Goal: Communication & Community: Answer question/provide support

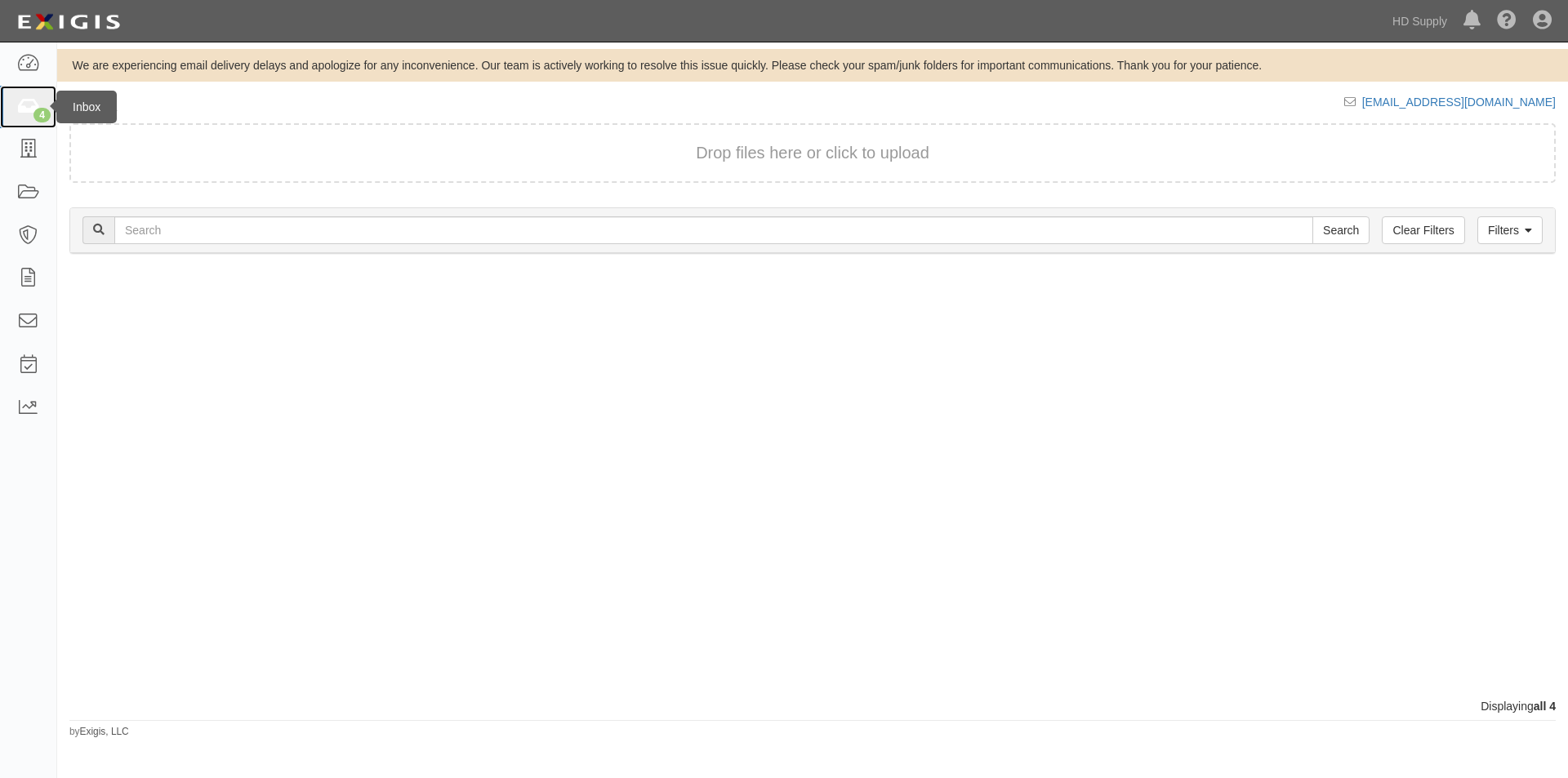
click at [34, 108] on icon at bounding box center [28, 107] width 23 height 19
click at [13, 113] on link "4" at bounding box center [28, 108] width 56 height 43
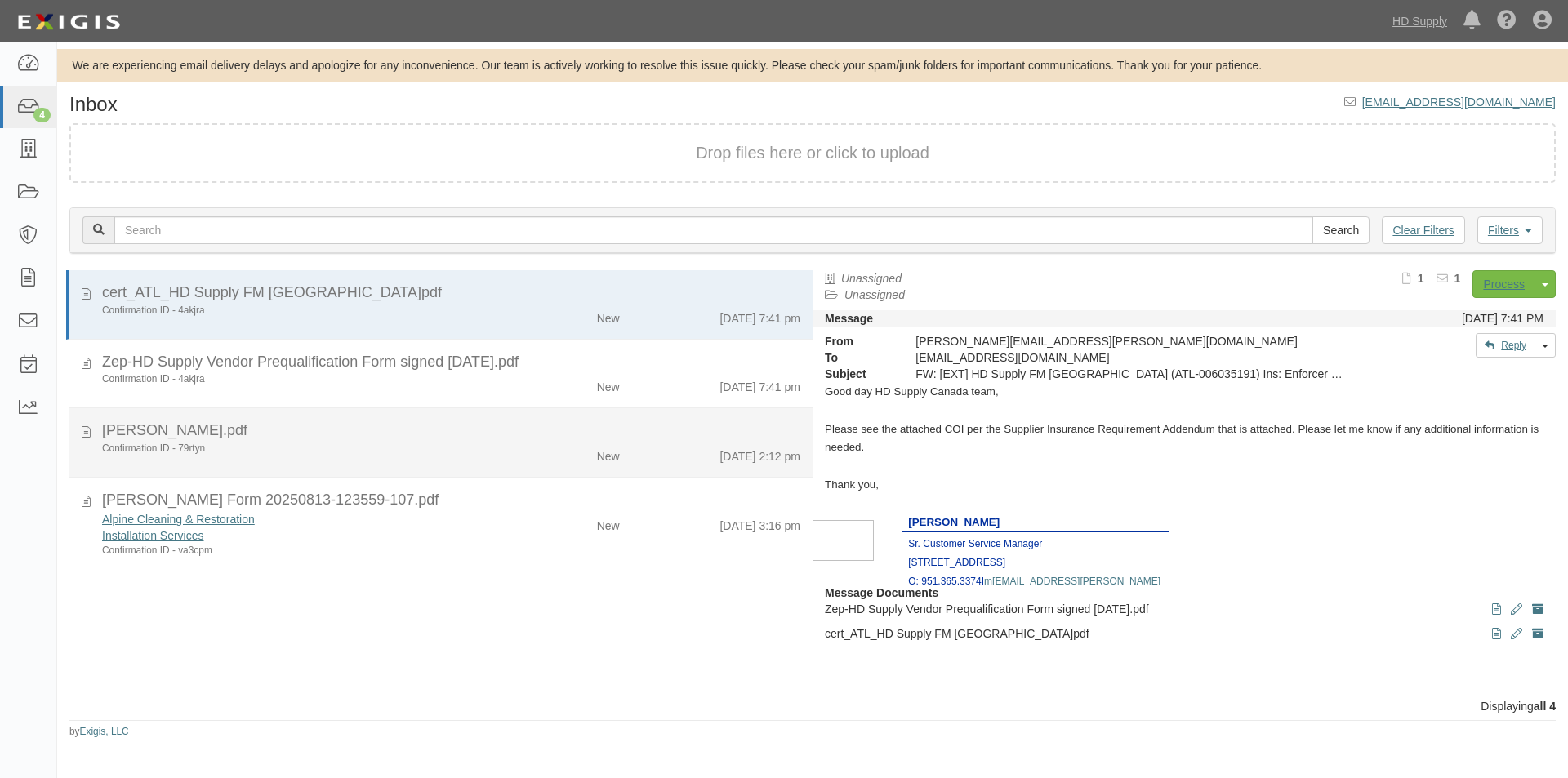
click at [415, 454] on div "Confirmation ID - 79rtyn" at bounding box center [300, 448] width 397 height 13
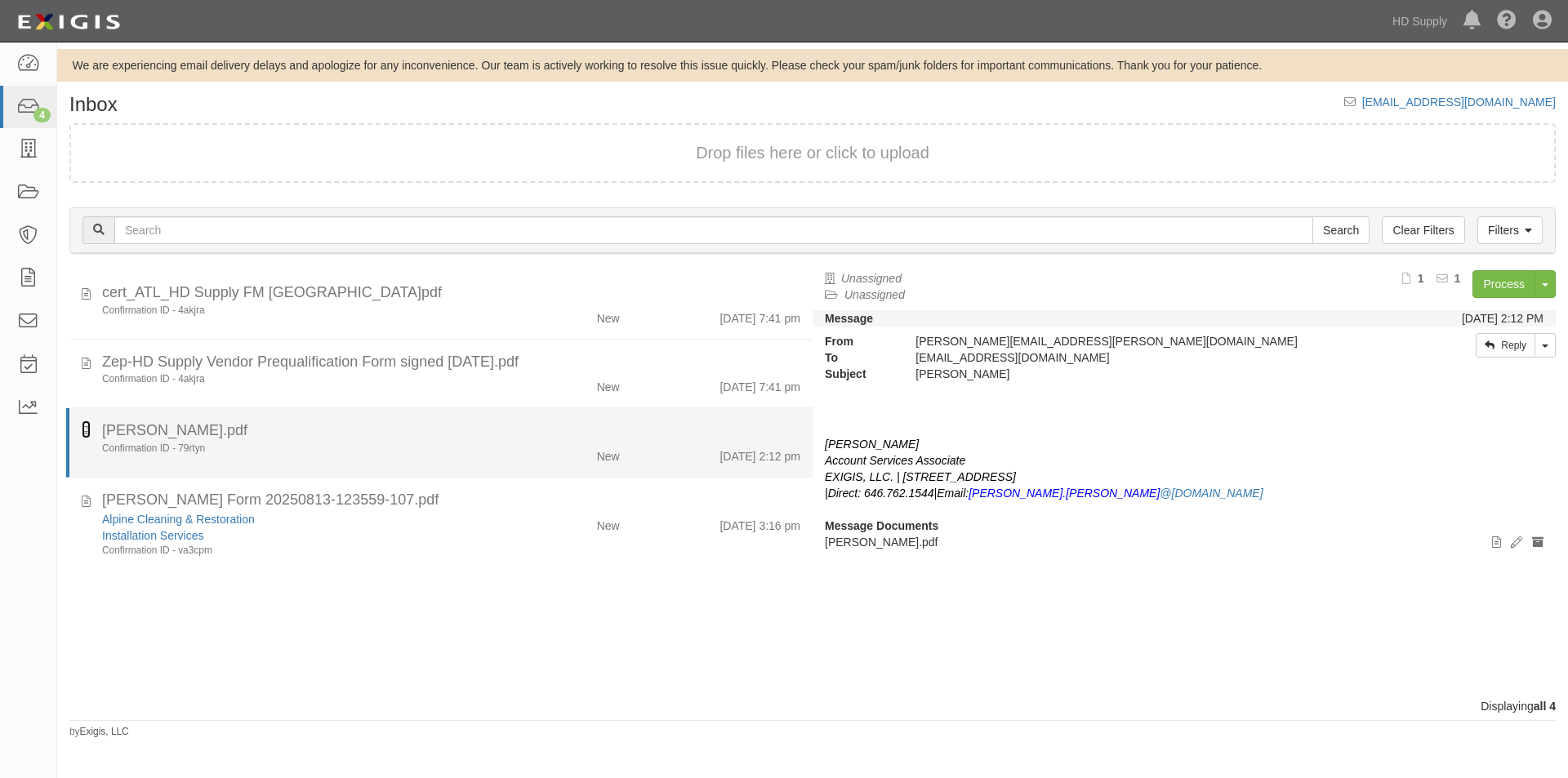
click at [86, 435] on icon at bounding box center [86, 429] width 9 height 18
click at [185, 450] on div "Confirmation ID - 79rtyn" at bounding box center [300, 448] width 397 height 13
click at [247, 437] on div "Ryan Ferrelli.pdf" at bounding box center [451, 431] width 698 height 22
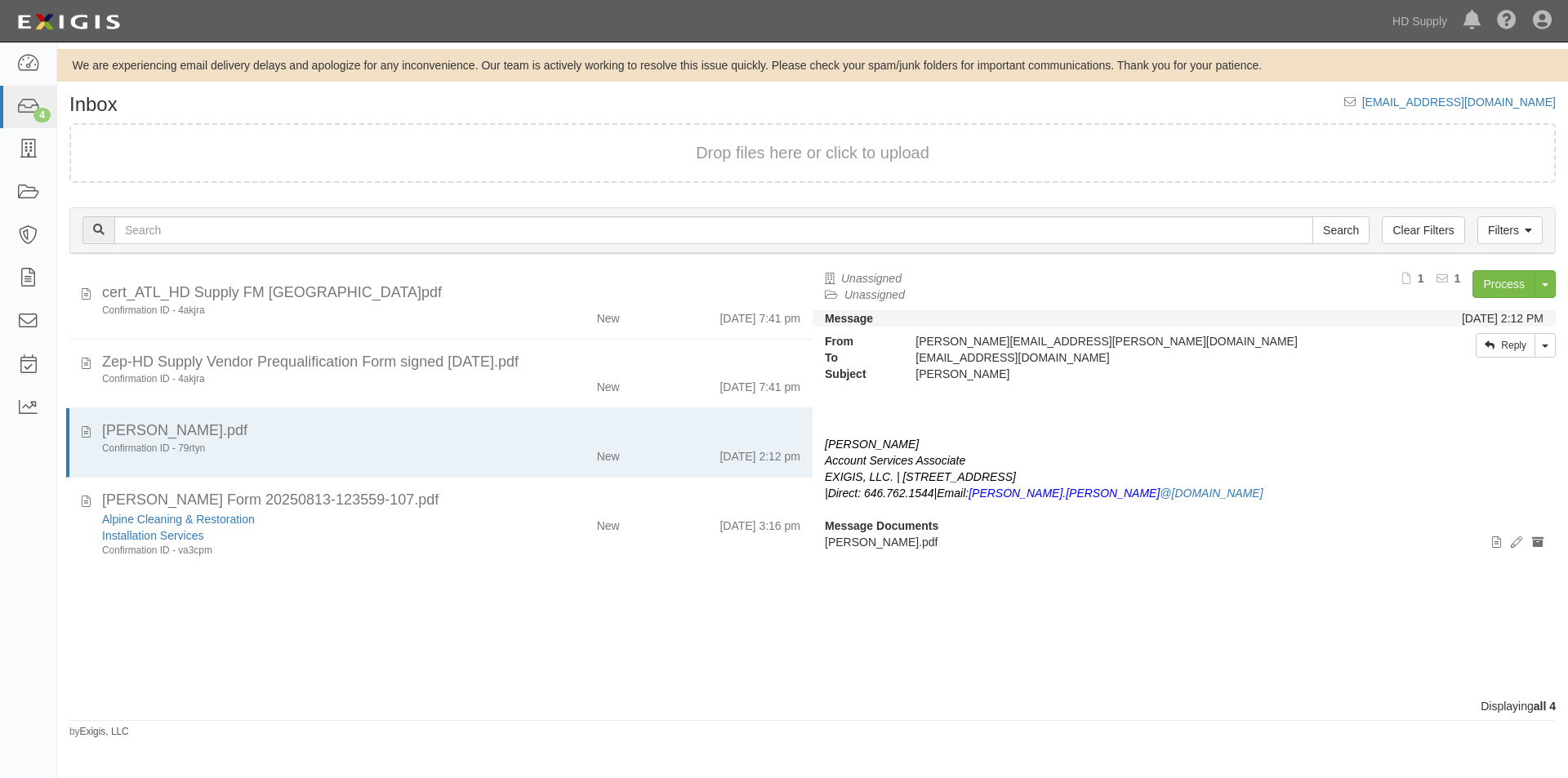
click at [1486, 303] on div "Process Toggle Document Dropdown Archive Document Close Mark as Done Toggle Tas…" at bounding box center [1338, 290] width 434 height 40
click at [1486, 298] on div "Process Toggle Document Dropdown Archive Document Close Mark as Done Toggle Tas…" at bounding box center [1338, 290] width 434 height 40
click at [1496, 279] on link "Process" at bounding box center [1503, 283] width 63 height 28
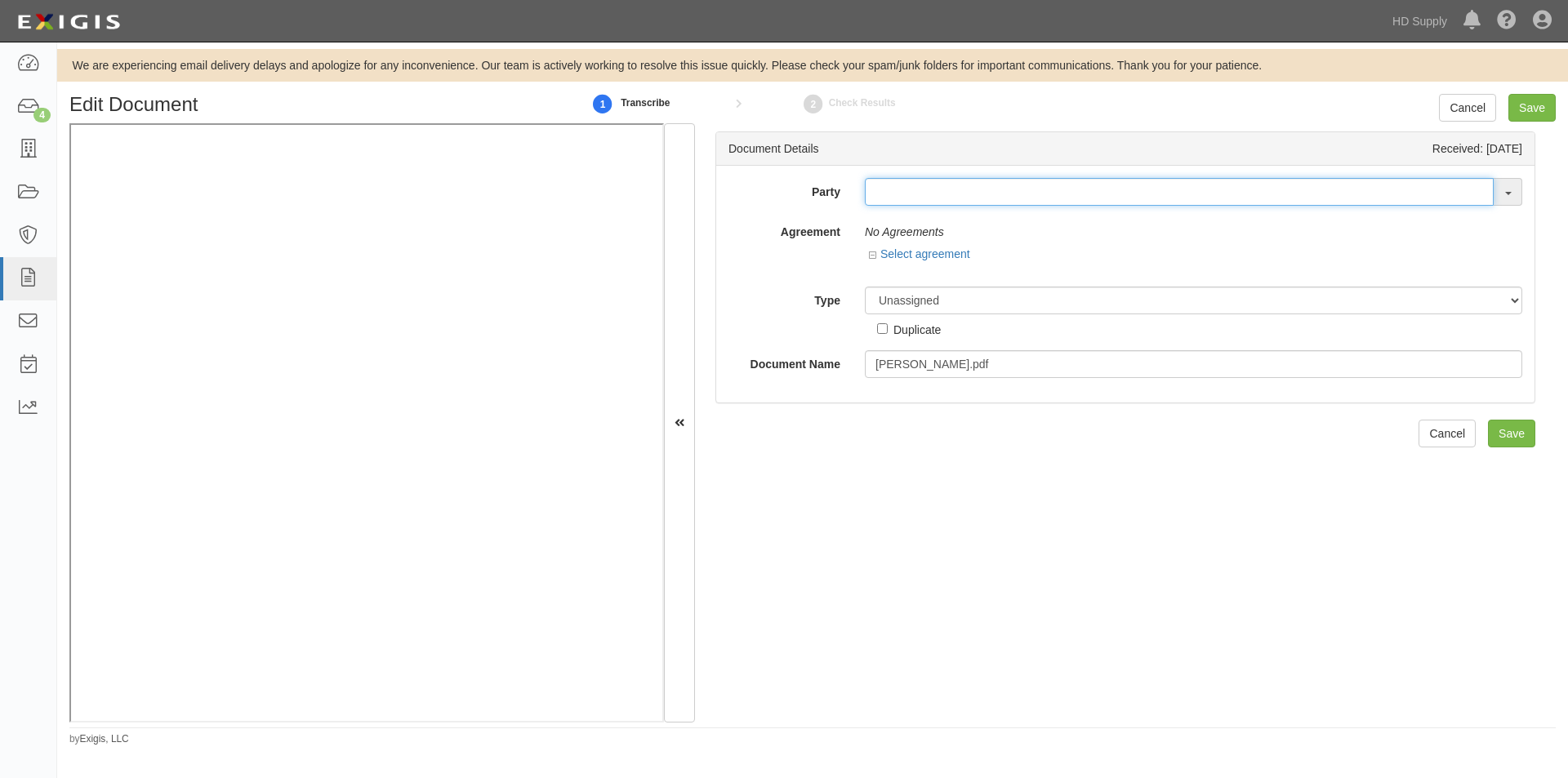
click at [885, 199] on input "text" at bounding box center [1179, 192] width 628 height 28
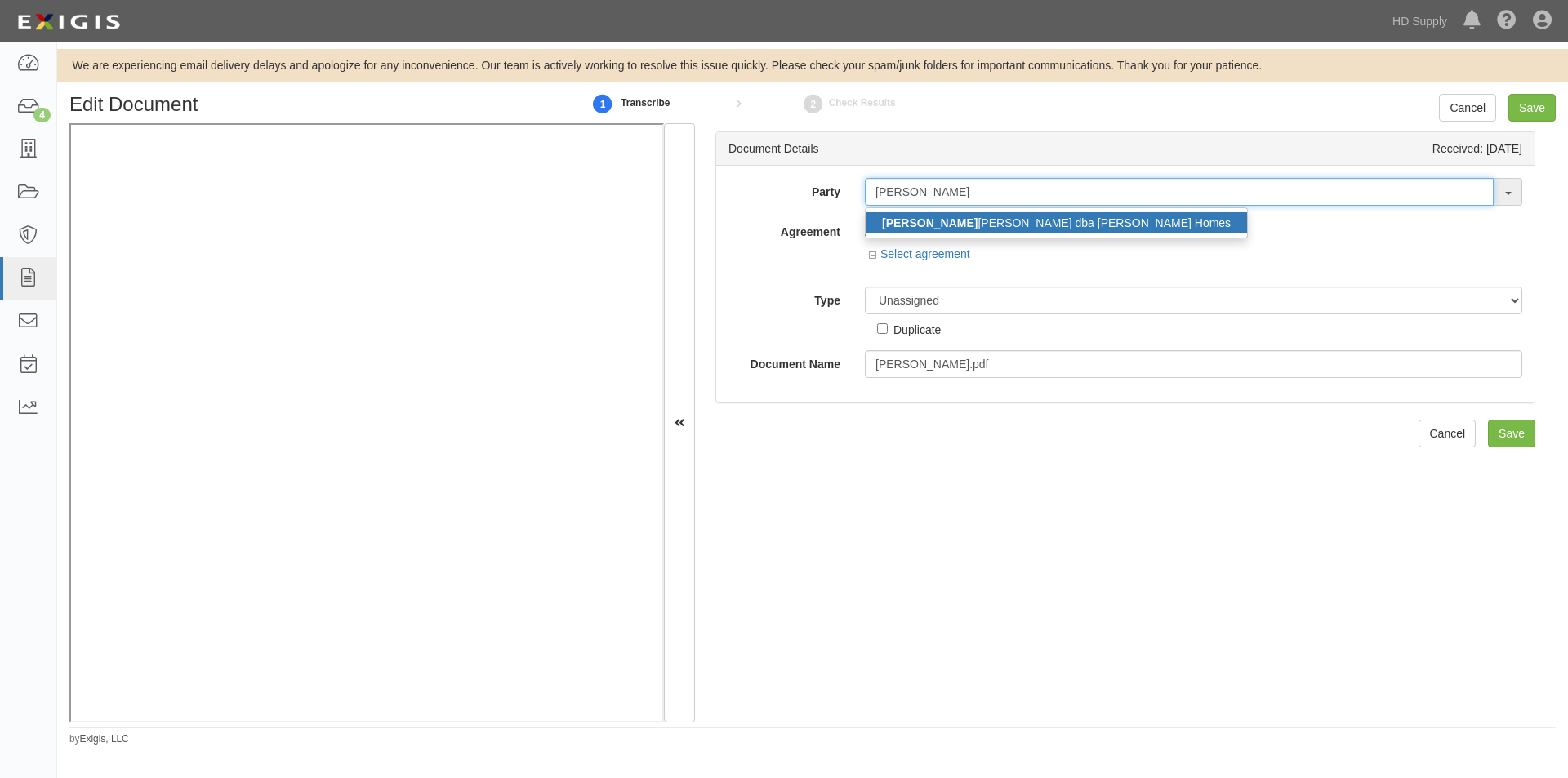
type input "ryan d"
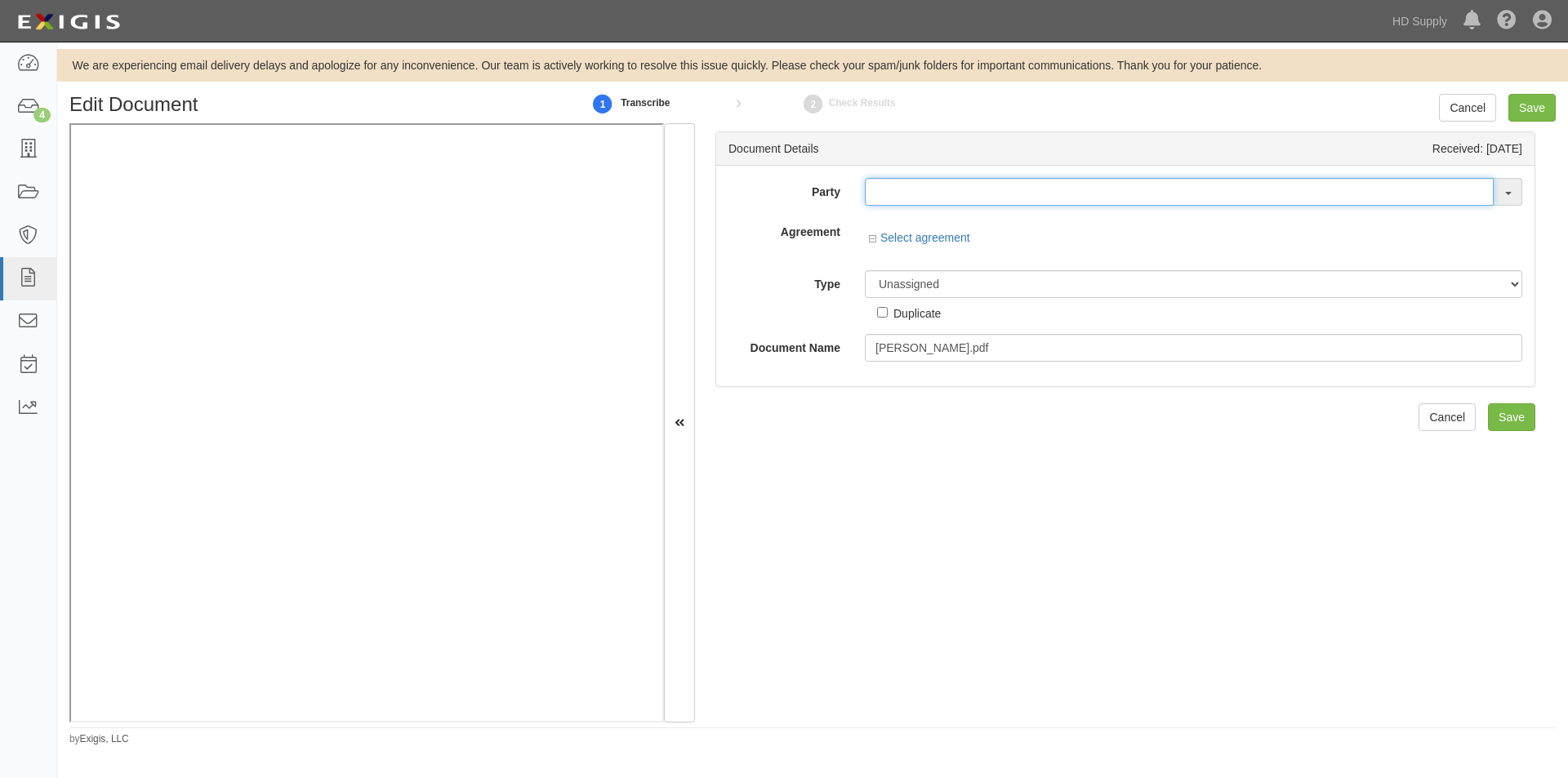
click at [908, 194] on input "text" at bounding box center [1179, 192] width 628 height 28
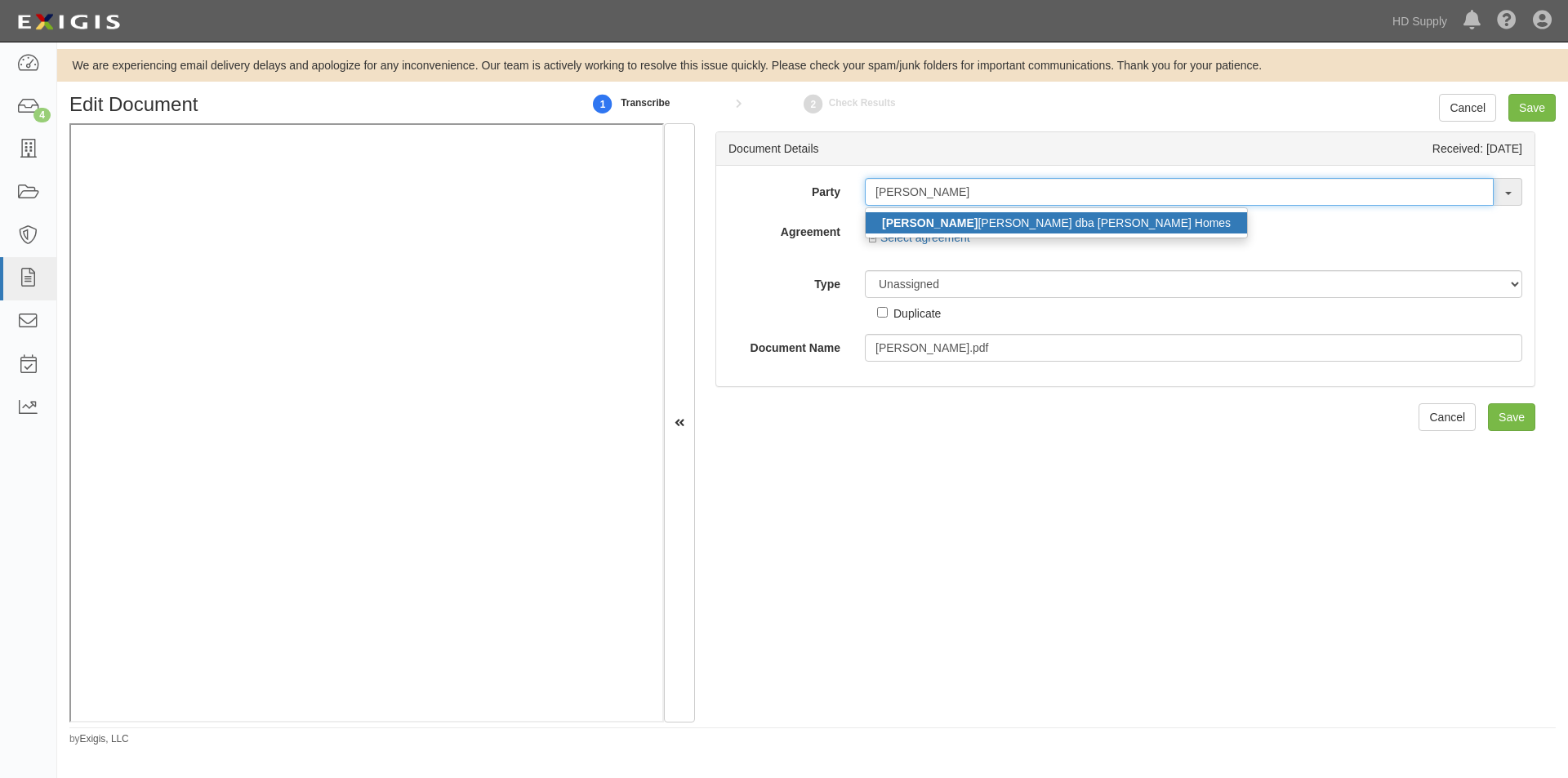
type input "ryan d"
click at [919, 214] on link "Ryan D aniel Ferrelli dba Ferrelli Homes" at bounding box center [1055, 223] width 381 height 22
type input "Ryan Daniel Ferrelli dba Ferrelli Homes"
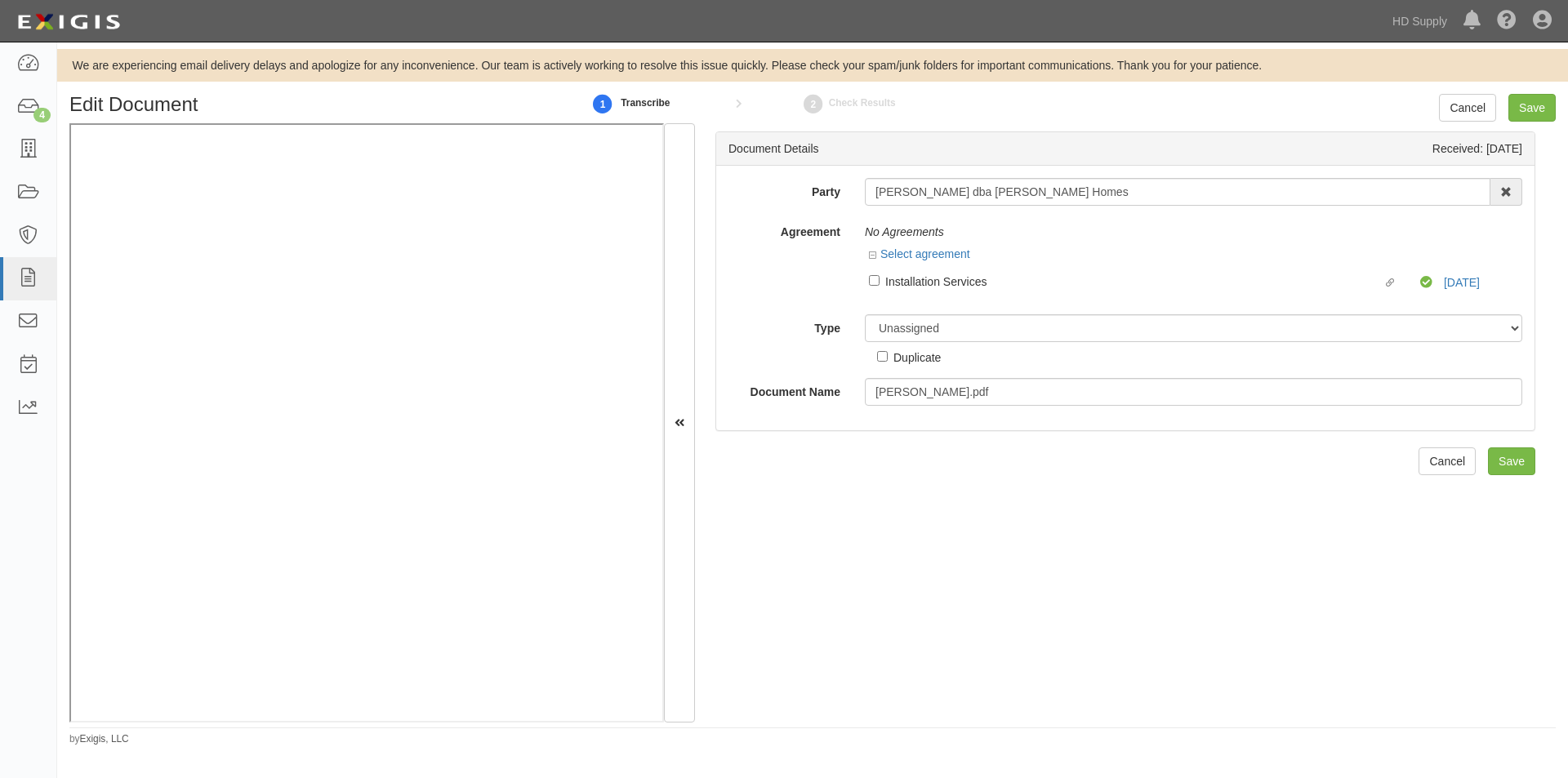
click at [918, 286] on div "Installation Services" at bounding box center [1133, 281] width 498 height 18
click at [879, 286] on input "Linked agreement Installation Services Linked agreement" at bounding box center [874, 281] width 11 height 11
checkbox input "true"
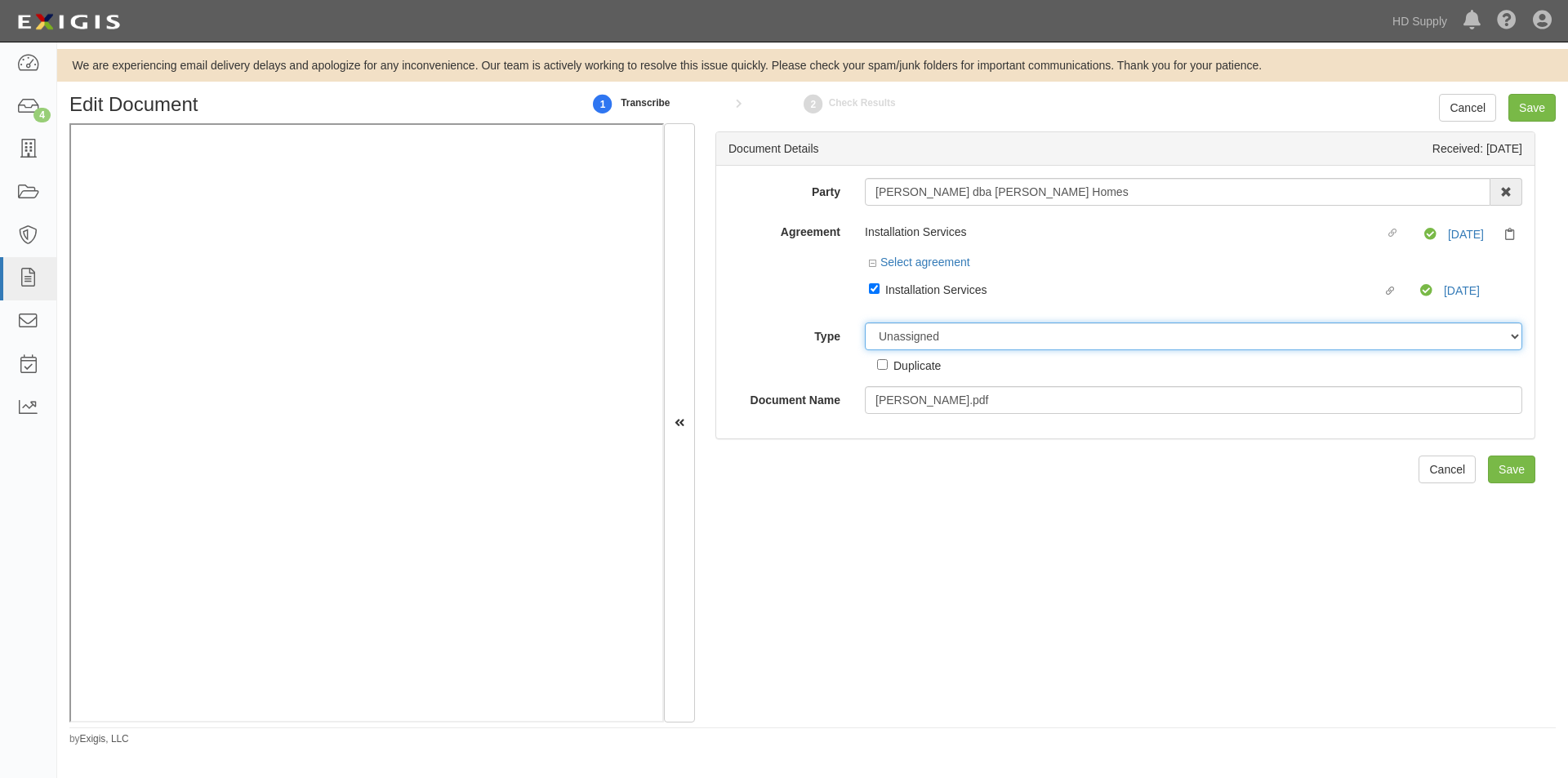
click at [918, 325] on select "Unassigned Binder Cancellation Notice Certificate Contract Endorsement Insuranc…" at bounding box center [1193, 336] width 657 height 28
select select "EndorsementDetail"
click at [865, 323] on select "Unassigned Binder Cancellation Notice Certificate Contract Endorsement Insuranc…" at bounding box center [1193, 336] width 657 height 28
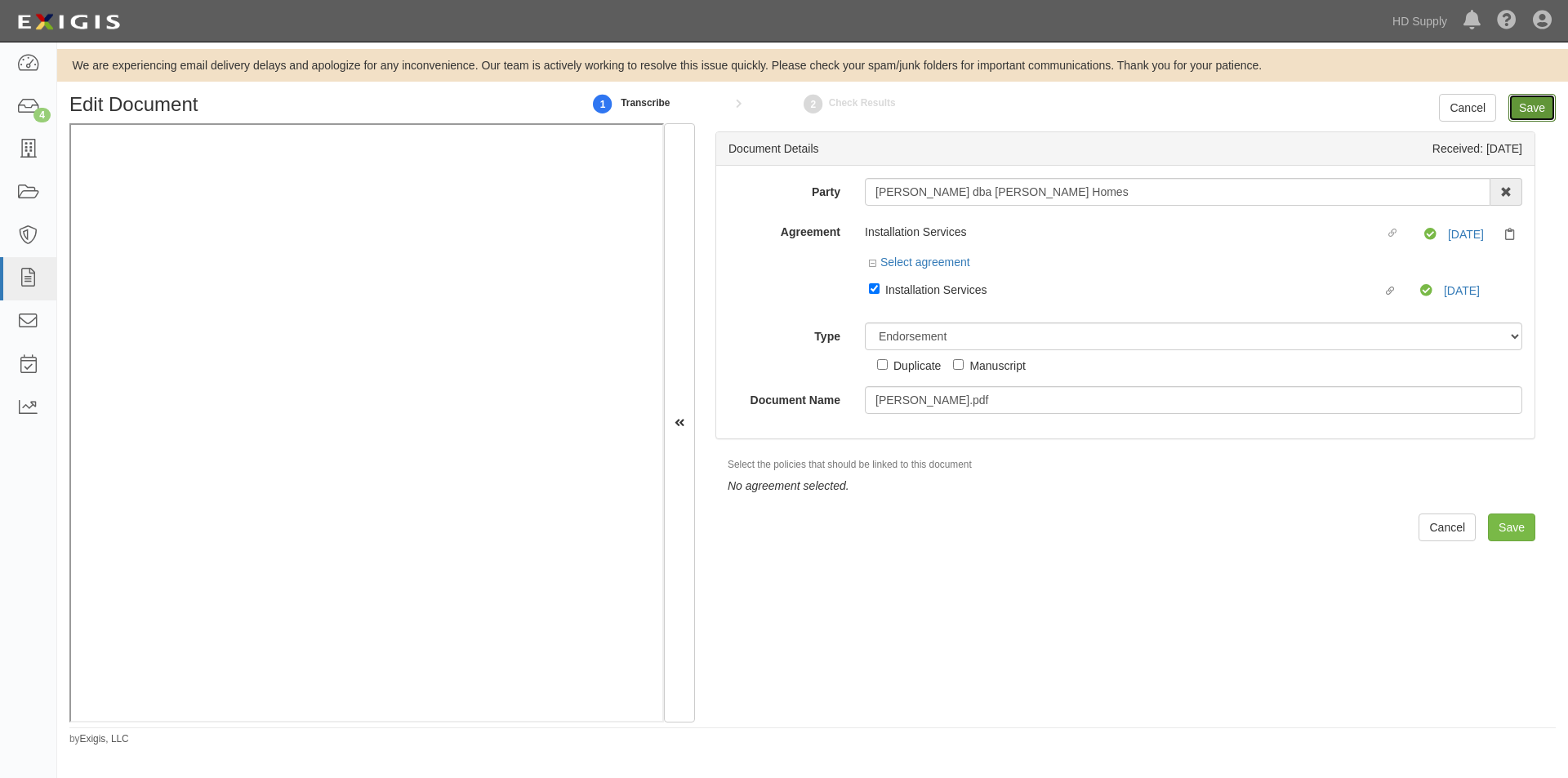
click at [1541, 108] on input "Save" at bounding box center [1531, 108] width 48 height 28
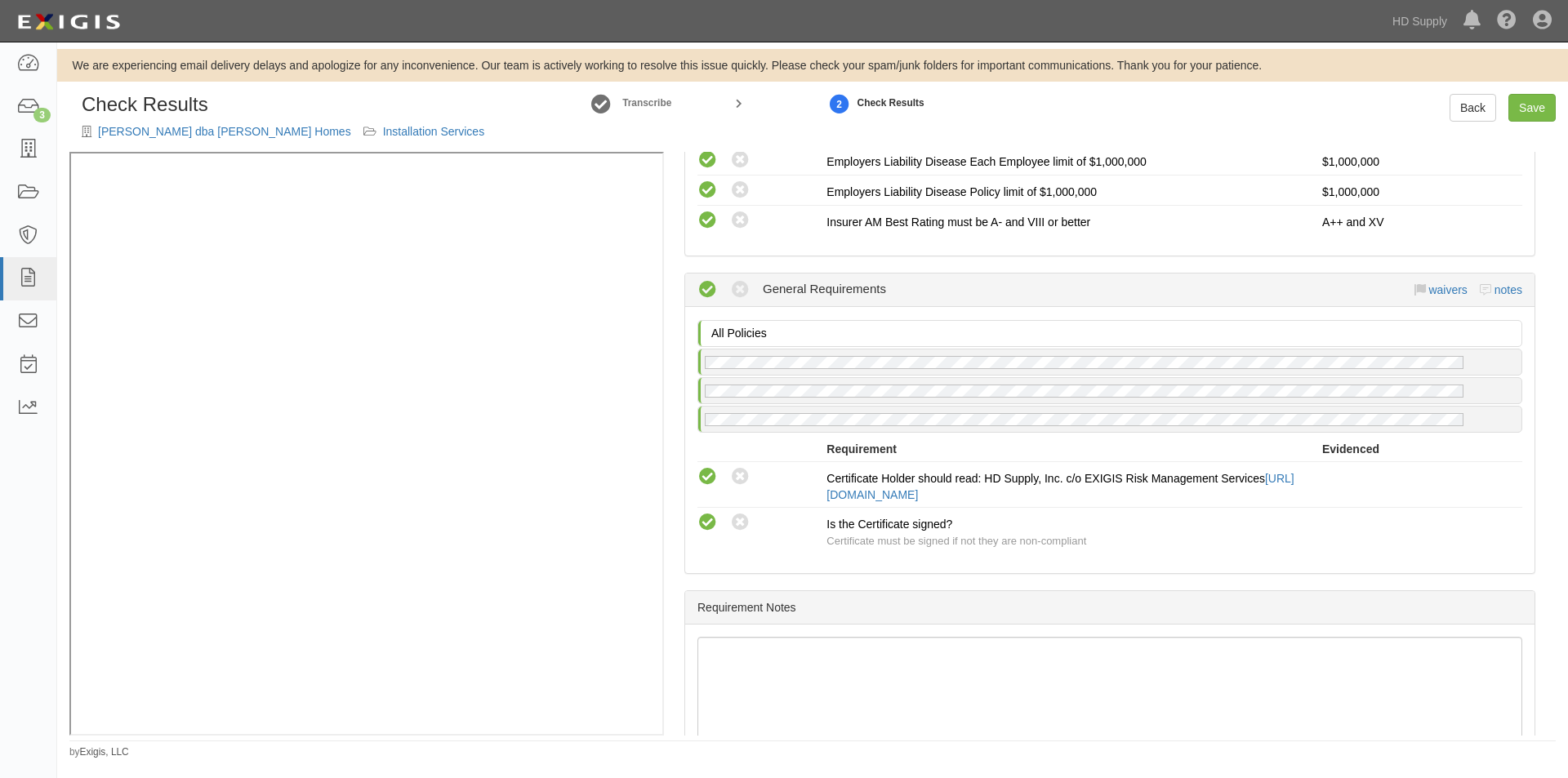
scroll to position [1432, 0]
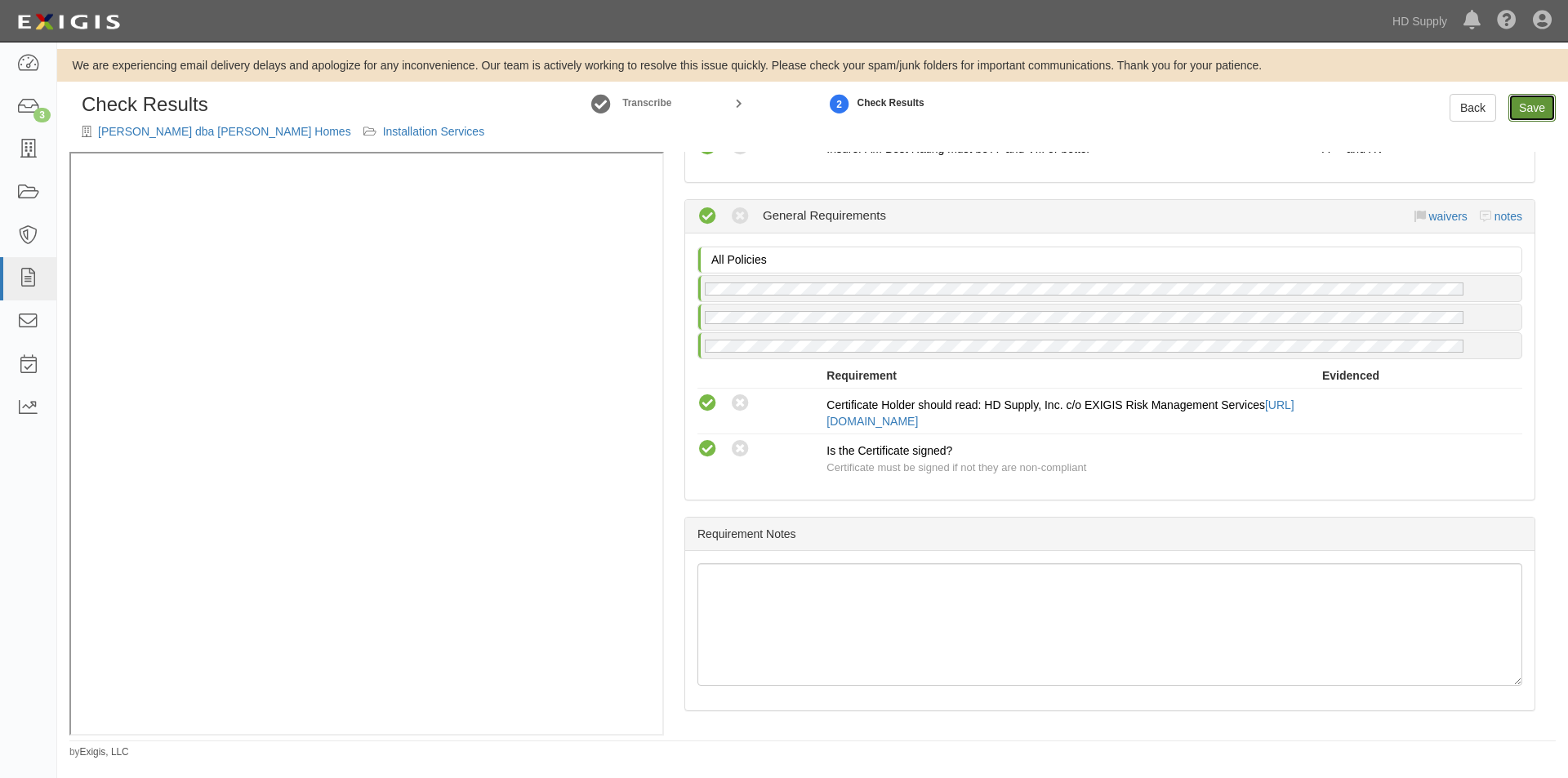
click at [1520, 111] on link "Save" at bounding box center [1531, 108] width 48 height 28
radio input "true"
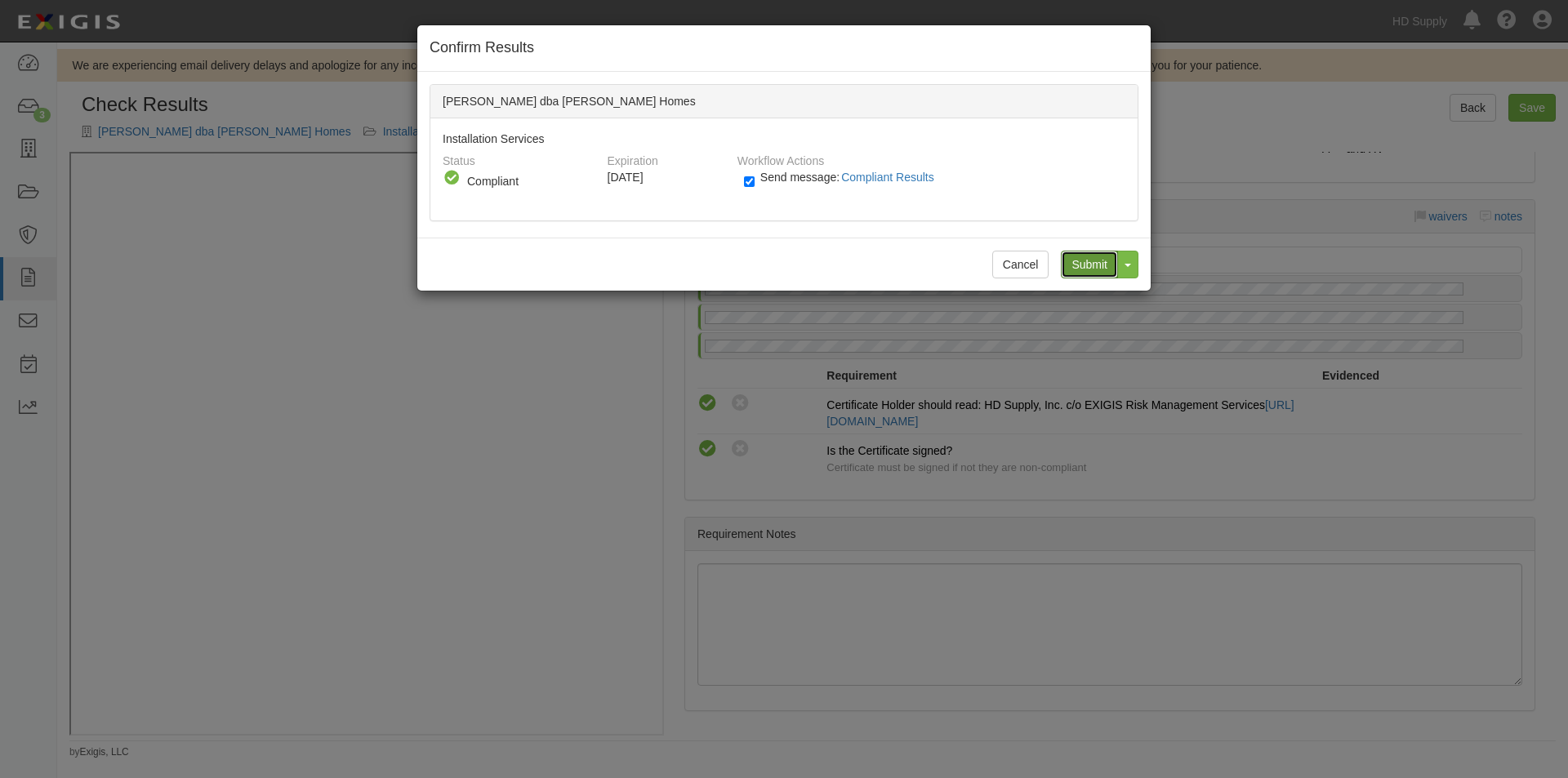
click at [1095, 275] on input "Submit" at bounding box center [1089, 264] width 57 height 28
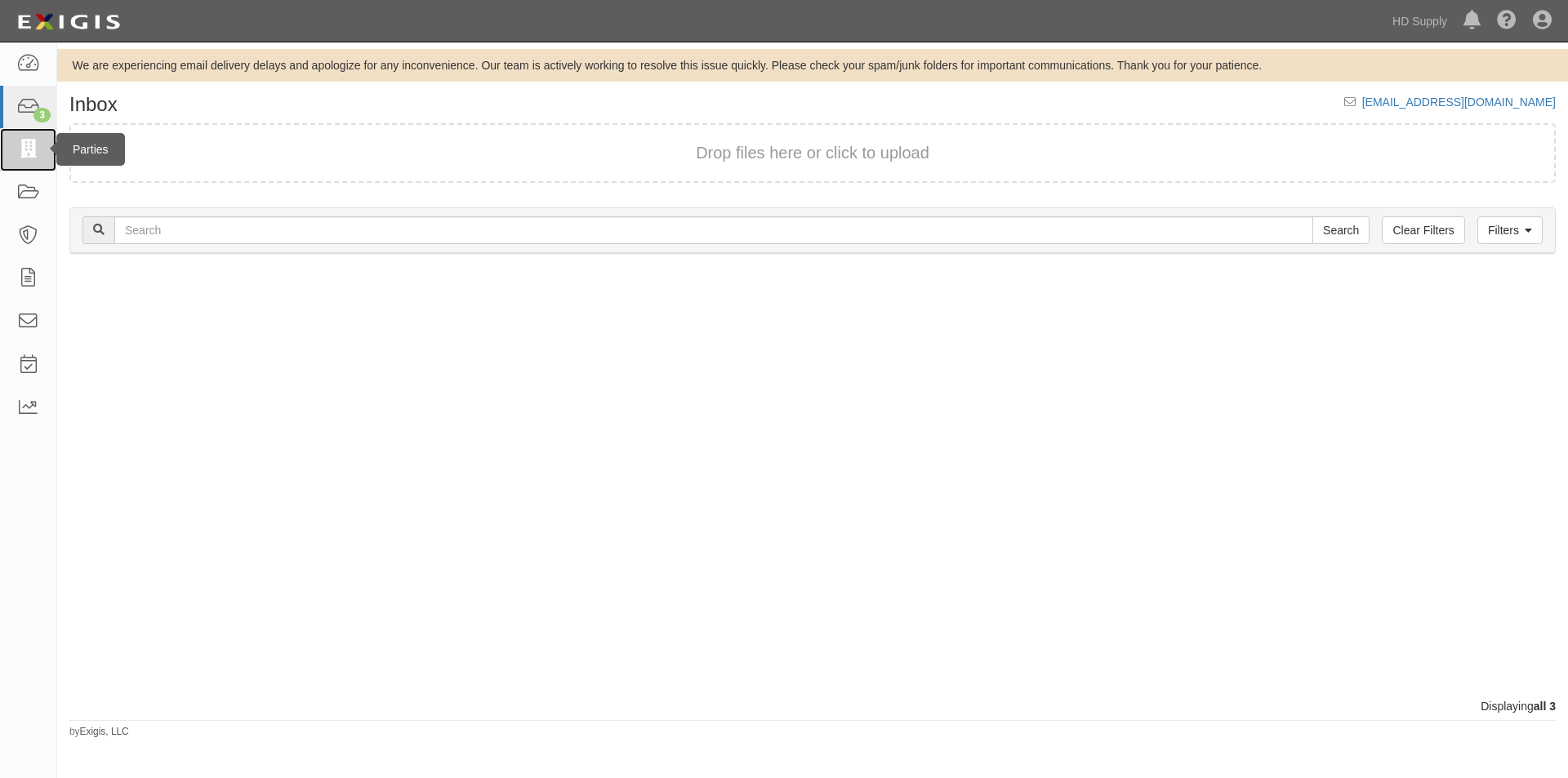
click at [41, 151] on link at bounding box center [28, 150] width 56 height 43
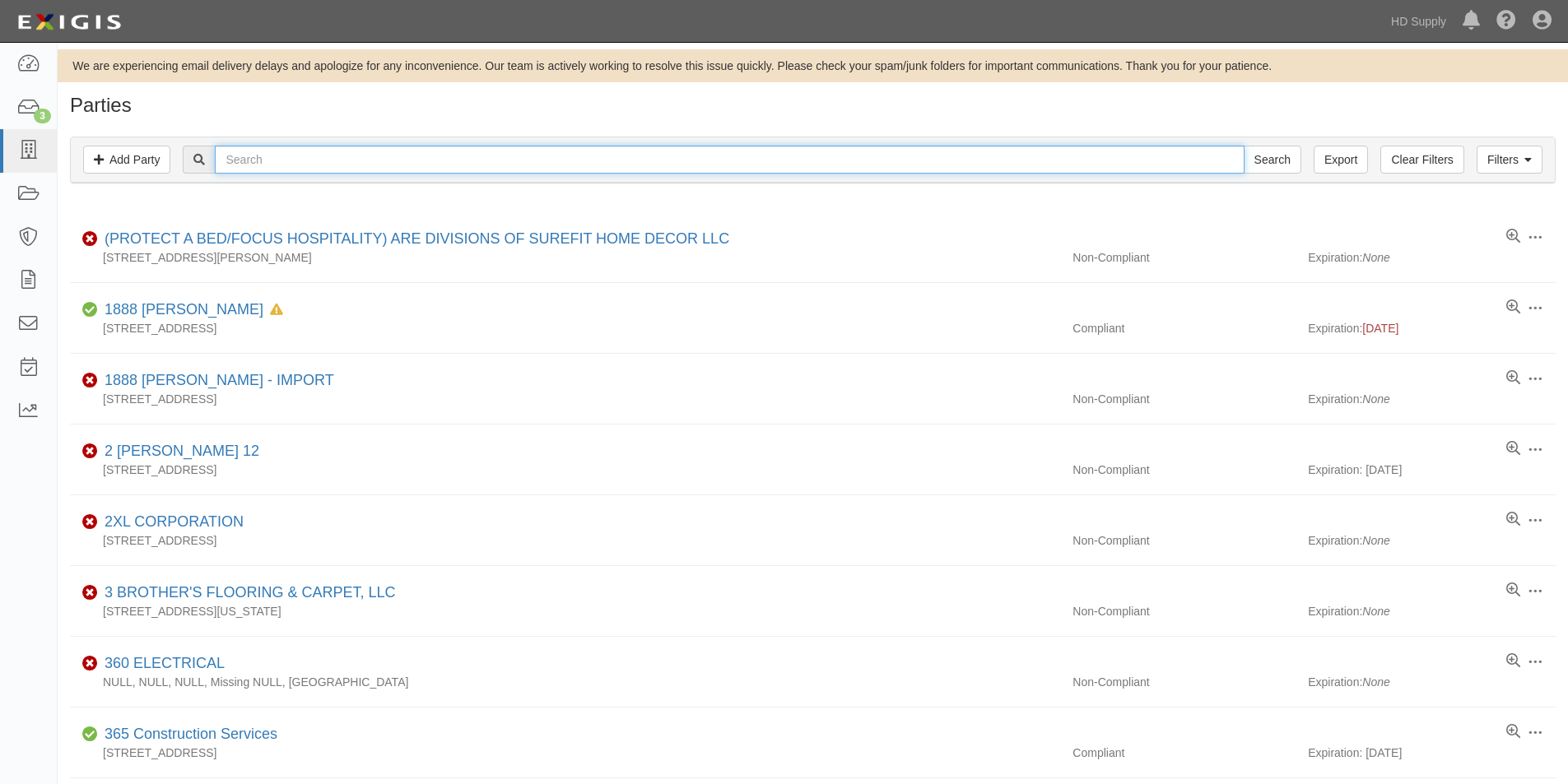
click at [268, 154] on input "text" at bounding box center [729, 159] width 1029 height 28
type input "[PERSON_NAME]"
click at [1244, 145] on input "Search" at bounding box center [1272, 159] width 58 height 28
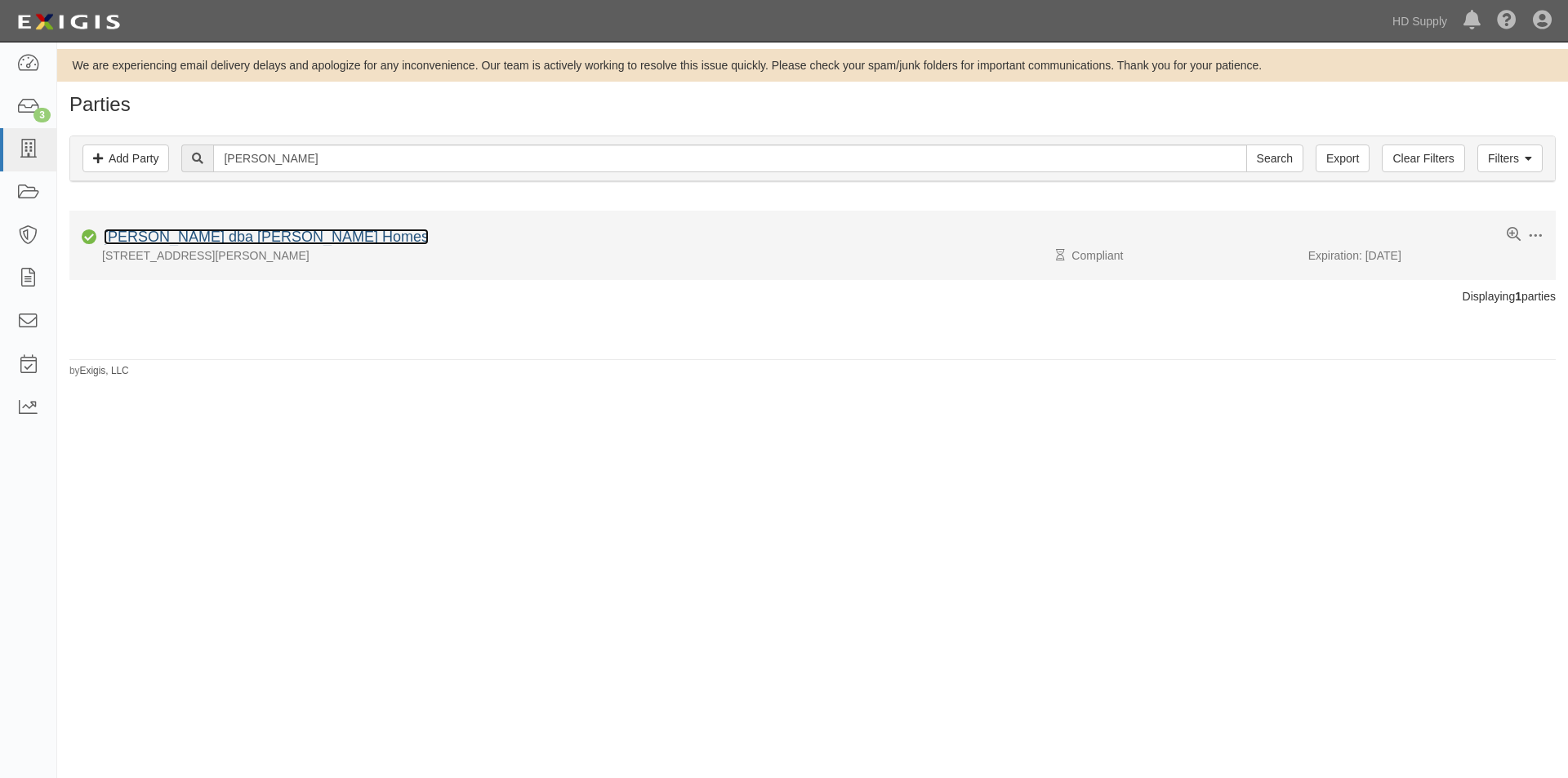
click at [218, 238] on link "[PERSON_NAME] dba [PERSON_NAME] Homes" at bounding box center [266, 237] width 325 height 16
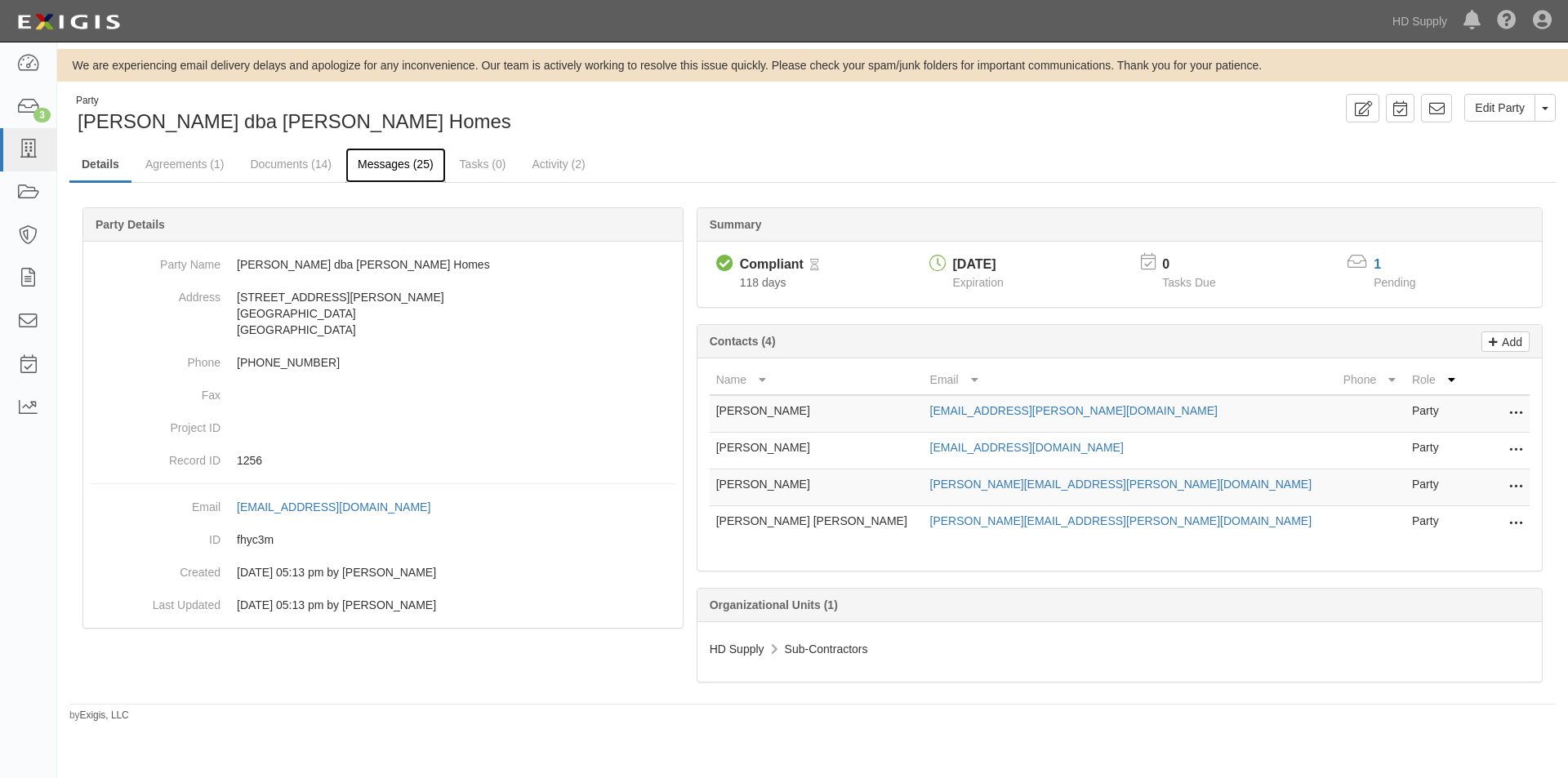
click at [373, 167] on link "Messages (25)" at bounding box center [395, 165] width 100 height 35
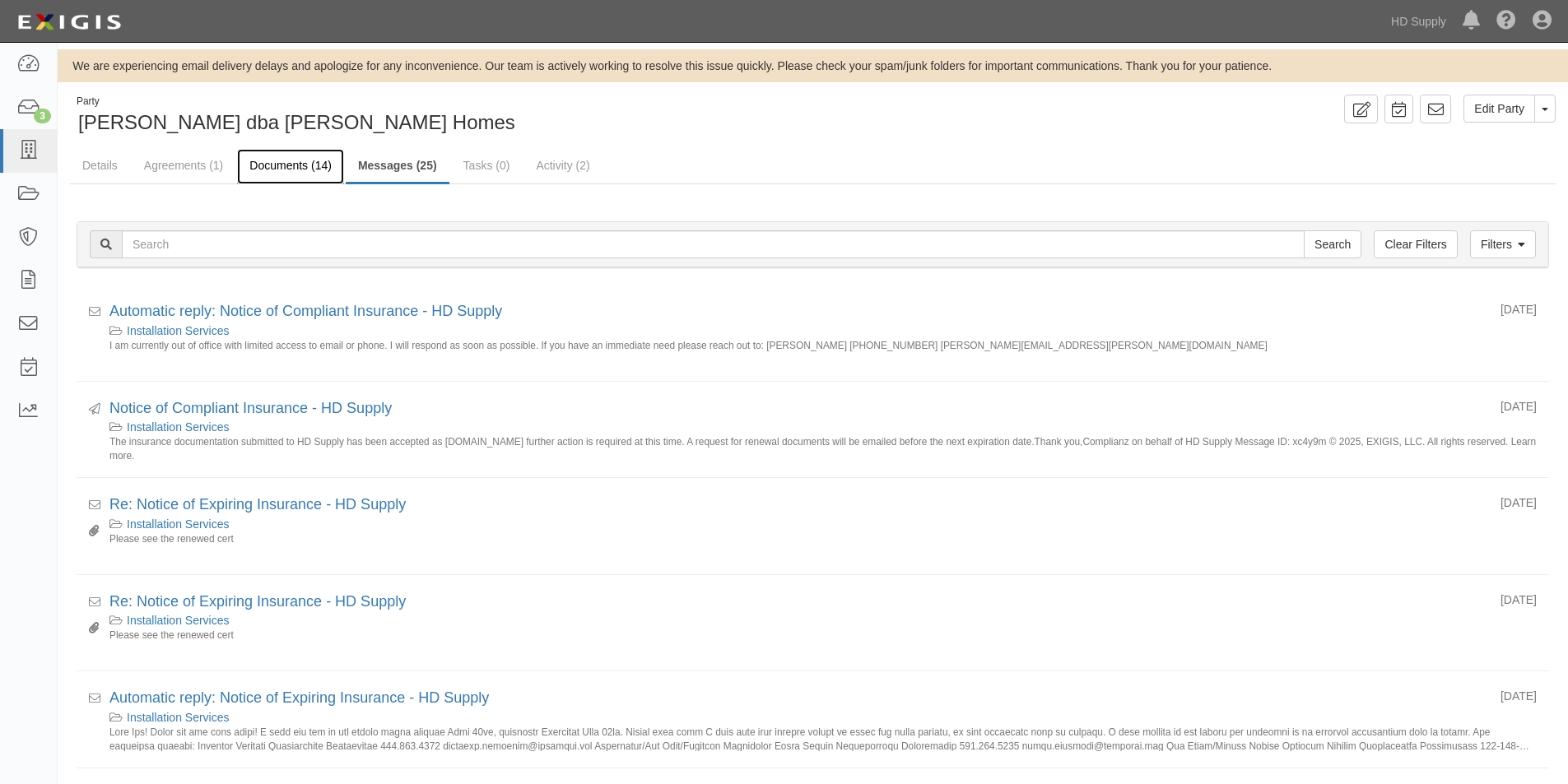
click at [282, 166] on link "Documents (14)" at bounding box center [290, 166] width 107 height 35
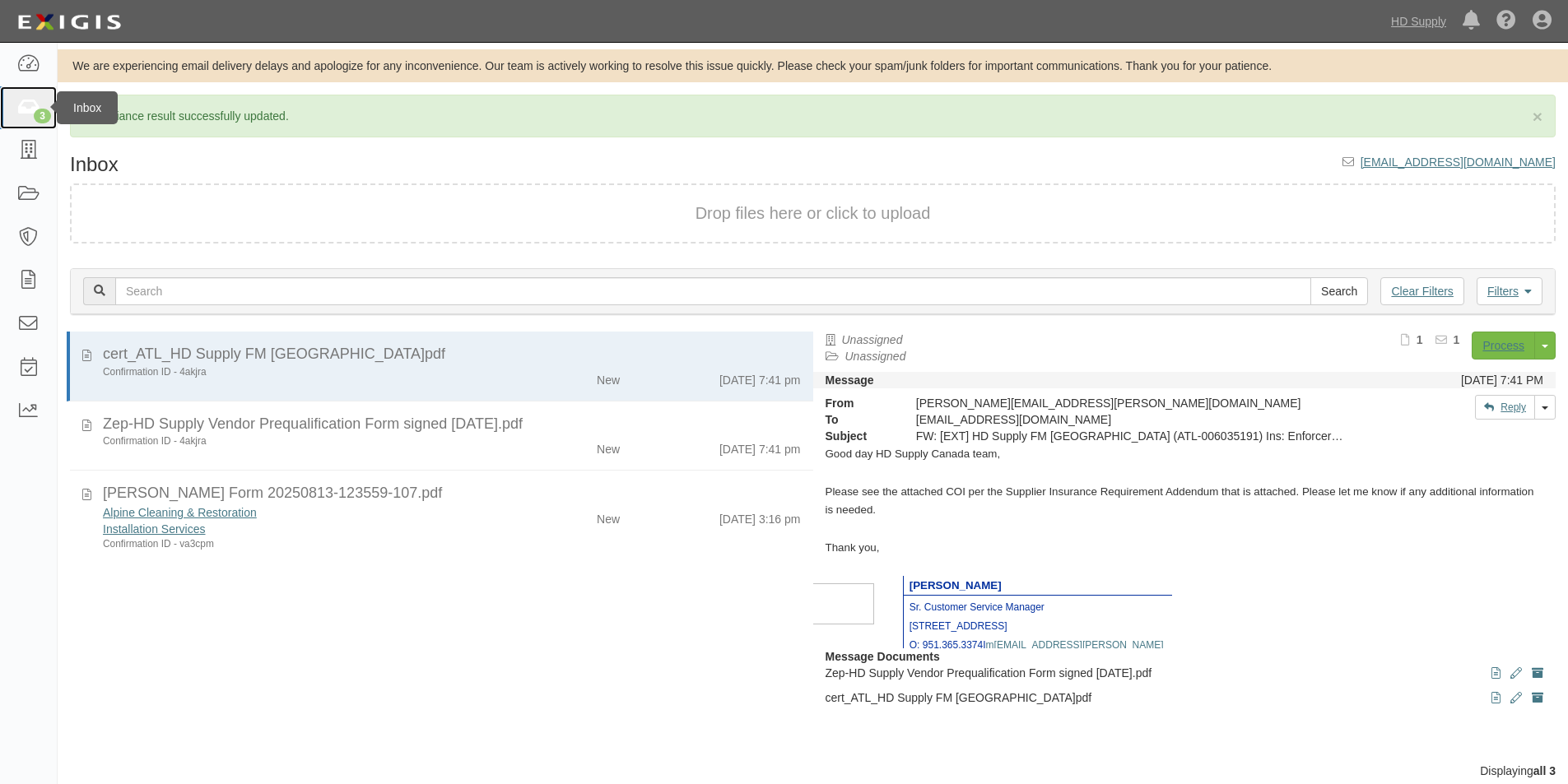
click at [23, 117] on icon at bounding box center [28, 107] width 23 height 19
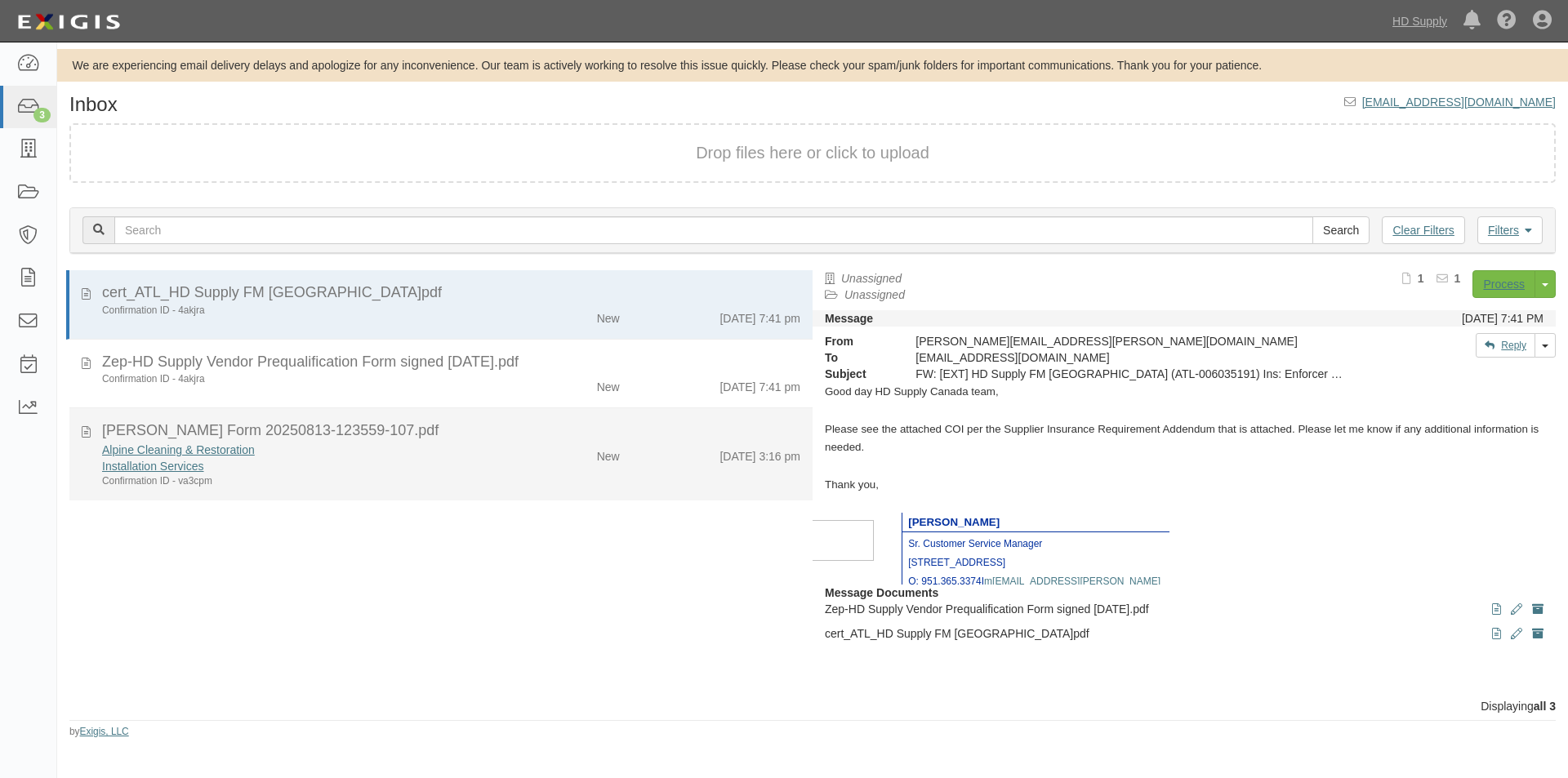
click at [264, 469] on div "Installation Services" at bounding box center [300, 466] width 397 height 16
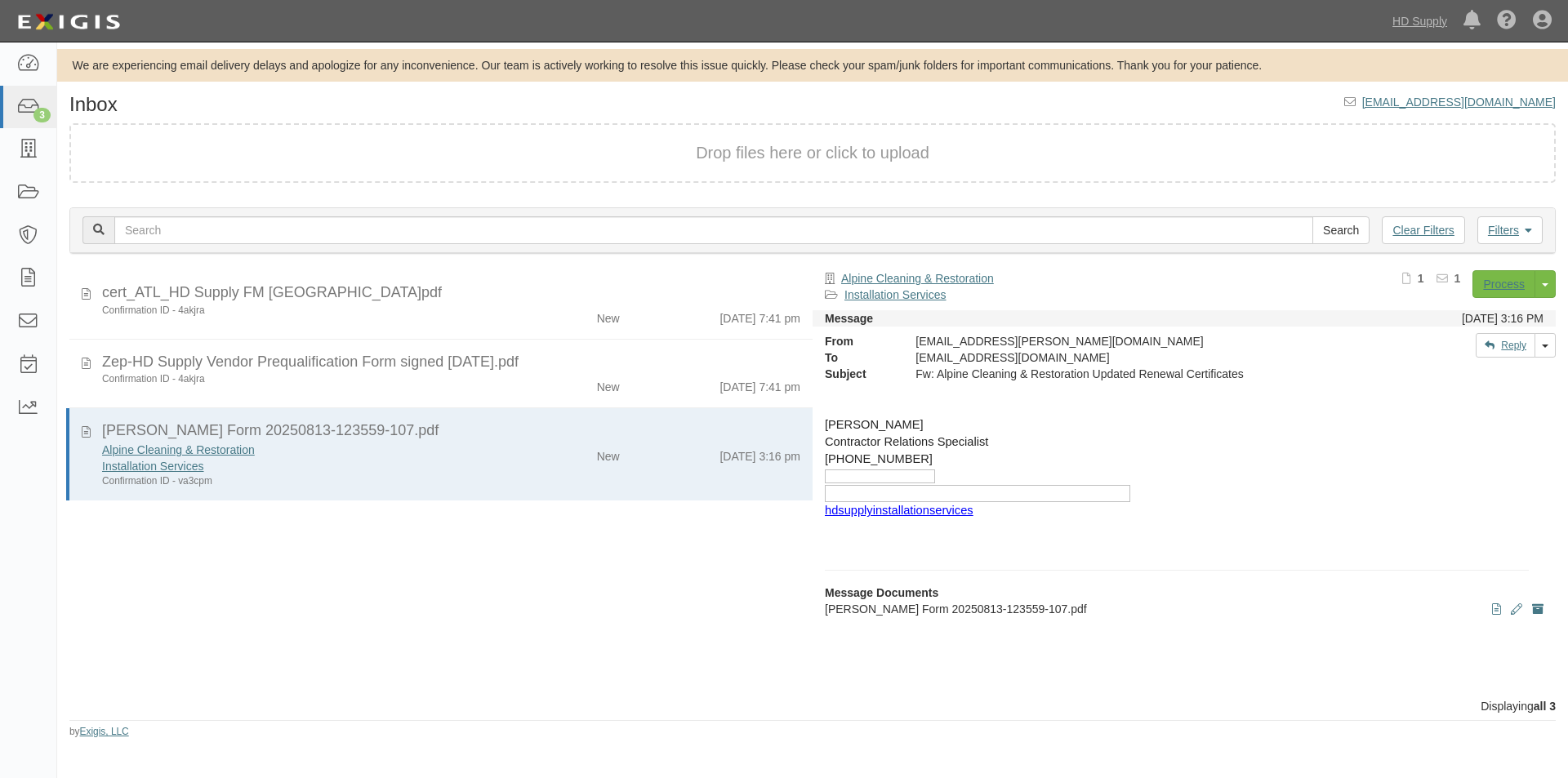
click at [23, 553] on div "Dashboard 3 Inbox Parties Agreements Coverages Documents Messages Tasks Reports" at bounding box center [29, 410] width 57 height 736
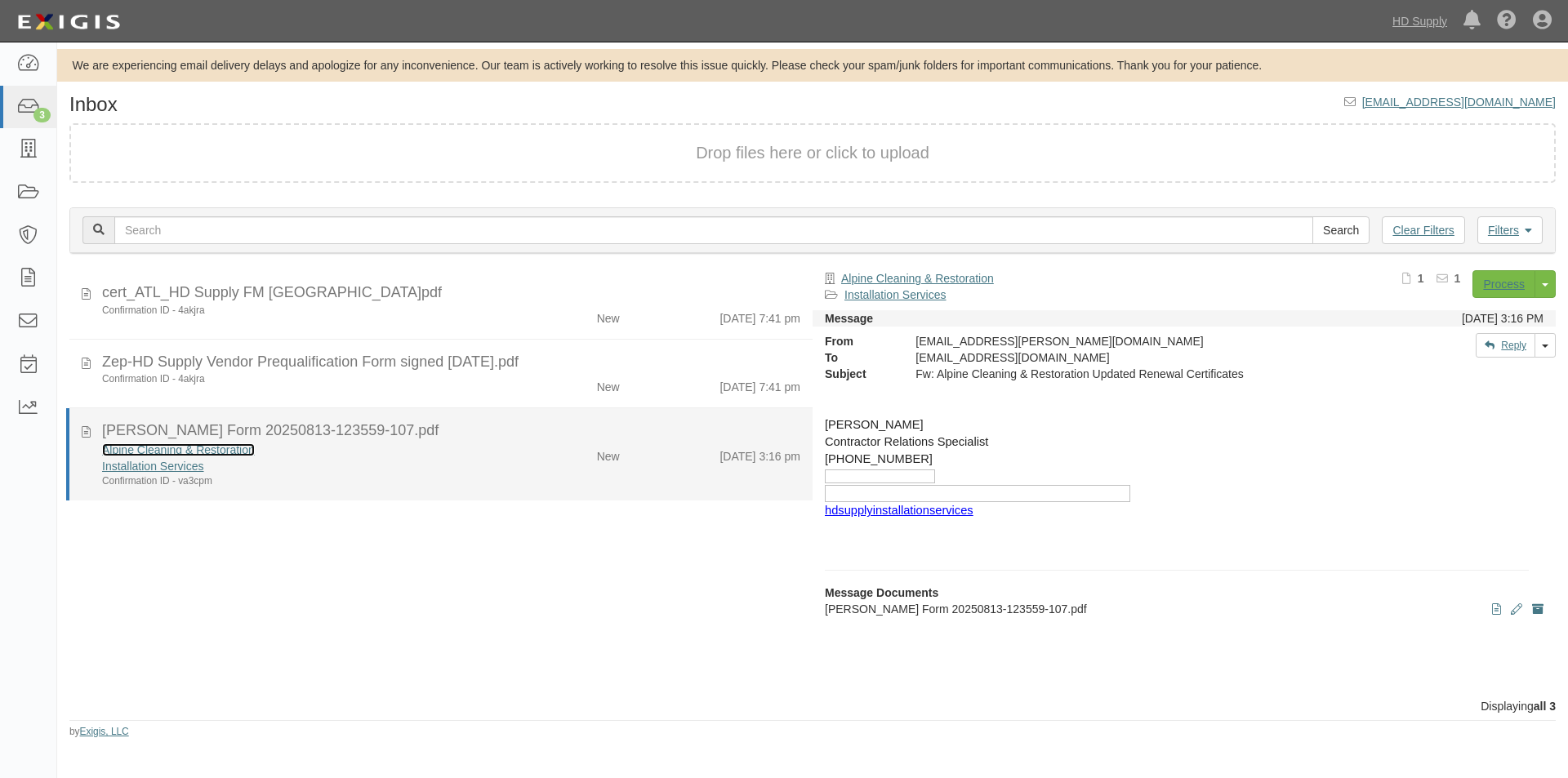
click at [183, 447] on link "Alpine Cleaning & Restoration" at bounding box center [178, 450] width 152 height 13
click at [325, 471] on div "Installation Services" at bounding box center [300, 466] width 397 height 16
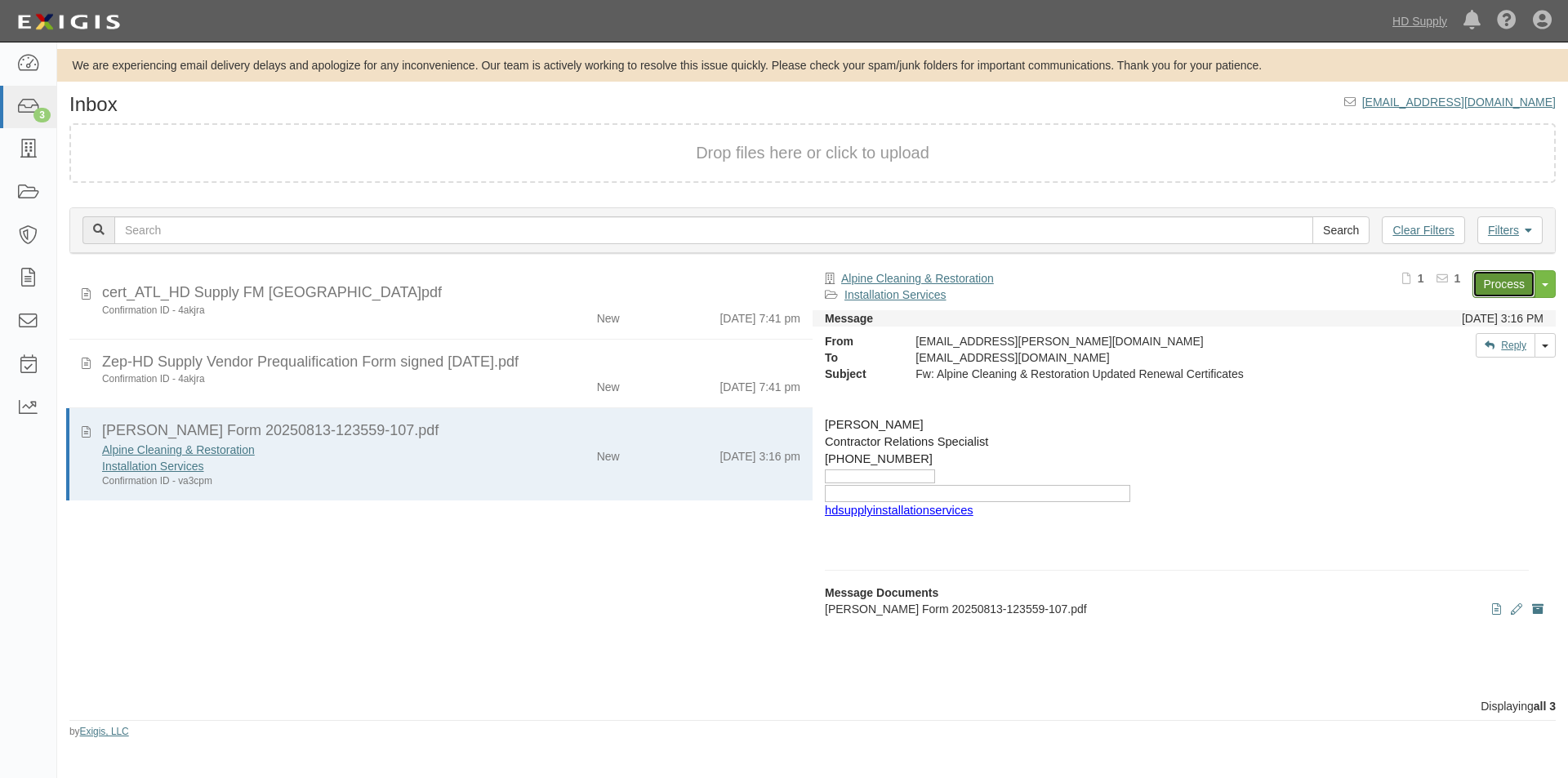
click at [1486, 287] on link "Process" at bounding box center [1503, 283] width 63 height 28
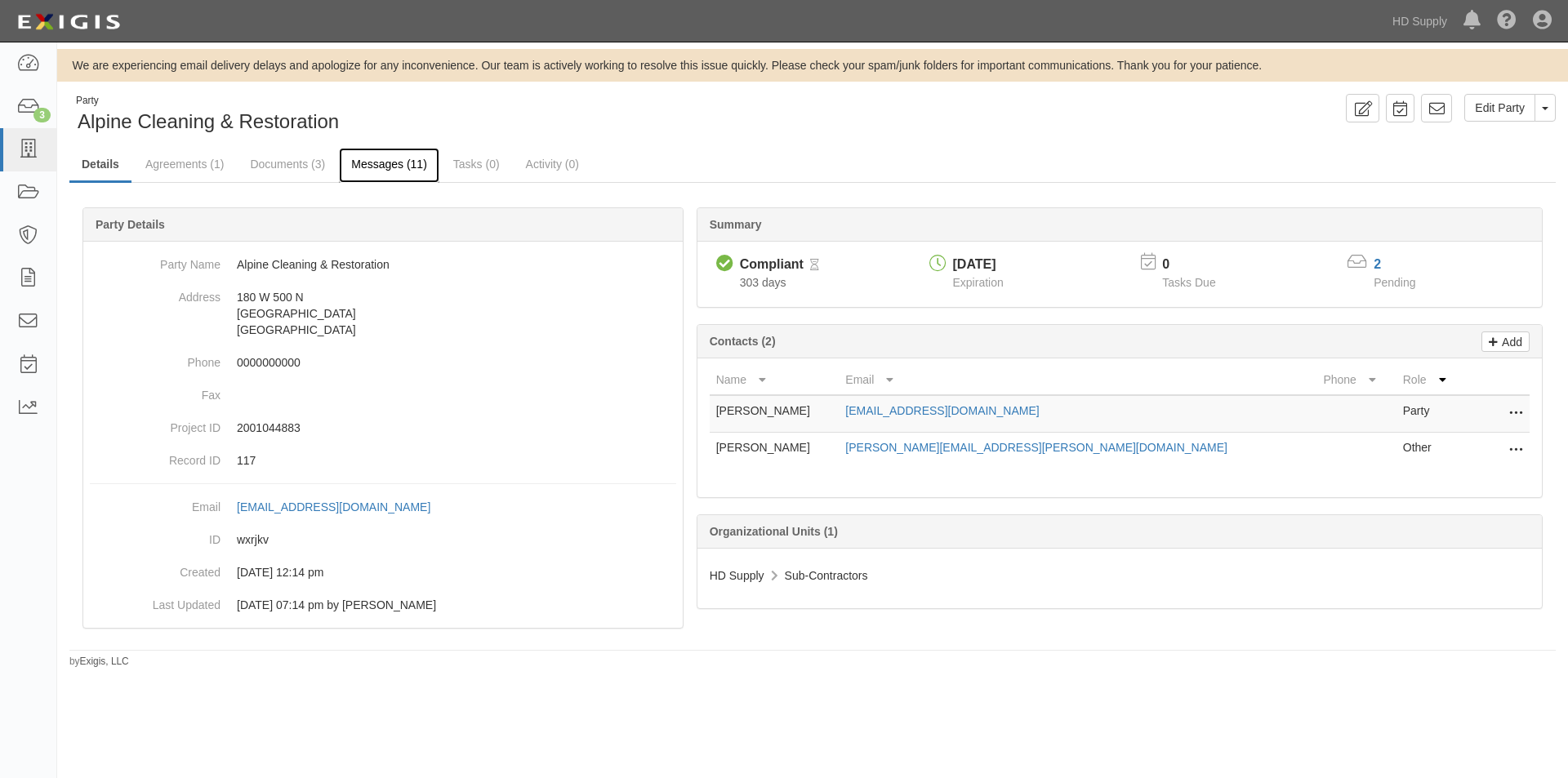
click at [398, 160] on link "Messages (11)" at bounding box center [389, 165] width 100 height 35
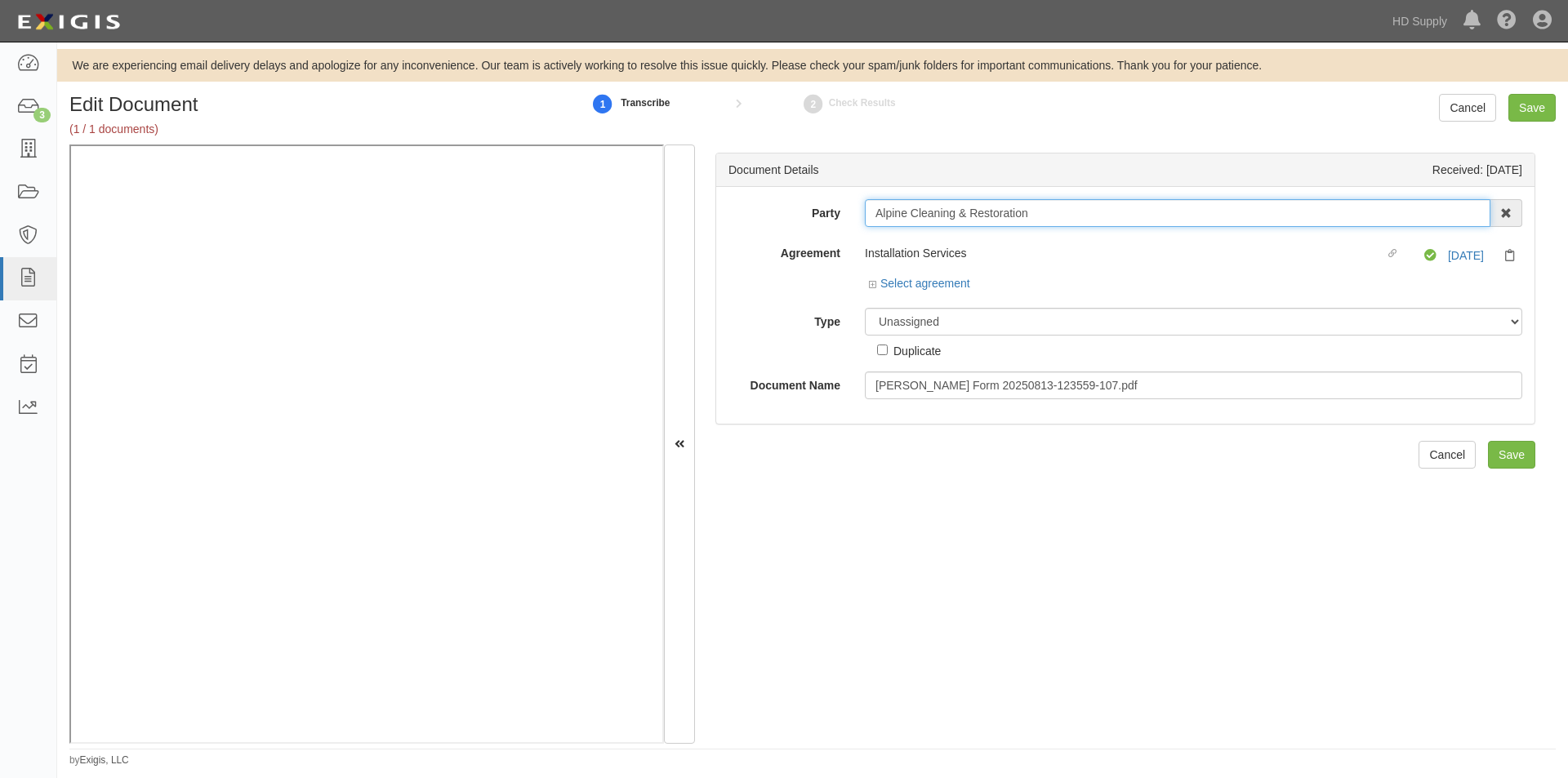
drag, startPoint x: 1048, startPoint y: 215, endPoint x: 820, endPoint y: 228, distance: 228.4
click at [820, 228] on div "Party Alpine Cleaning & Restoration 1888 [PERSON_NAME] 1888 [PERSON_NAME] - IMP…" at bounding box center [1124, 298] width 793 height 200
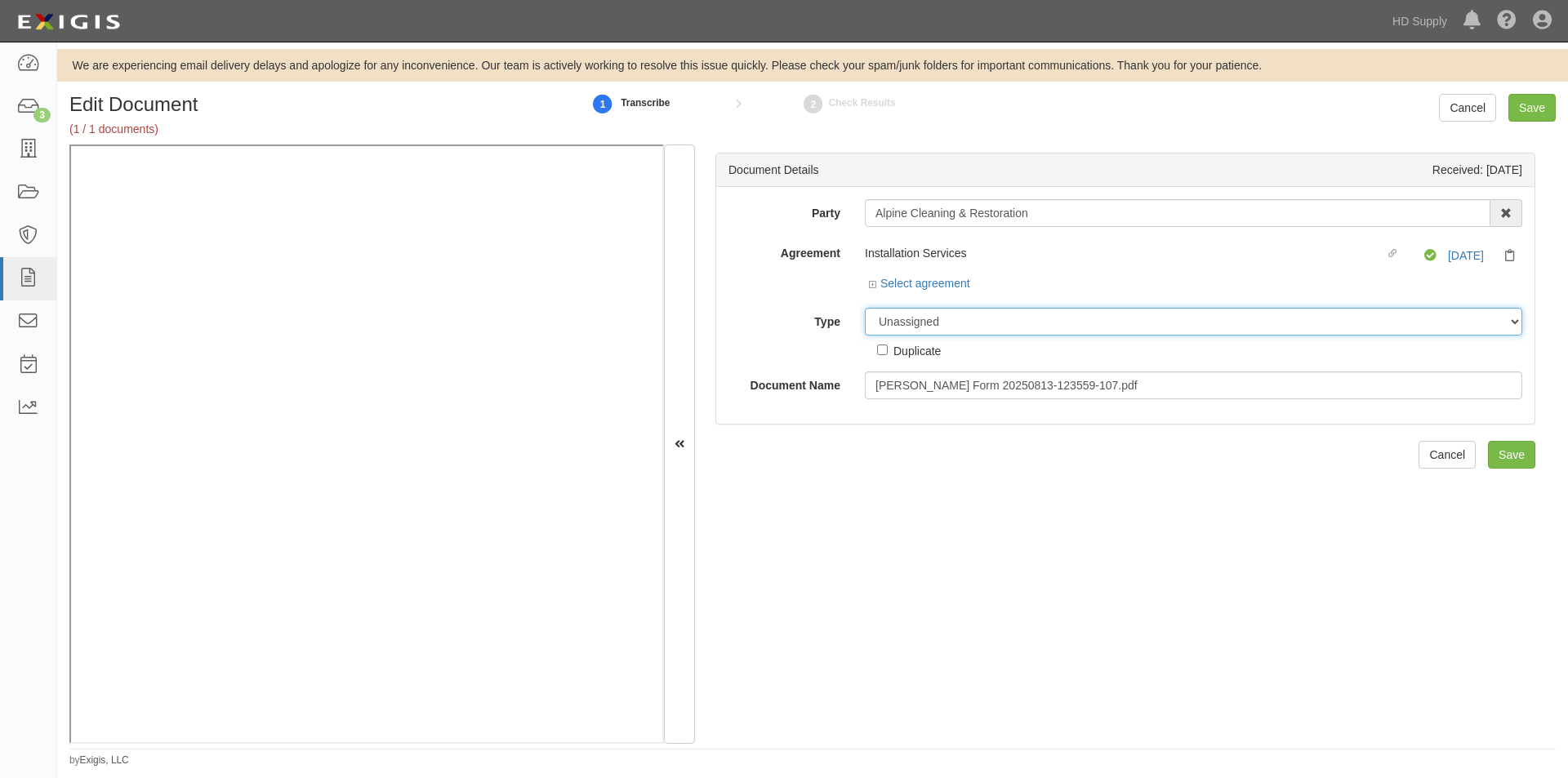
click at [914, 321] on select "Unassigned Binder Cancellation Notice Certificate Contract Endorsement Insuranc…" at bounding box center [1193, 321] width 657 height 28
select select "CertificateDetail"
click at [865, 307] on select "Unassigned Binder Cancellation Notice Certificate Contract Endorsement Insuranc…" at bounding box center [1193, 321] width 657 height 28
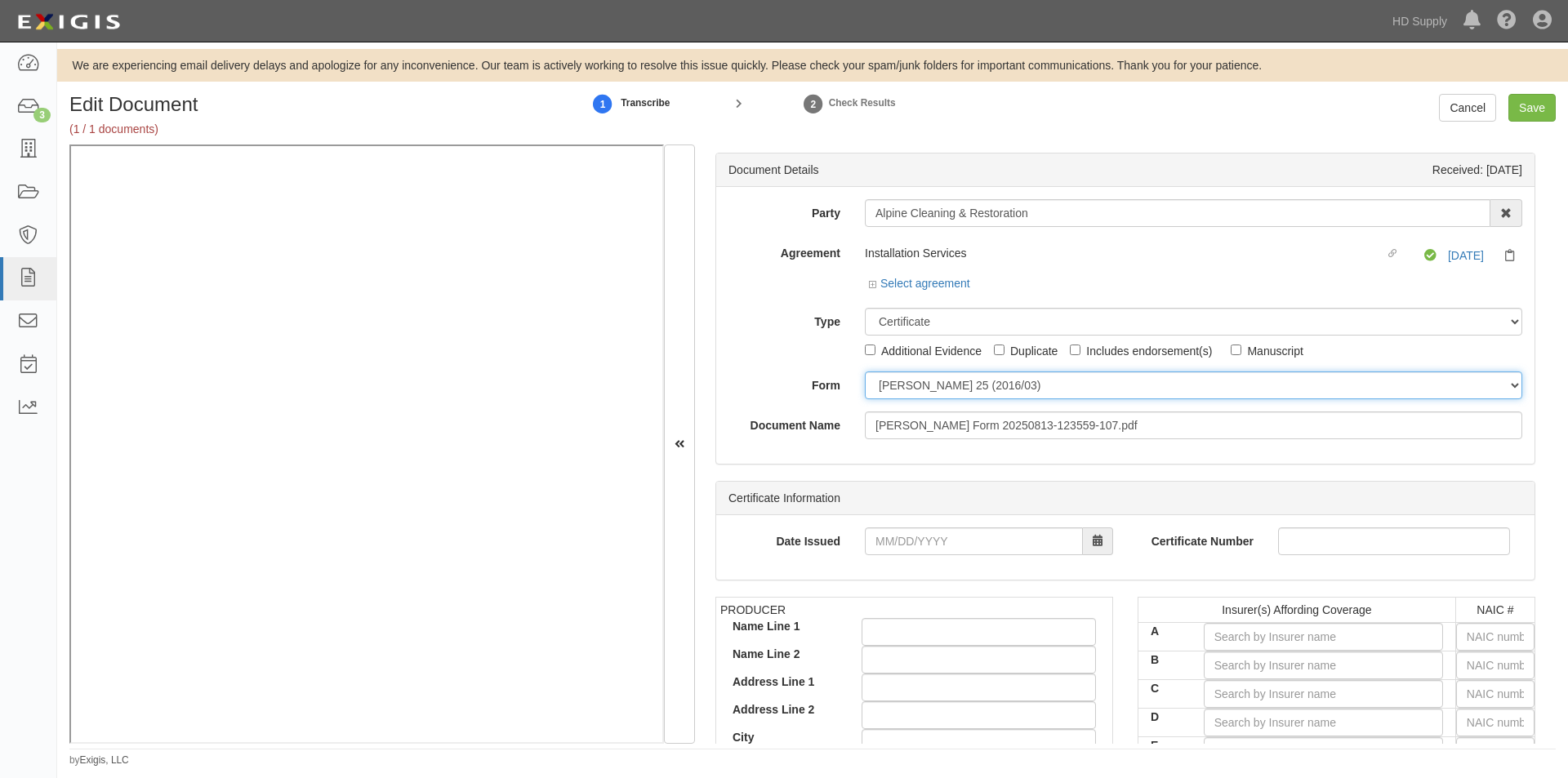
click at [909, 398] on select "ACORD 25 (2016/03) ACORD 101 ACORD 855 NY (2014/05) General" at bounding box center [1193, 385] width 657 height 28
select select "GeneralFormDetail"
click at [865, 371] on select "ACORD 25 (2016/03) ACORD 101 ACORD 855 NY (2014/05) General" at bounding box center [1193, 385] width 657 height 28
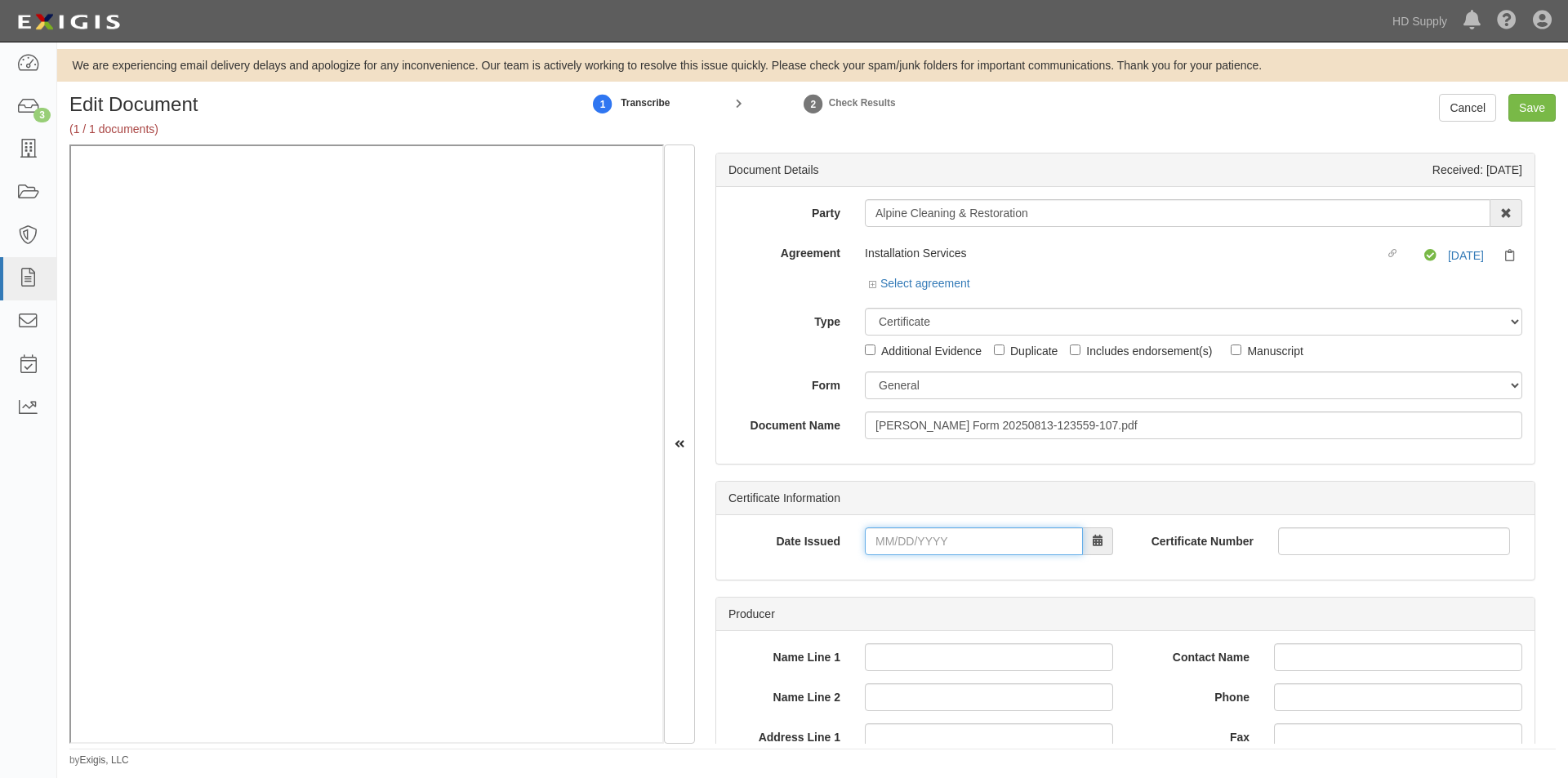
click at [922, 548] on input "Date Issued" at bounding box center [974, 540] width 218 height 28
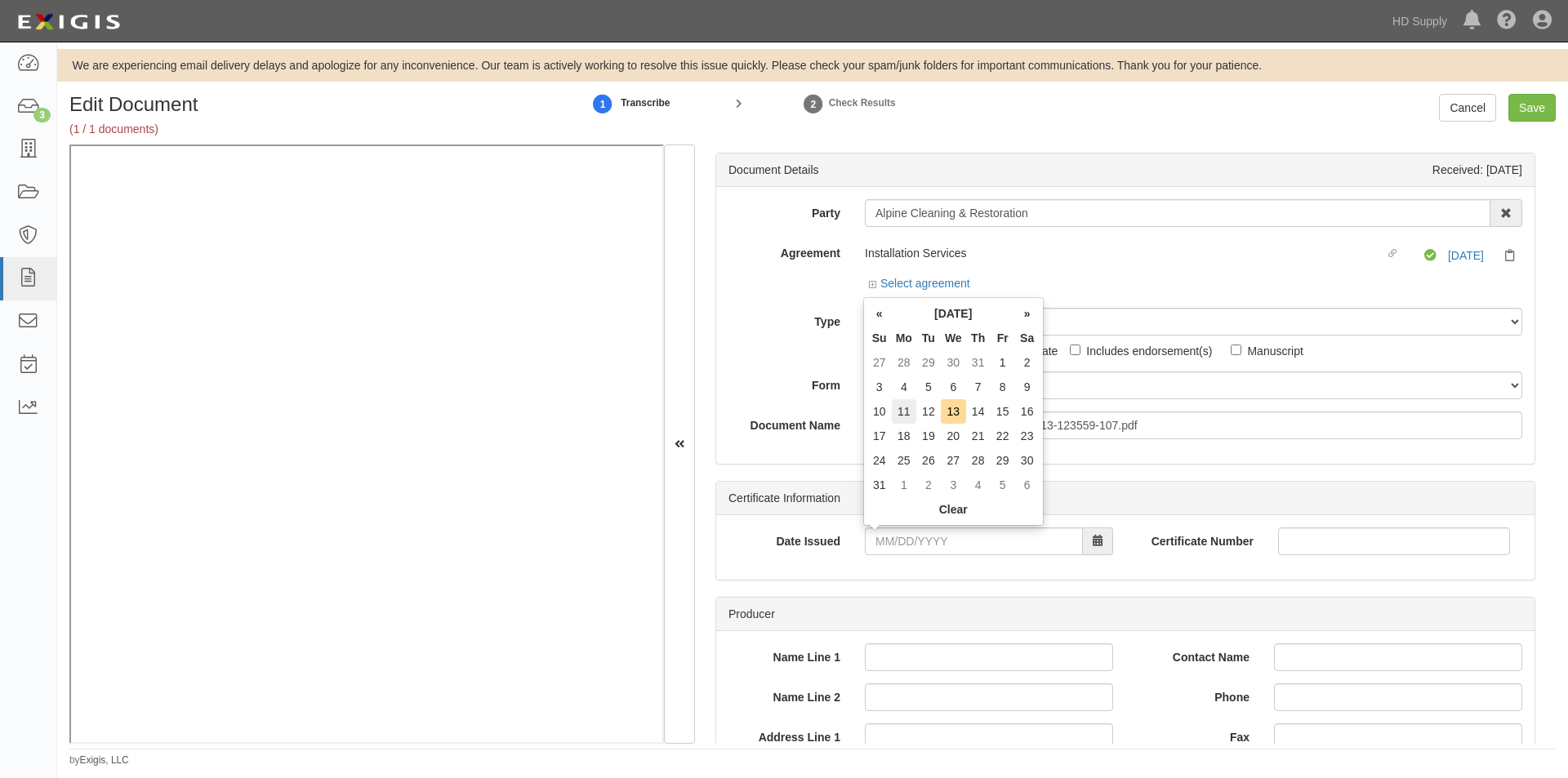
click at [906, 416] on td "11" at bounding box center [904, 411] width 24 height 24
type input "08/11/2025"
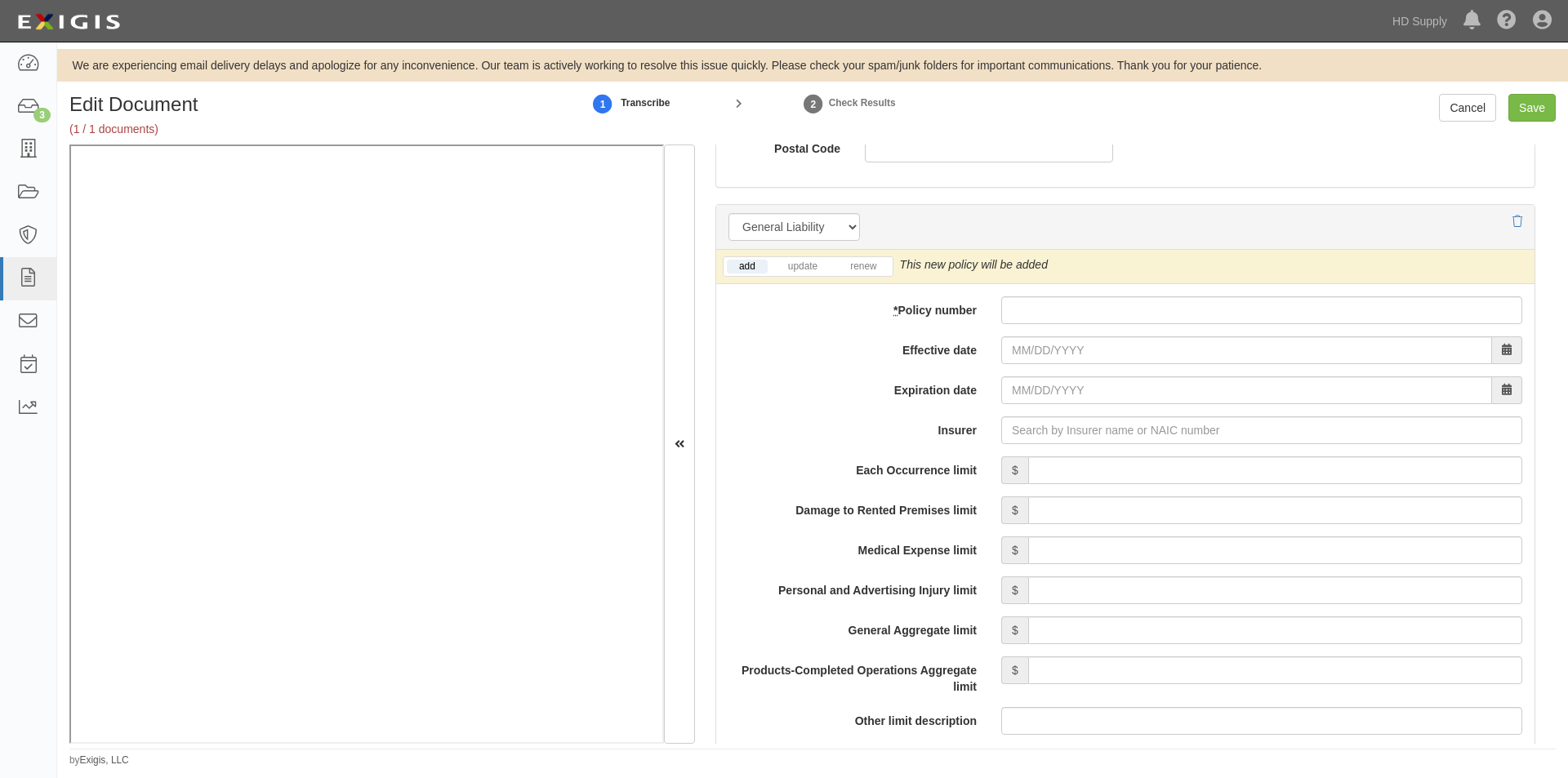
scroll to position [1130, 0]
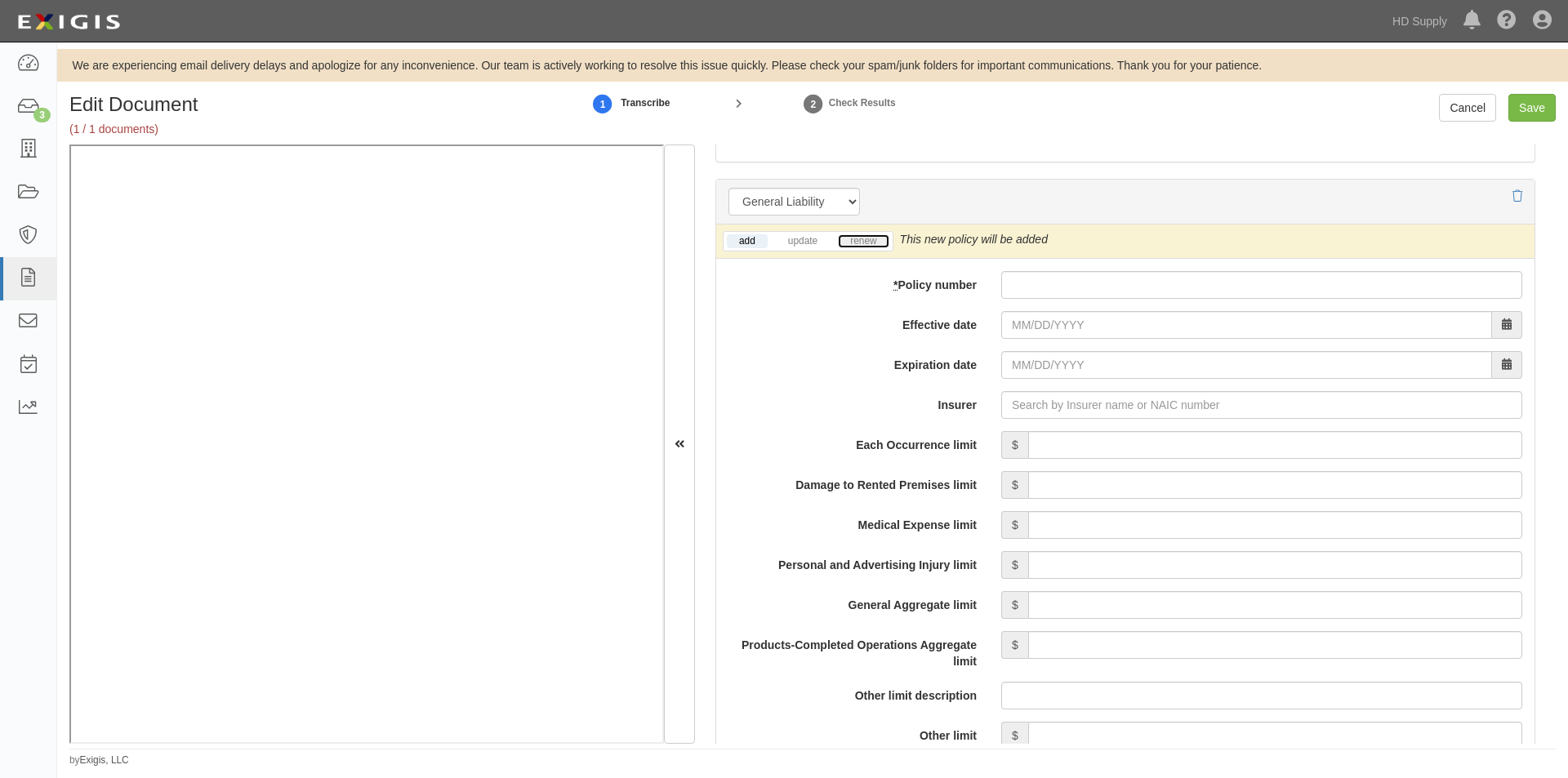
click at [863, 239] on link "renew" at bounding box center [863, 240] width 50 height 13
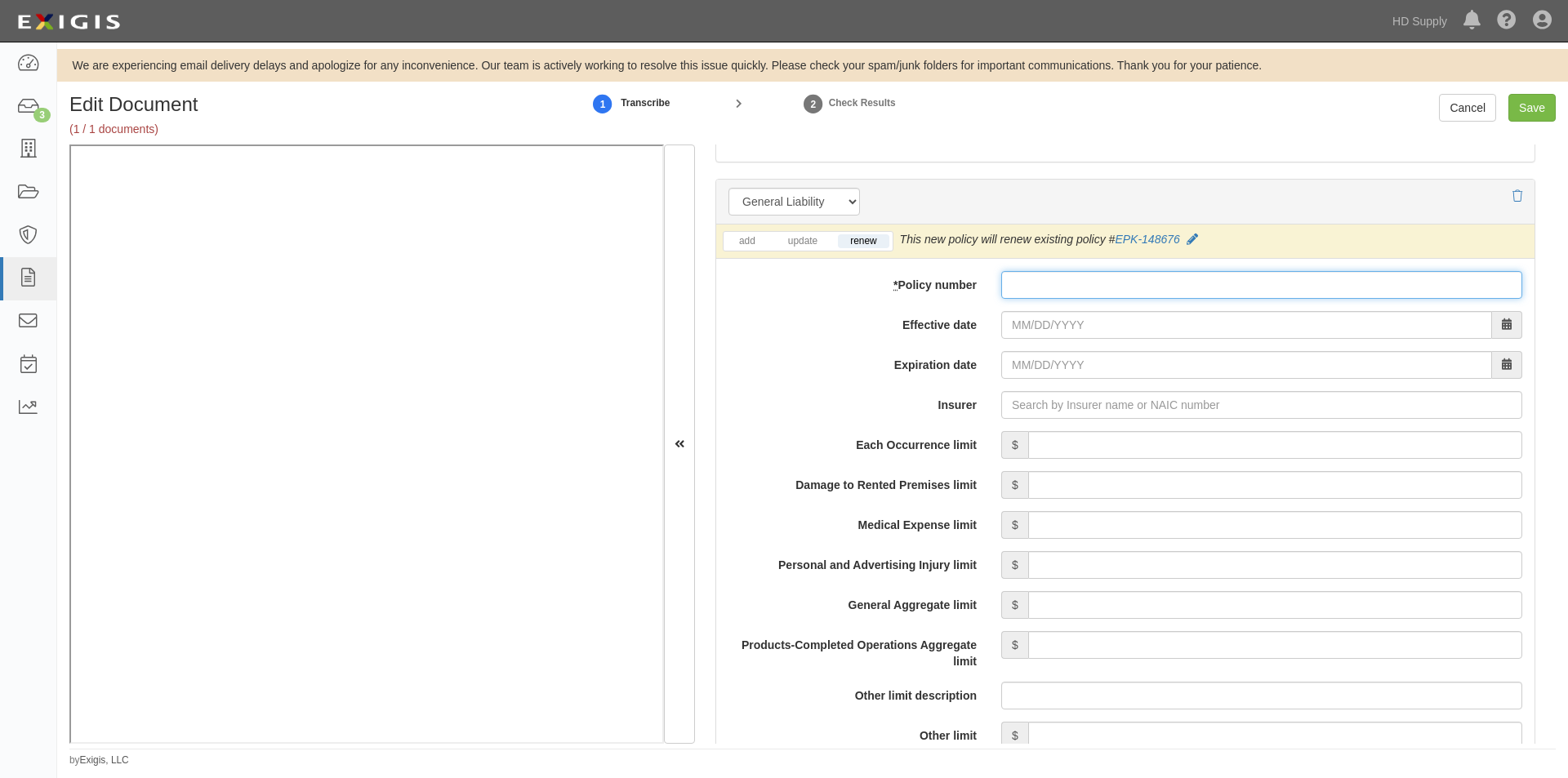
paste input "EPK-158018"
type input "EPK-158018"
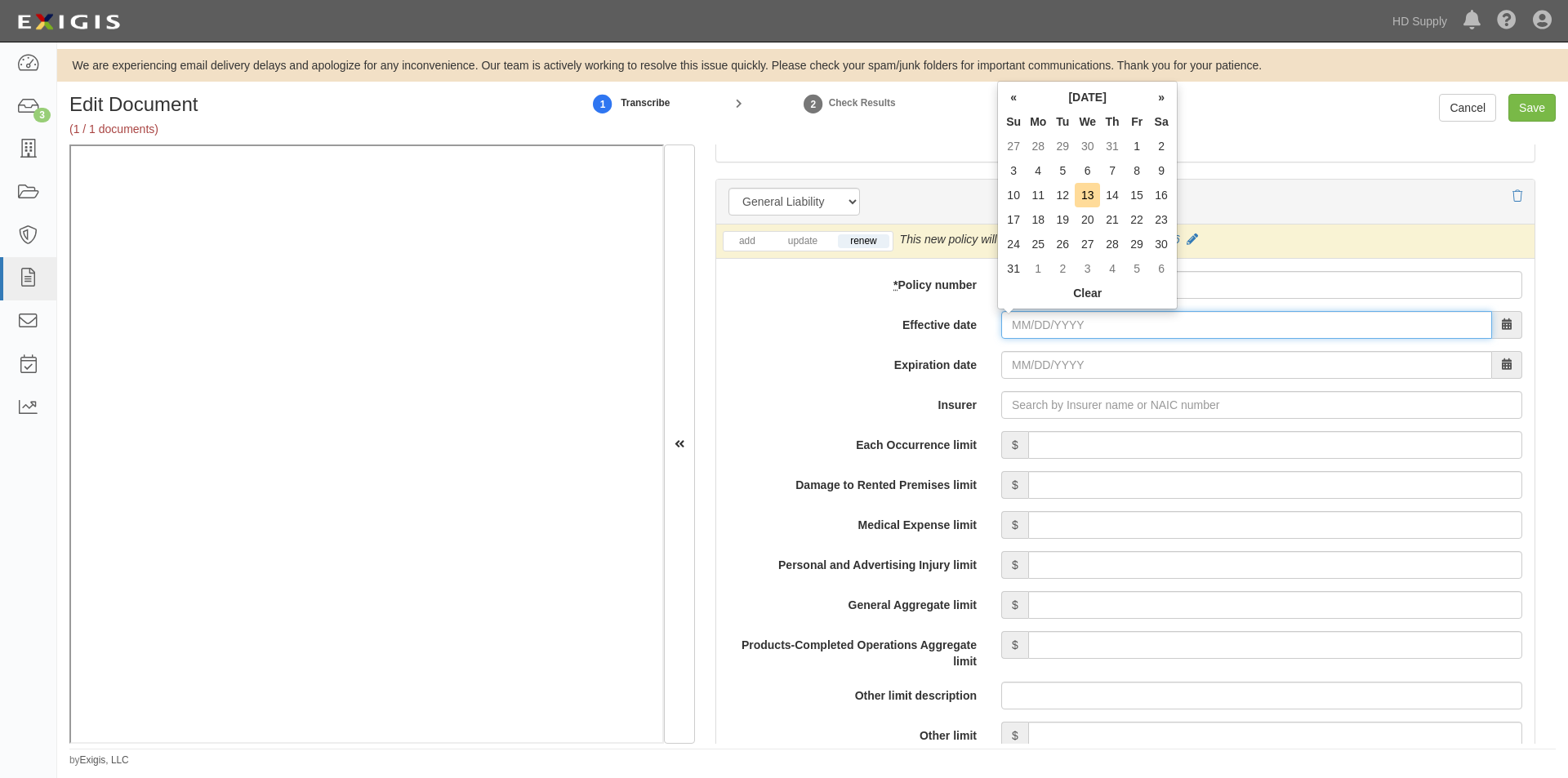
click at [1039, 331] on input "Effective date" at bounding box center [1246, 324] width 490 height 28
click at [1064, 224] on td "19" at bounding box center [1061, 219] width 24 height 24
type input "08/19/2025"
type input "08/19/2026"
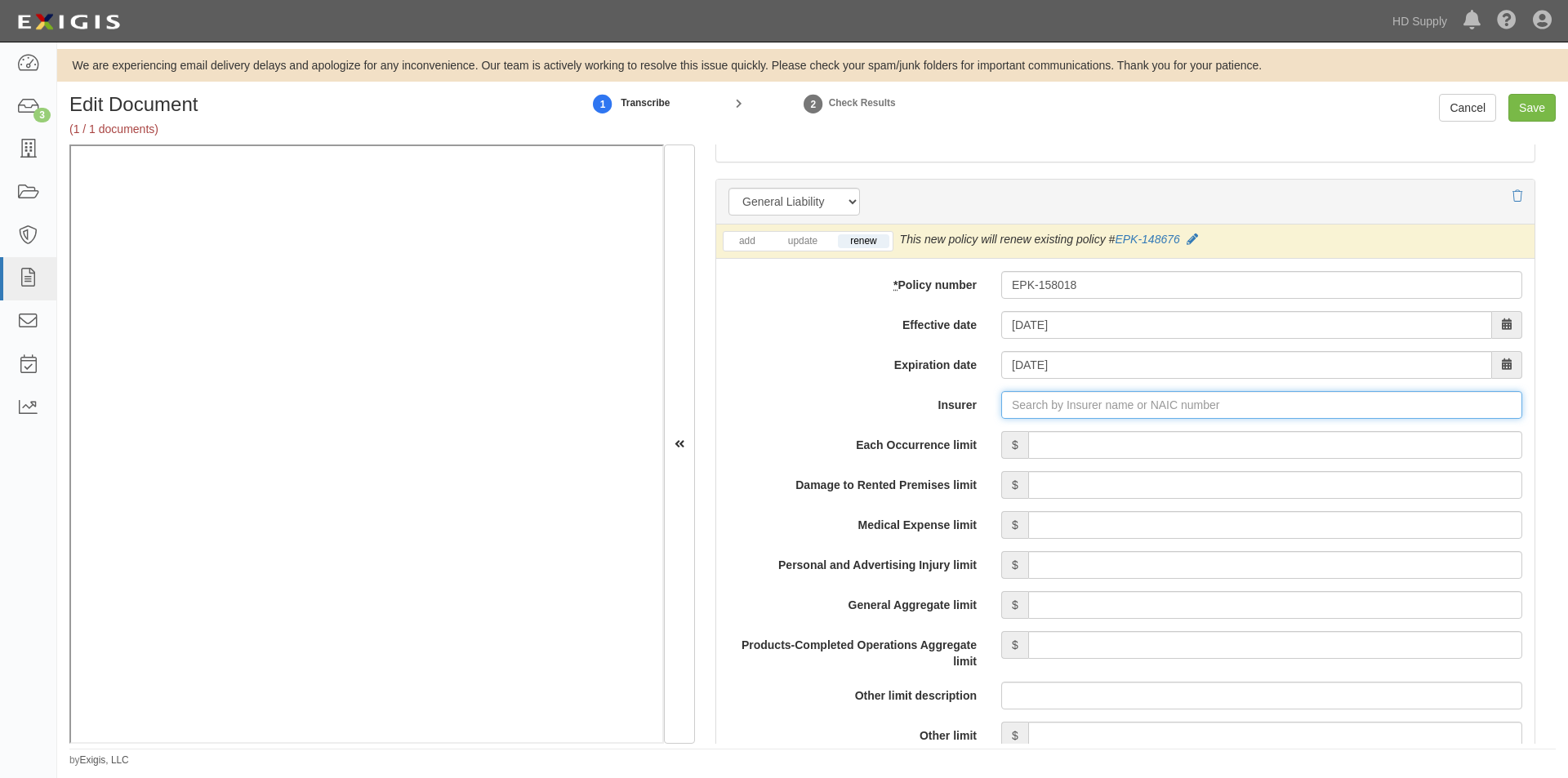
click at [1065, 408] on input "Insurer" at bounding box center [1261, 404] width 521 height 28
click at [1024, 404] on input "Insurer" at bounding box center [1261, 404] width 521 height 28
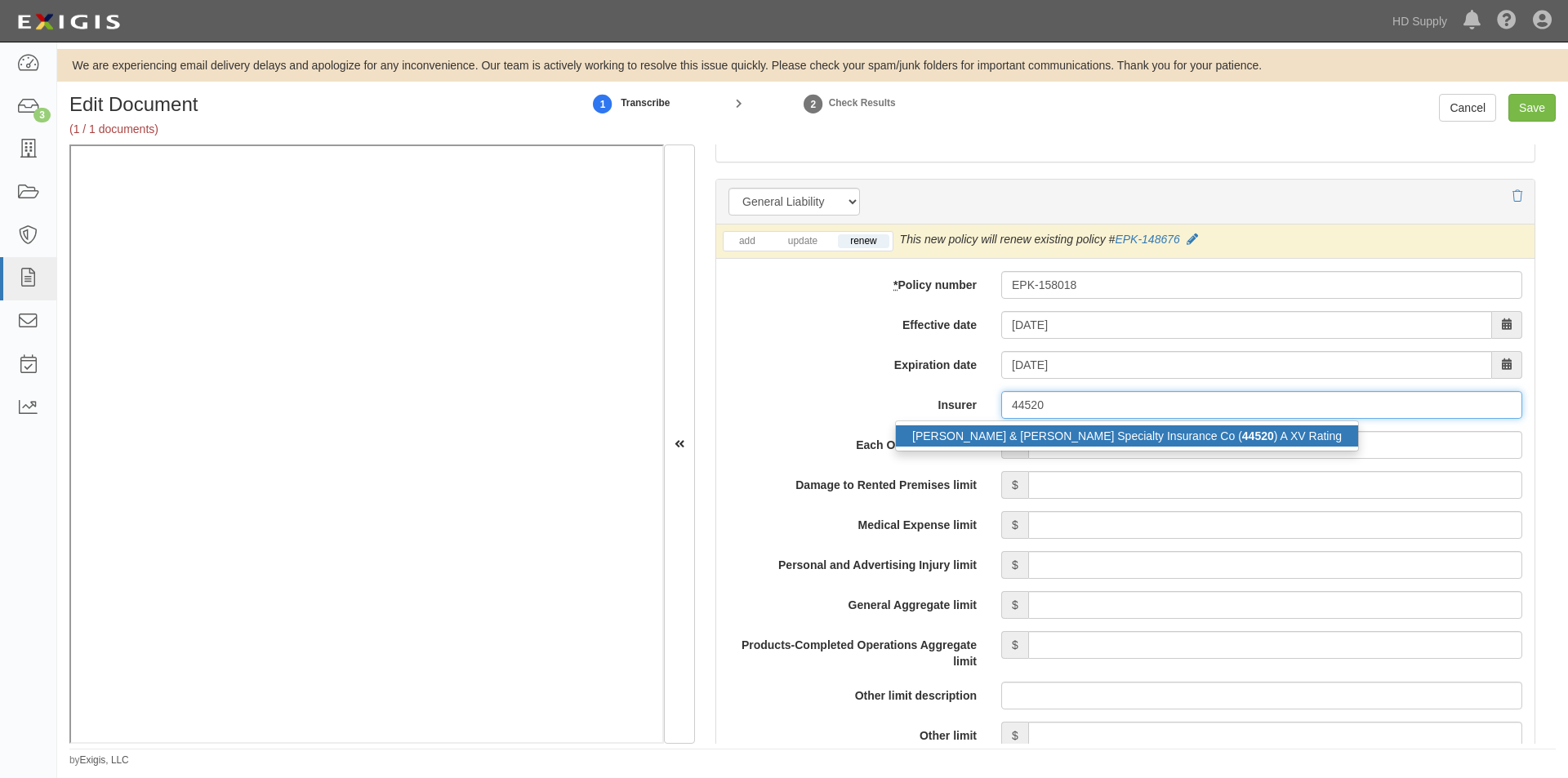
click at [998, 435] on div "Crum & Forster Specialty Insurance Co ( 44520 ) A XV Rating" at bounding box center [1127, 437] width 463 height 22
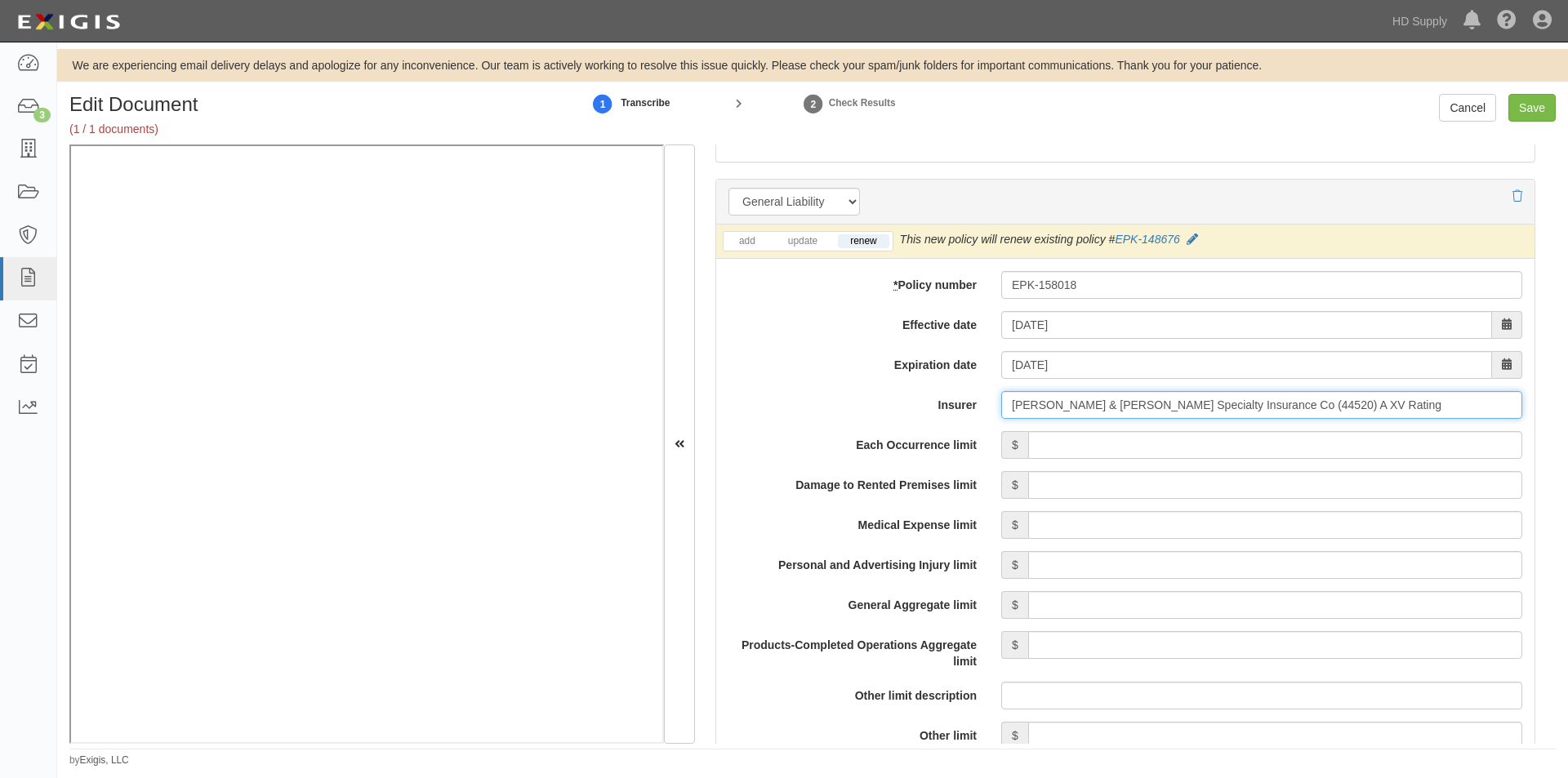
type input "Crum & Forster Specialty Insurance Co (44520) A XV Rating"
click at [1070, 450] on input "Each Occurrence limit" at bounding box center [1275, 445] width 494 height 28
type input "1,000,000"
click at [1237, 486] on input "Damage to Rented Premises limit" at bounding box center [1275, 485] width 494 height 28
type input "100,000"
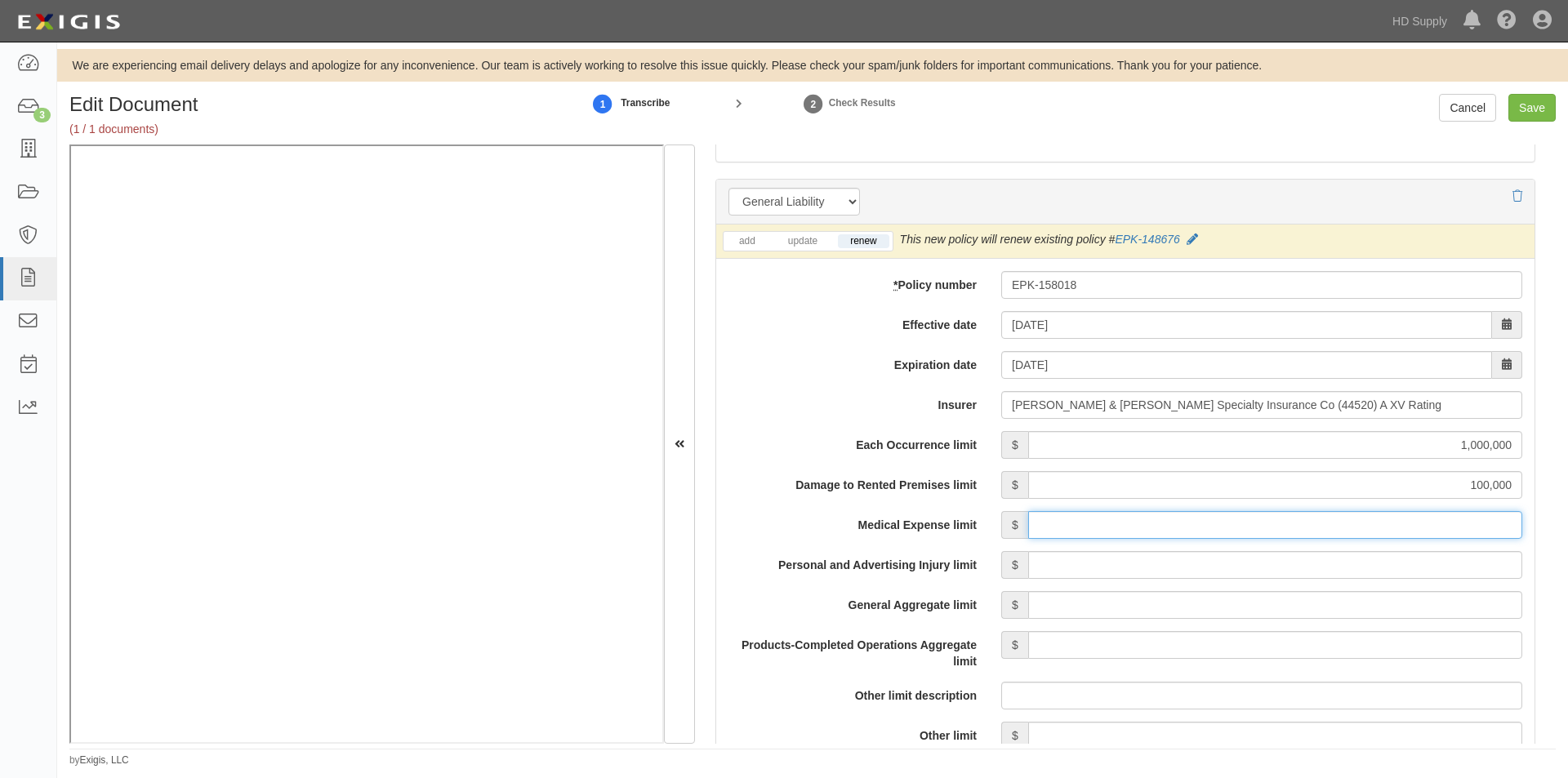
click at [1297, 527] on input "Medical Expense limit" at bounding box center [1275, 524] width 494 height 28
type input "5,000"
click at [1294, 572] on input "Personal and Advertising Injury limit" at bounding box center [1275, 565] width 494 height 28
type input "1,000,000"
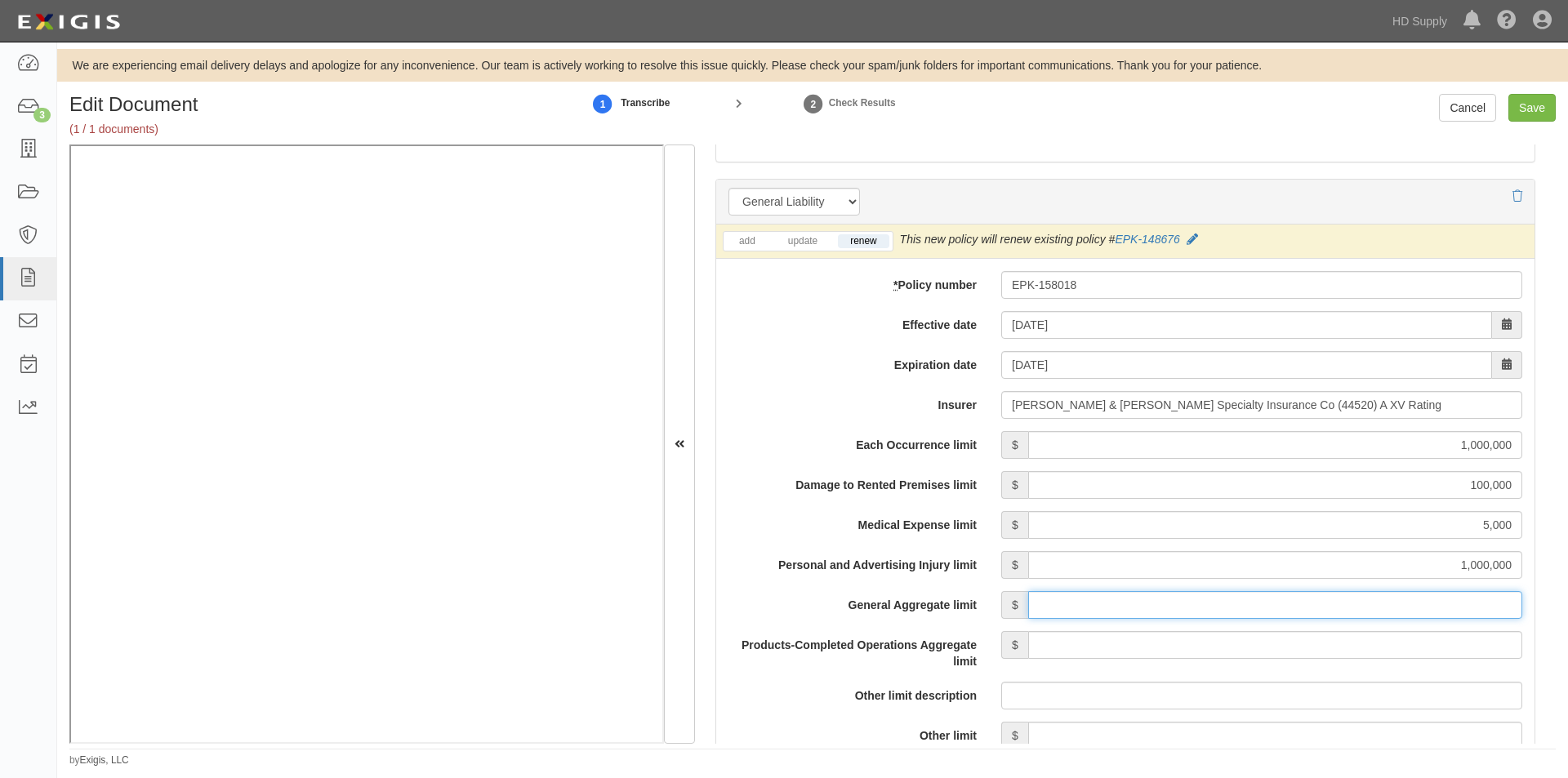
click at [1319, 616] on input "General Aggregate limit" at bounding box center [1275, 604] width 494 height 28
type input "3,000,000"
click at [1315, 646] on input "Products-Completed Operations Aggregate limit" at bounding box center [1275, 644] width 494 height 28
type input "3,000,000"
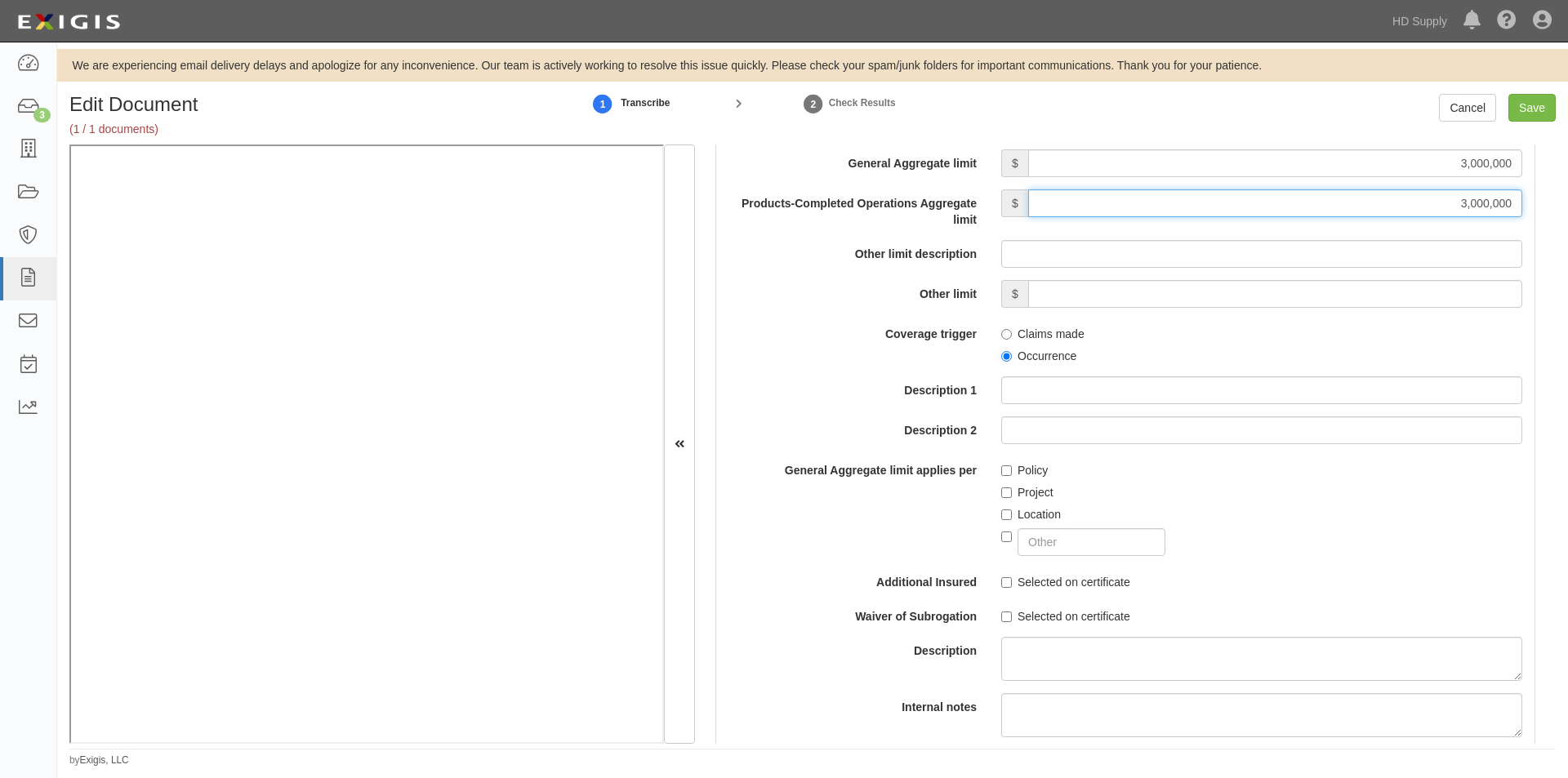
scroll to position [1597, 0]
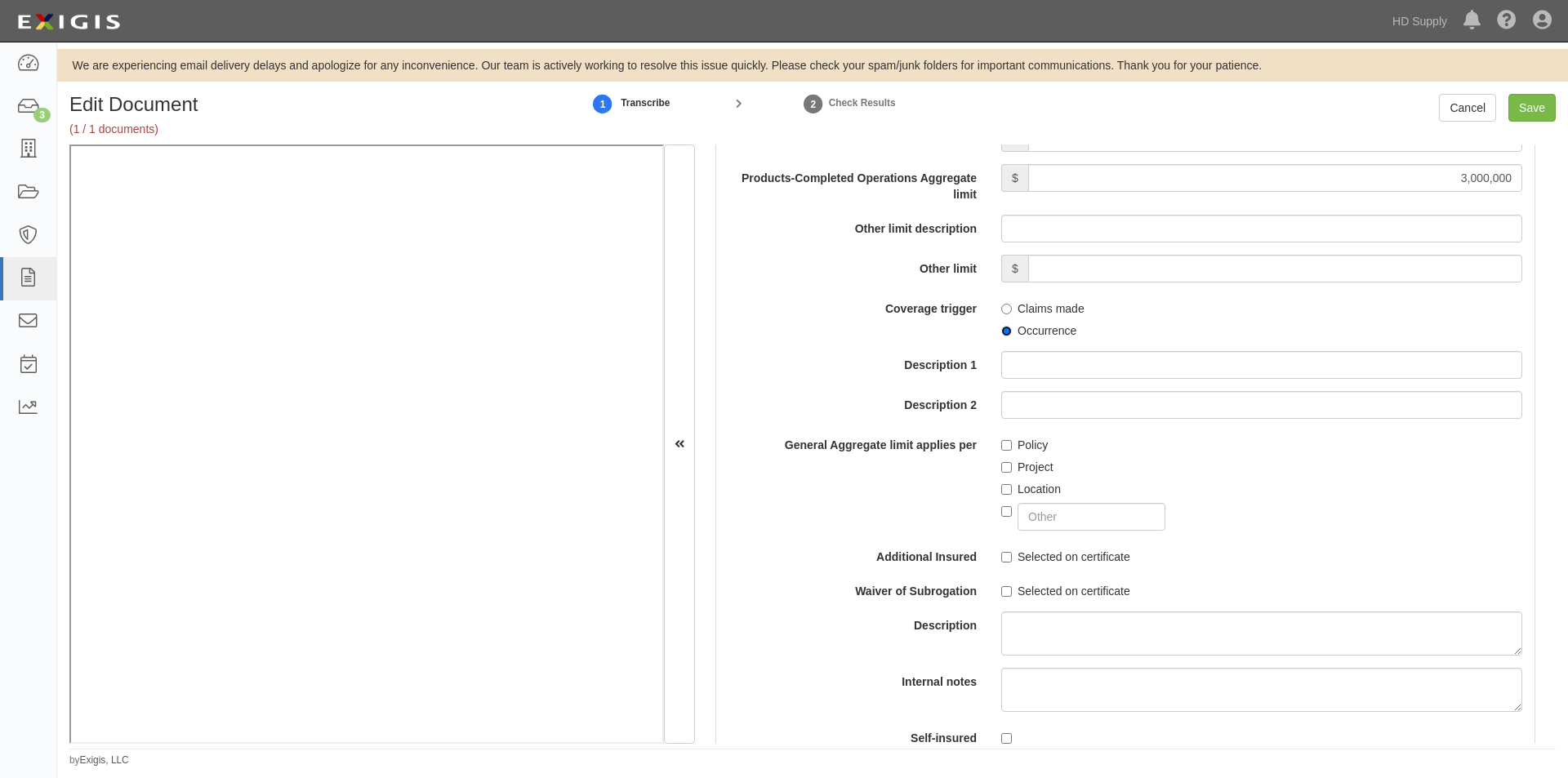
click at [1001, 332] on input "Occurrence" at bounding box center [1007, 331] width 11 height 11
radio input "true"
click at [1002, 442] on input "Policy" at bounding box center [1007, 445] width 11 height 11
checkbox input "true"
click at [1002, 591] on input "Selected on certificate" at bounding box center [1007, 592] width 11 height 11
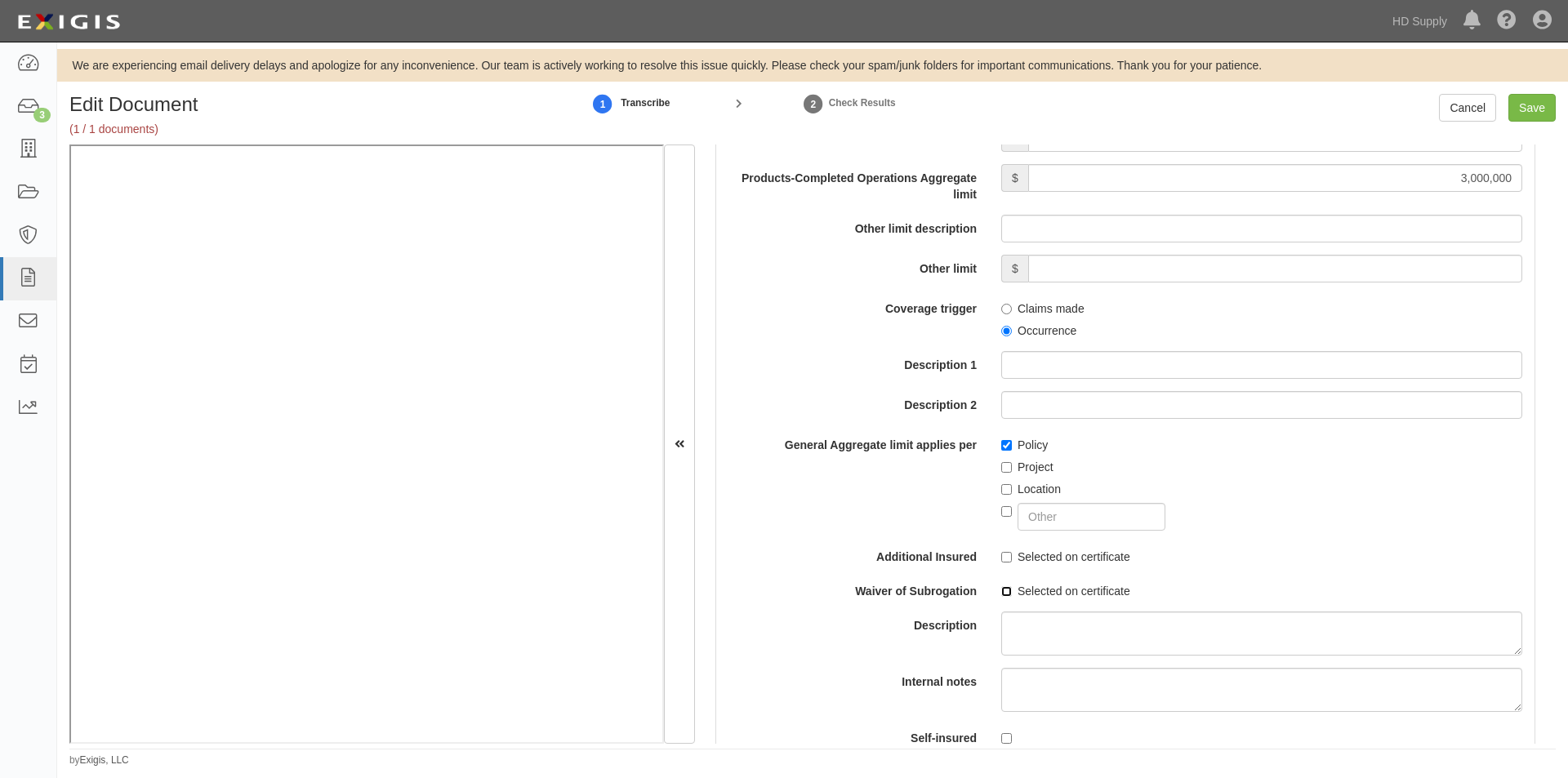
checkbox input "true"
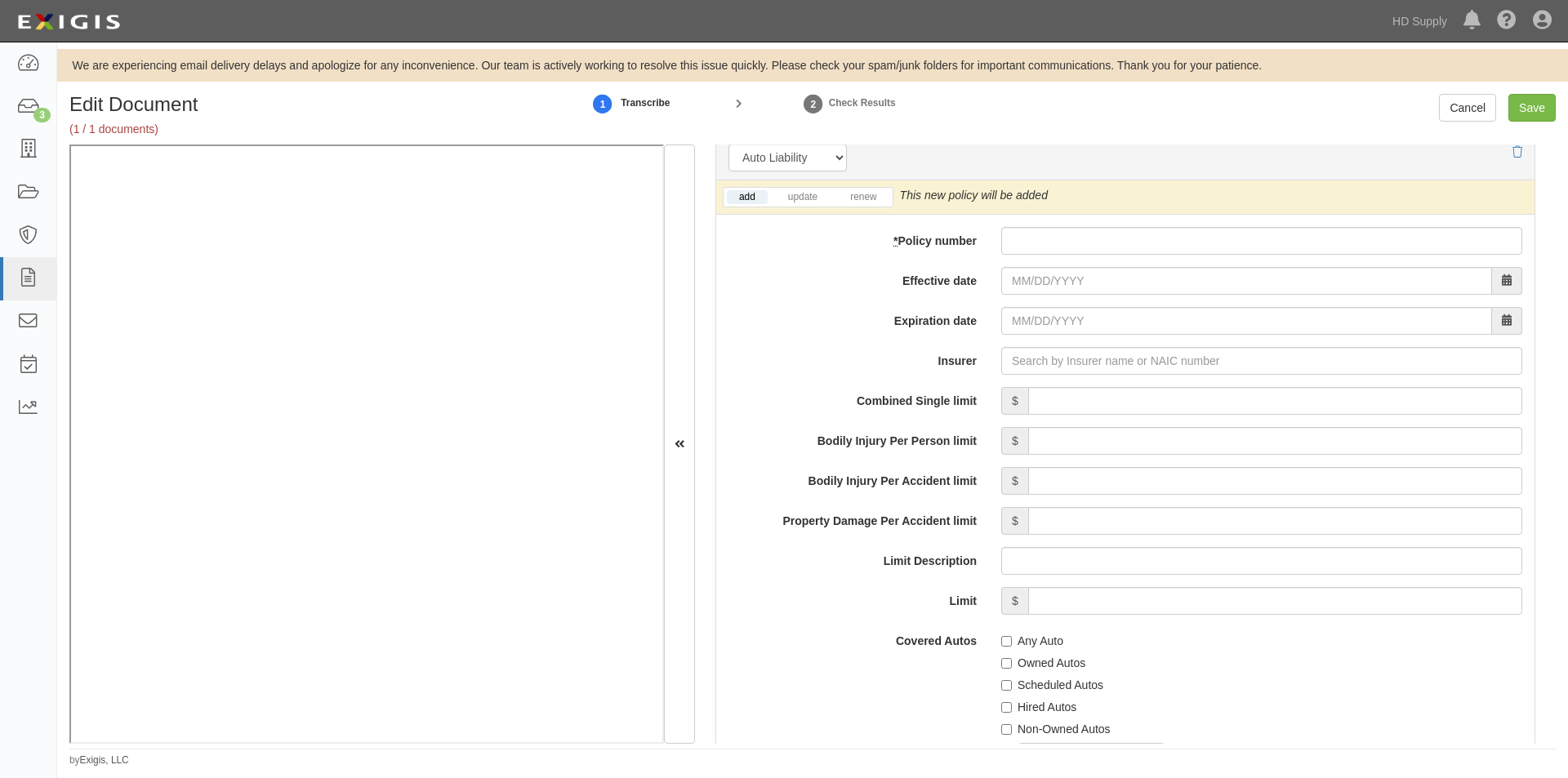
scroll to position [2303, 0]
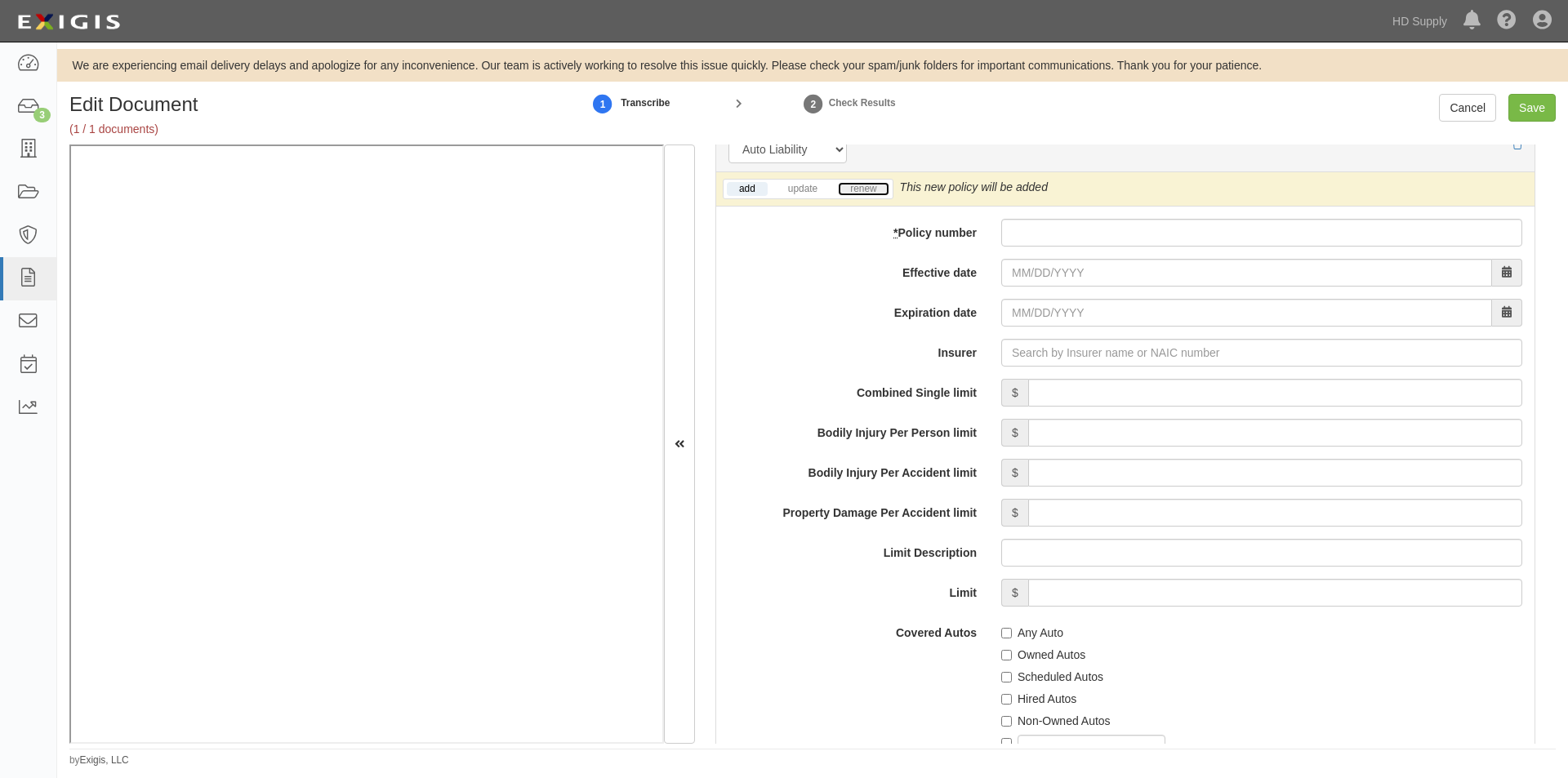
click at [859, 186] on link "renew" at bounding box center [863, 188] width 50 height 13
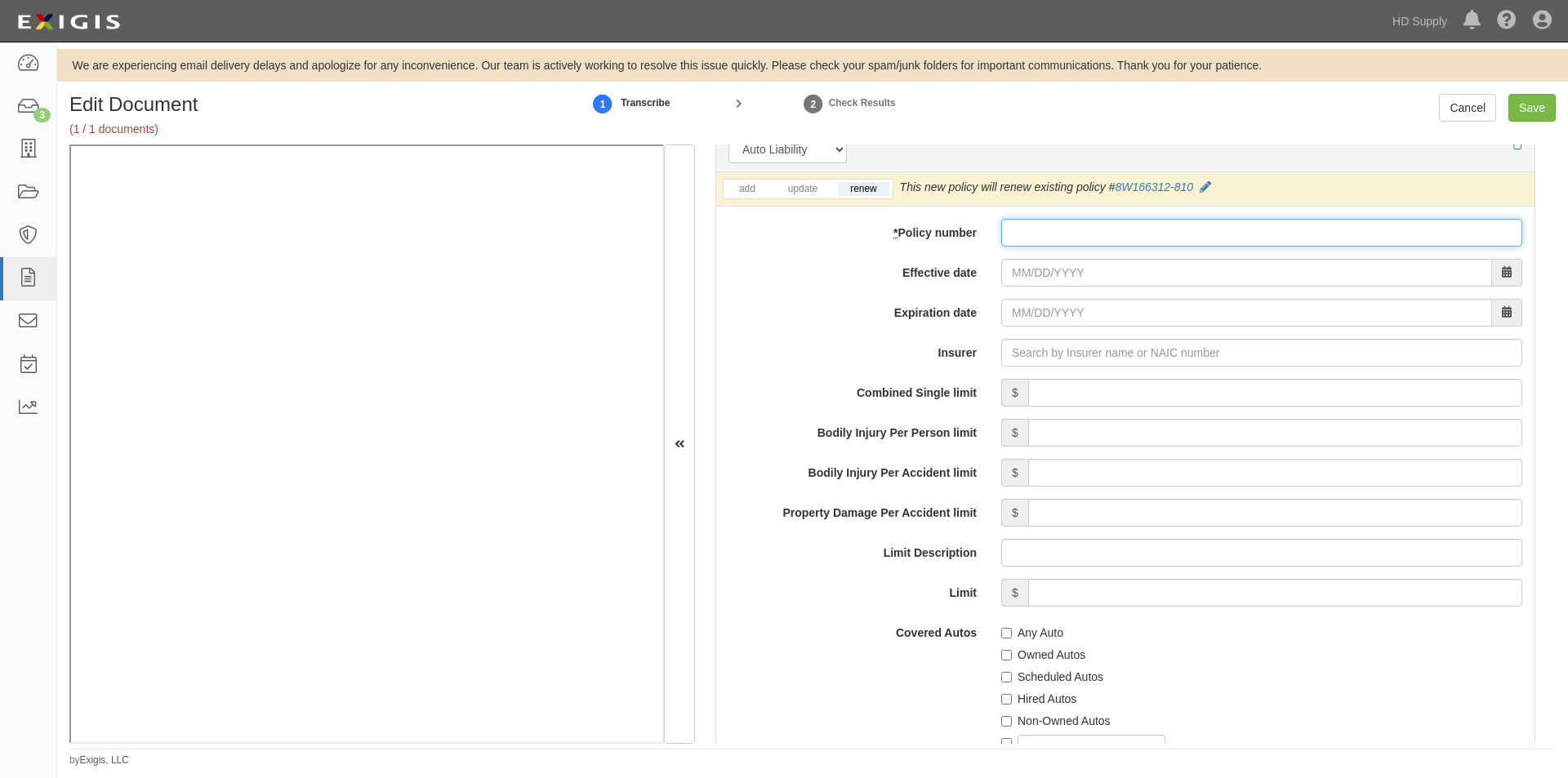
paste input "8W166312-810"
type input "8W166312-810"
click at [1054, 287] on div "add update renew This new policy will be added This new policy will update exis…" at bounding box center [1125, 606] width 819 height 868
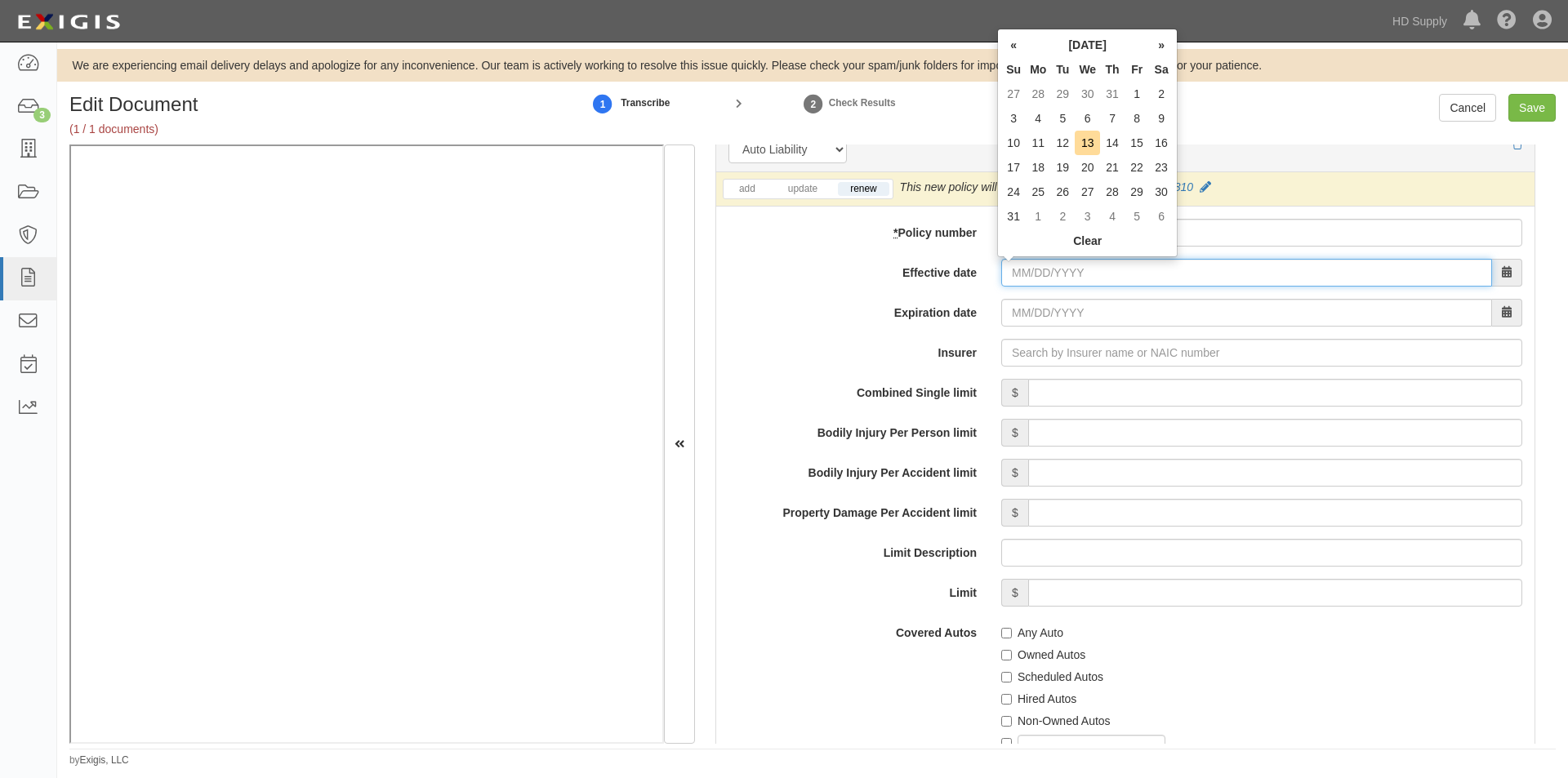
click at [1049, 271] on input "Effective date" at bounding box center [1246, 272] width 490 height 28
click at [1061, 174] on td "19" at bounding box center [1061, 167] width 24 height 24
type input "08/19/2025"
type input "08/19/2026"
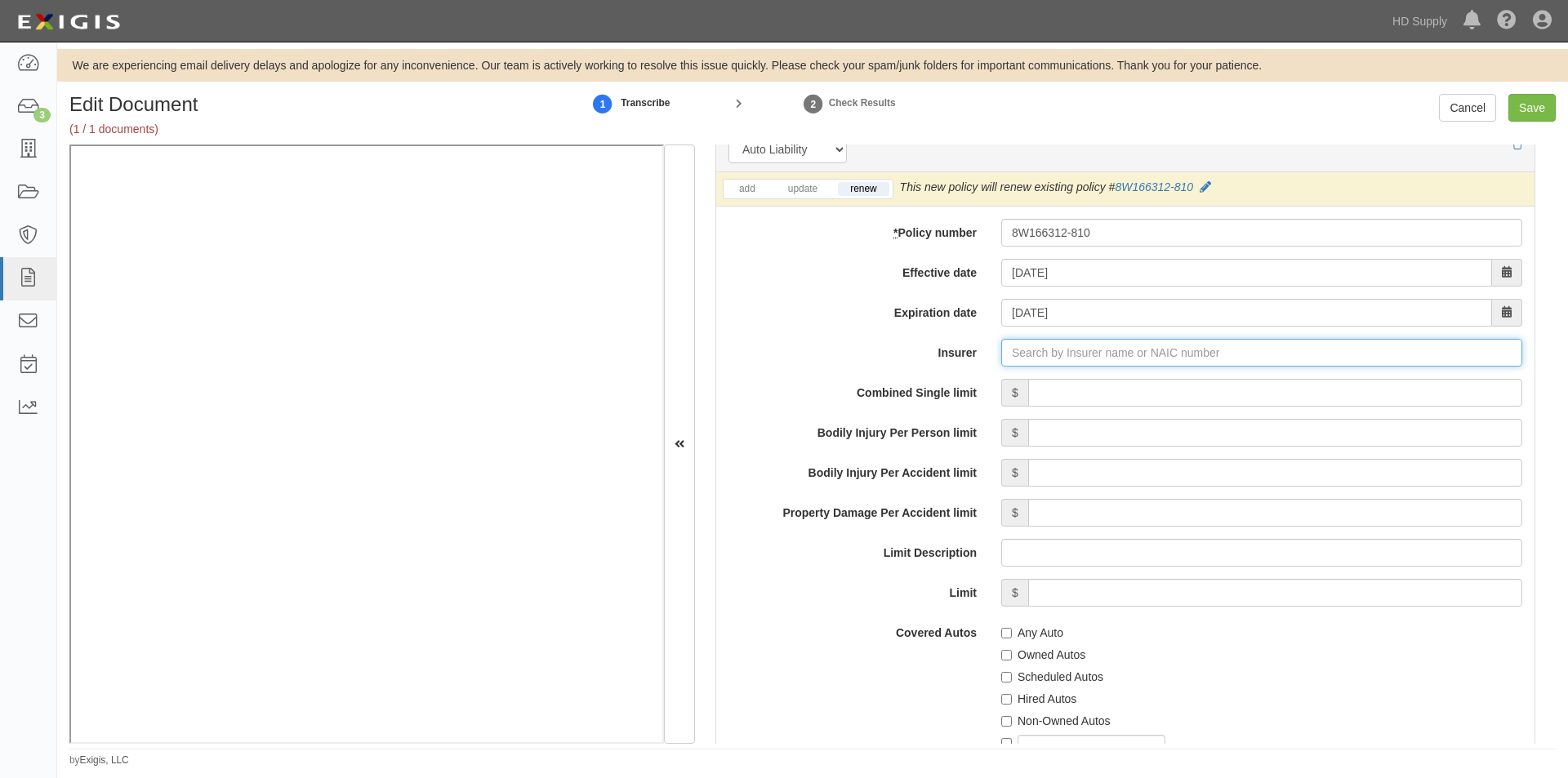
click at [1027, 355] on input "Insurer" at bounding box center [1261, 352] width 521 height 28
click at [1008, 350] on input "Insurer" at bounding box center [1261, 352] width 521 height 28
type input "21st Century Advantage Insurance Company (25232) NR Rating"
type input "2"
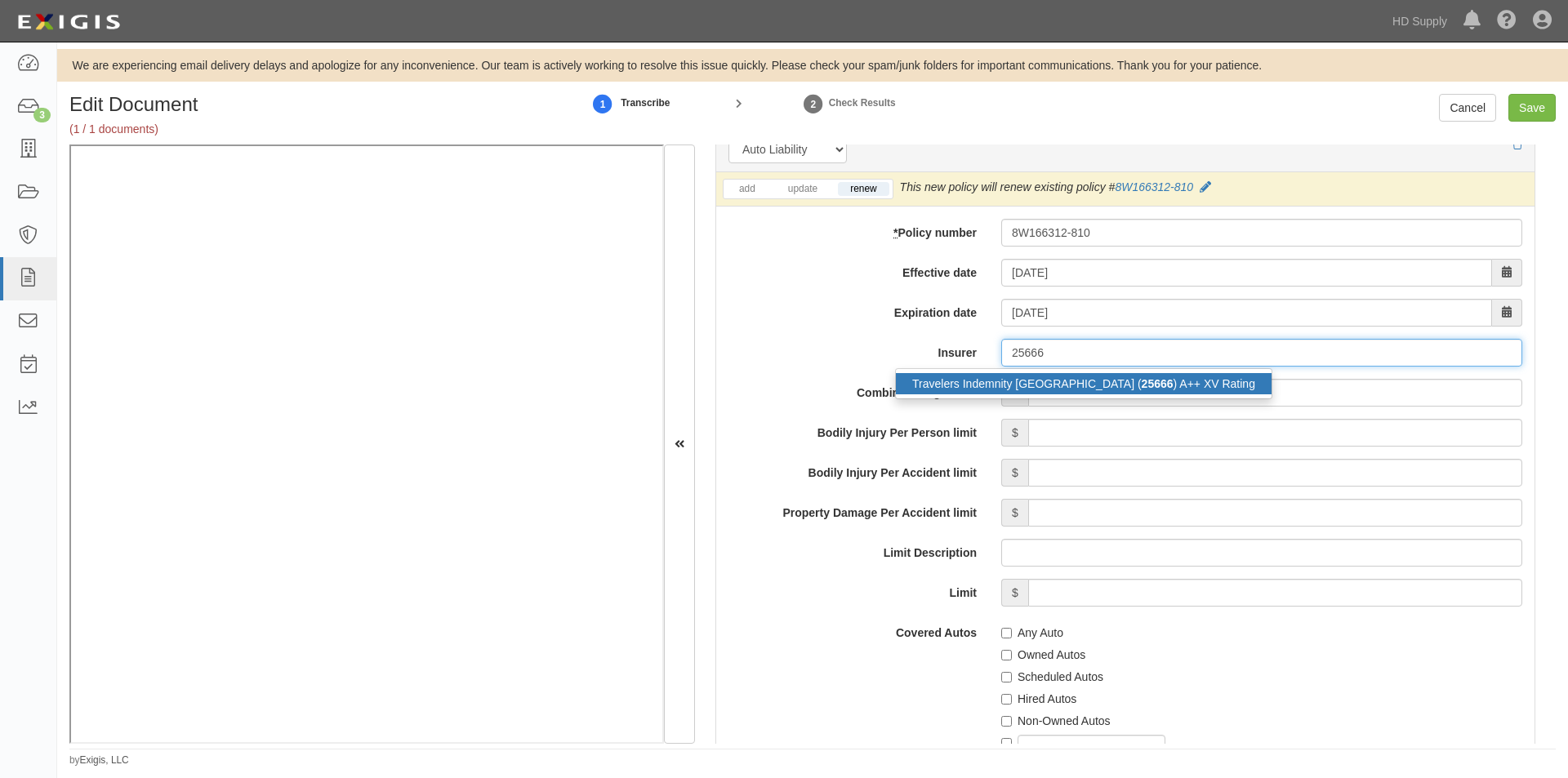
click at [997, 384] on div "Travelers Indemnity Co of America ( 25666 ) A++ XV Rating" at bounding box center [1083, 384] width 376 height 22
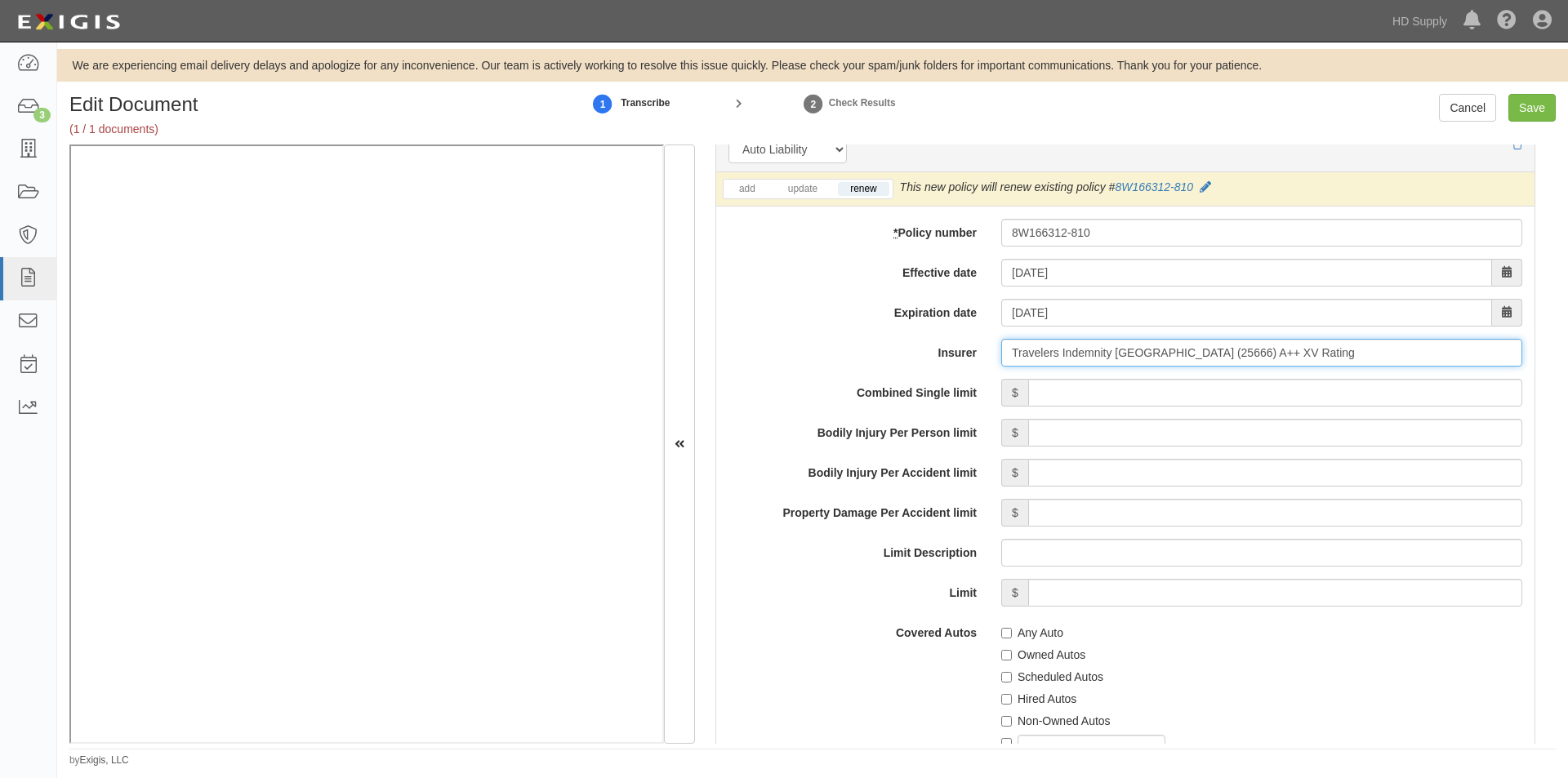
type input "Travelers Indemnity Co of America (25666) A++ XV Rating"
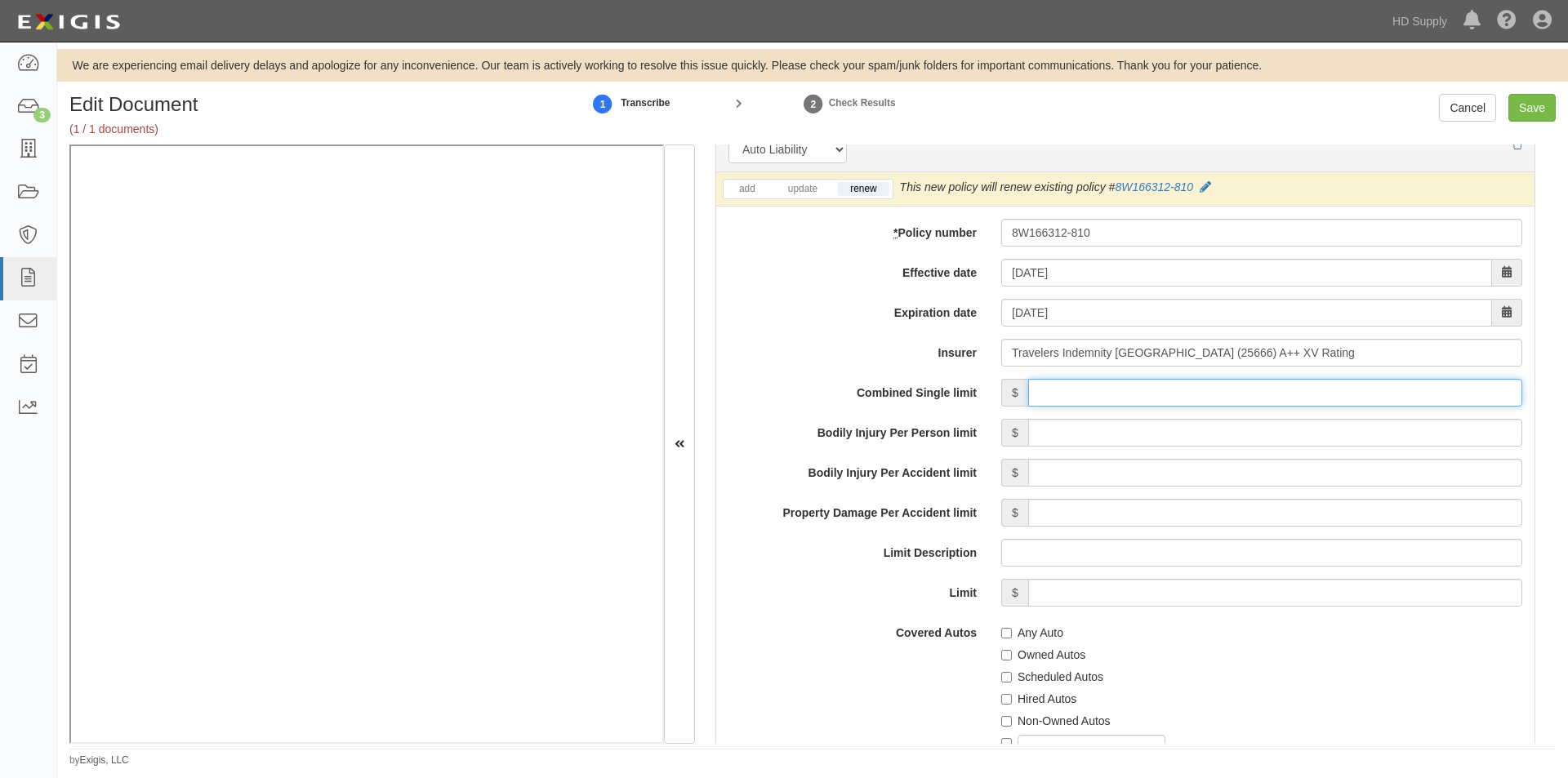
click at [1057, 394] on input "Combined Single limit" at bounding box center [1275, 393] width 494 height 28
type input "1,000,000"
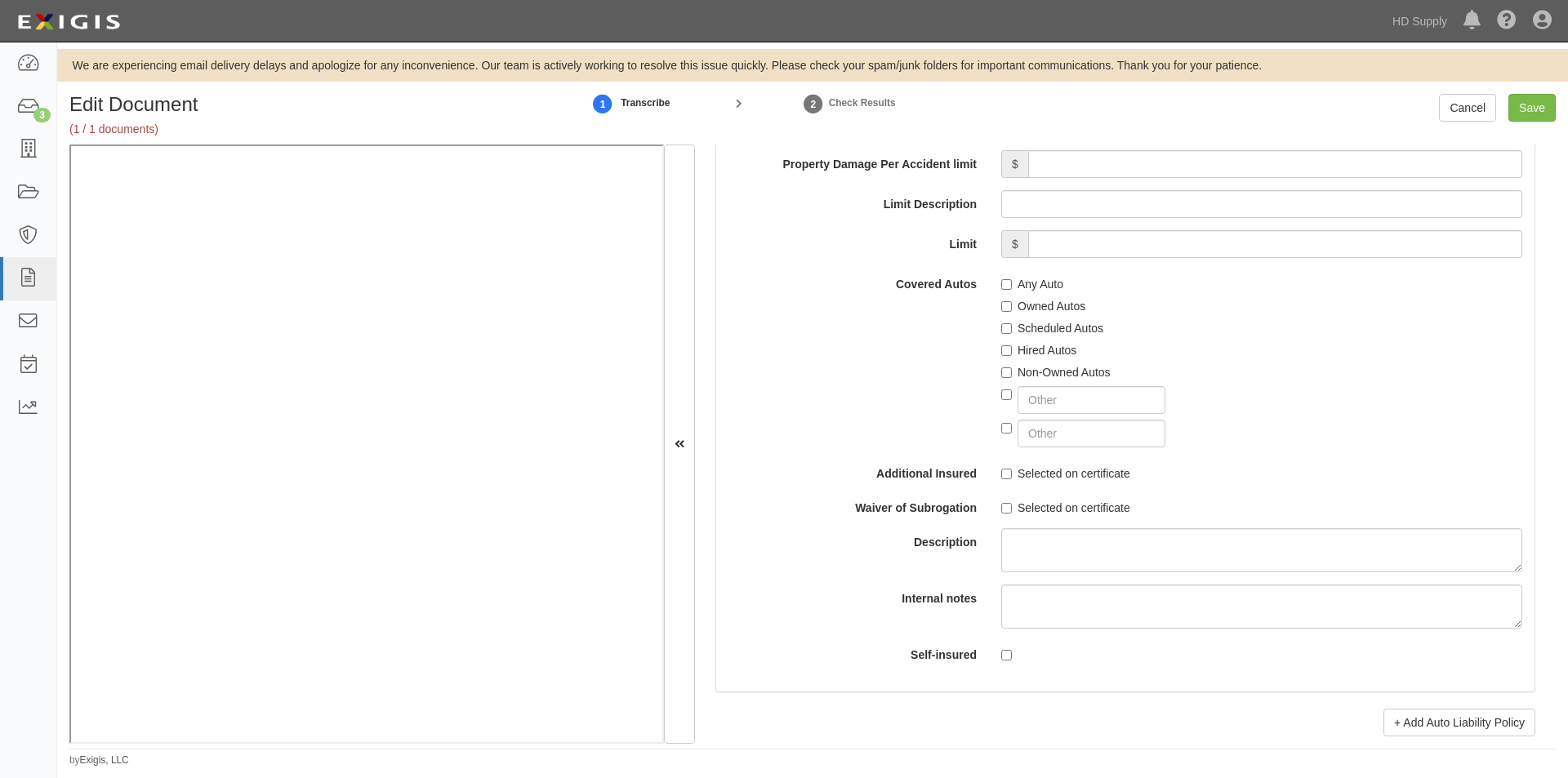
scroll to position [2701, 0]
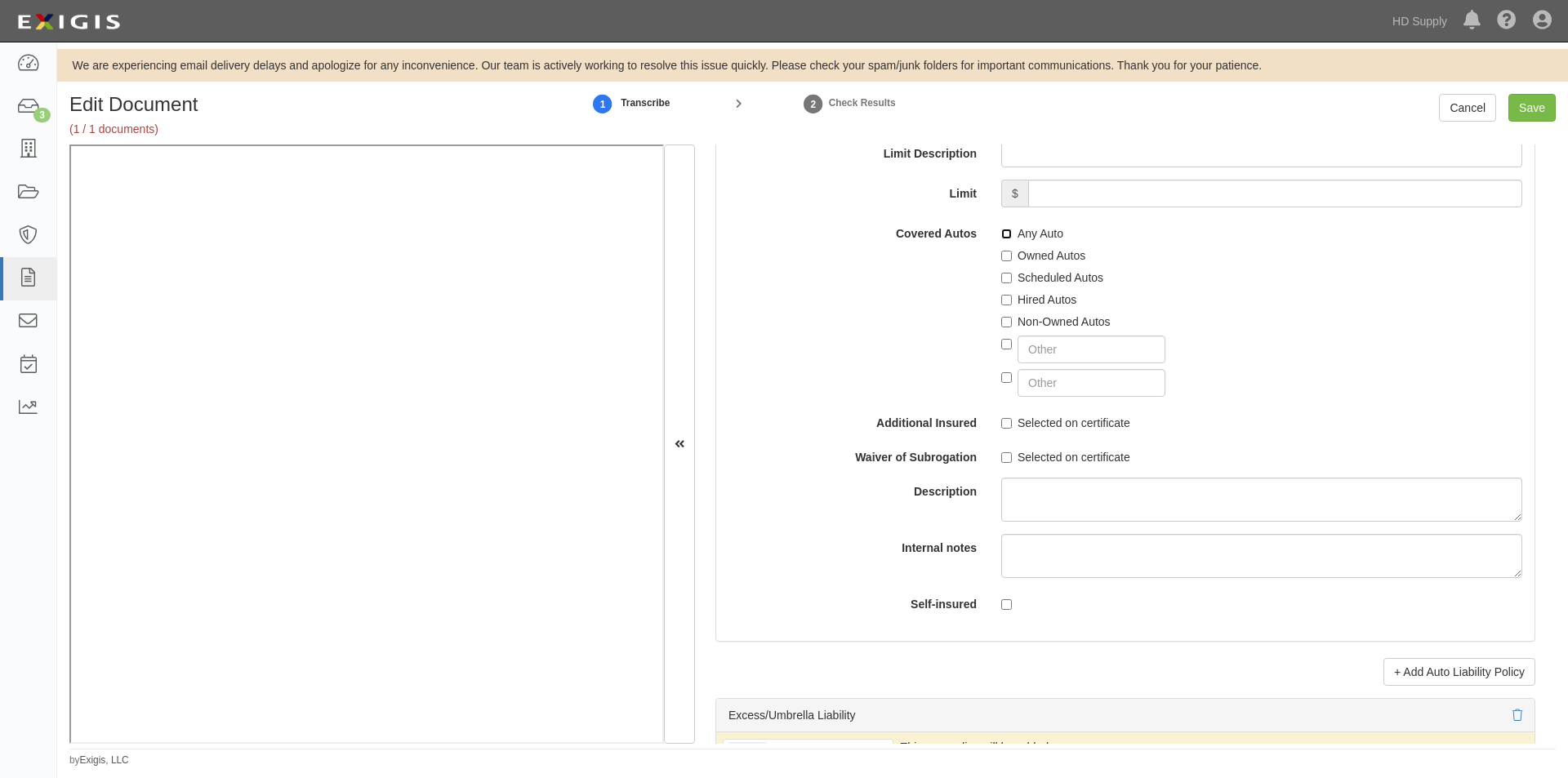
click at [1002, 236] on input "Any Auto" at bounding box center [1007, 234] width 11 height 11
checkbox input "true"
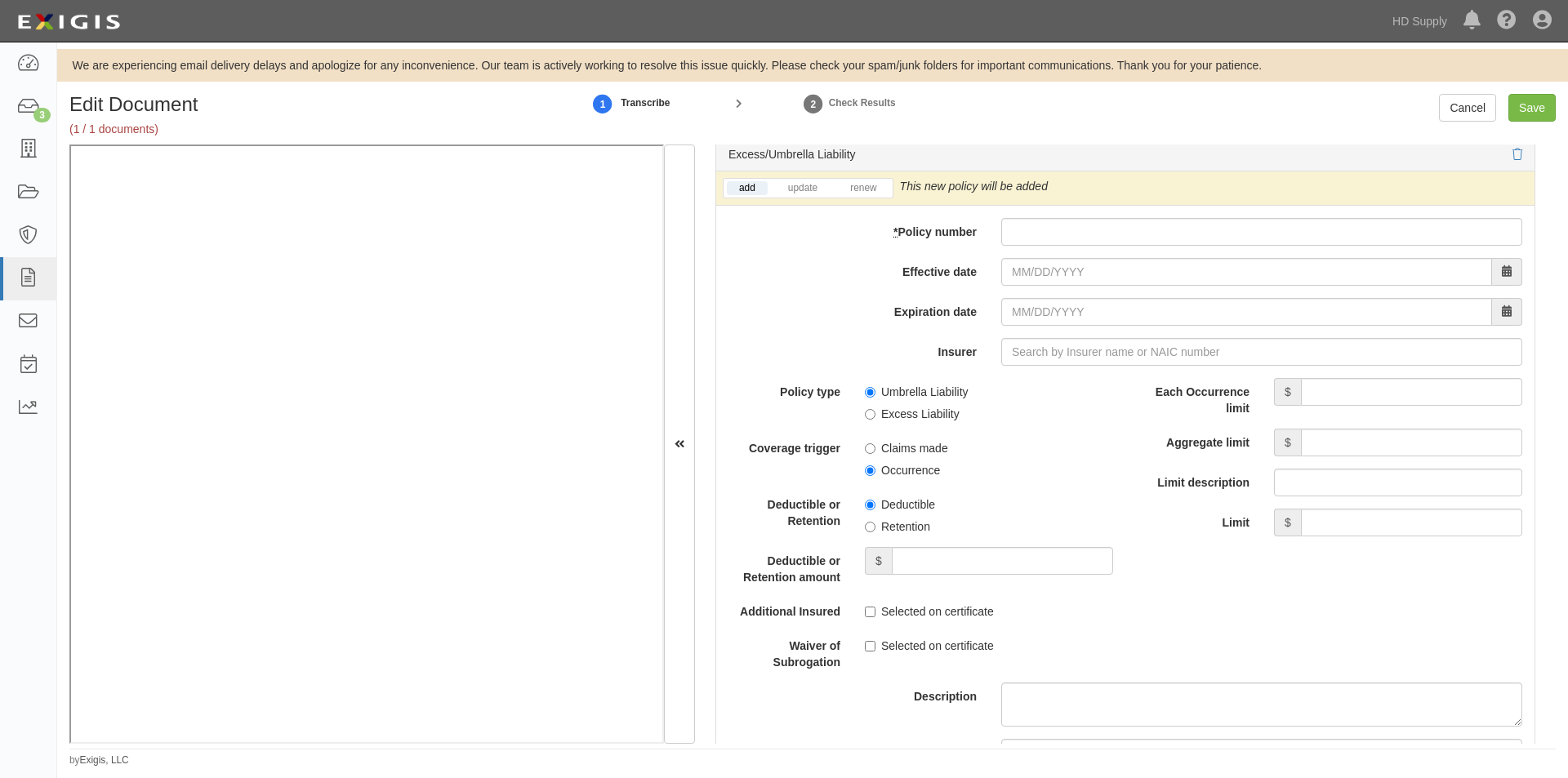
scroll to position [3272, 0]
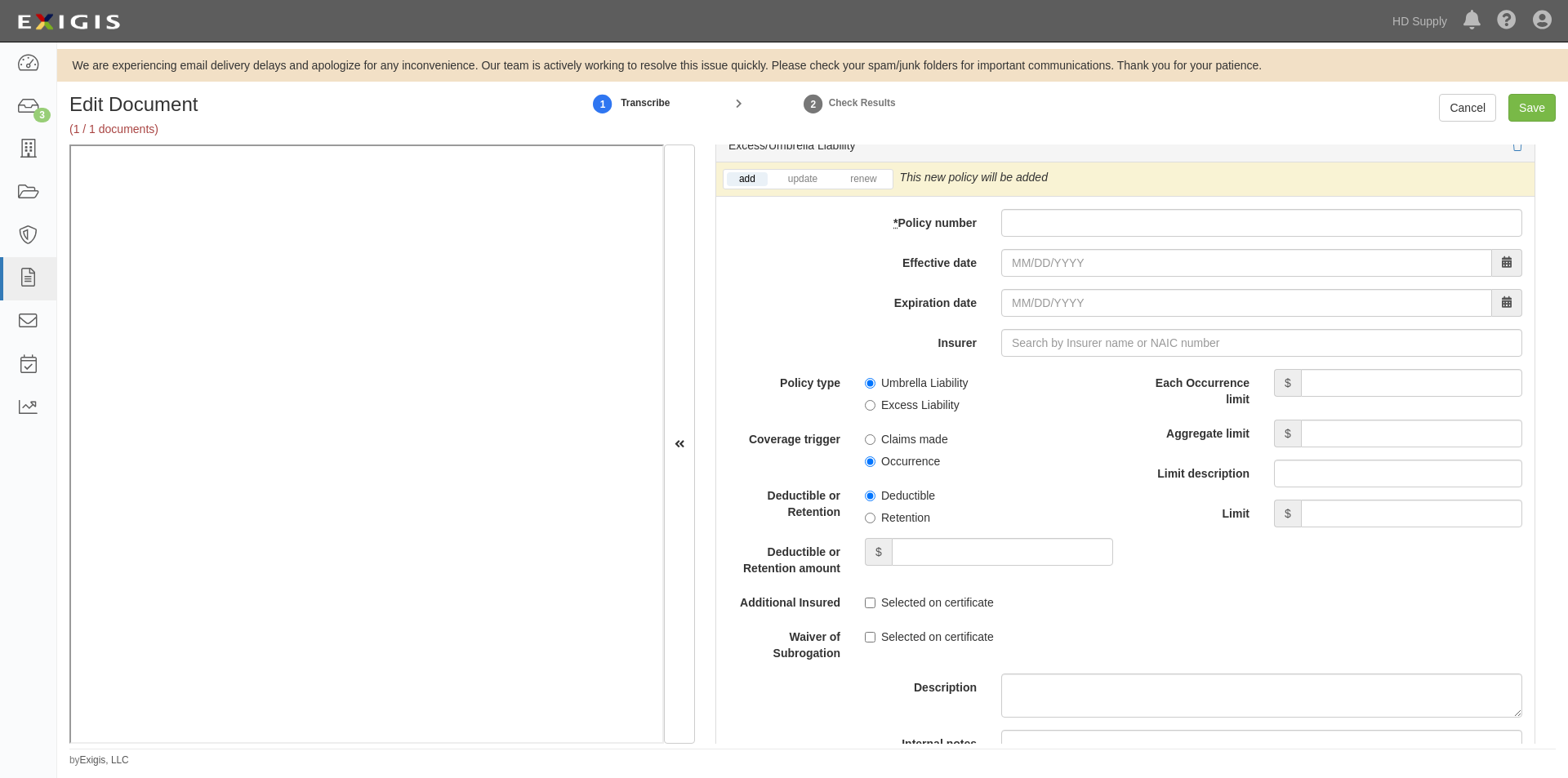
click at [863, 187] on li "renew" at bounding box center [863, 178] width 57 height 19
click at [863, 180] on link "renew" at bounding box center [863, 178] width 50 height 13
click at [1062, 229] on input "* Policy number" at bounding box center [1261, 222] width 521 height 28
paste input "EFX-134850"
click at [734, 184] on link "add" at bounding box center [748, 178] width 41 height 13
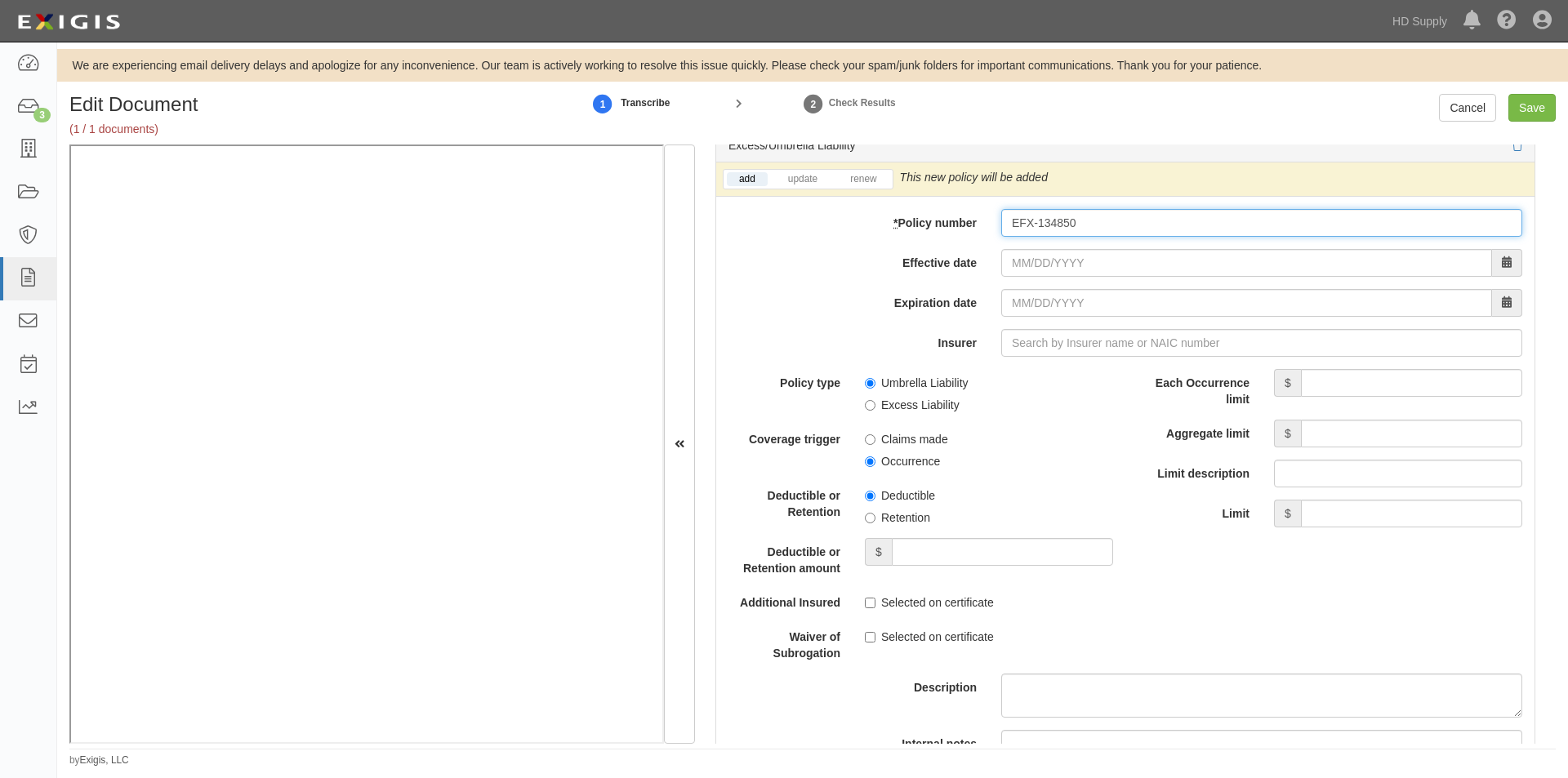
click at [1017, 223] on input "EFX-134850" at bounding box center [1261, 222] width 521 height 28
type input "E-FX-134850"
click at [1071, 269] on input "Effective date" at bounding box center [1246, 263] width 490 height 28
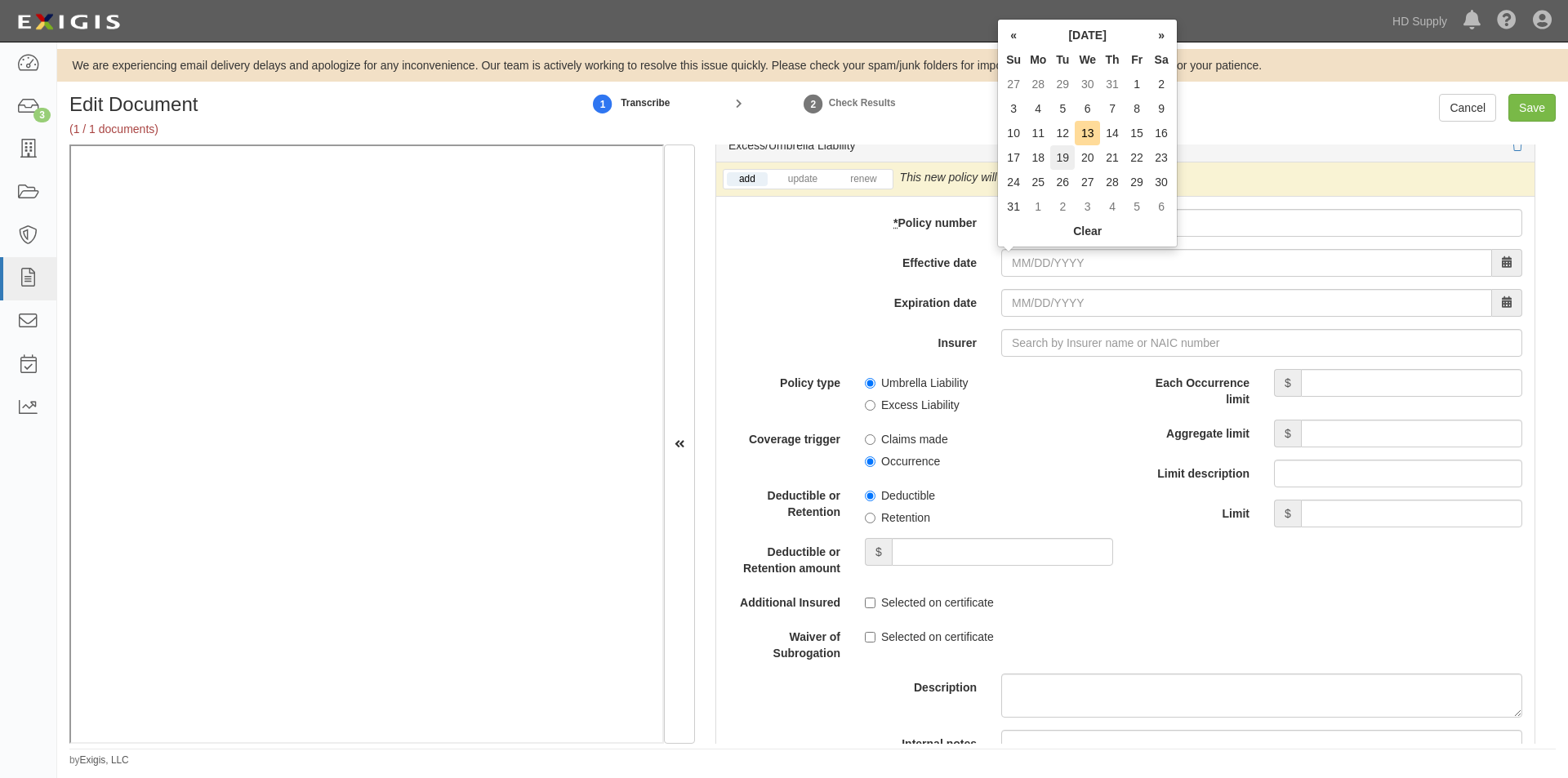
click at [1062, 165] on td "19" at bounding box center [1061, 157] width 24 height 24
type input "08/19/2025"
type input "08/19/2026"
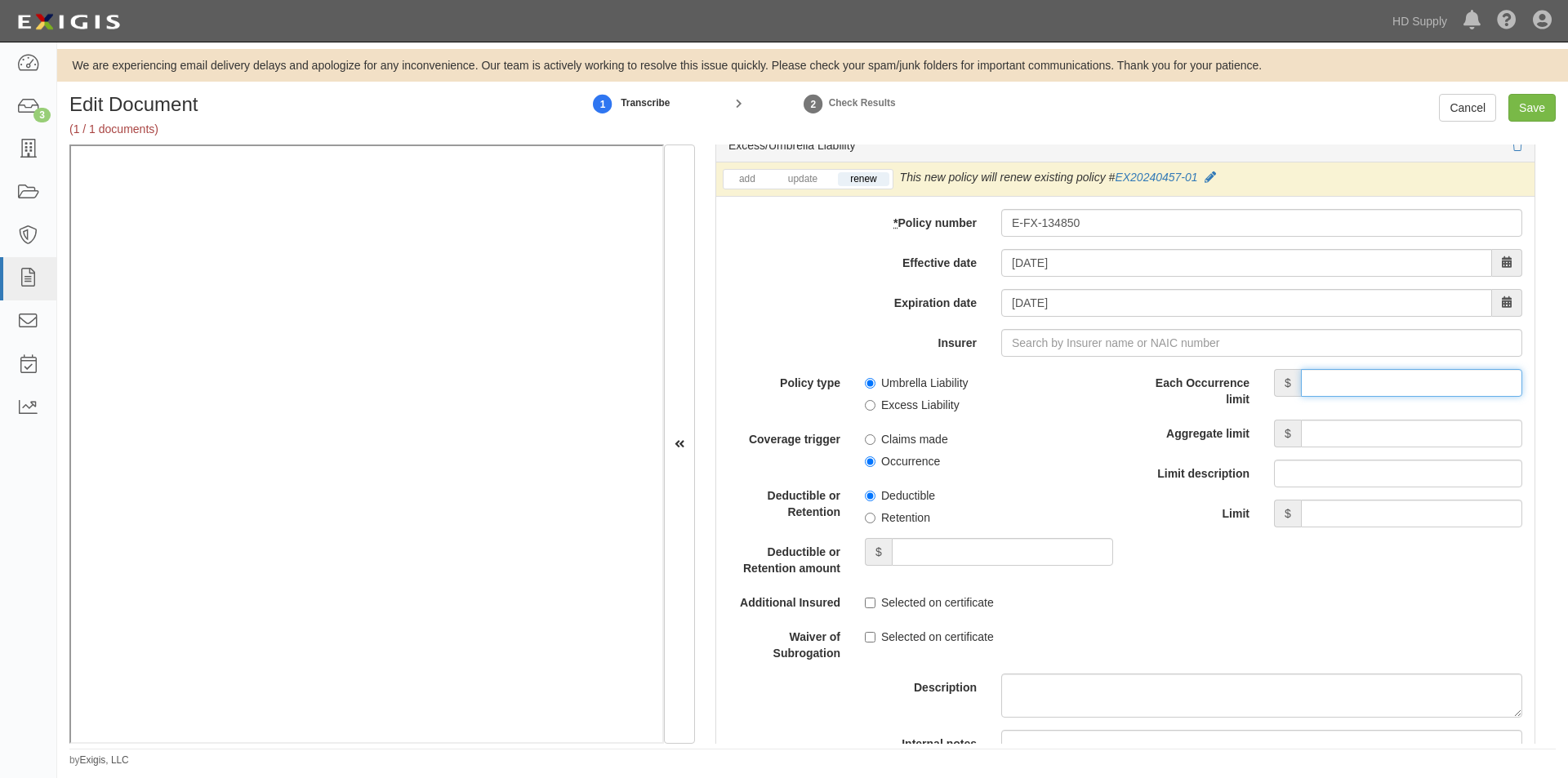
click at [1367, 392] on input "Each Occurrence limit" at bounding box center [1411, 383] width 221 height 28
type input "6,000,000"
drag, startPoint x: 1340, startPoint y: 435, endPoint x: 1326, endPoint y: 437, distance: 14.1
click at [1340, 435] on input "Aggregate limit" at bounding box center [1411, 433] width 221 height 28
type input "6,000,000"
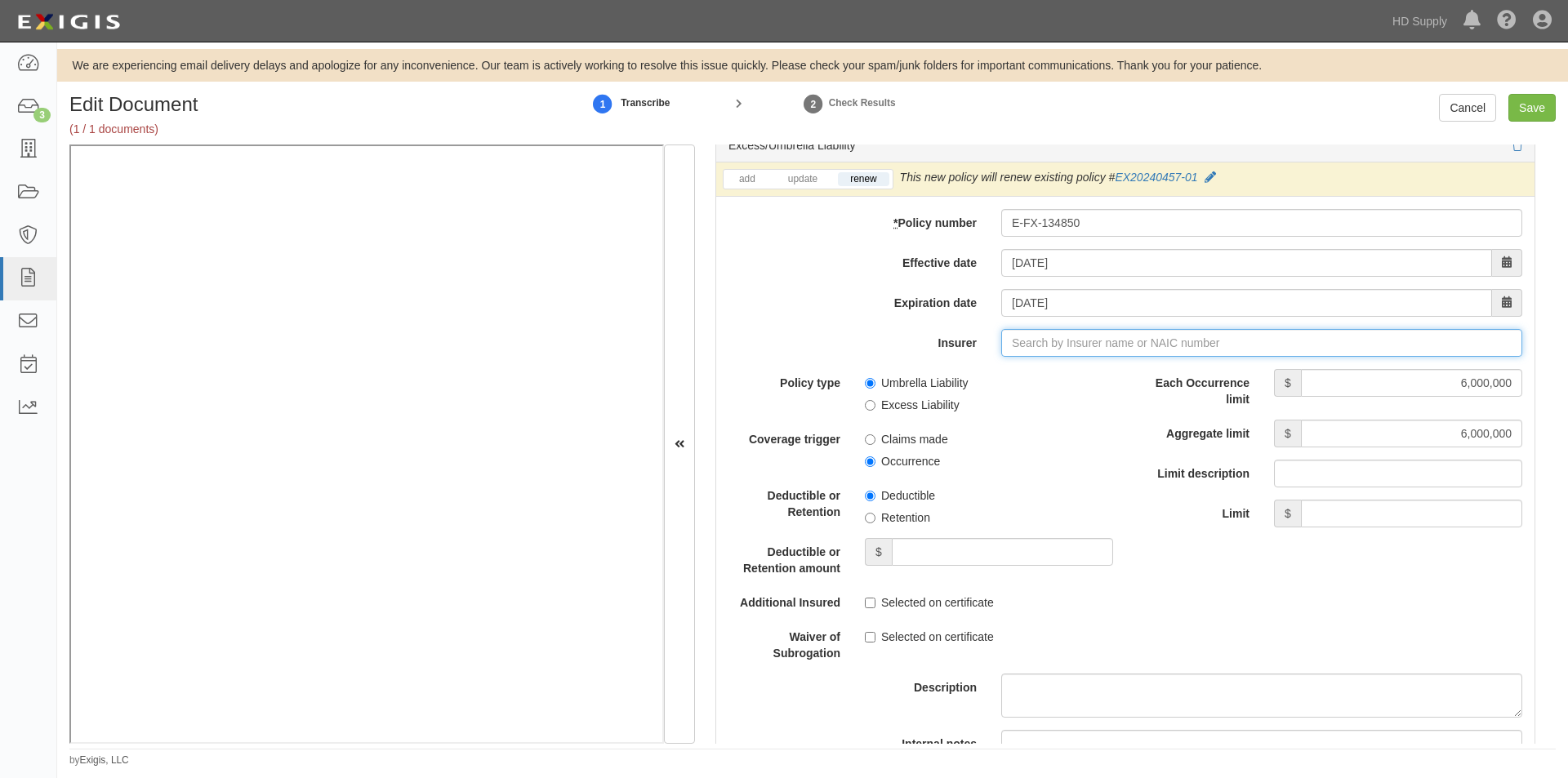
click at [1074, 338] on input "Insurer" at bounding box center [1261, 342] width 521 height 28
click at [1065, 350] on input "Insurer" at bounding box center [1261, 342] width 521 height 28
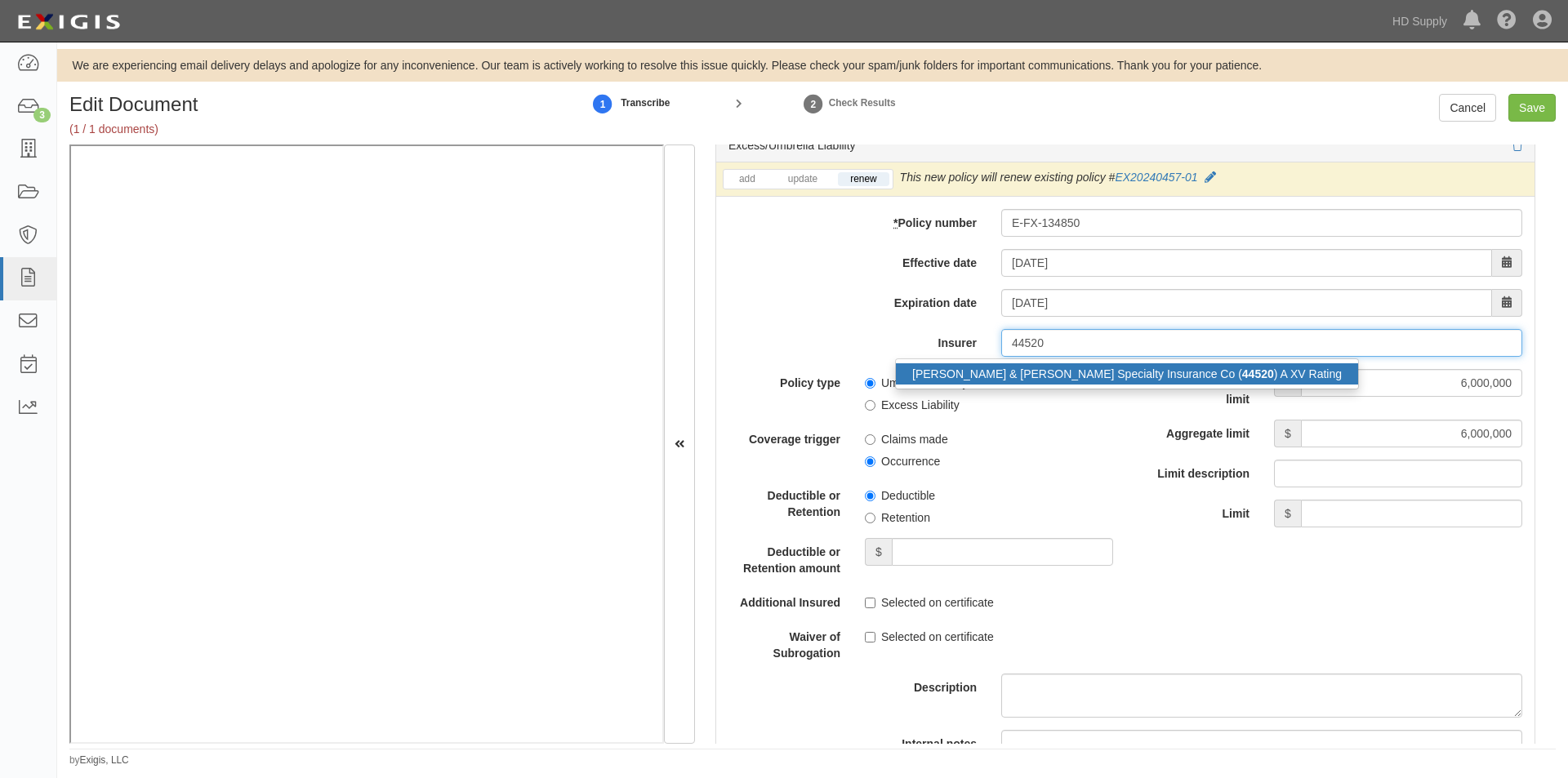
click at [1036, 376] on div "Crum & Forster Specialty Insurance Co ( 44520 ) A XV Rating" at bounding box center [1127, 374] width 463 height 22
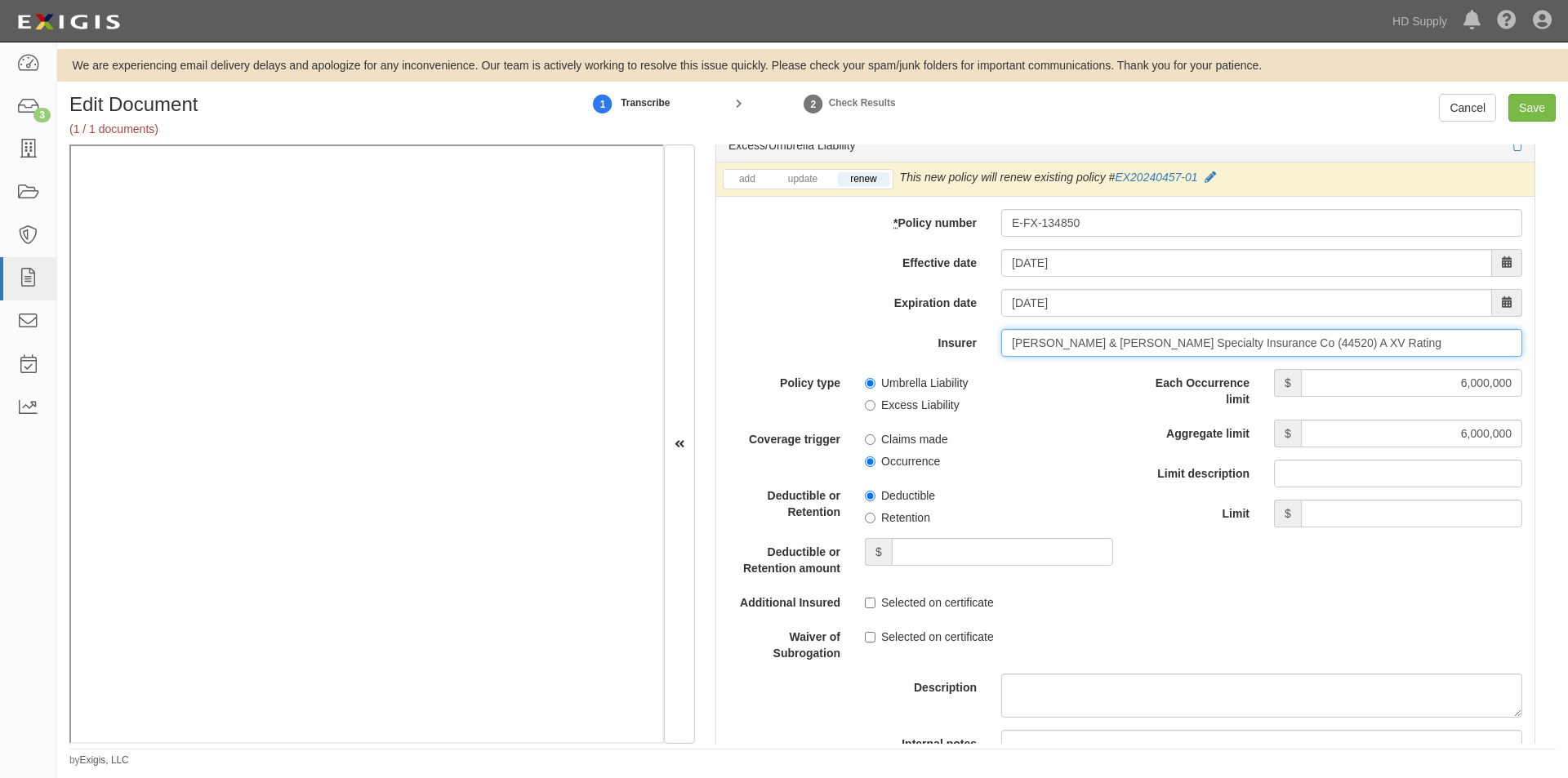
type input "Crum & Forster Specialty Insurance Co (44520) A XV Rating"
click at [865, 458] on input "Occurrence" at bounding box center [871, 462] width 11 height 11
radio input "true"
click at [865, 400] on input "Excess Liability" at bounding box center [871, 405] width 11 height 11
radio input "true"
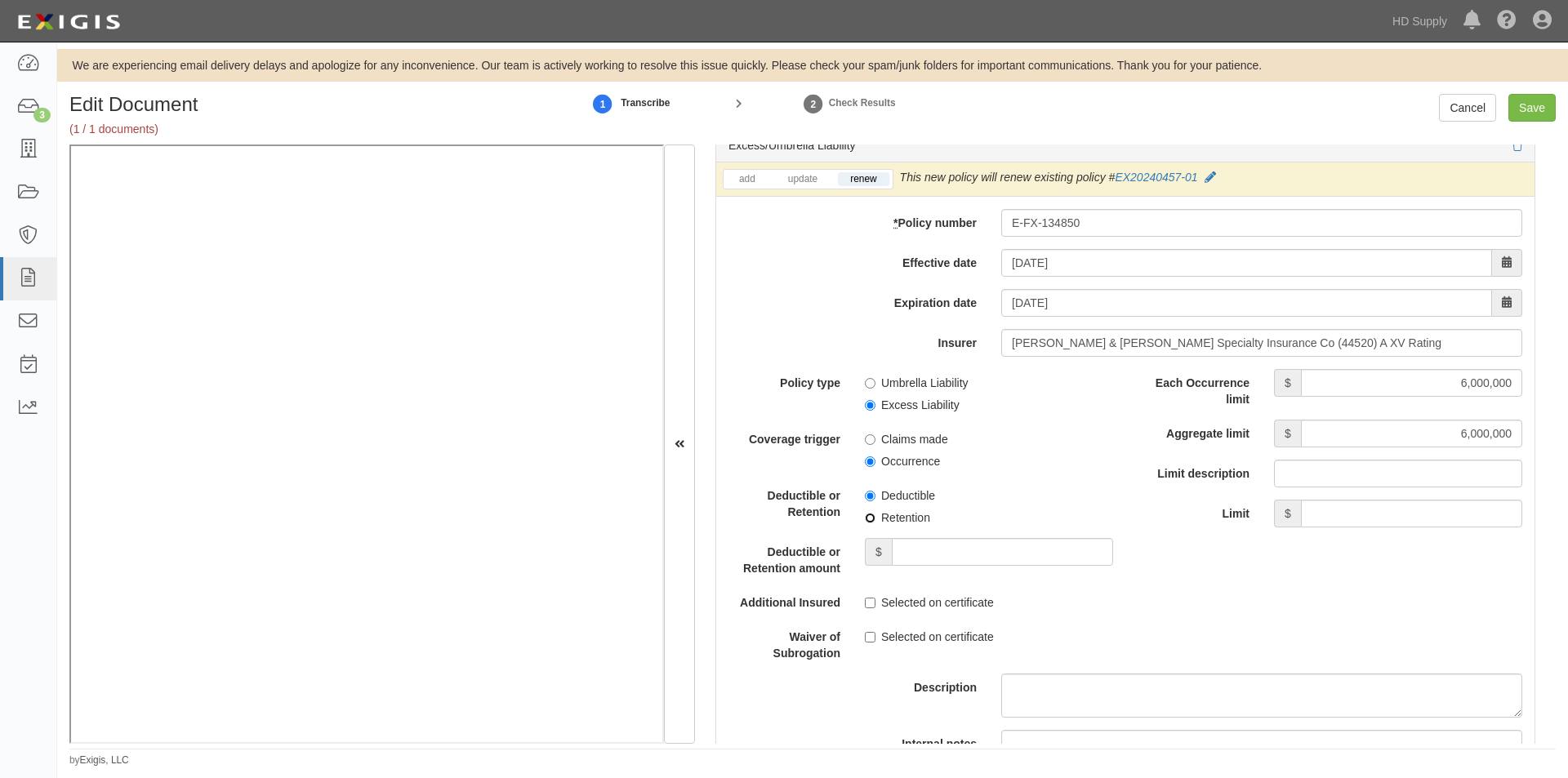
click at [870, 516] on input "Retention" at bounding box center [871, 518] width 11 height 11
radio input "true"
click at [954, 555] on input "Deductible or Retention amount" at bounding box center [1002, 551] width 221 height 28
type input "10,000"
click at [867, 636] on input "Selected on certificate" at bounding box center [871, 637] width 11 height 11
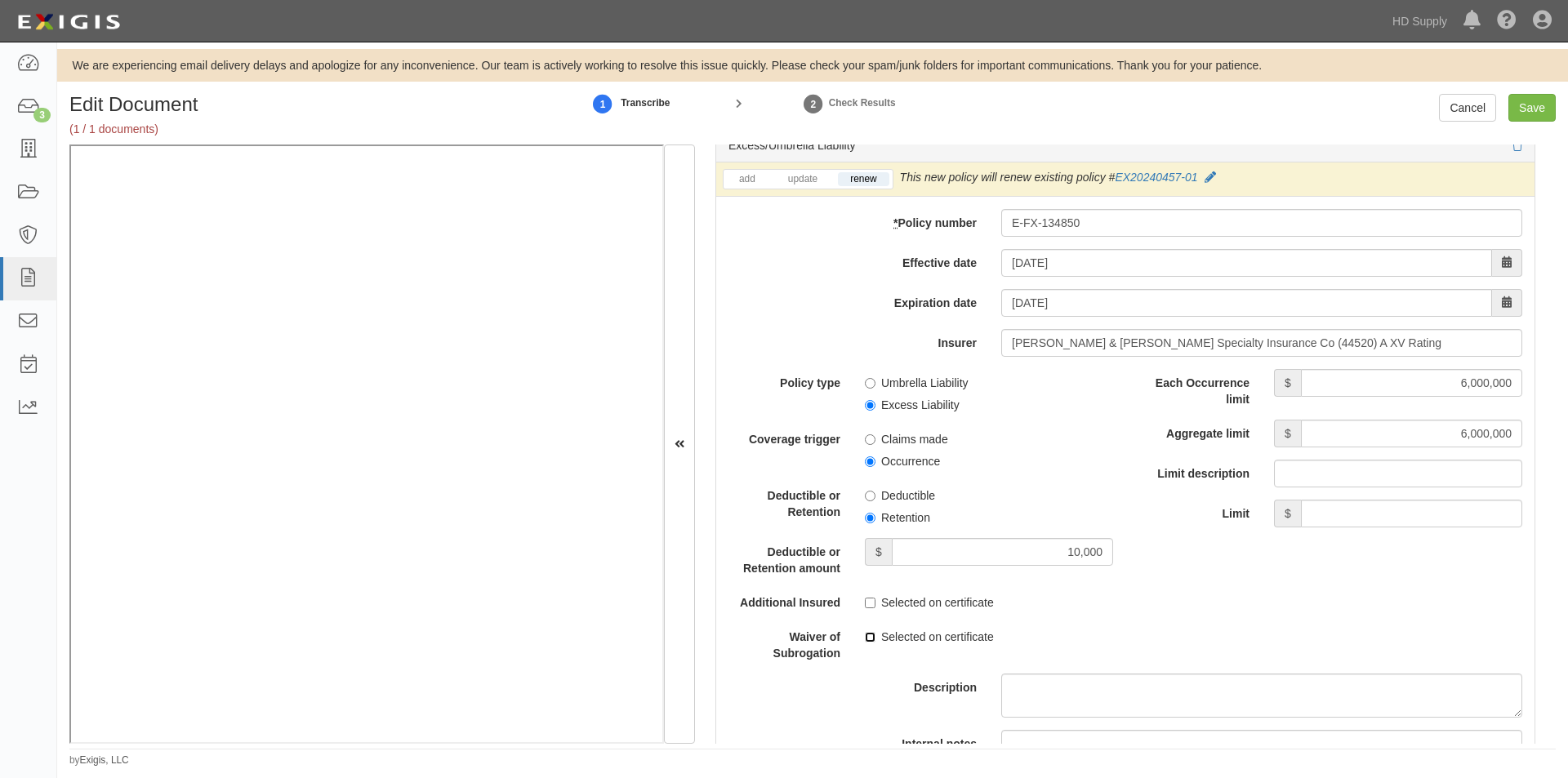
checkbox input "true"
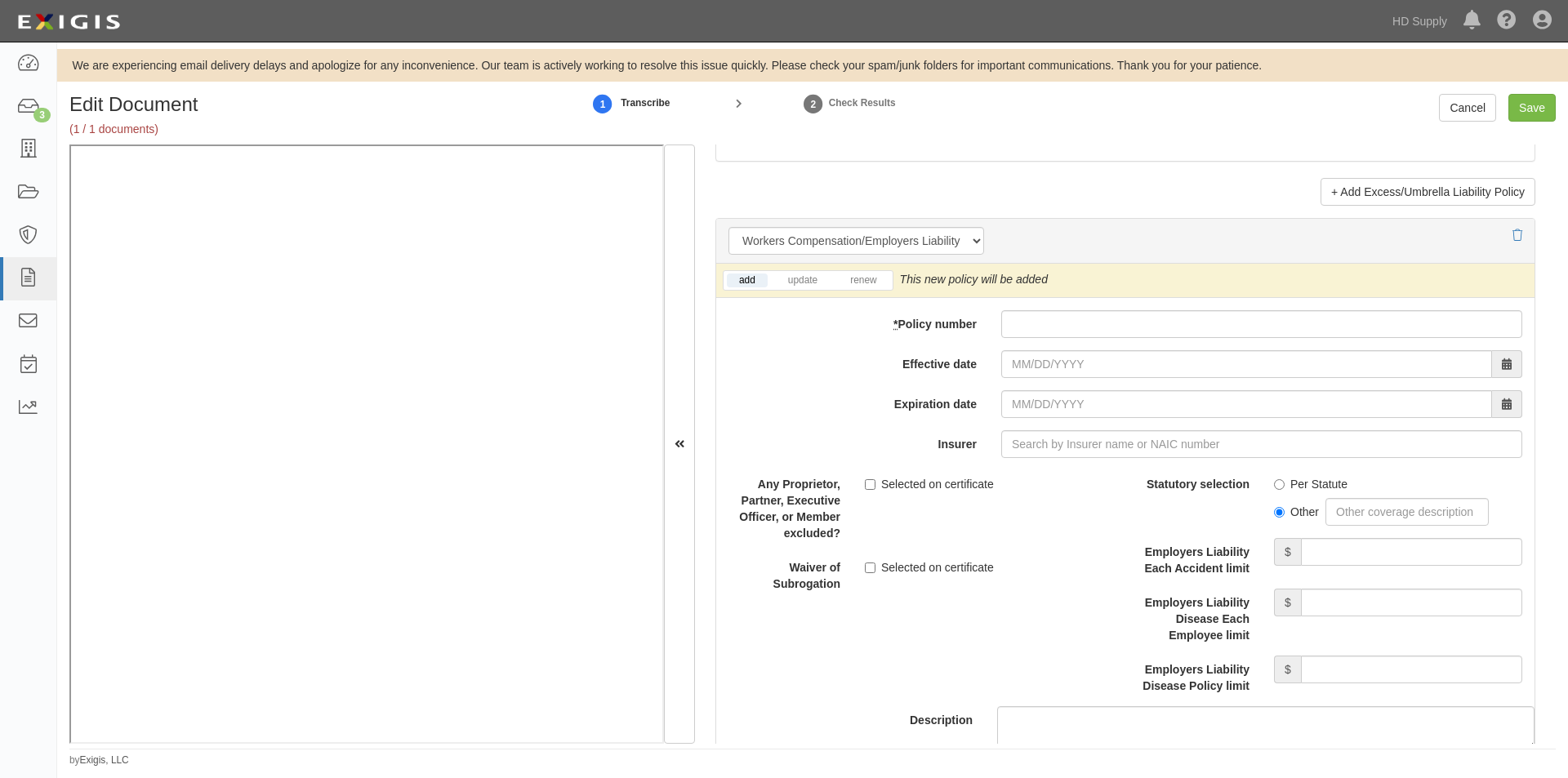
scroll to position [4010, 0]
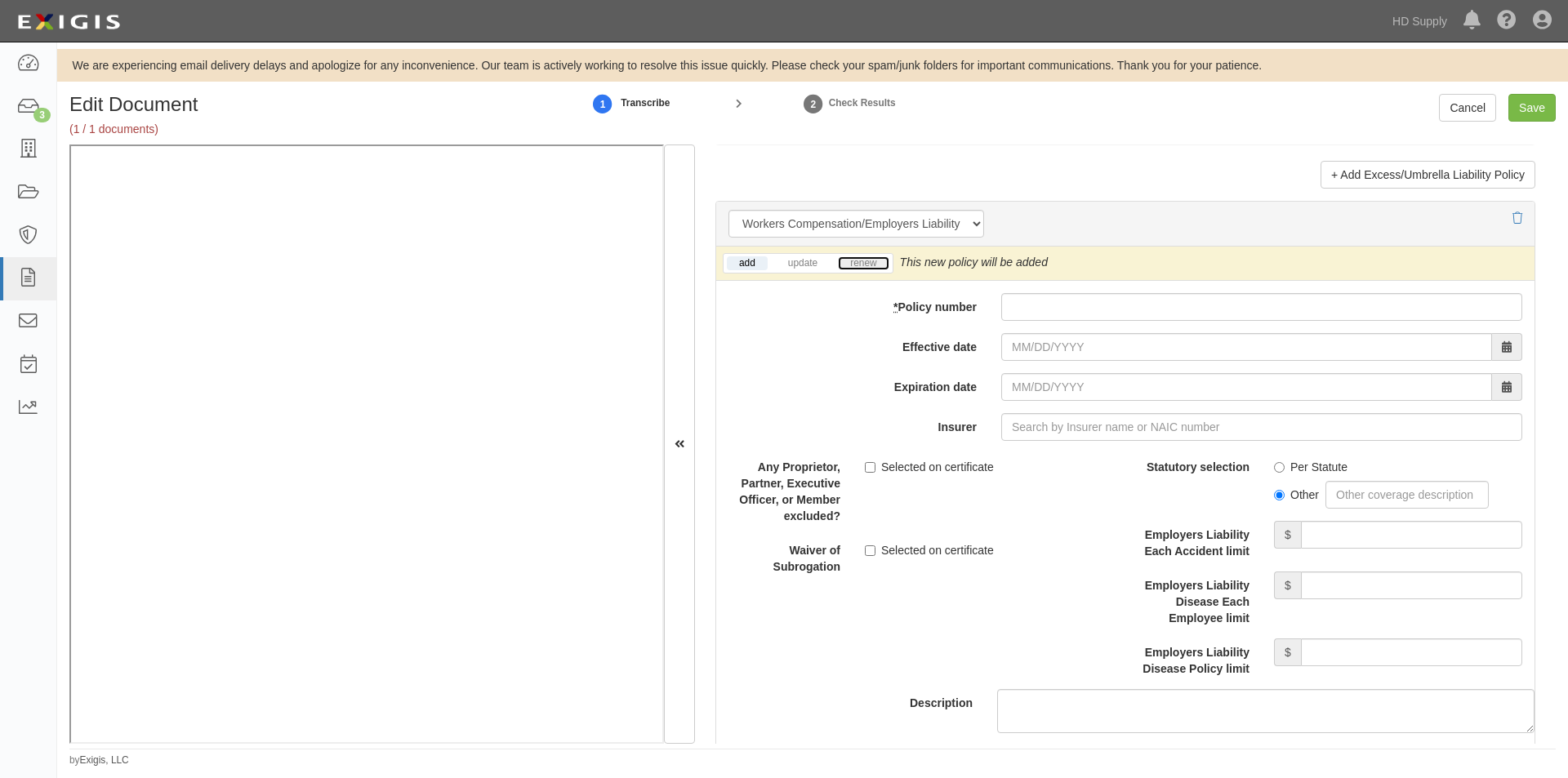
click at [864, 261] on link "renew" at bounding box center [863, 263] width 50 height 13
paste input "1038147"
type input "1038147"
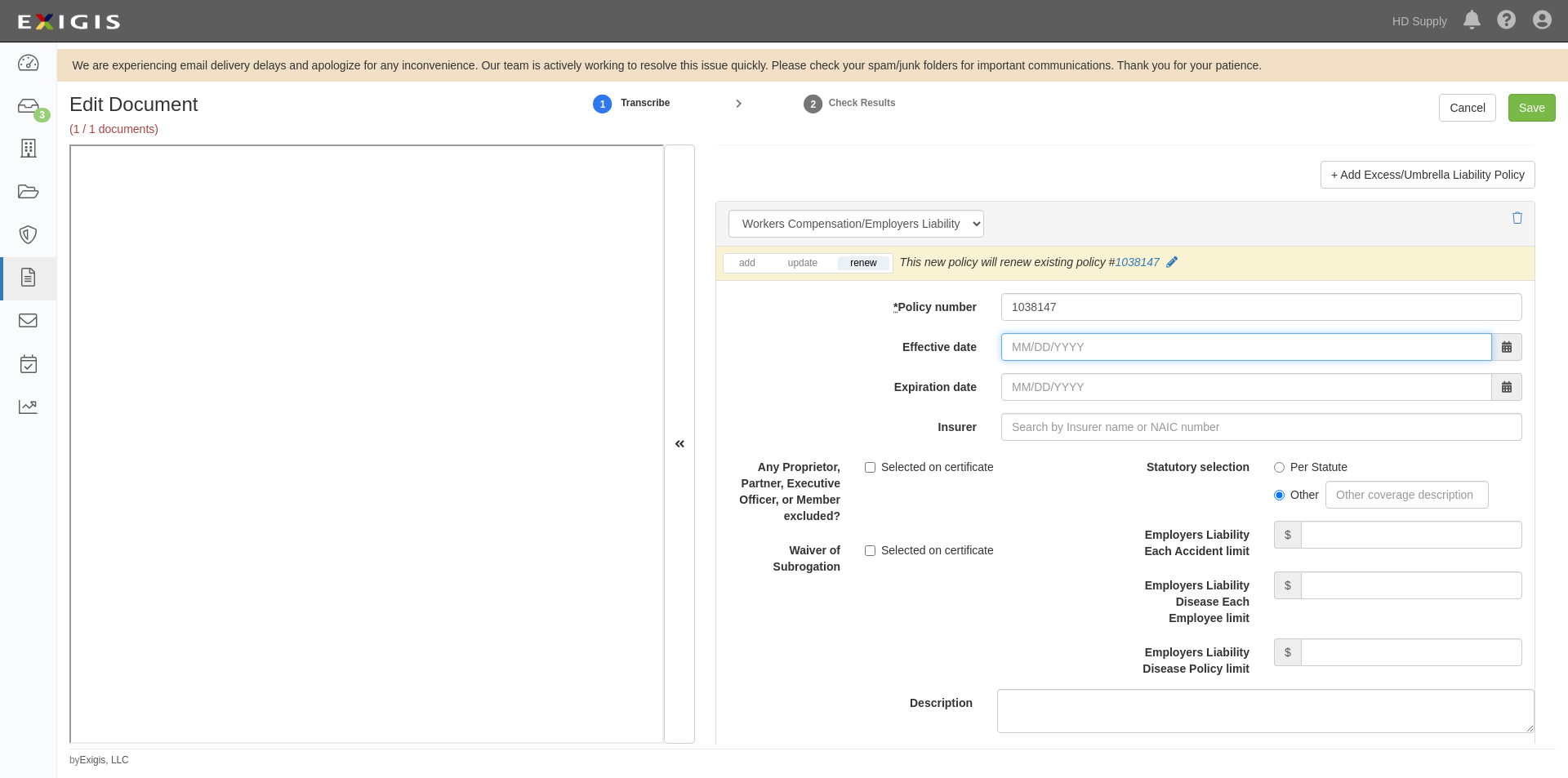
click at [1054, 351] on input "Effective date" at bounding box center [1246, 347] width 490 height 28
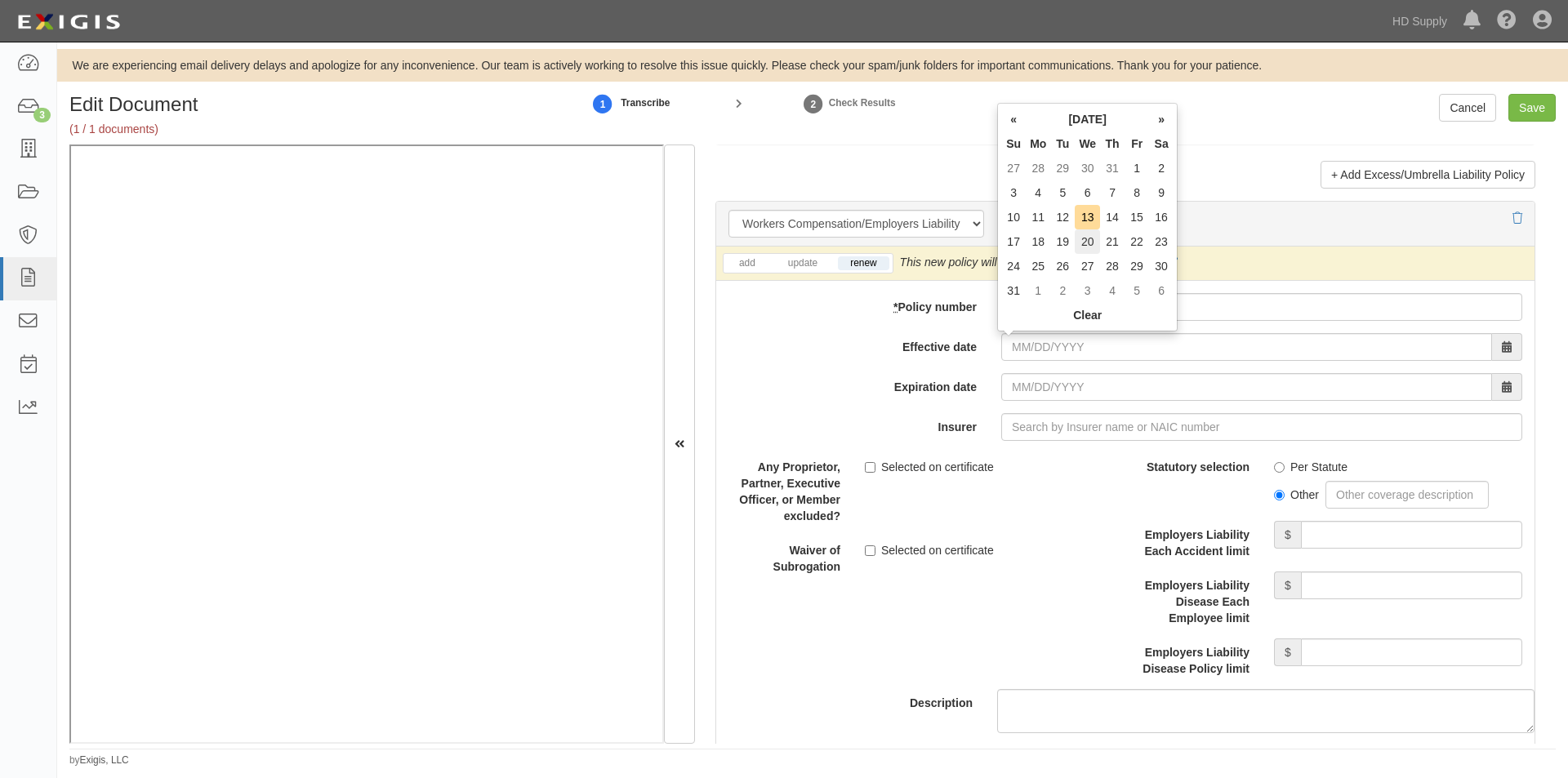
click at [1086, 245] on td "20" at bounding box center [1087, 241] width 25 height 24
type input "08/20/2025"
type input "08/20/2026"
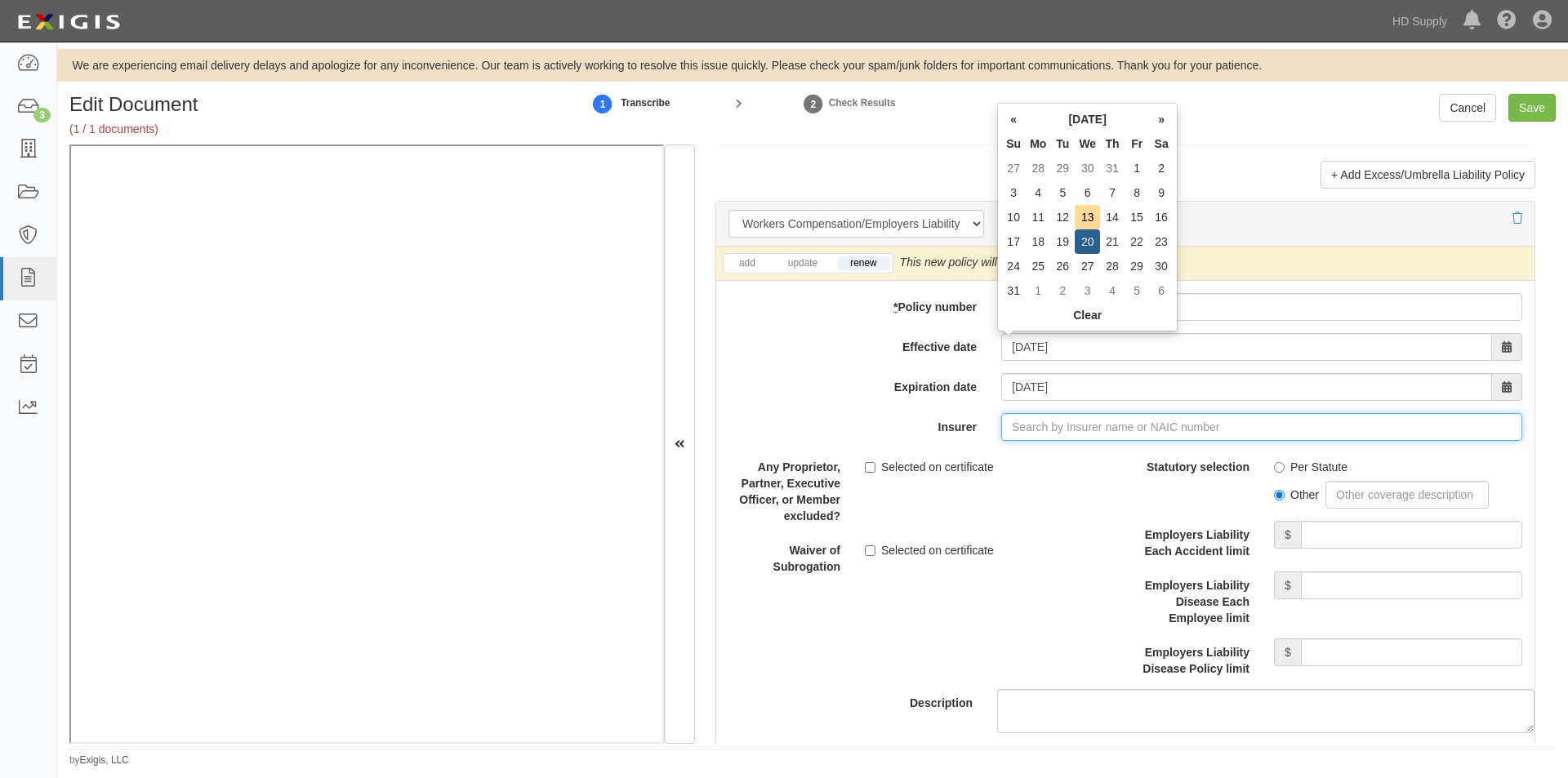
click at [1012, 429] on input "Insurer" at bounding box center [1261, 427] width 521 height 28
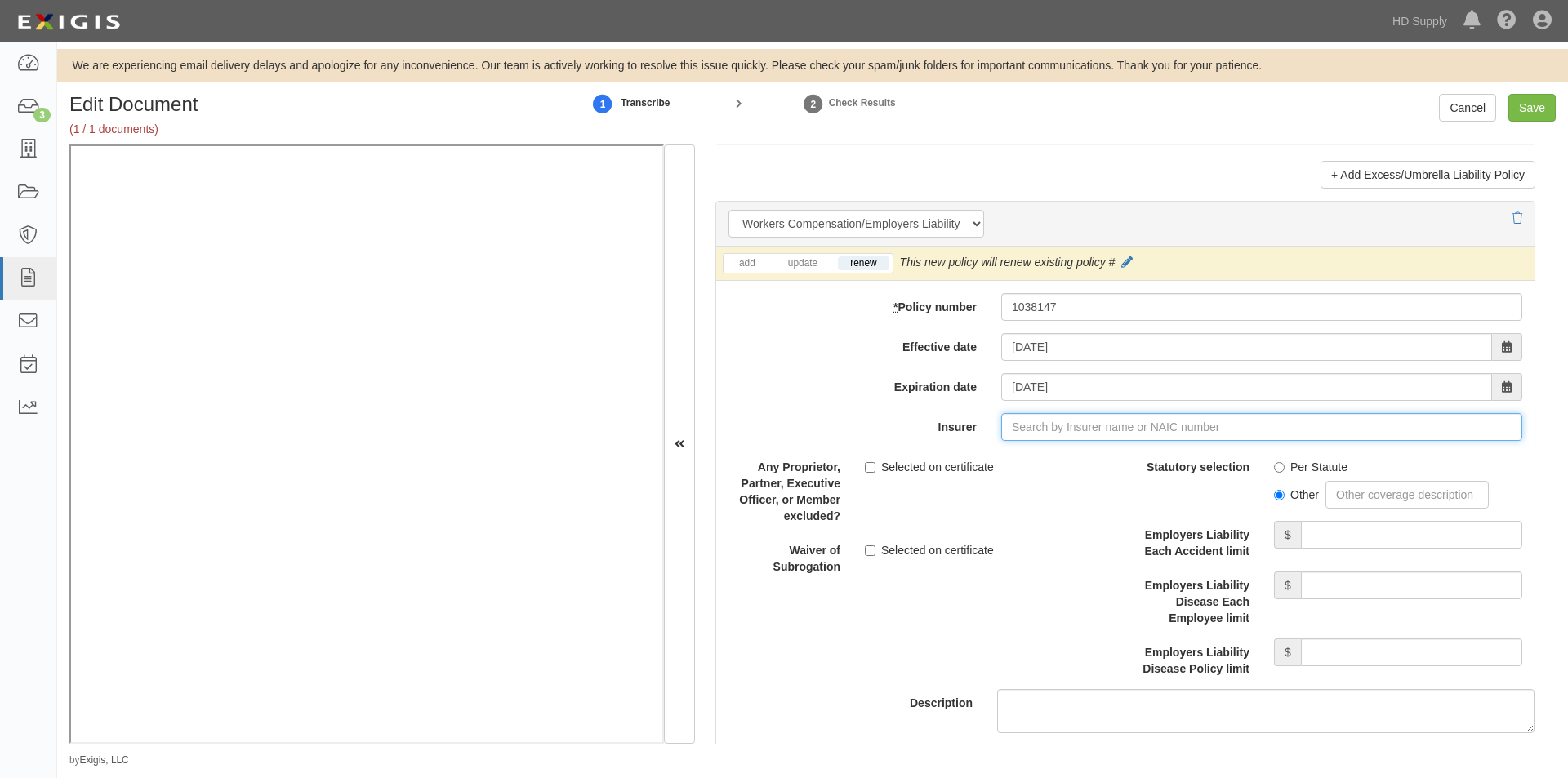
type input "180 Seguros S.A. (0) NR Rating"
type input "1"
click at [974, 445] on div "WCF Mutual Insurance Company ( 10033 ) A XIII Rating" at bounding box center [1051, 458] width 312 height 31
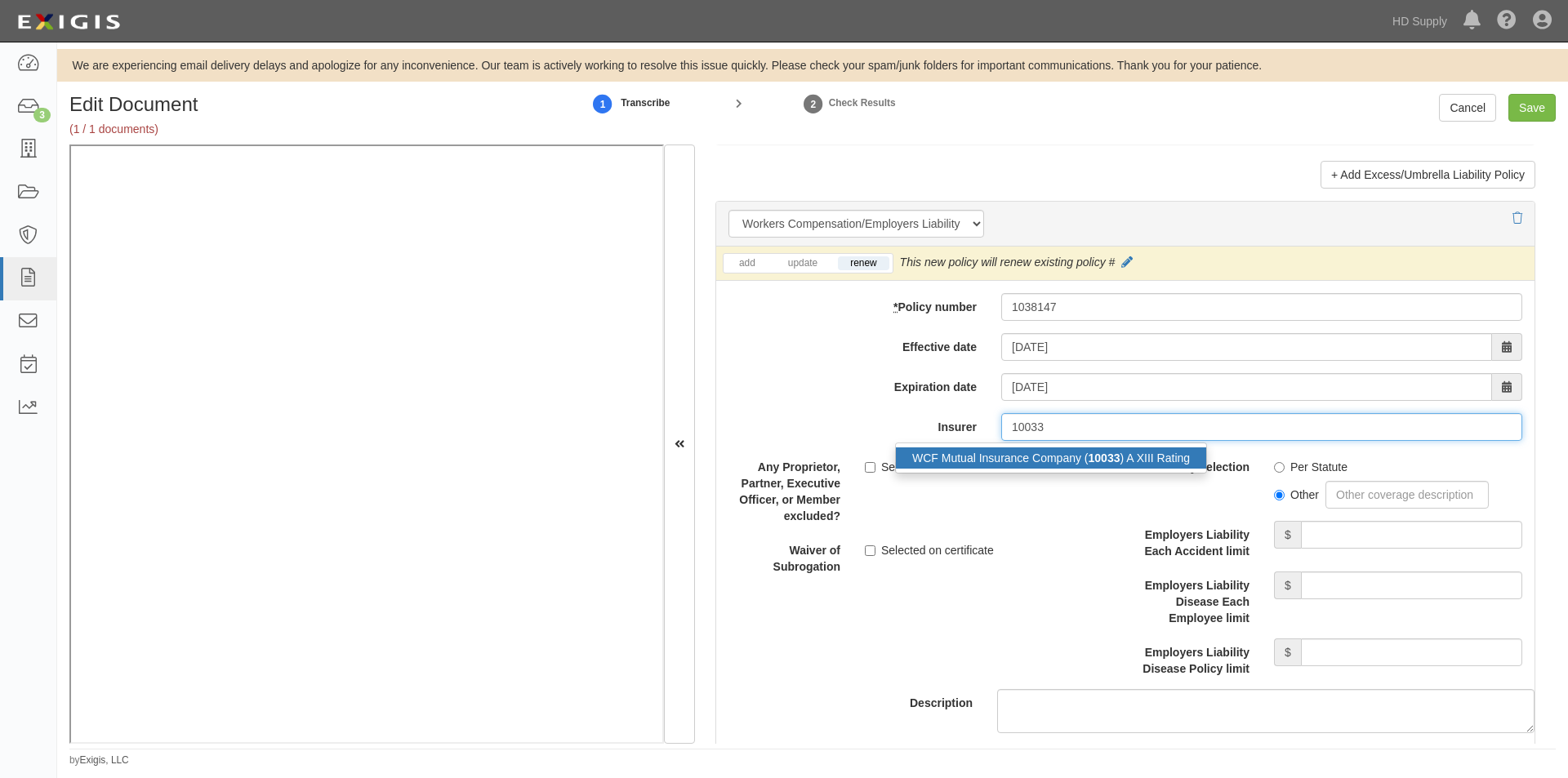
click at [970, 456] on div "WCF Mutual Insurance Company ( 10033 ) A XIII Rating" at bounding box center [1051, 458] width 310 height 22
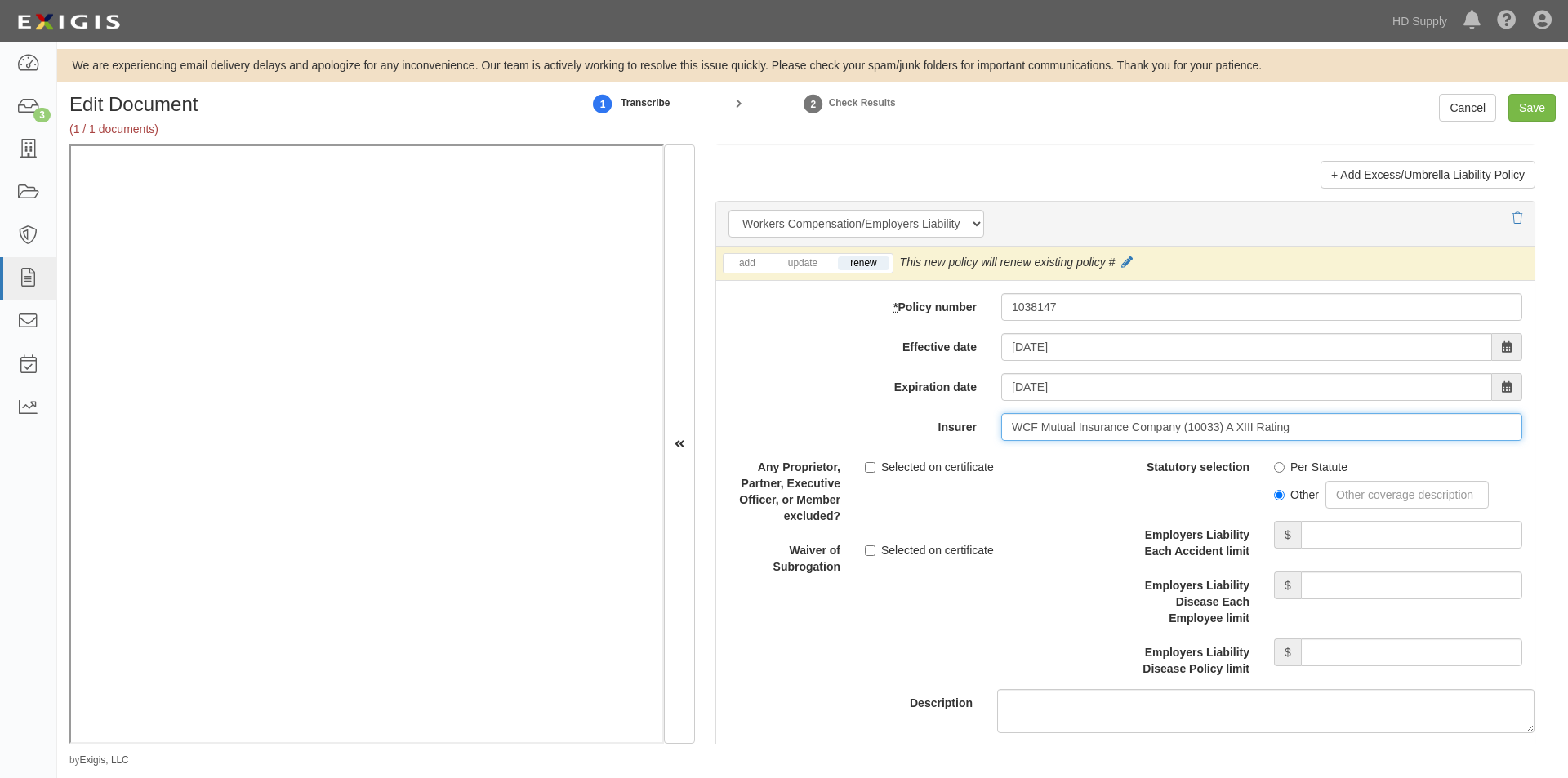
type input "WCF Mutual Insurance Company (10033) A XIII Rating"
click at [1274, 462] on input "Per Statute" at bounding box center [1279, 468] width 11 height 11
radio input "true"
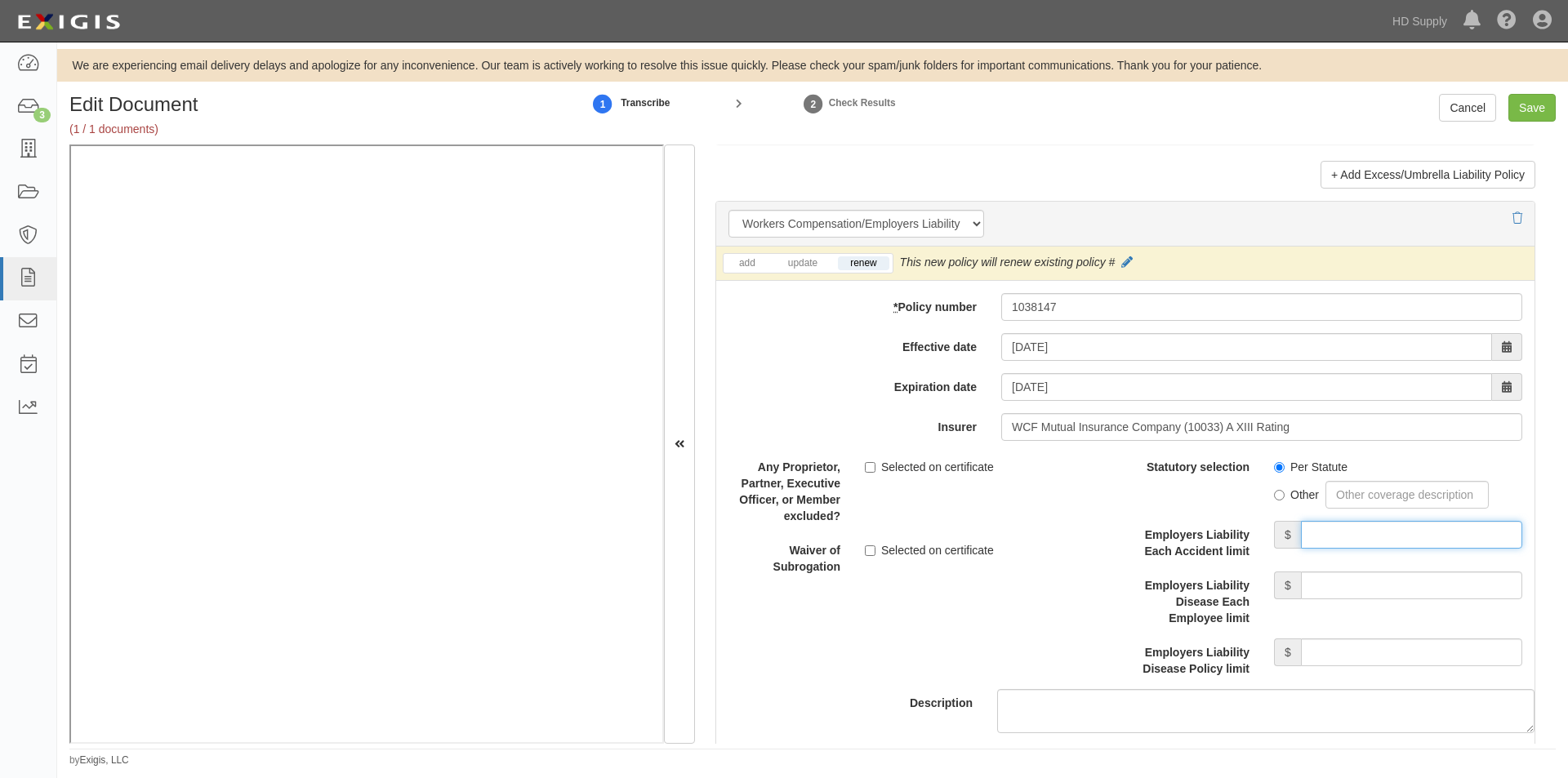
click at [1349, 532] on input "Employers Liability Each Accident limit" at bounding box center [1411, 534] width 221 height 28
type input "1,000,000"
click at [1360, 582] on input "Employers Liability Disease Each Employee limit" at bounding box center [1411, 585] width 221 height 28
type input "1,000,000"
click at [1338, 648] on input "Employers Liability Disease Policy limit" at bounding box center [1411, 652] width 221 height 28
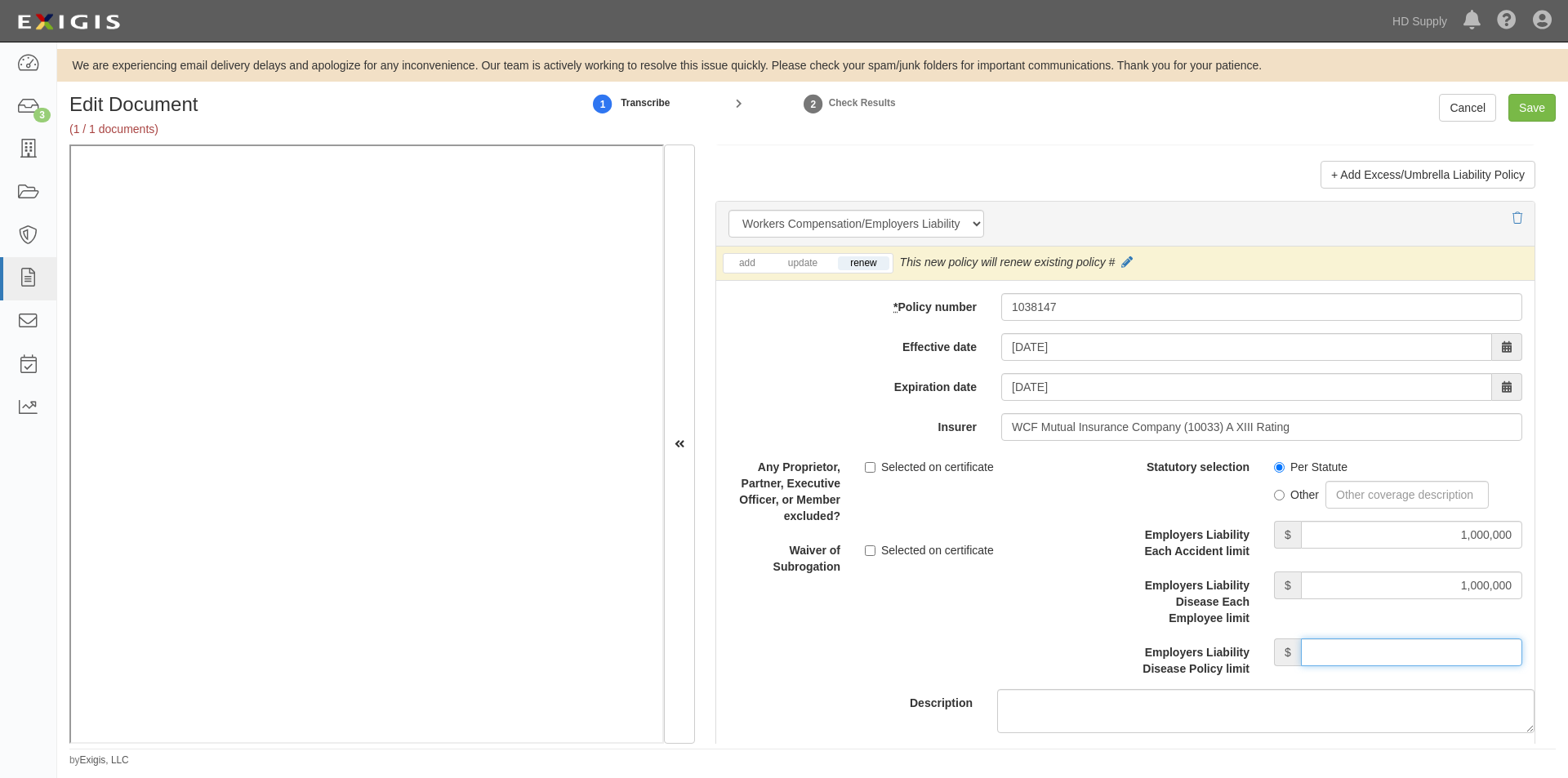
type input "1,000,000"
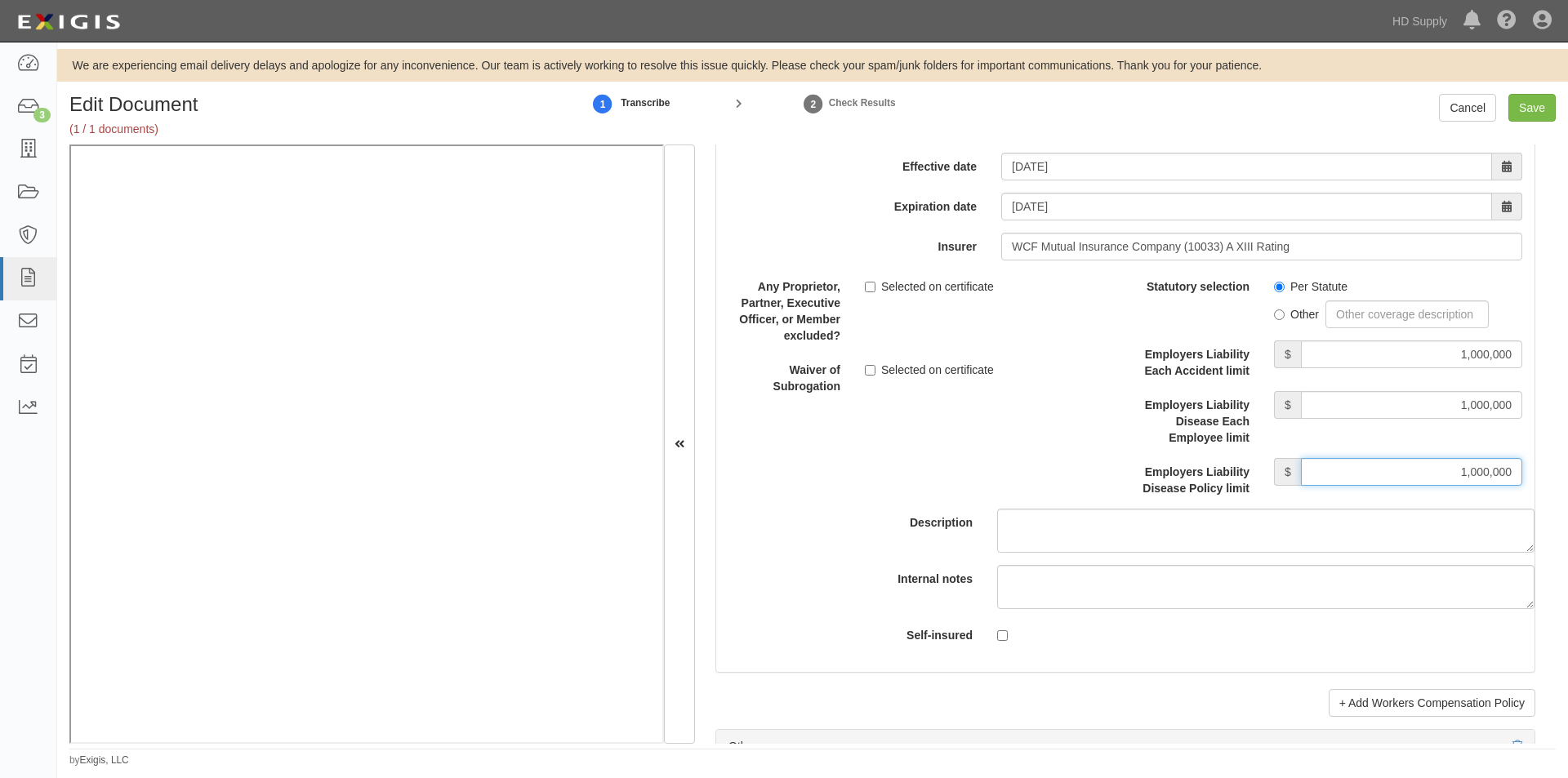
scroll to position [4336, 0]
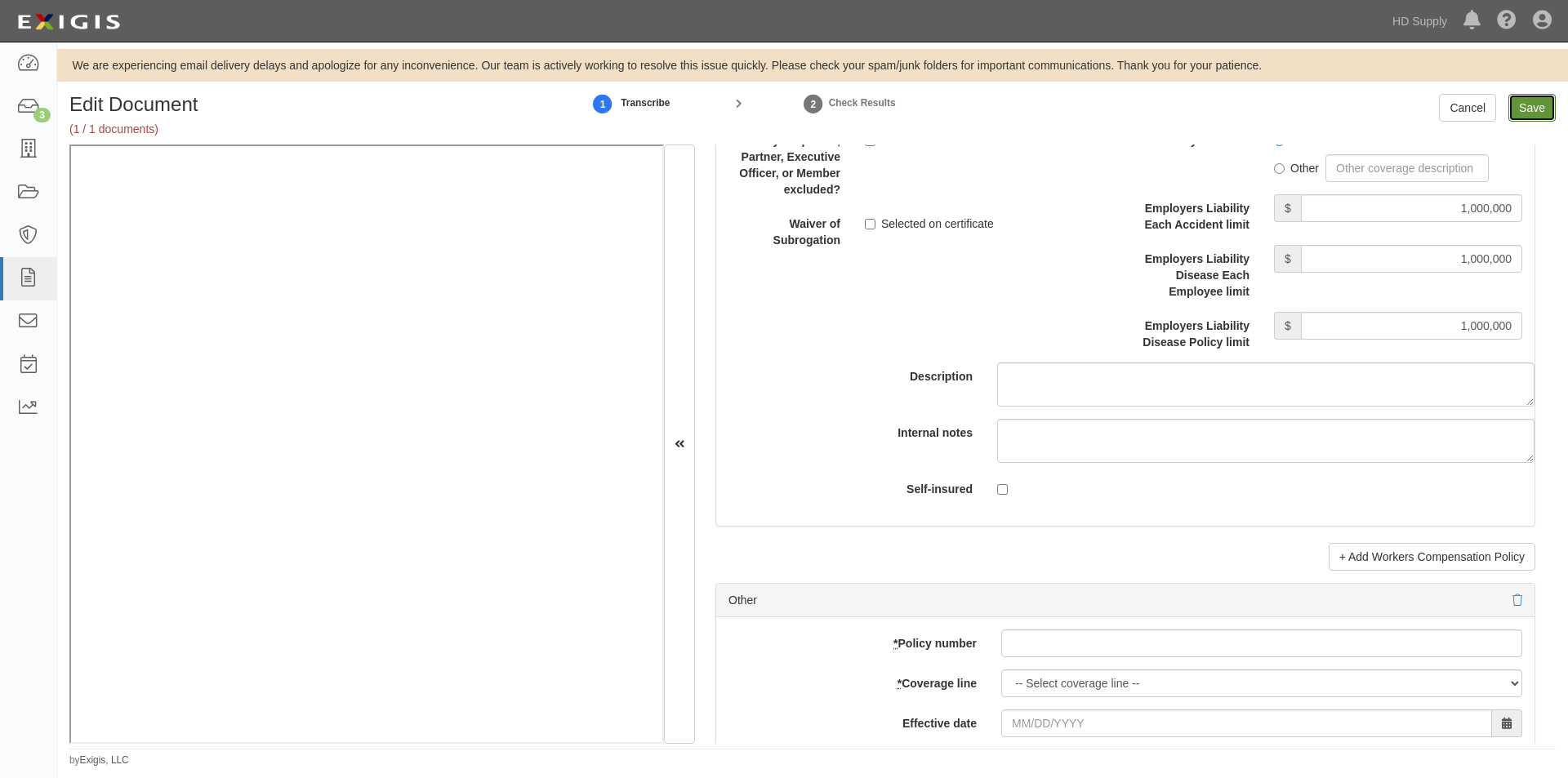
click at [1531, 108] on input "Save" at bounding box center [1531, 108] width 48 height 28
type input "1000000"
type input "100000"
type input "5000"
type input "1000000"
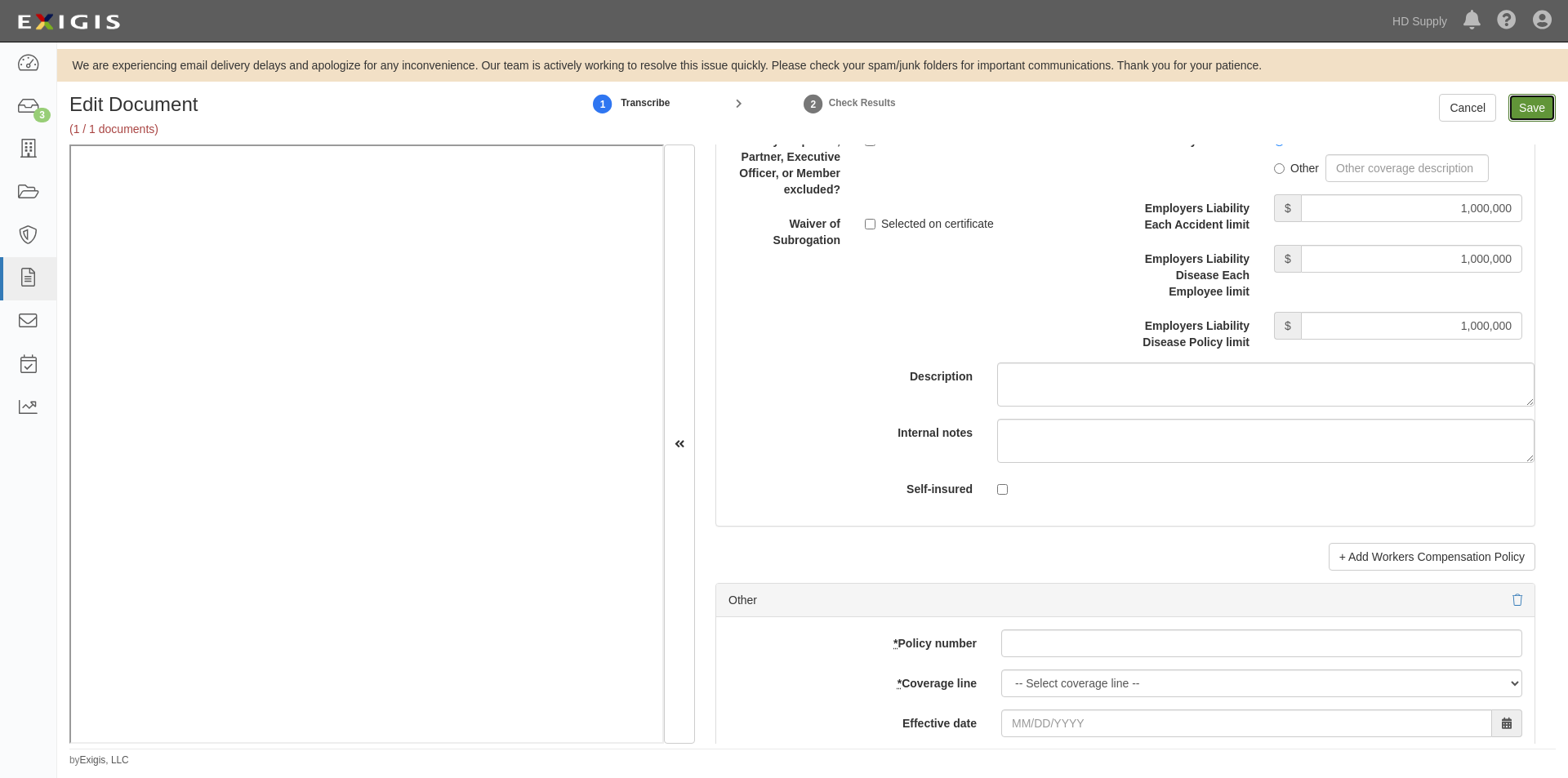
type input "3000000"
type input "1000000"
type input "10000"
type input "6000000"
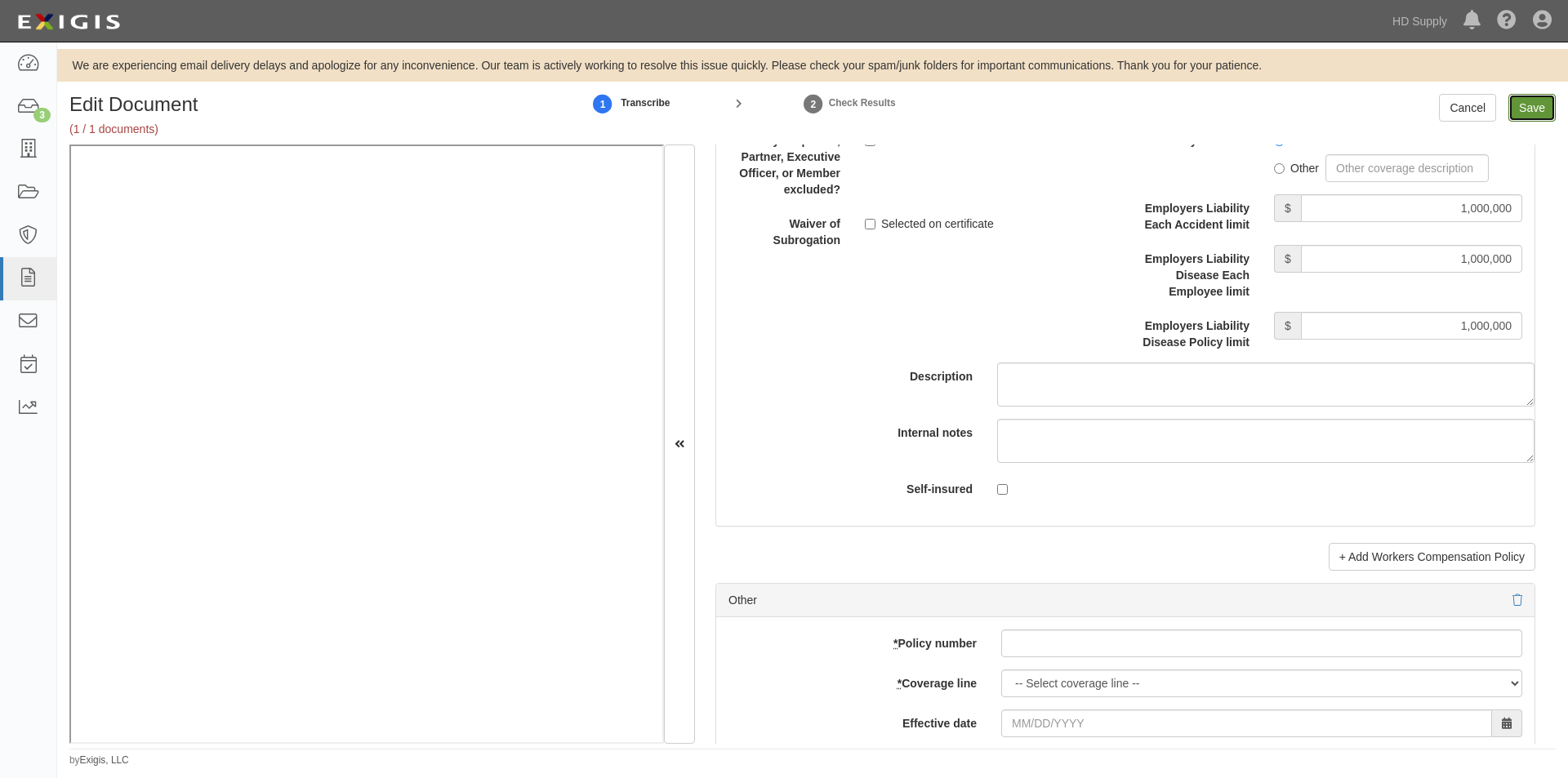
type input "6000000"
type input "1000000"
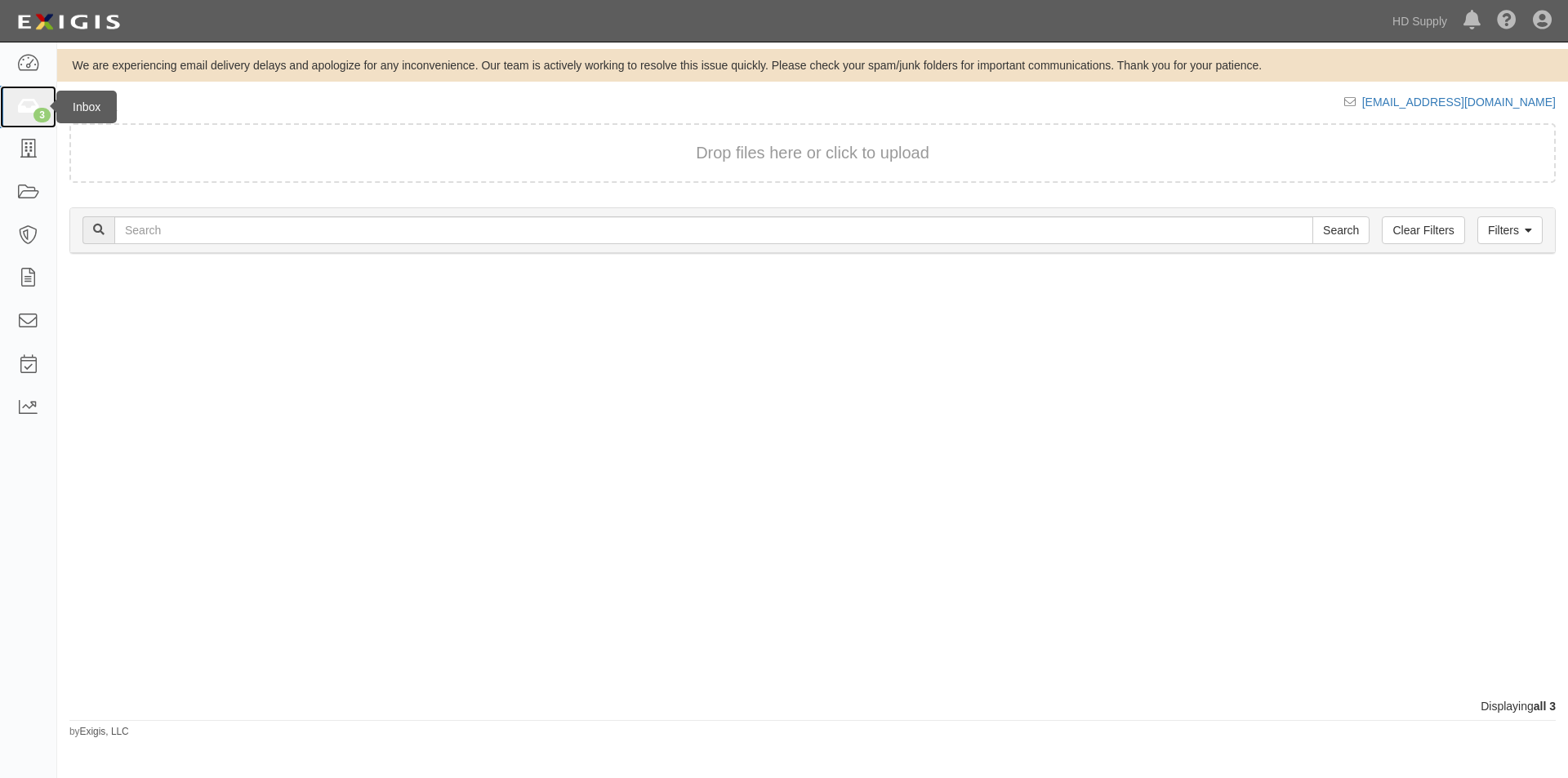
click at [21, 104] on icon at bounding box center [28, 107] width 23 height 19
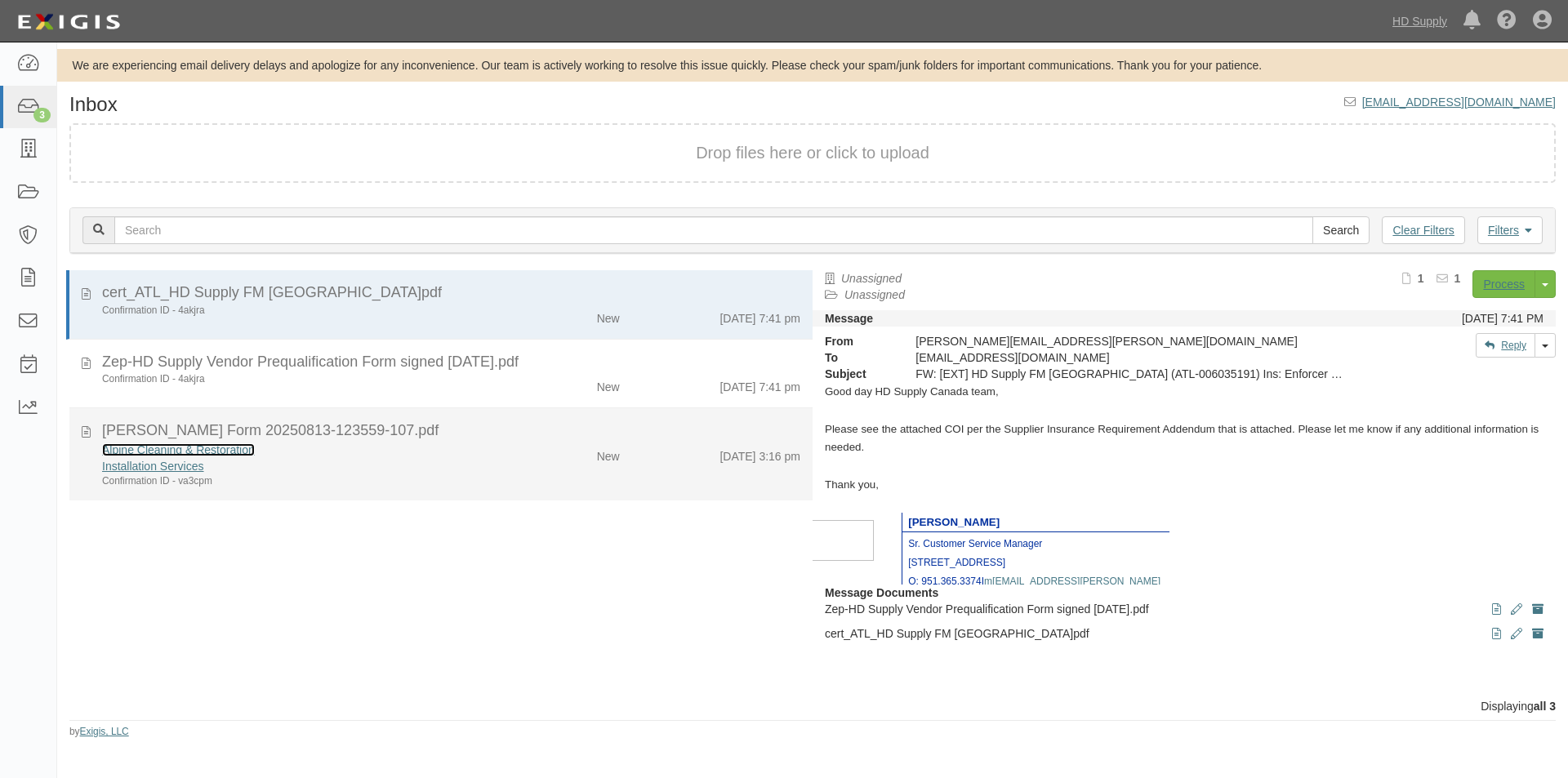
click at [157, 450] on link "Alpine Cleaning & Restoration" at bounding box center [178, 450] width 152 height 13
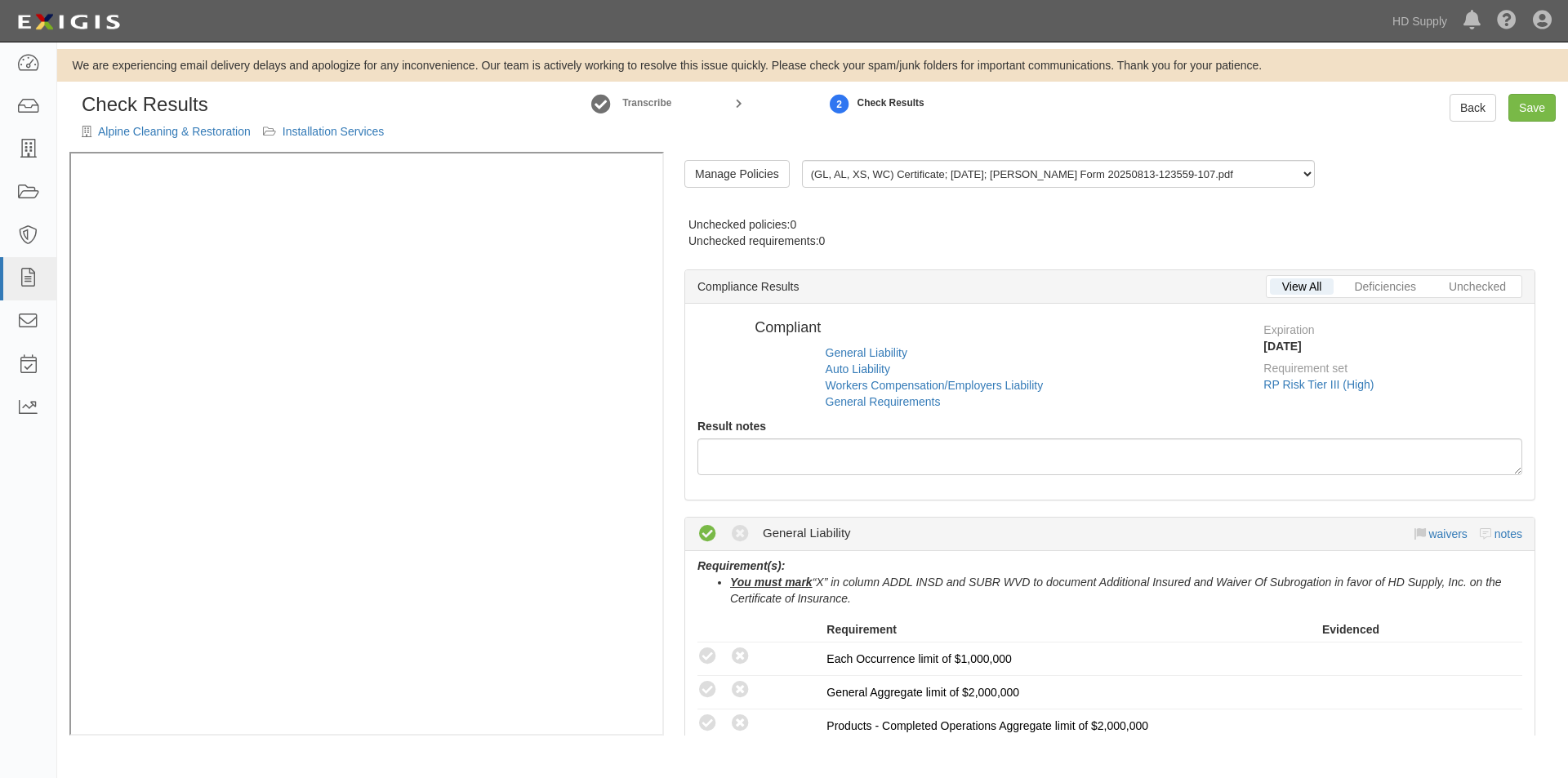
radio input "true"
radio input "false"
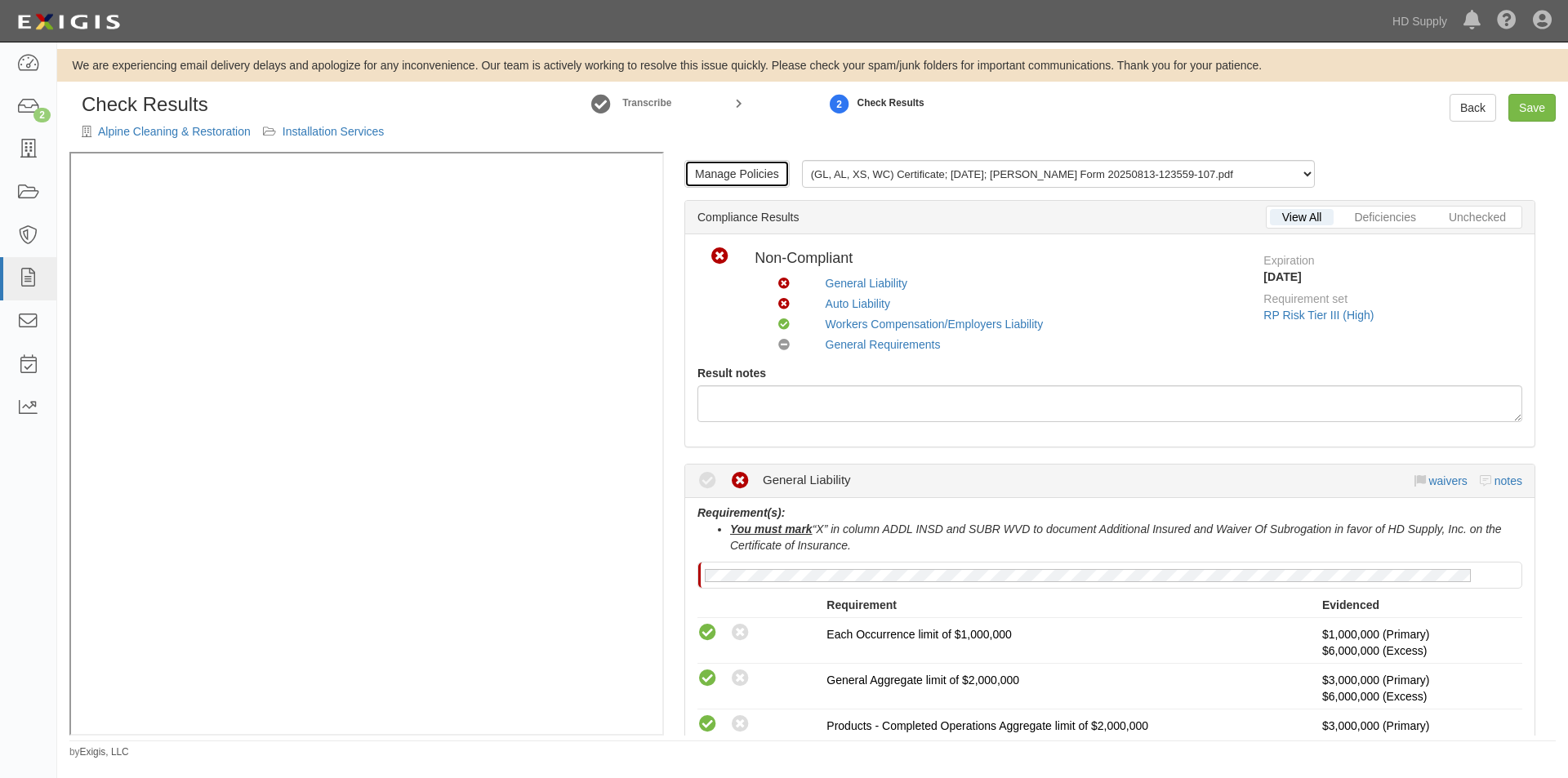
click at [755, 178] on link "Manage Policies" at bounding box center [736, 174] width 105 height 28
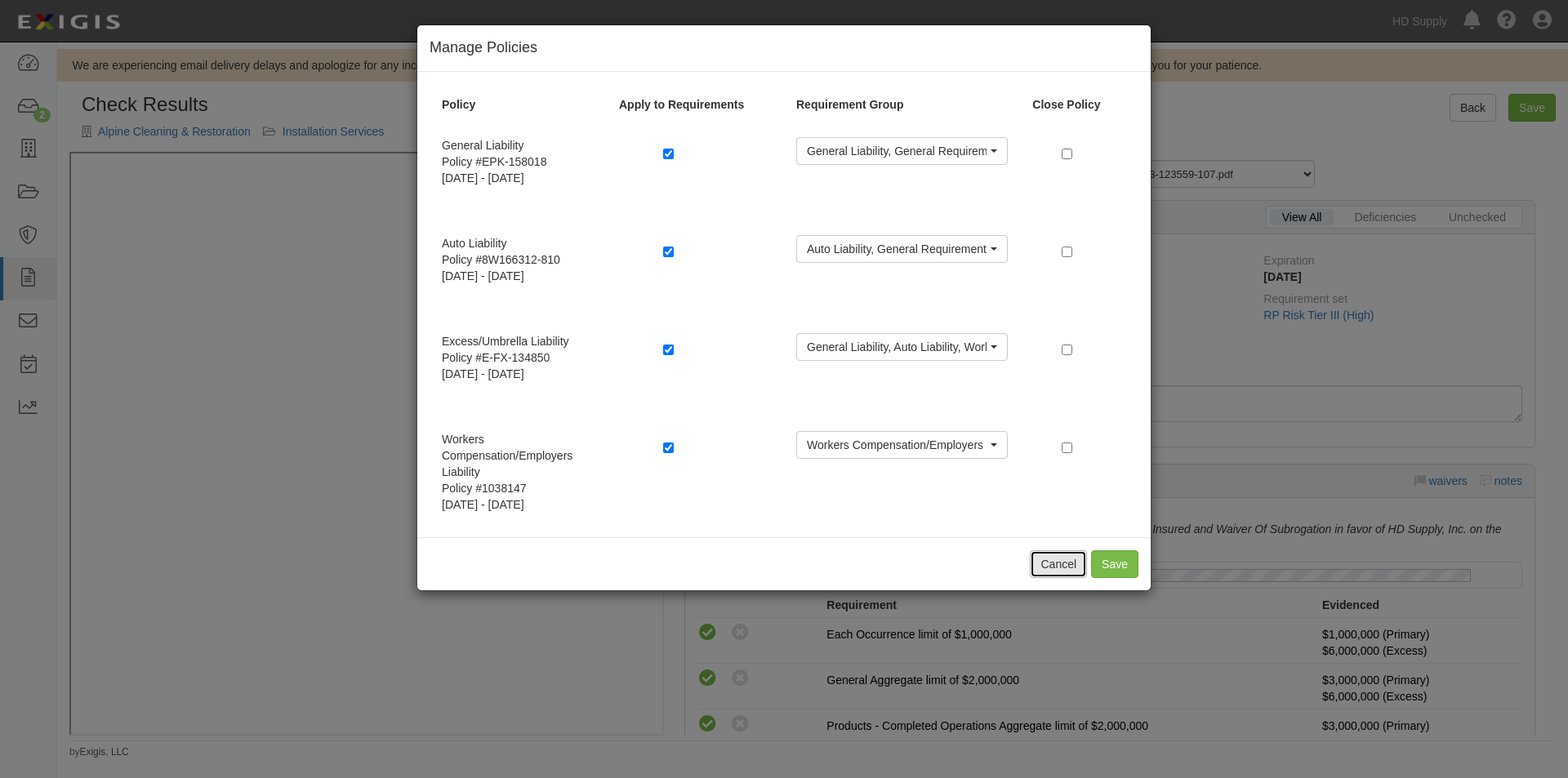
click at [1057, 570] on button "Cancel" at bounding box center [1059, 564] width 57 height 28
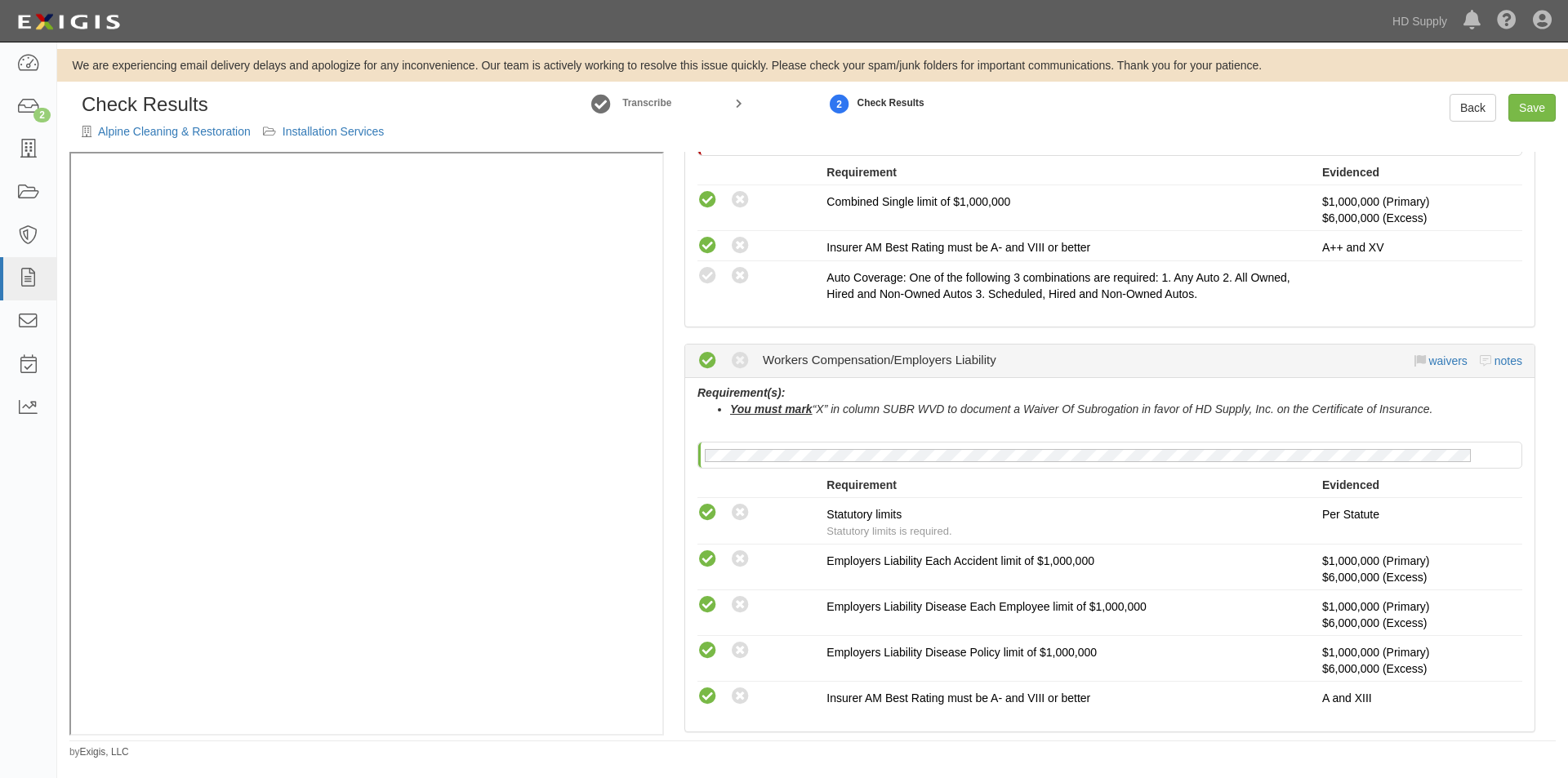
scroll to position [978, 0]
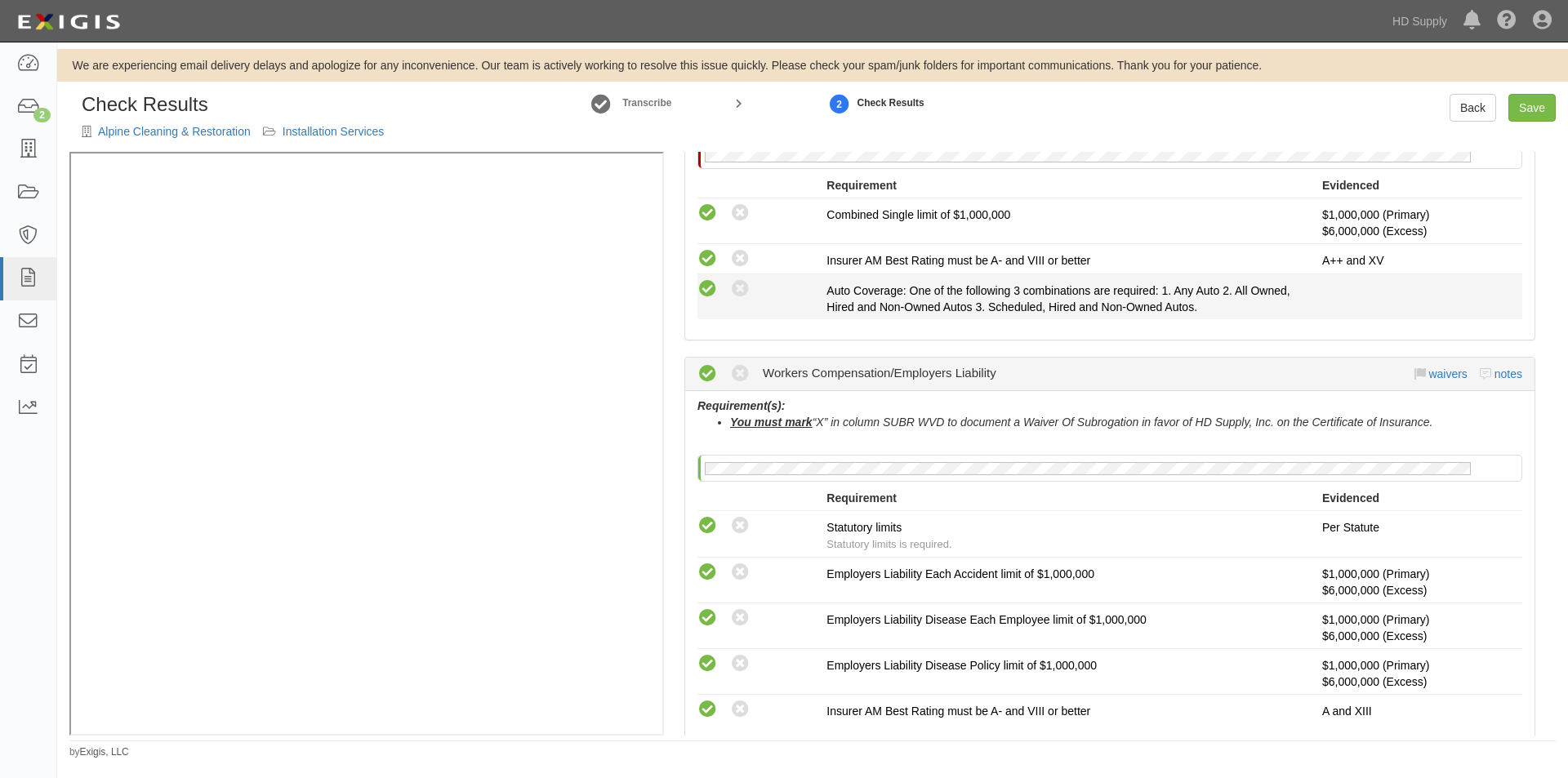
click at [708, 286] on icon at bounding box center [707, 290] width 21 height 21
radio input "true"
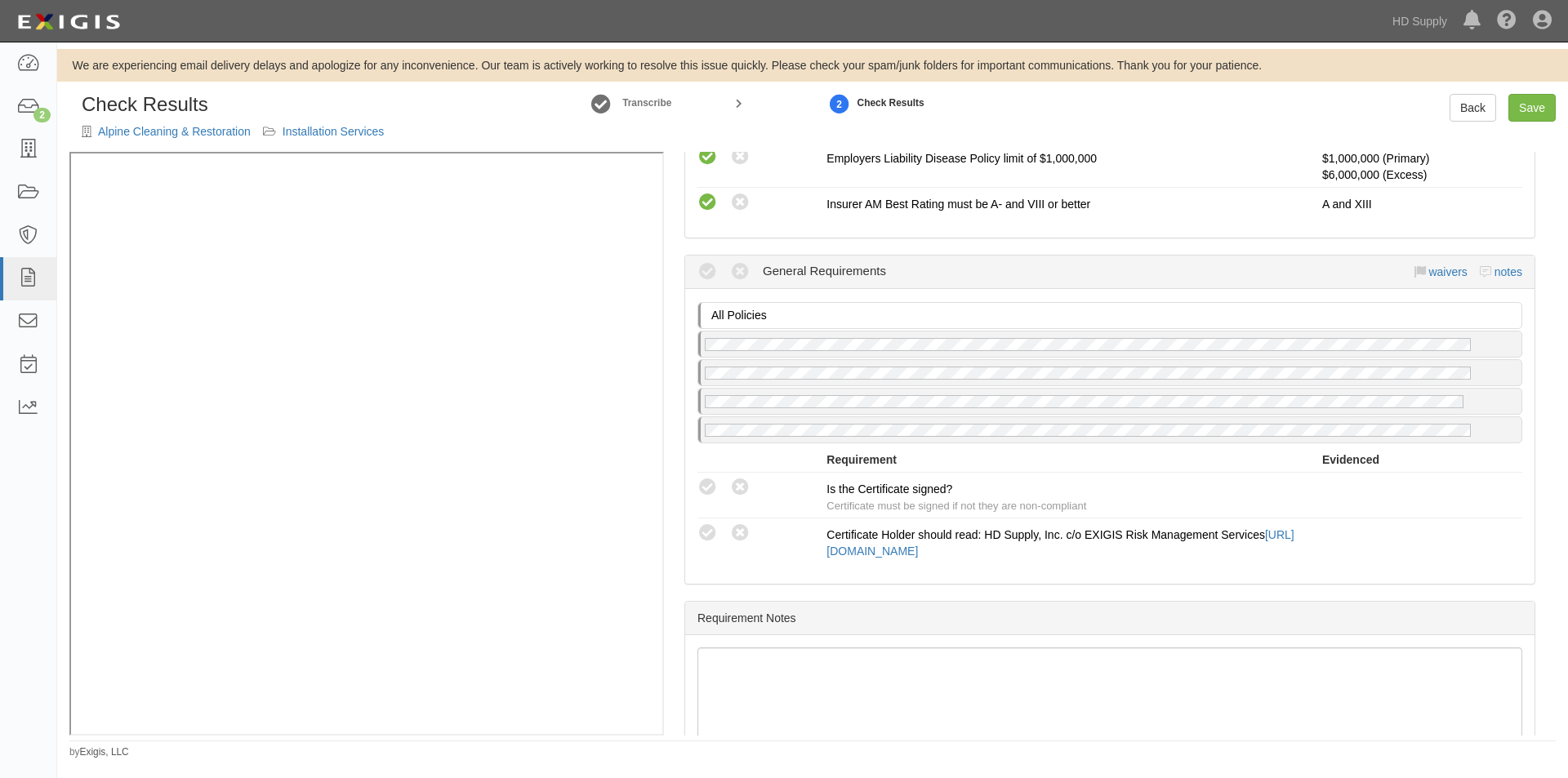
scroll to position [1488, 0]
click at [709, 485] on icon at bounding box center [707, 484] width 21 height 21
radio input "true"
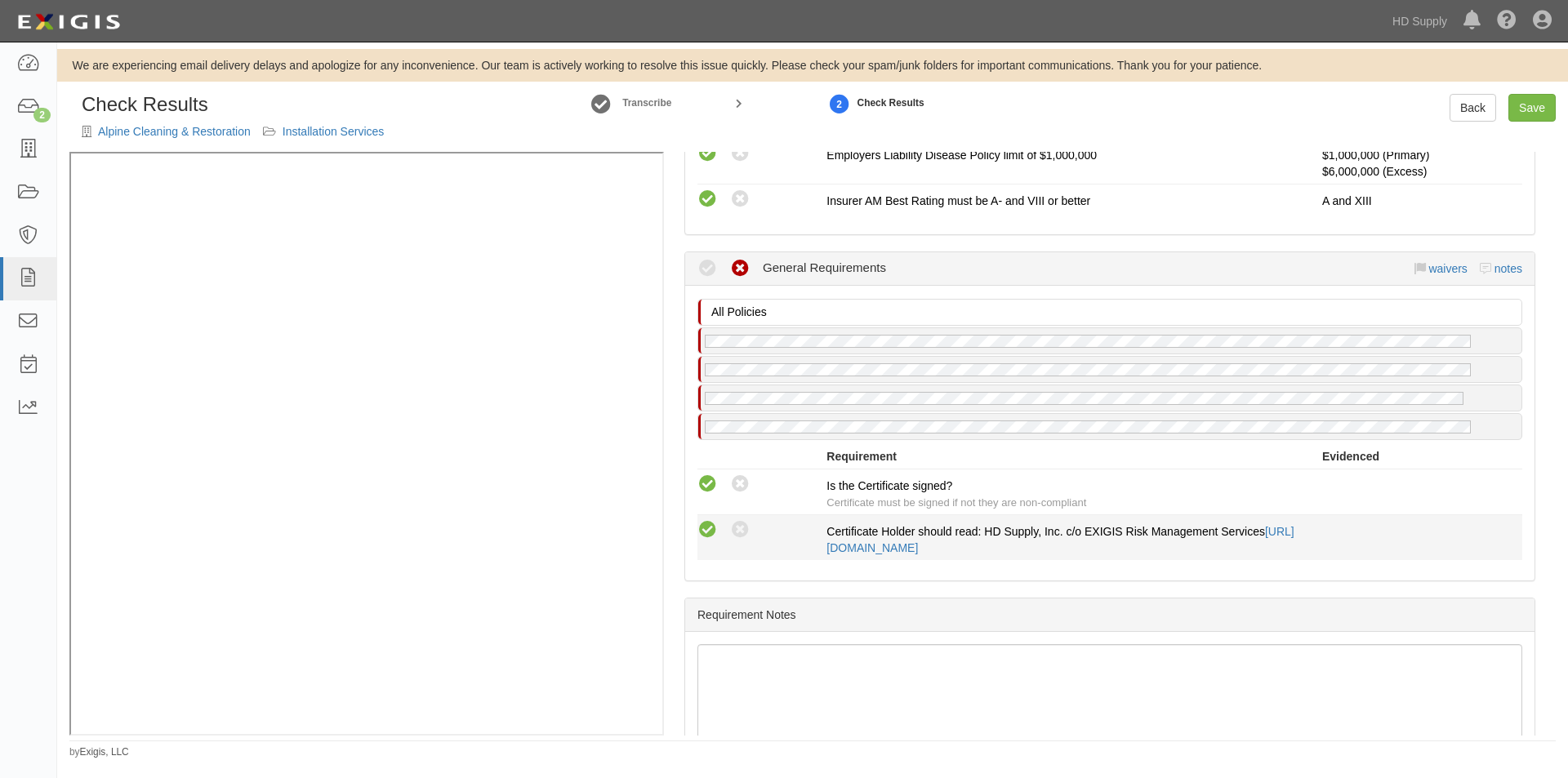
click at [716, 528] on icon at bounding box center [707, 530] width 21 height 21
radio input "true"
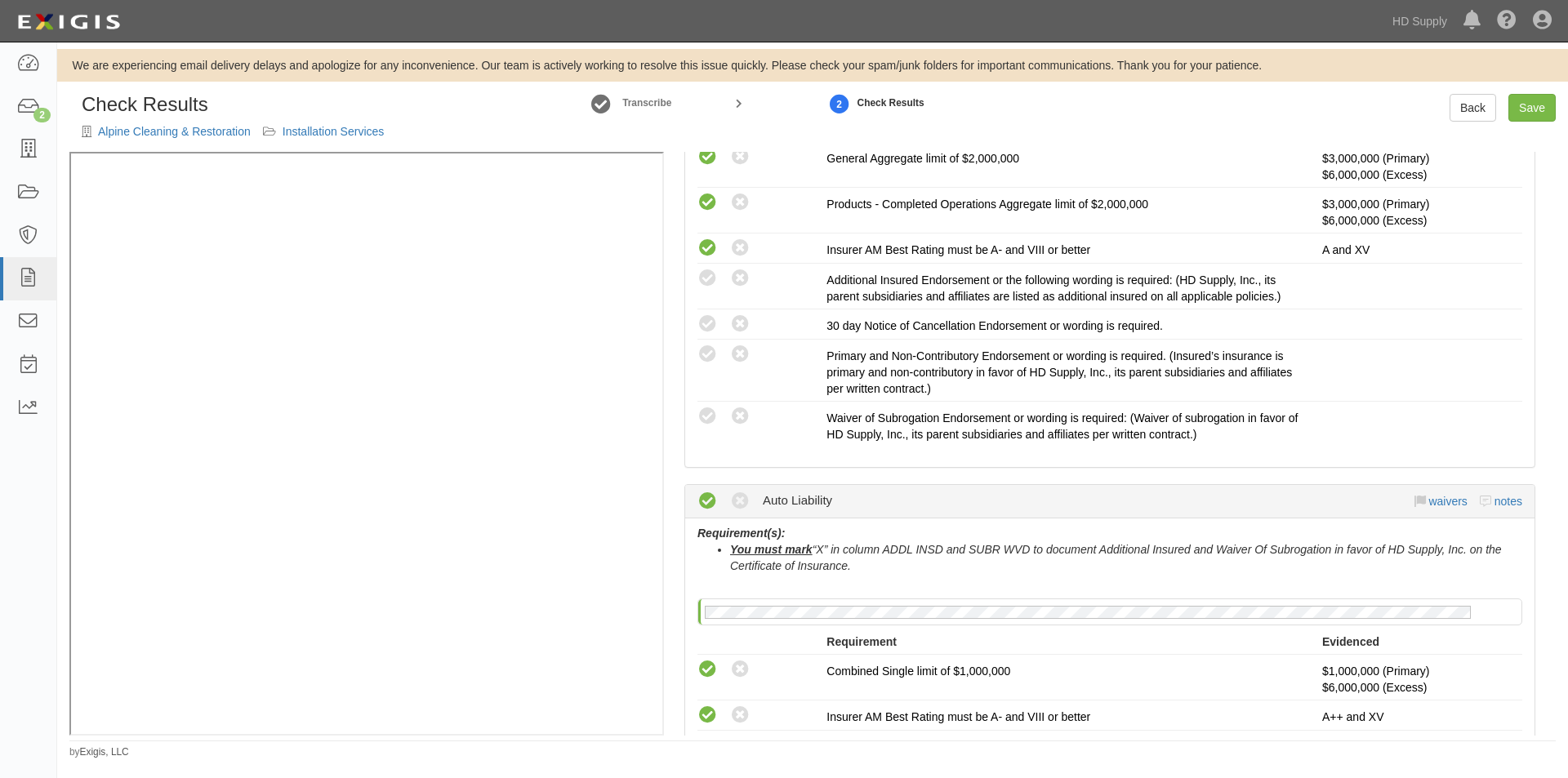
scroll to position [506, 0]
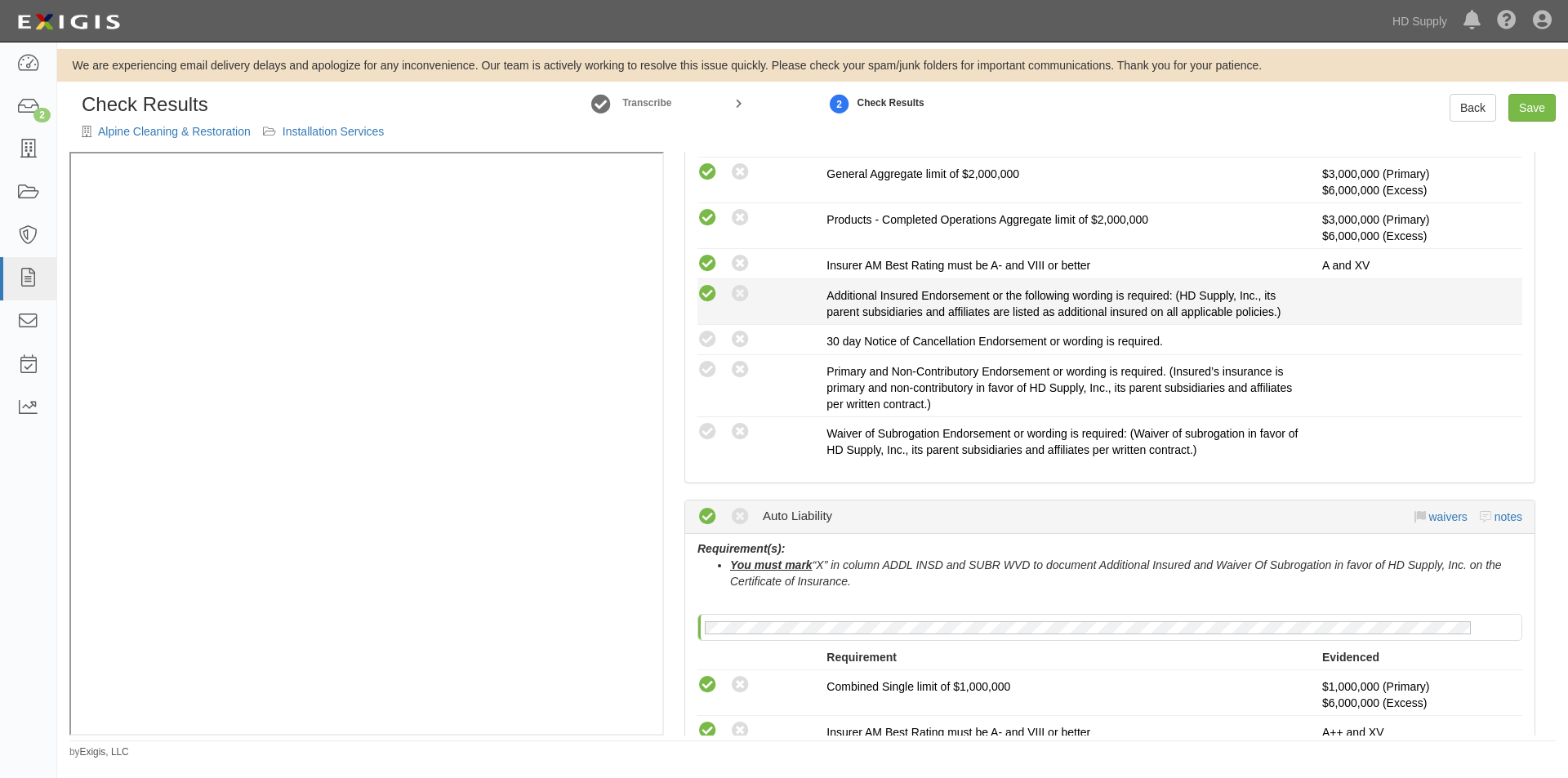
click at [714, 295] on icon at bounding box center [707, 294] width 21 height 21
radio input "true"
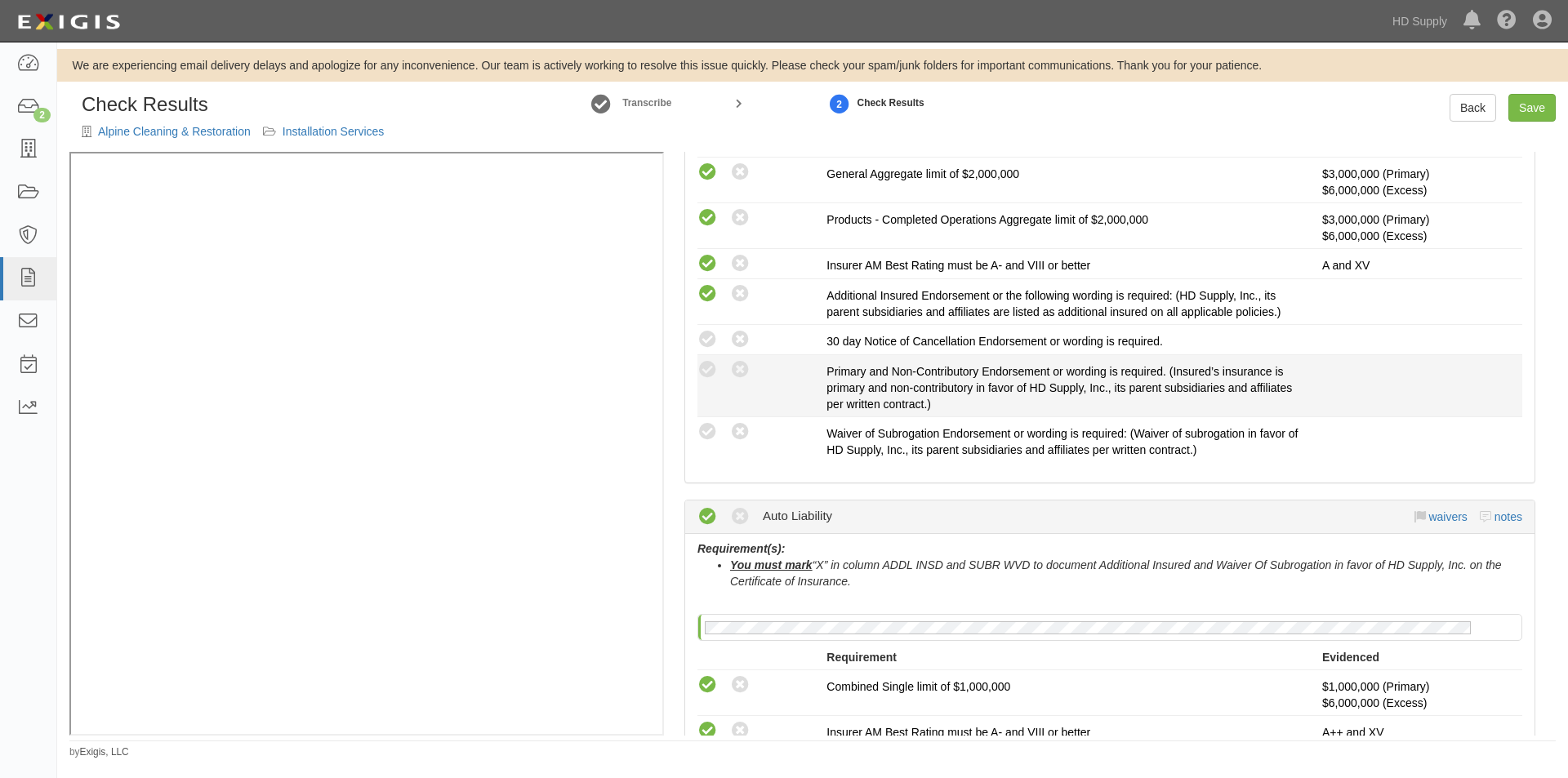
click at [710, 359] on div "Compliant Waived: Non-Compliant" at bounding box center [762, 370] width 129 height 22
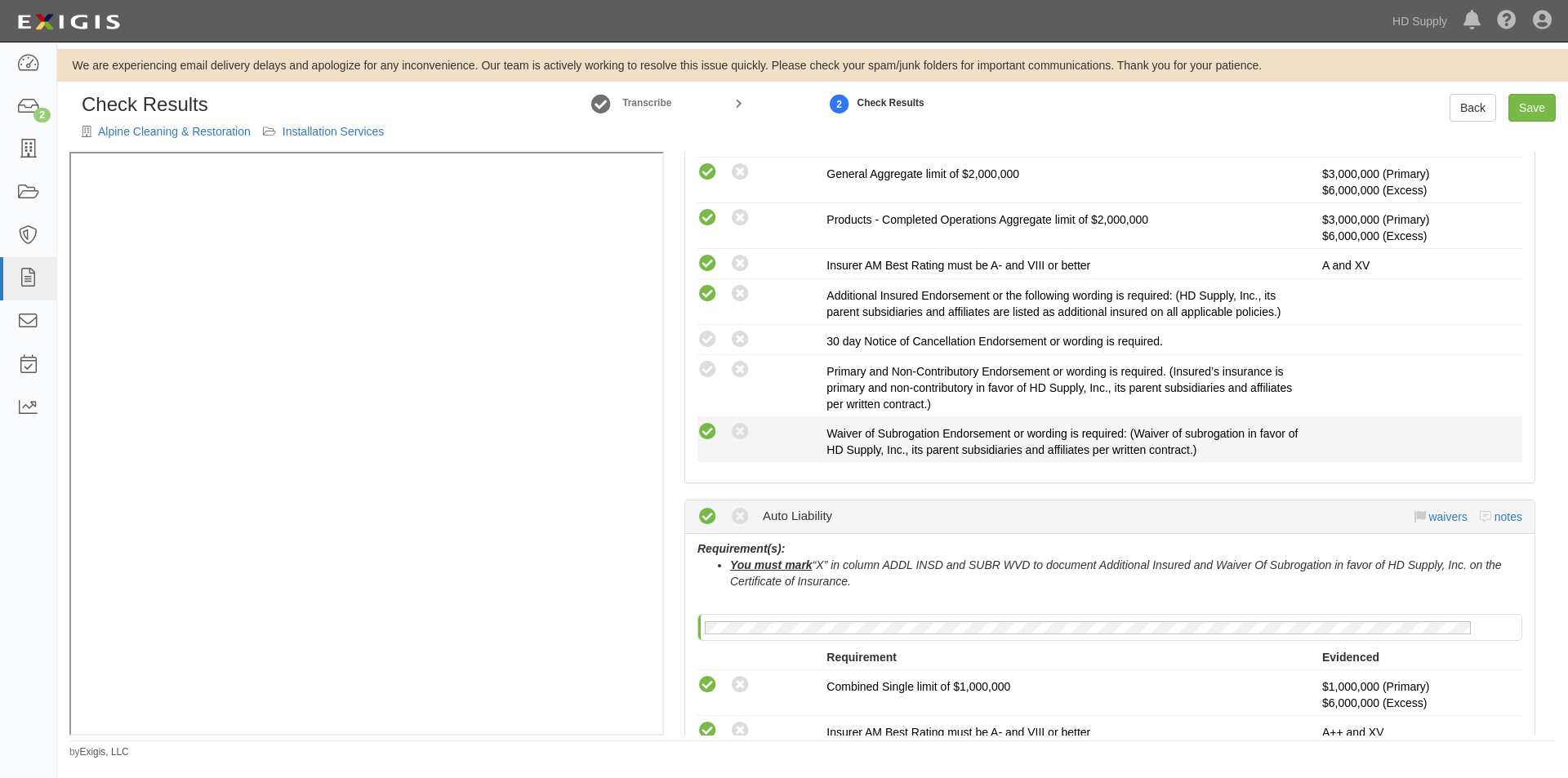
click at [715, 437] on icon at bounding box center [707, 432] width 21 height 21
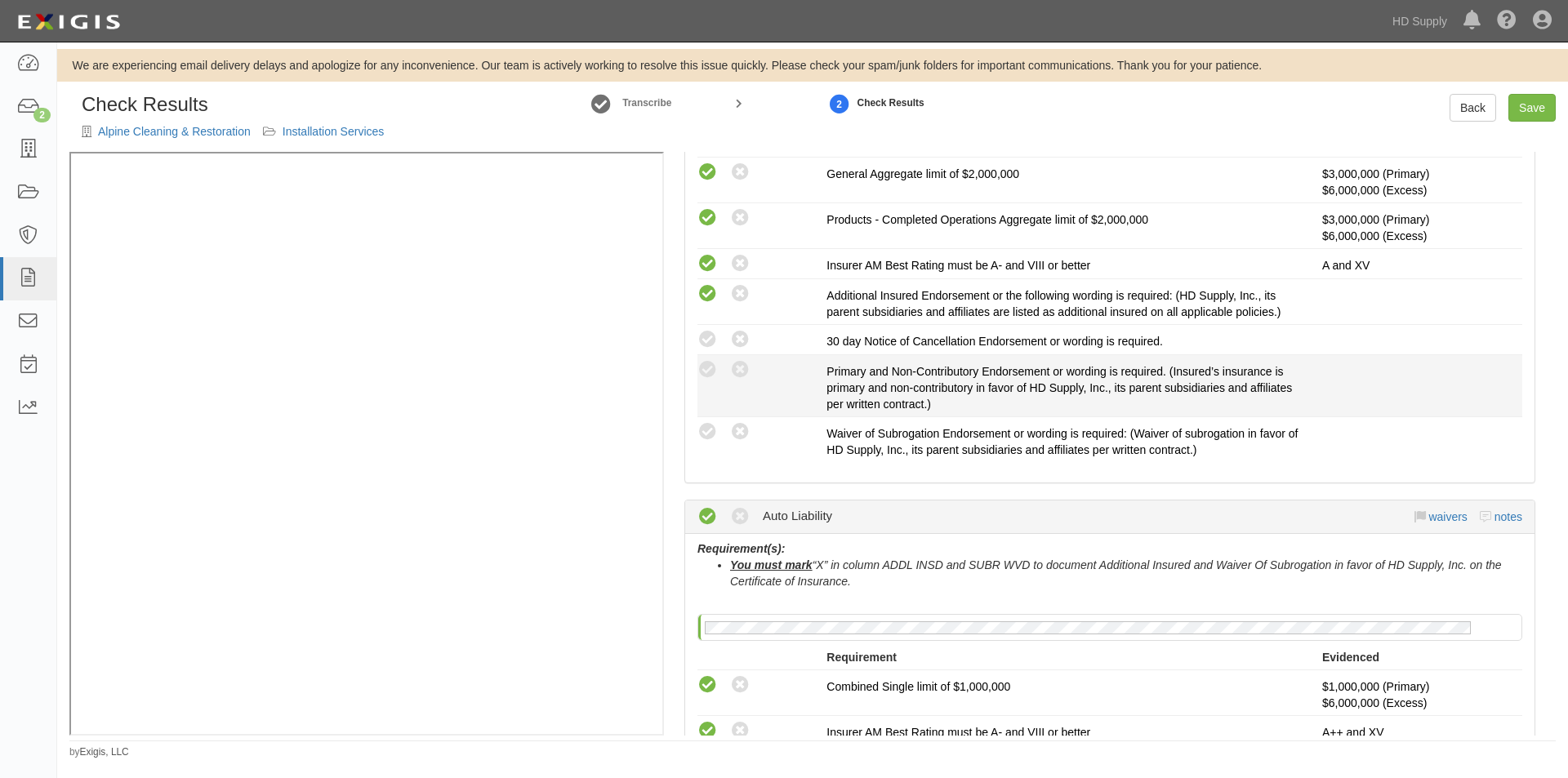
radio input "true"
click at [709, 365] on icon at bounding box center [707, 370] width 21 height 21
radio input "true"
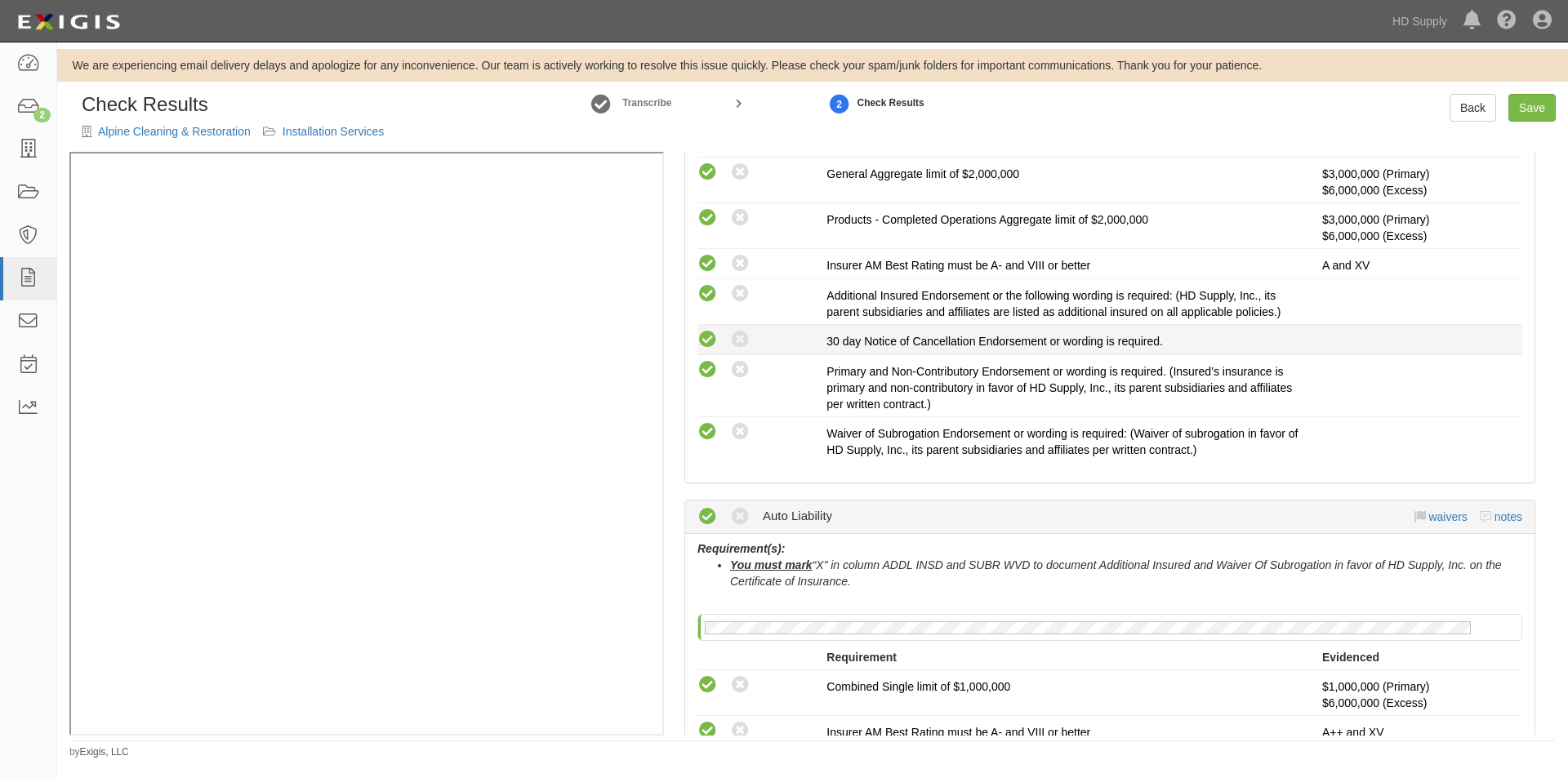
click at [710, 338] on icon at bounding box center [707, 340] width 21 height 21
radio input "true"
click at [1532, 112] on link "Save" at bounding box center [1531, 108] width 48 height 28
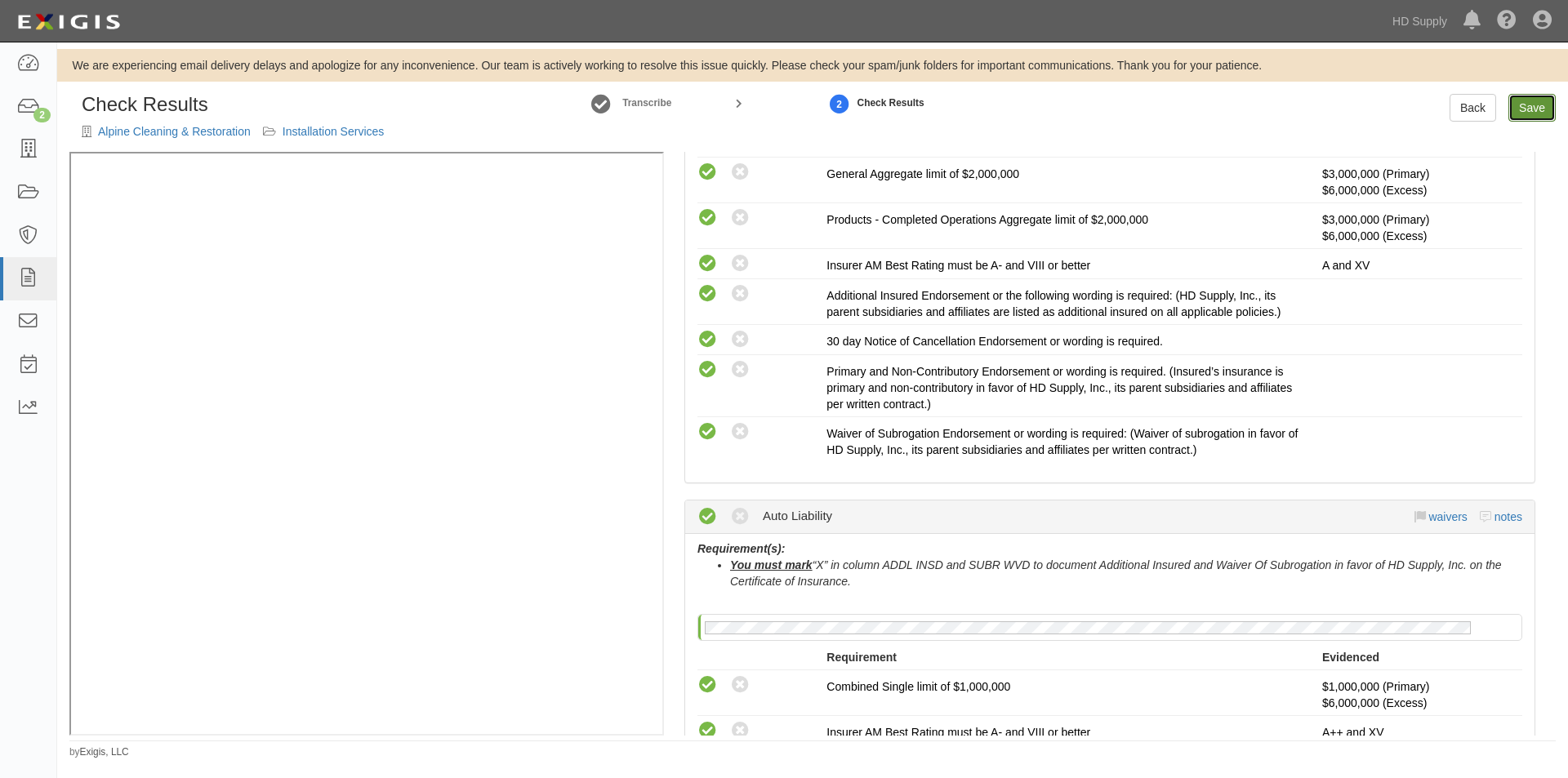
radio input "true"
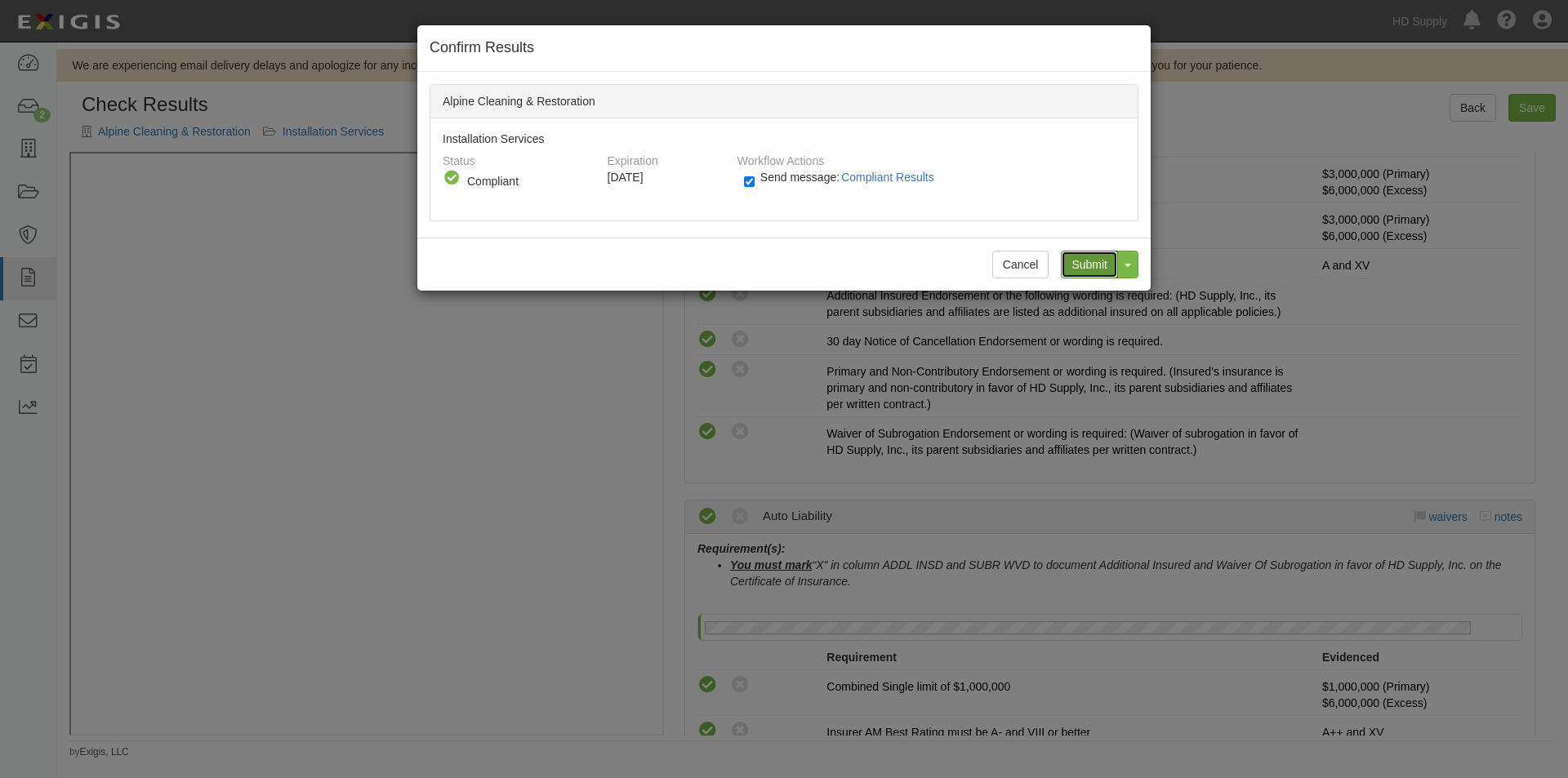
click at [1086, 259] on input "Submit" at bounding box center [1089, 264] width 57 height 28
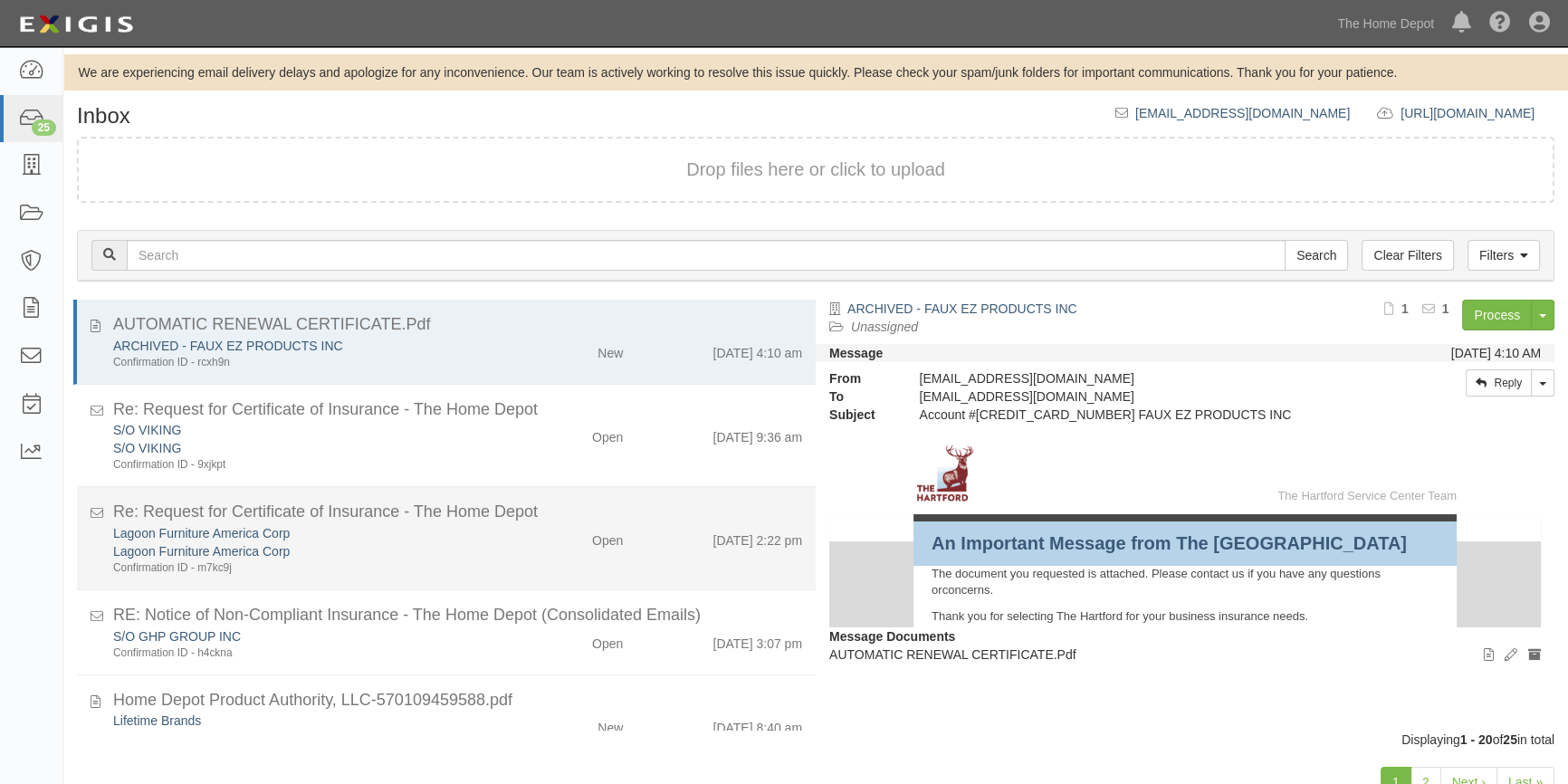
click at [476, 543] on div "Lagoon Furniture America Corp" at bounding box center [308, 551] width 391 height 18
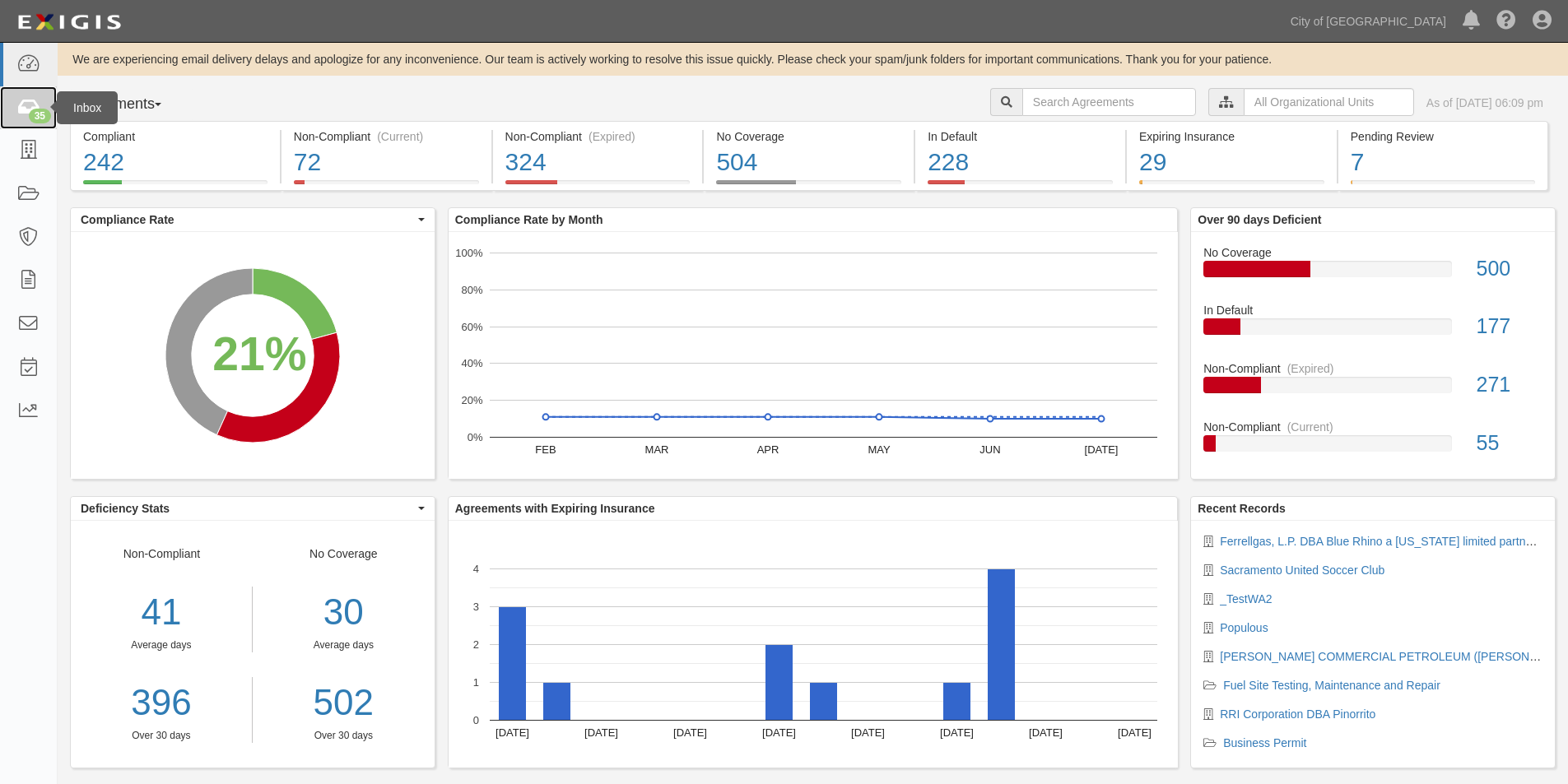
click at [24, 110] on icon at bounding box center [28, 107] width 23 height 19
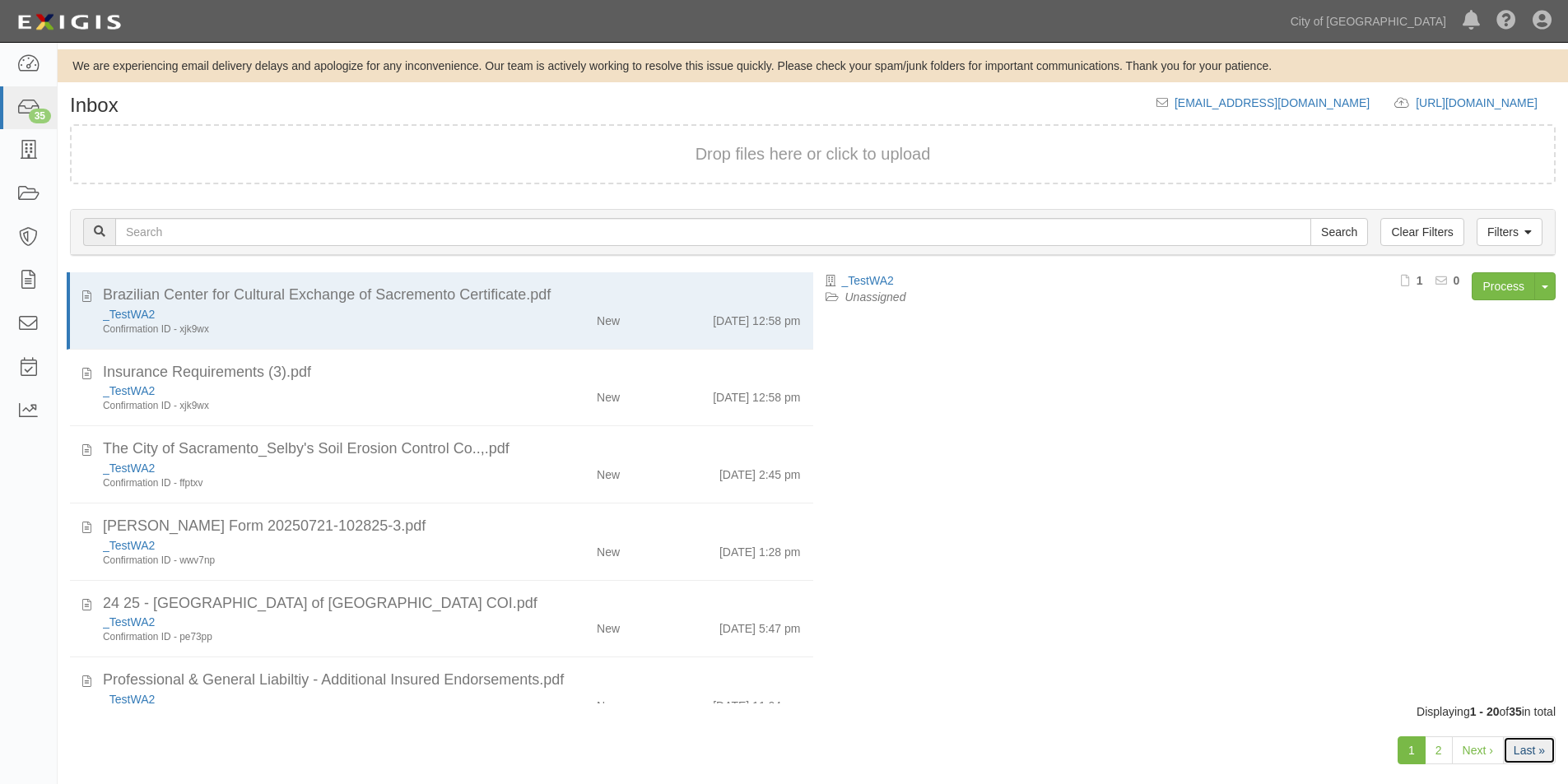
click at [1520, 751] on link "Last »" at bounding box center [1529, 750] width 52 height 28
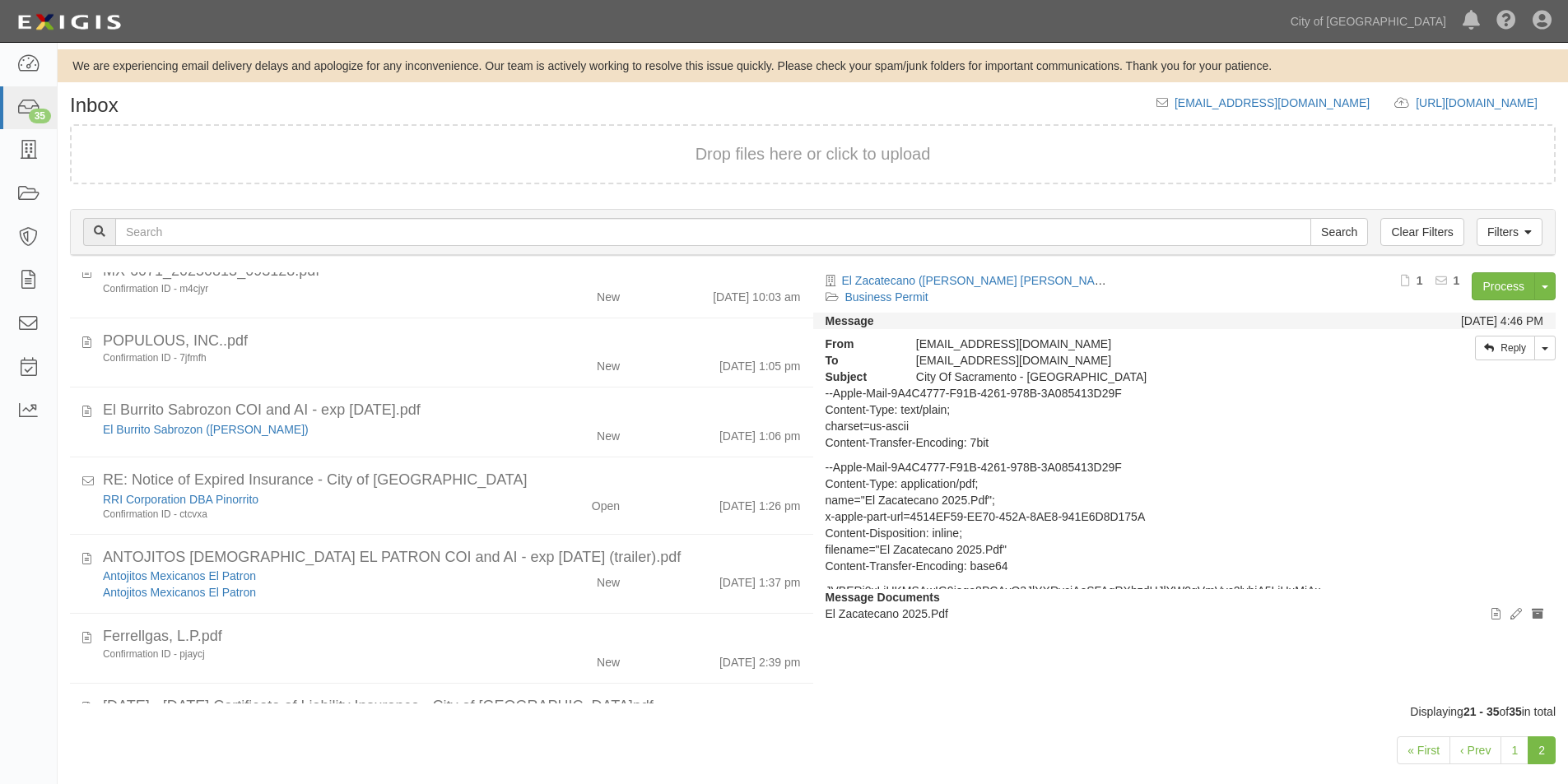
scroll to position [693, 0]
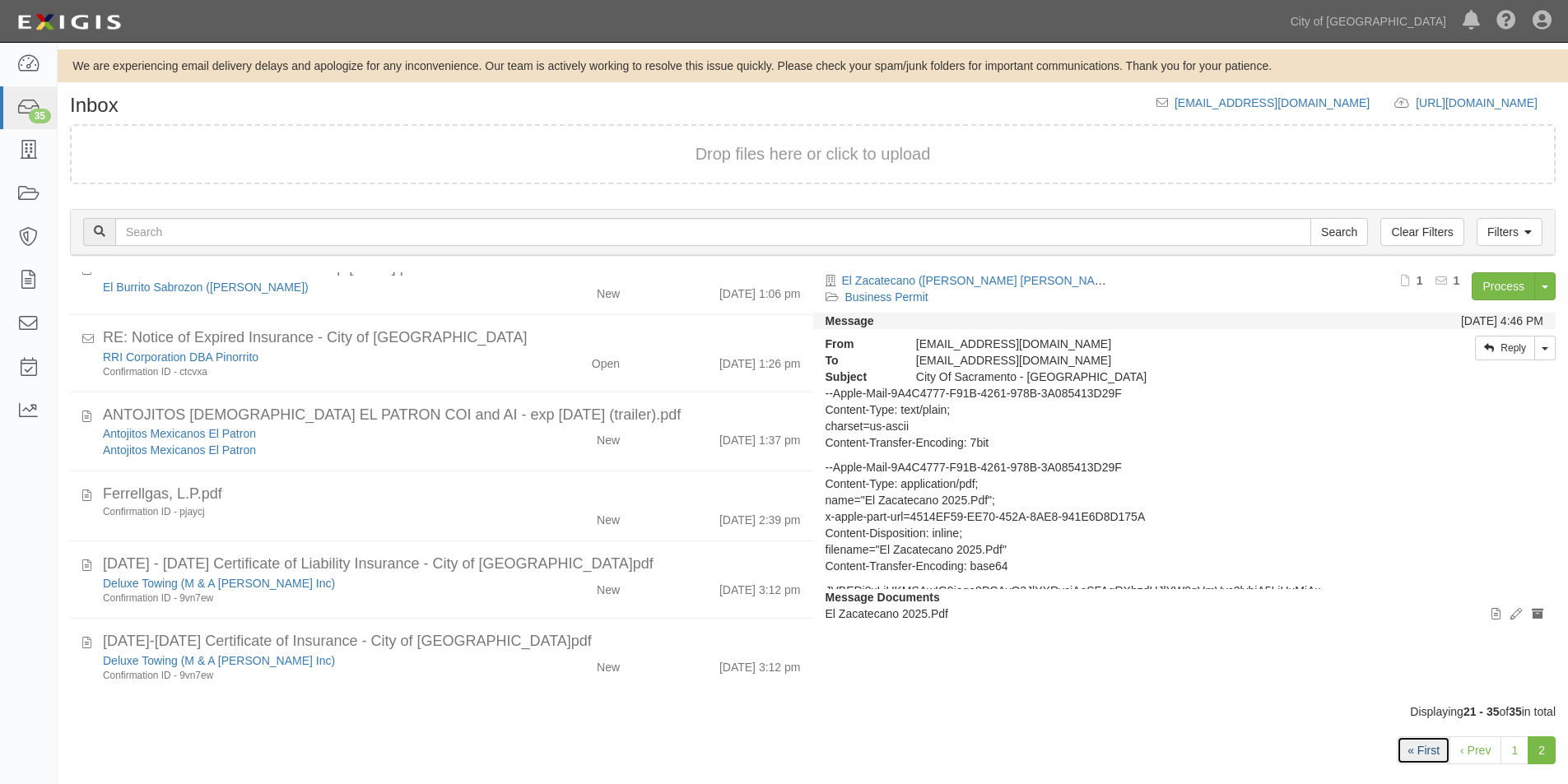
click at [1425, 758] on link "« First" at bounding box center [1423, 750] width 53 height 28
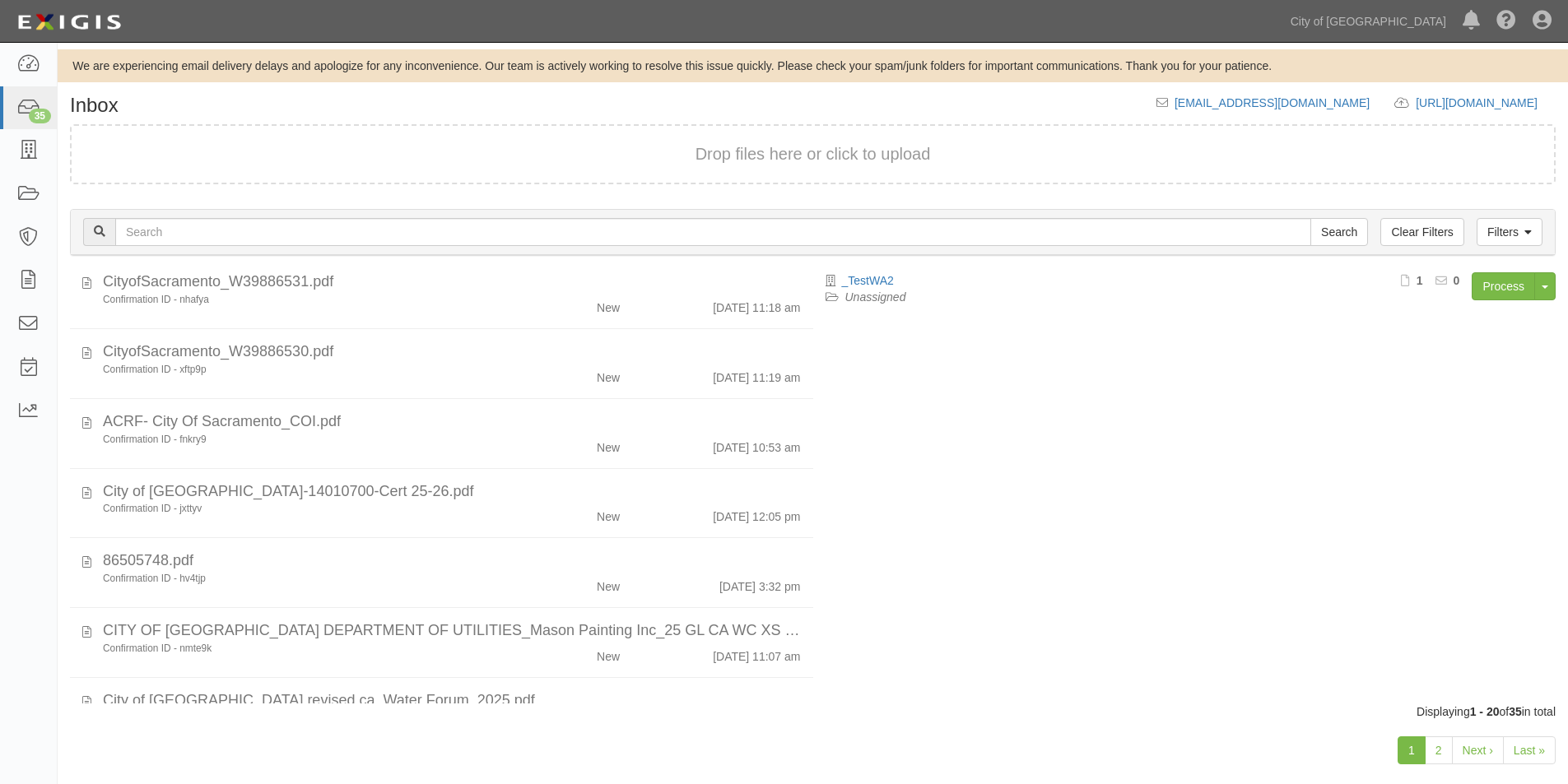
scroll to position [1044, 0]
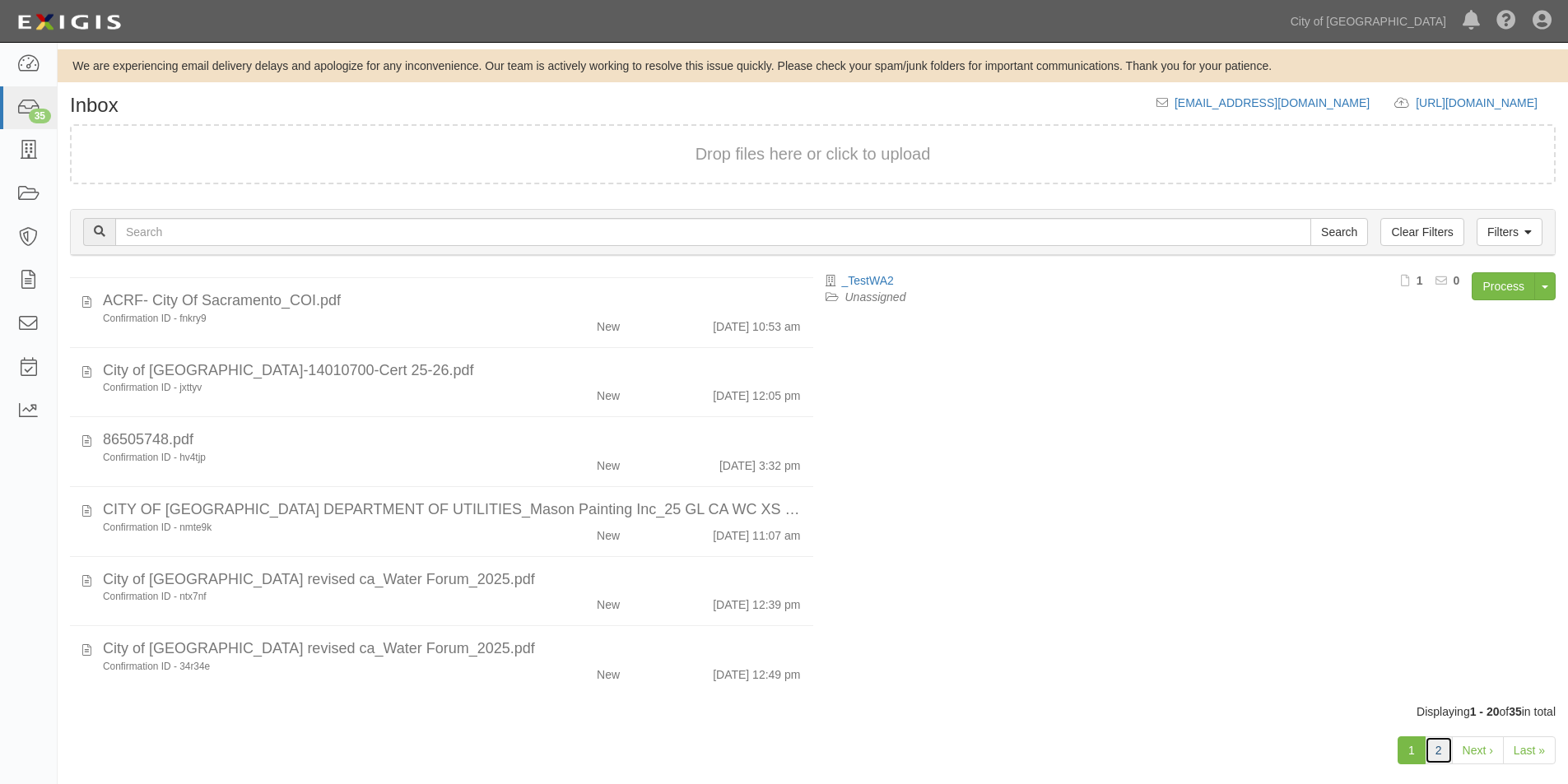
click at [1441, 754] on link "2" at bounding box center [1439, 750] width 28 height 28
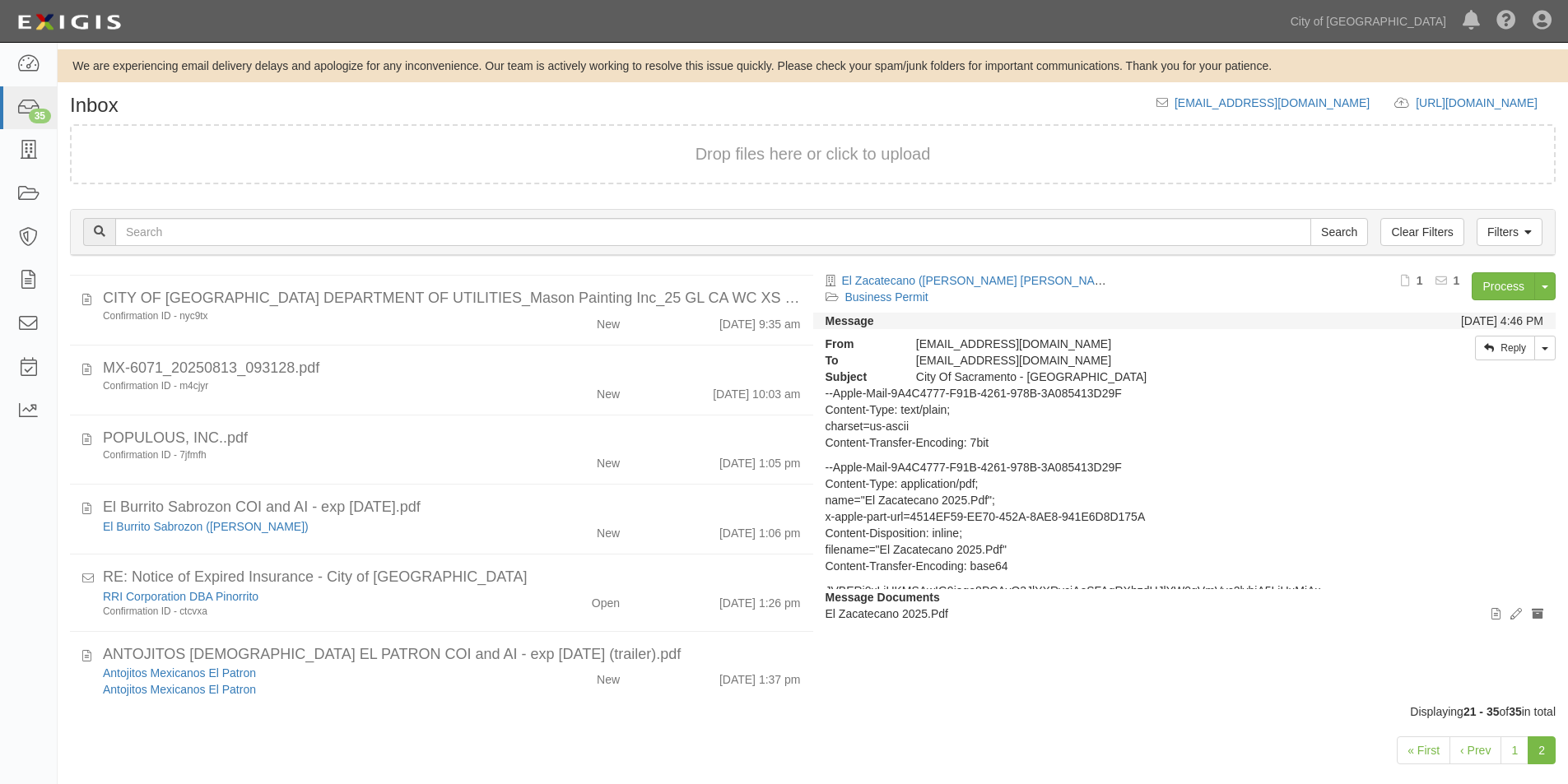
scroll to position [479, 0]
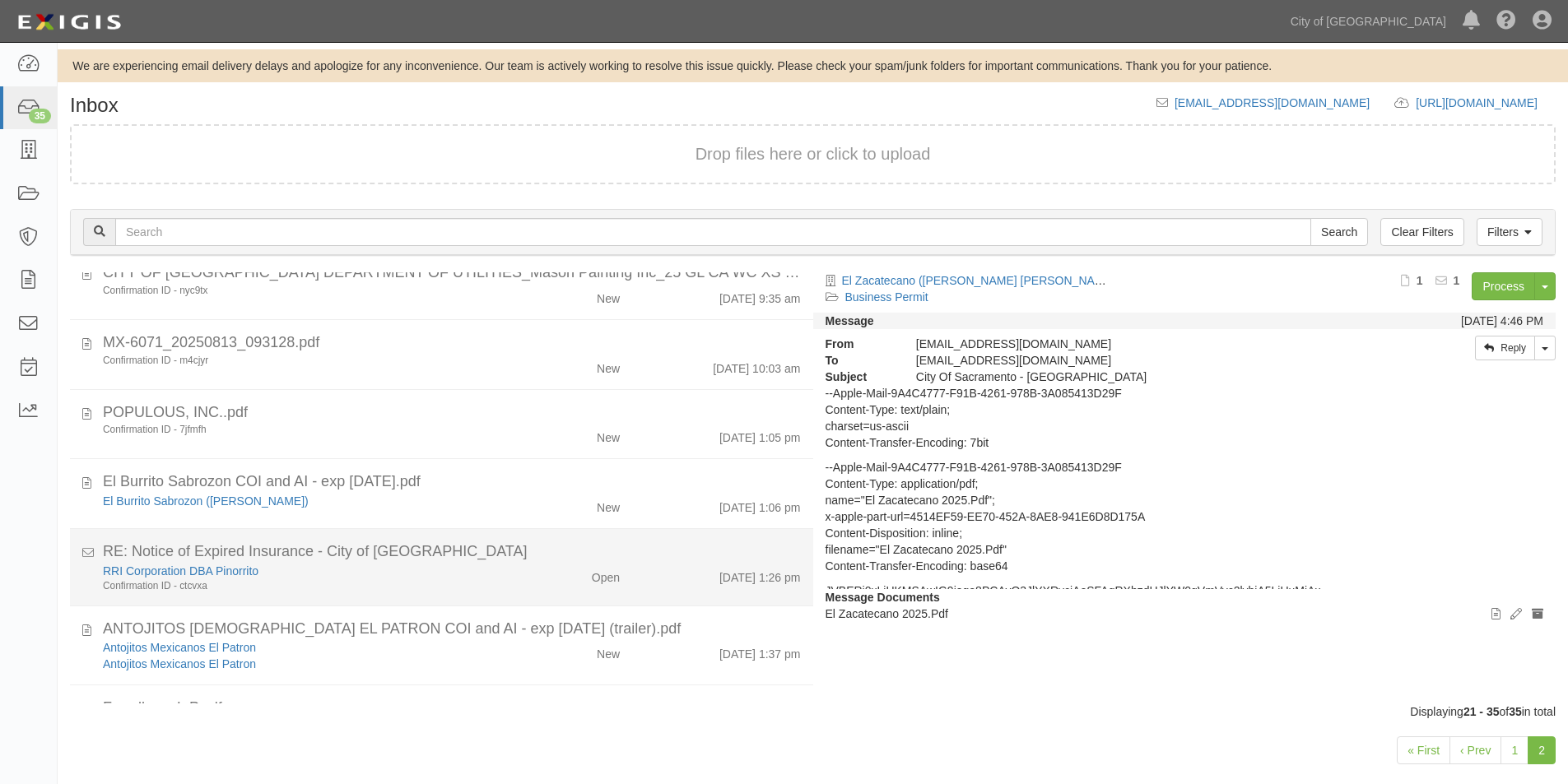
click at [503, 593] on div "RRI Corporation DBA Pinorrito Confirmation ID - ctcvxa" at bounding box center [301, 578] width 421 height 31
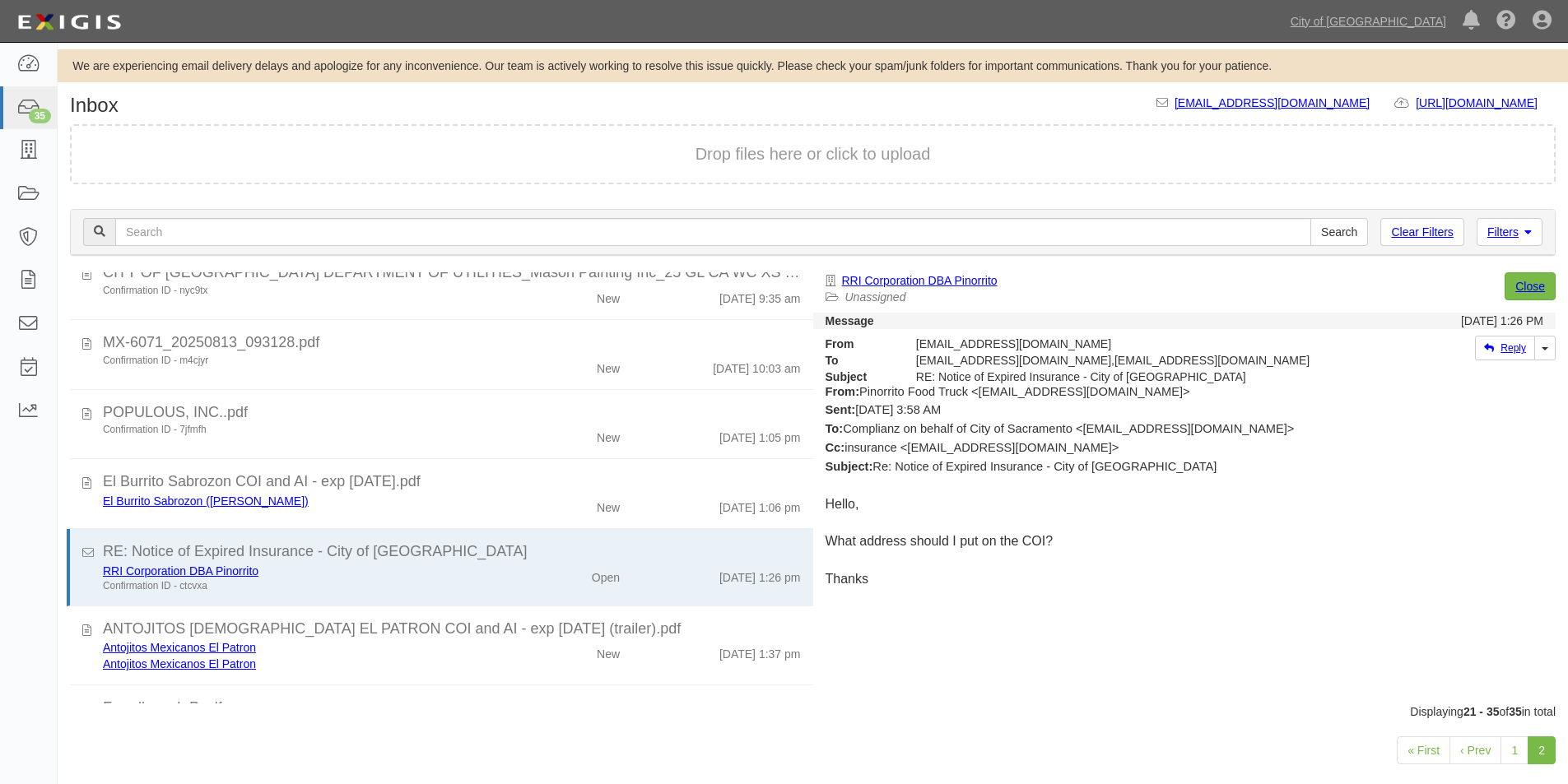
scroll to position [82, 0]
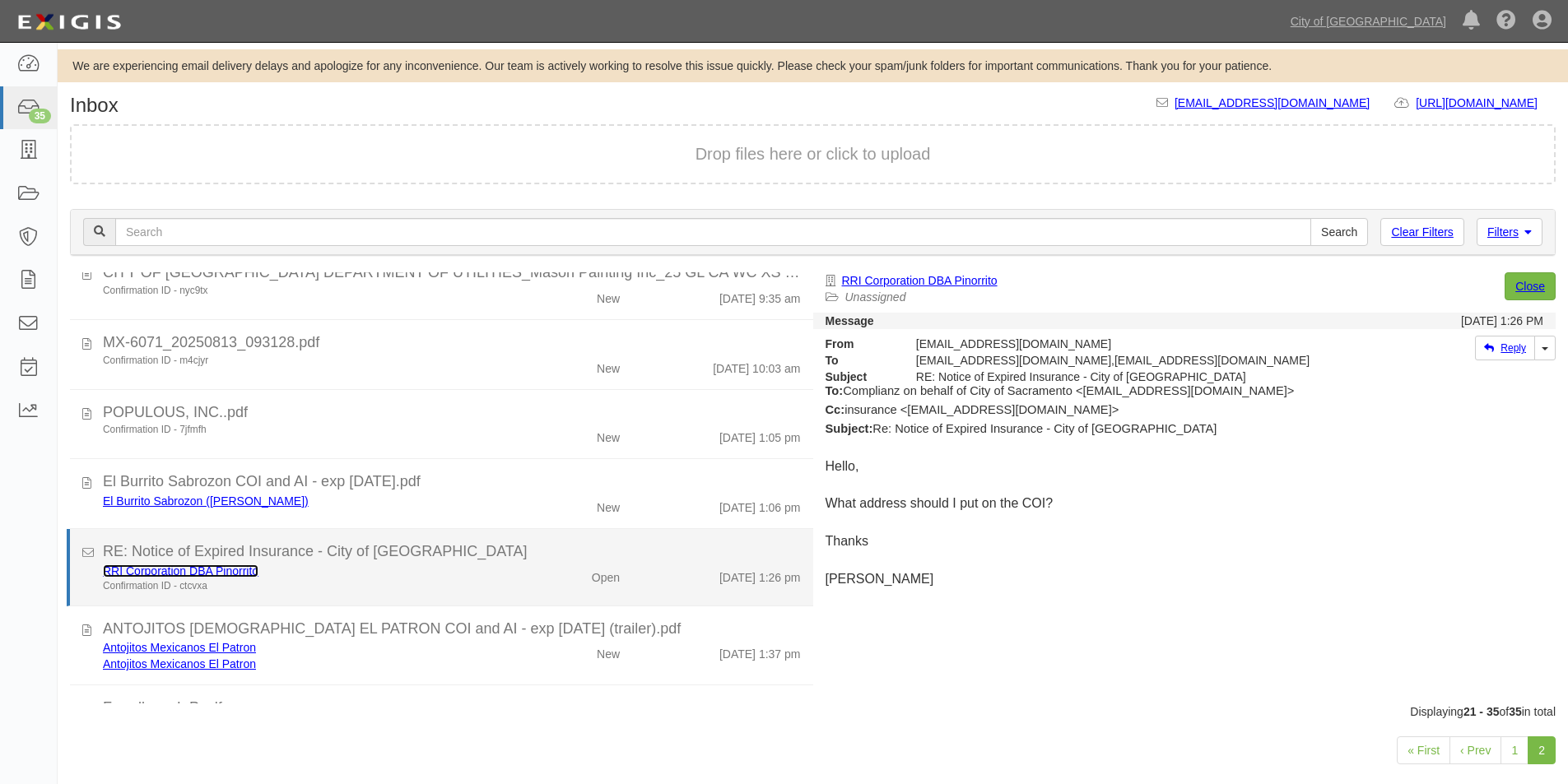
click at [208, 571] on link "RRI Corporation DBA Pinorrito" at bounding box center [181, 571] width 155 height 14
click at [402, 574] on div "RRI Corporation DBA Pinorrito" at bounding box center [301, 571] width 397 height 16
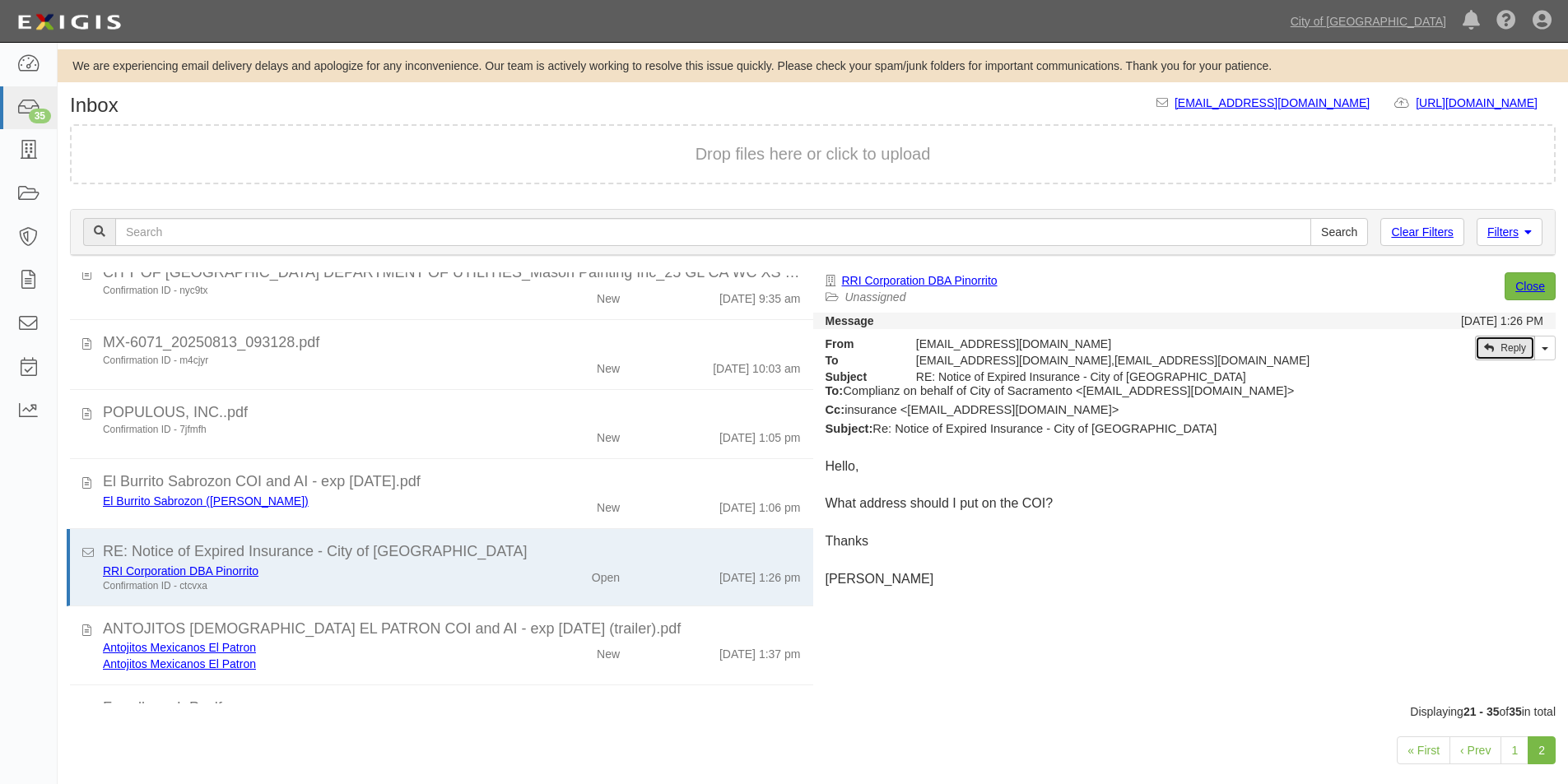
click at [1500, 351] on link "Reply" at bounding box center [1505, 348] width 60 height 24
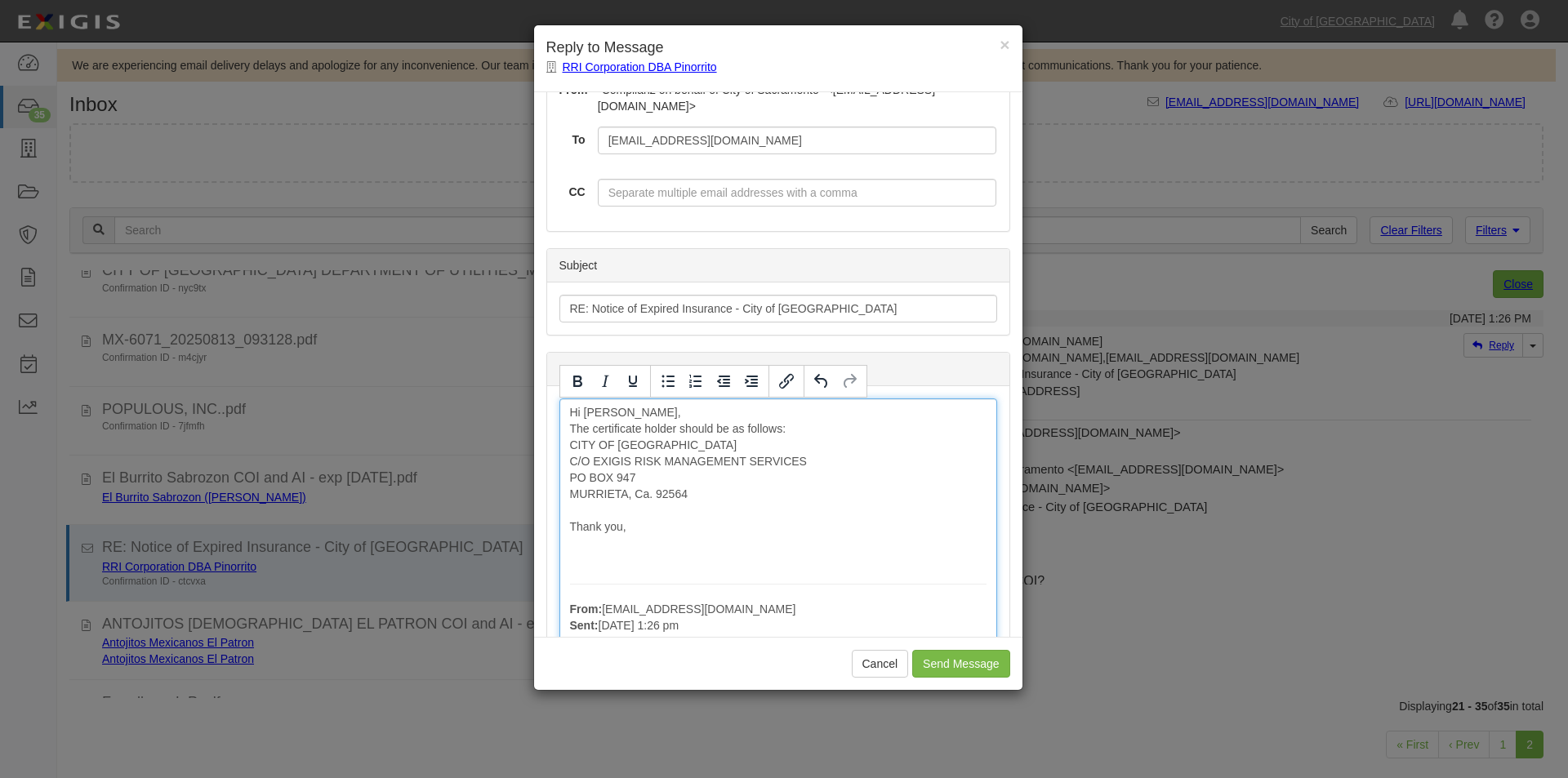
drag, startPoint x: 737, startPoint y: 430, endPoint x: 742, endPoint y: 455, distance: 25.5
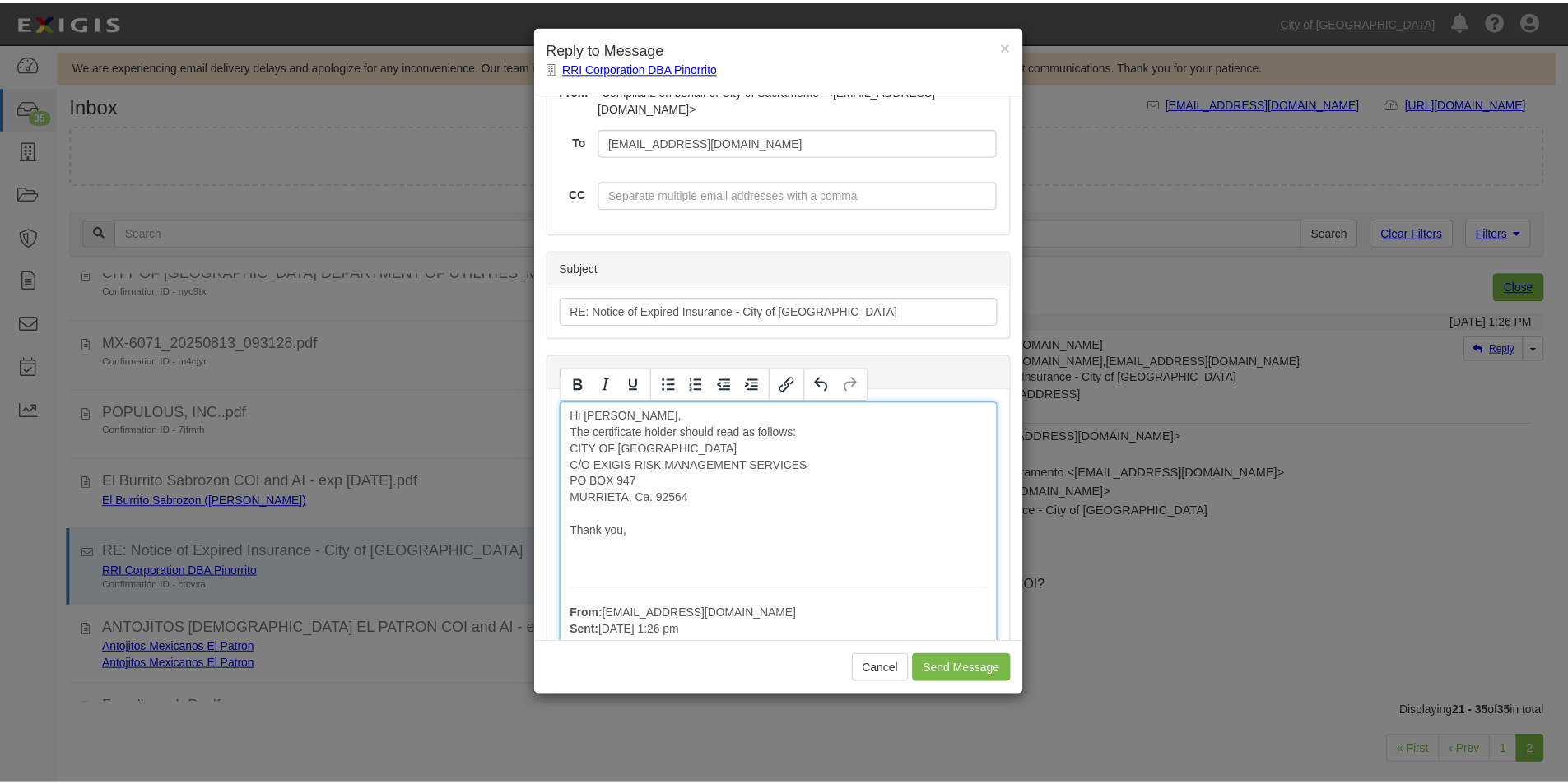
scroll to position [164, 0]
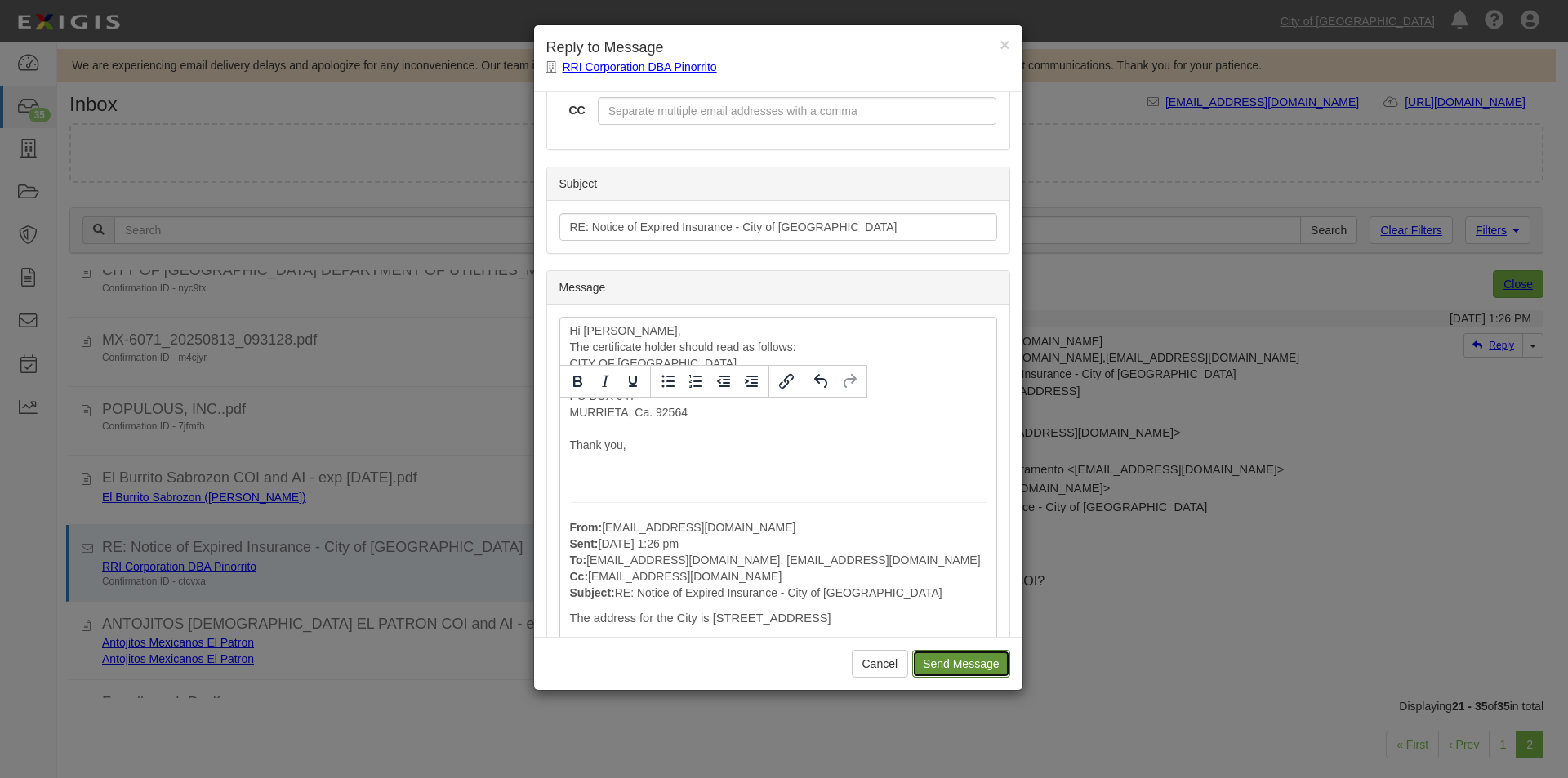
click at [941, 658] on input "Send Message" at bounding box center [960, 663] width 97 height 28
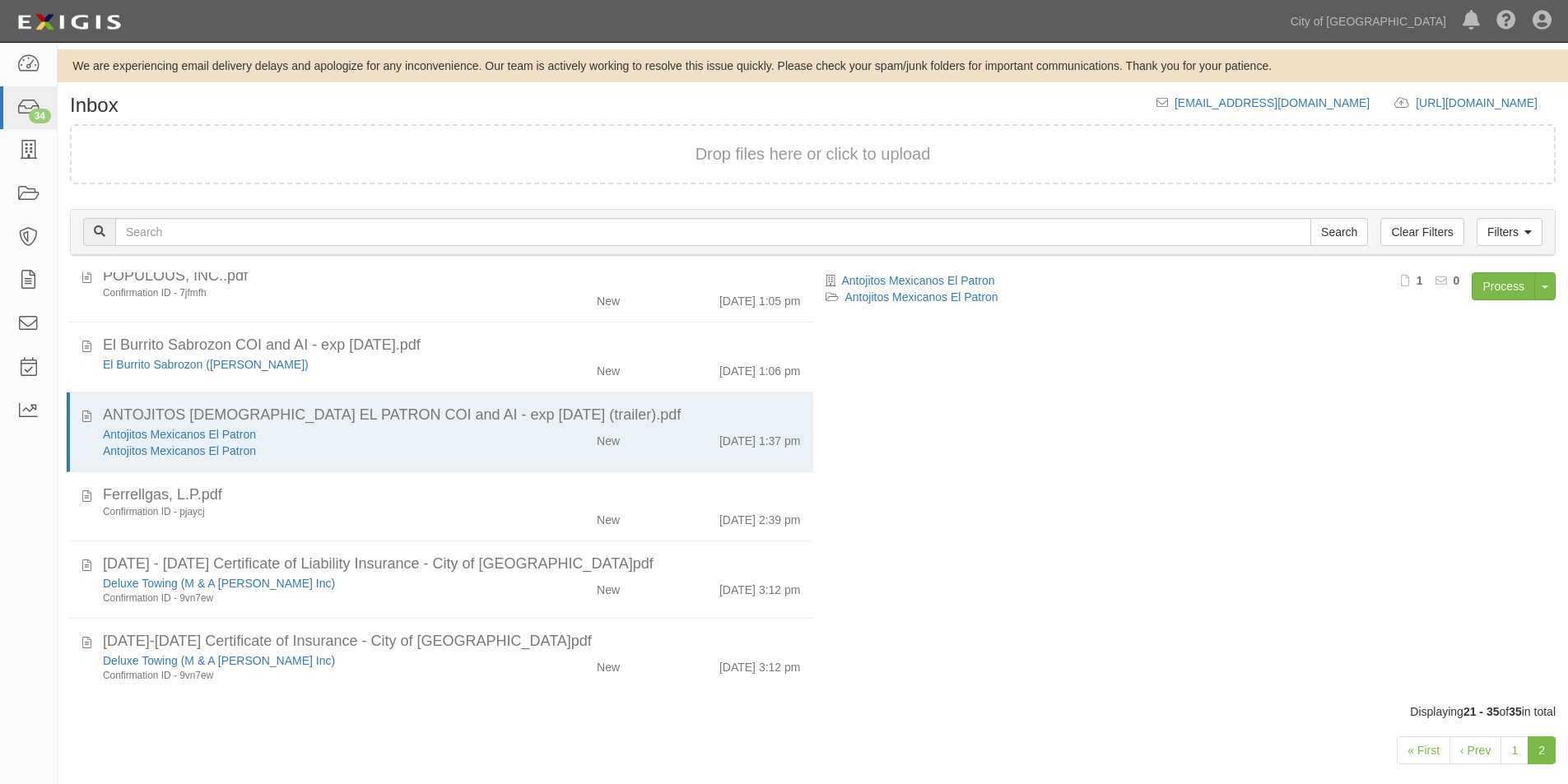
scroll to position [0, 0]
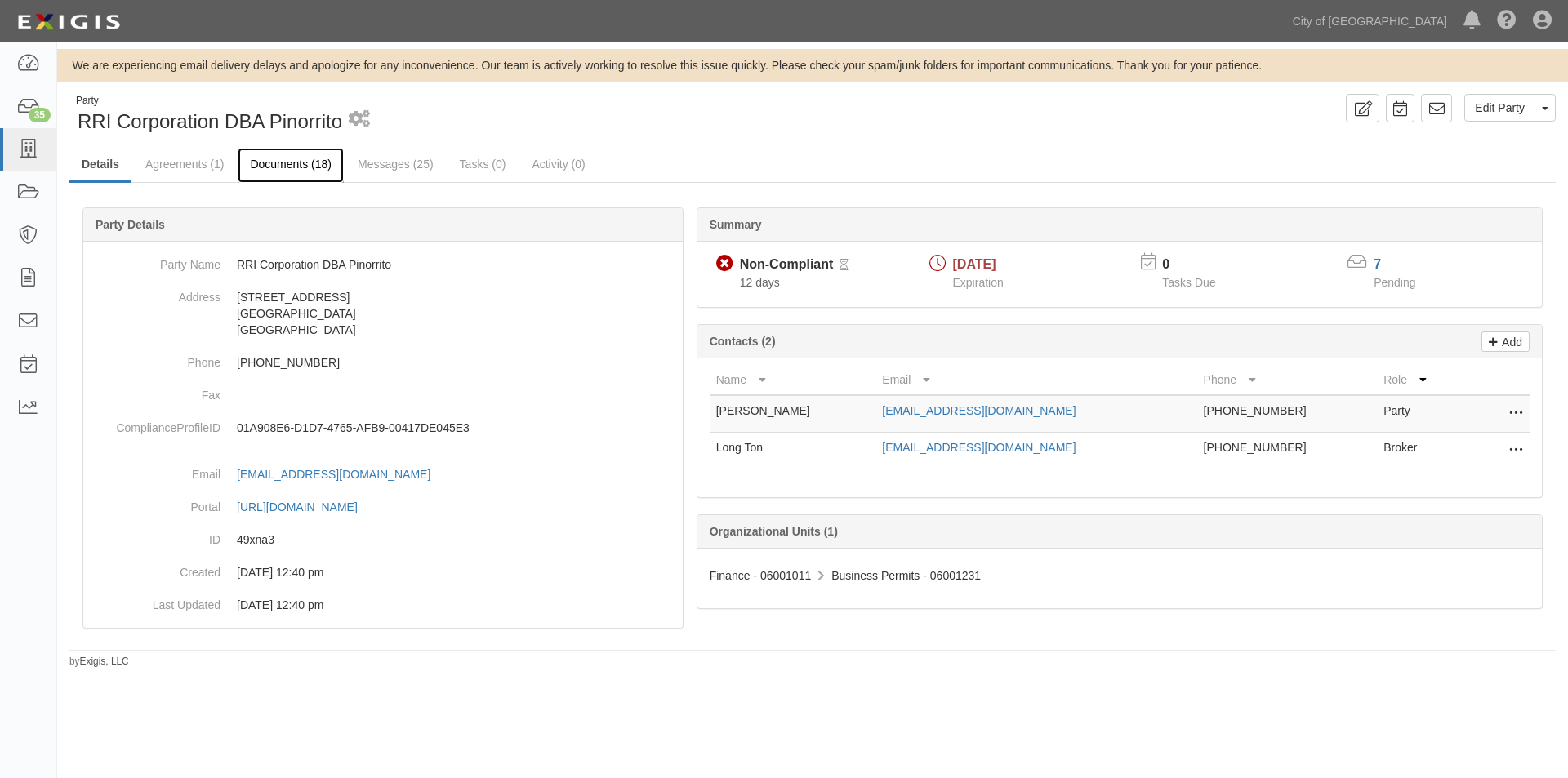
click at [274, 170] on link "Documents (18)" at bounding box center [290, 165] width 106 height 35
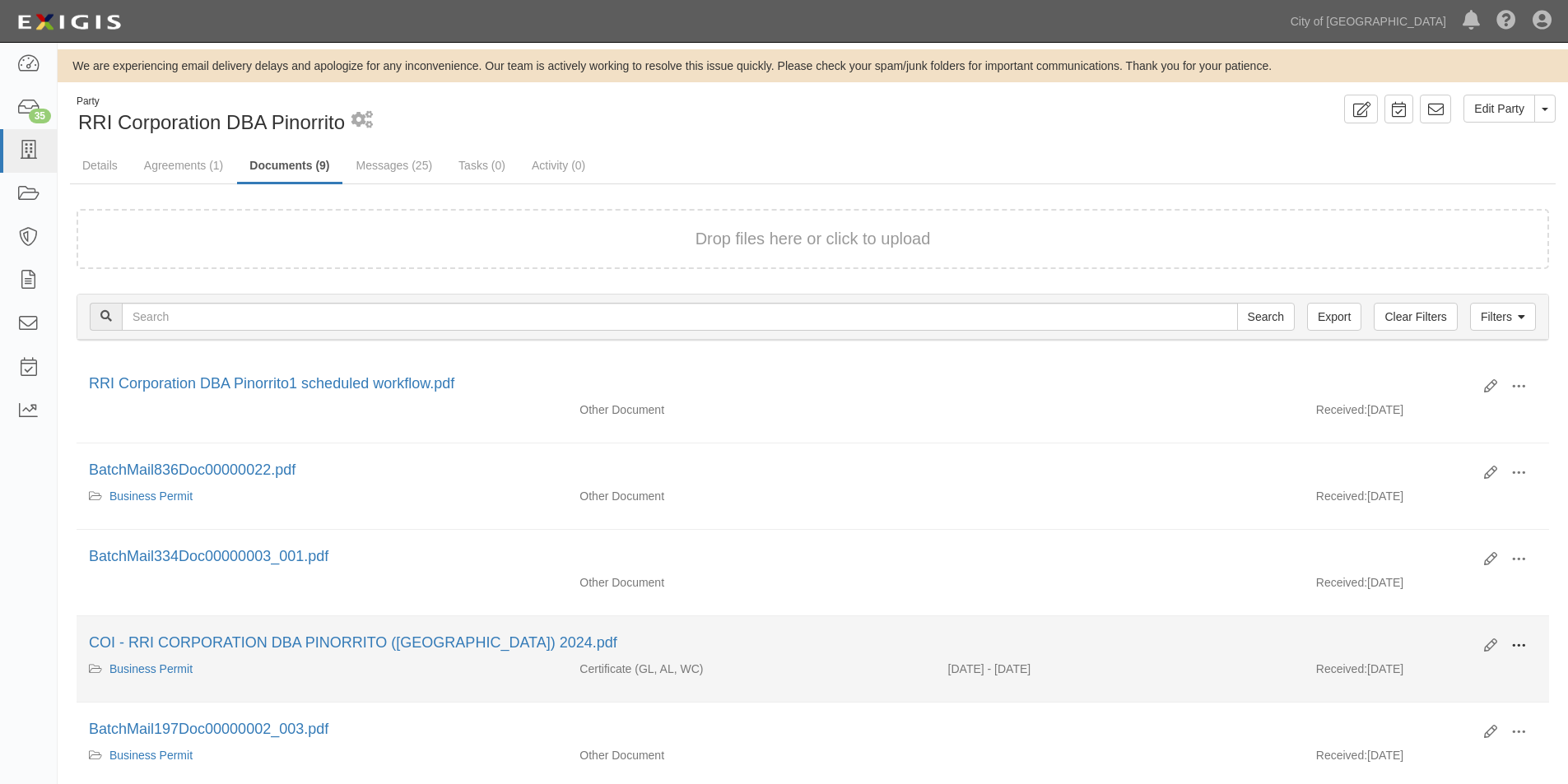
click at [1531, 642] on button at bounding box center [1518, 646] width 36 height 28
click at [1437, 669] on link "View" at bounding box center [1439, 669] width 130 height 30
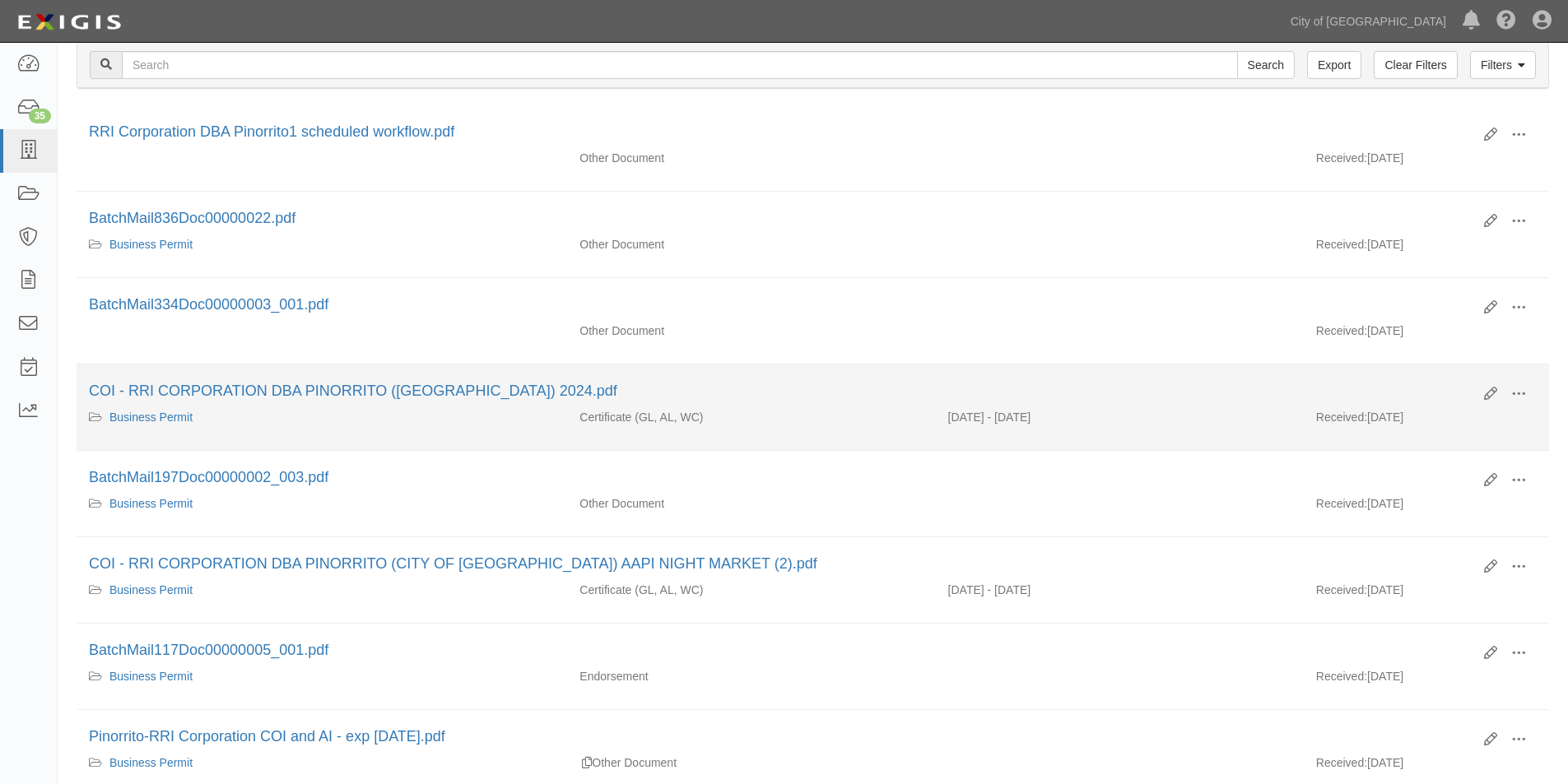
scroll to position [411, 0]
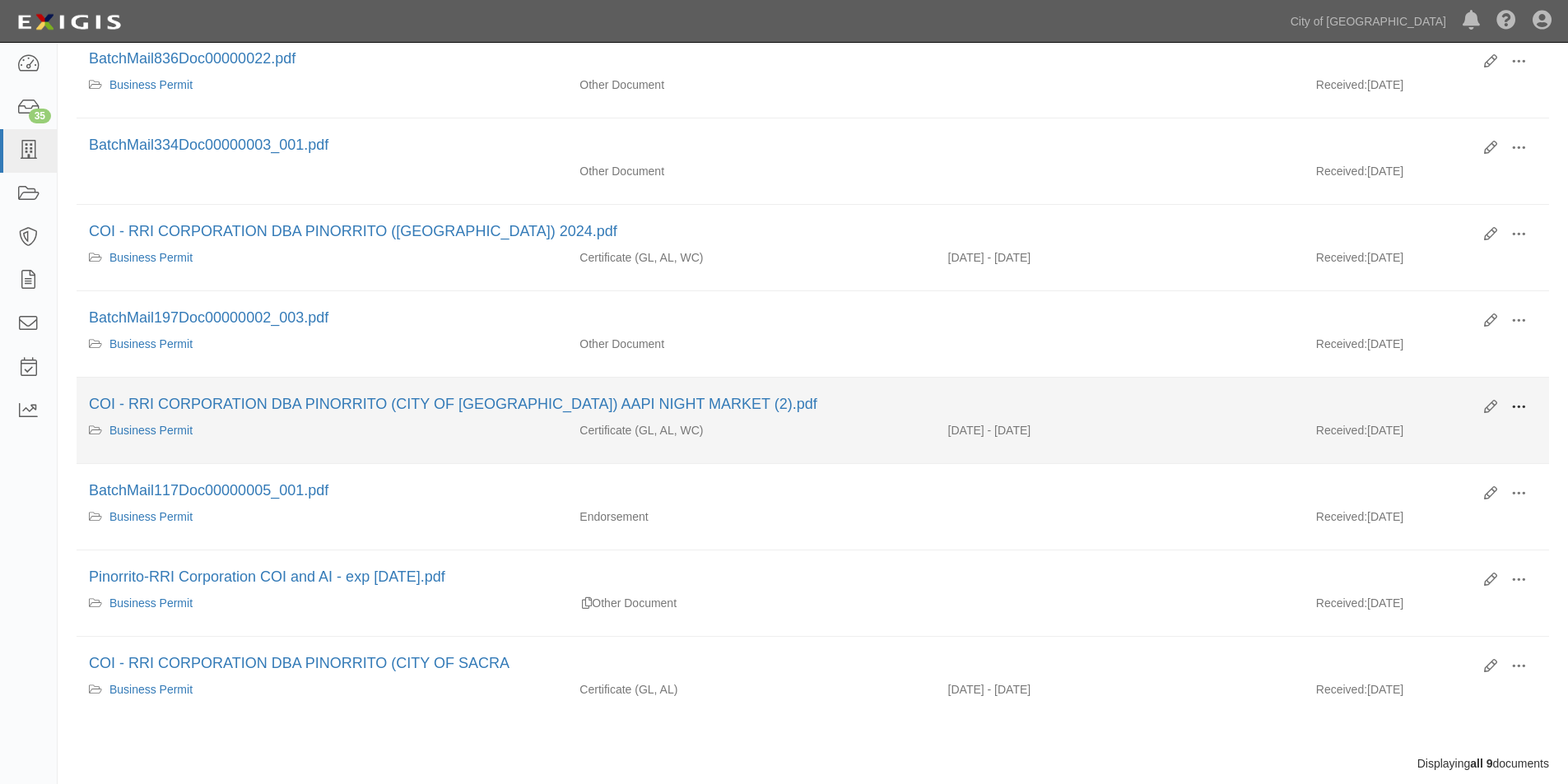
click at [1515, 408] on span at bounding box center [1518, 407] width 14 height 14
click at [1416, 445] on link "View" at bounding box center [1439, 431] width 130 height 30
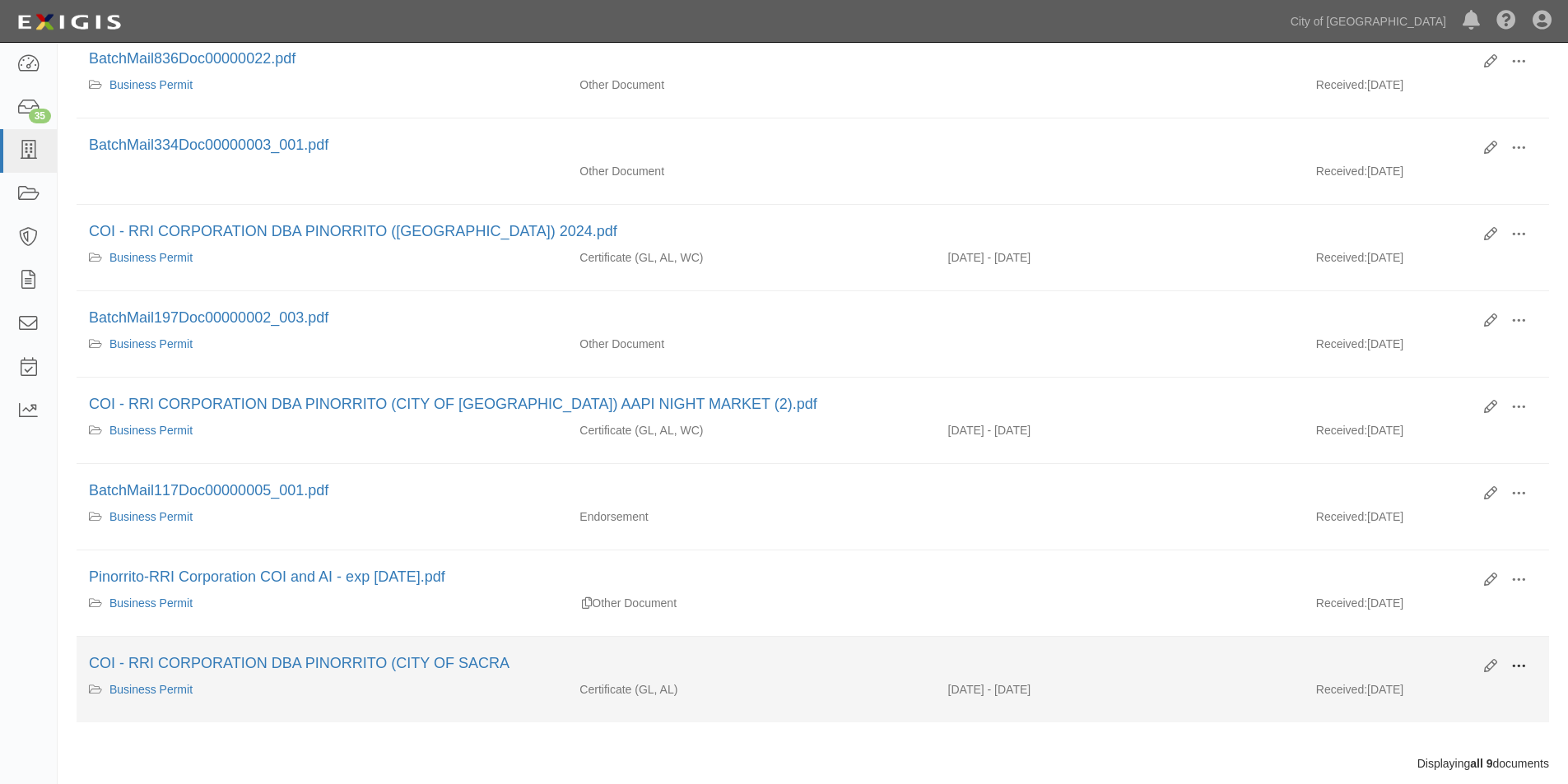
click at [1515, 662] on span at bounding box center [1518, 667] width 14 height 14
click at [1404, 695] on link "View" at bounding box center [1439, 690] width 130 height 30
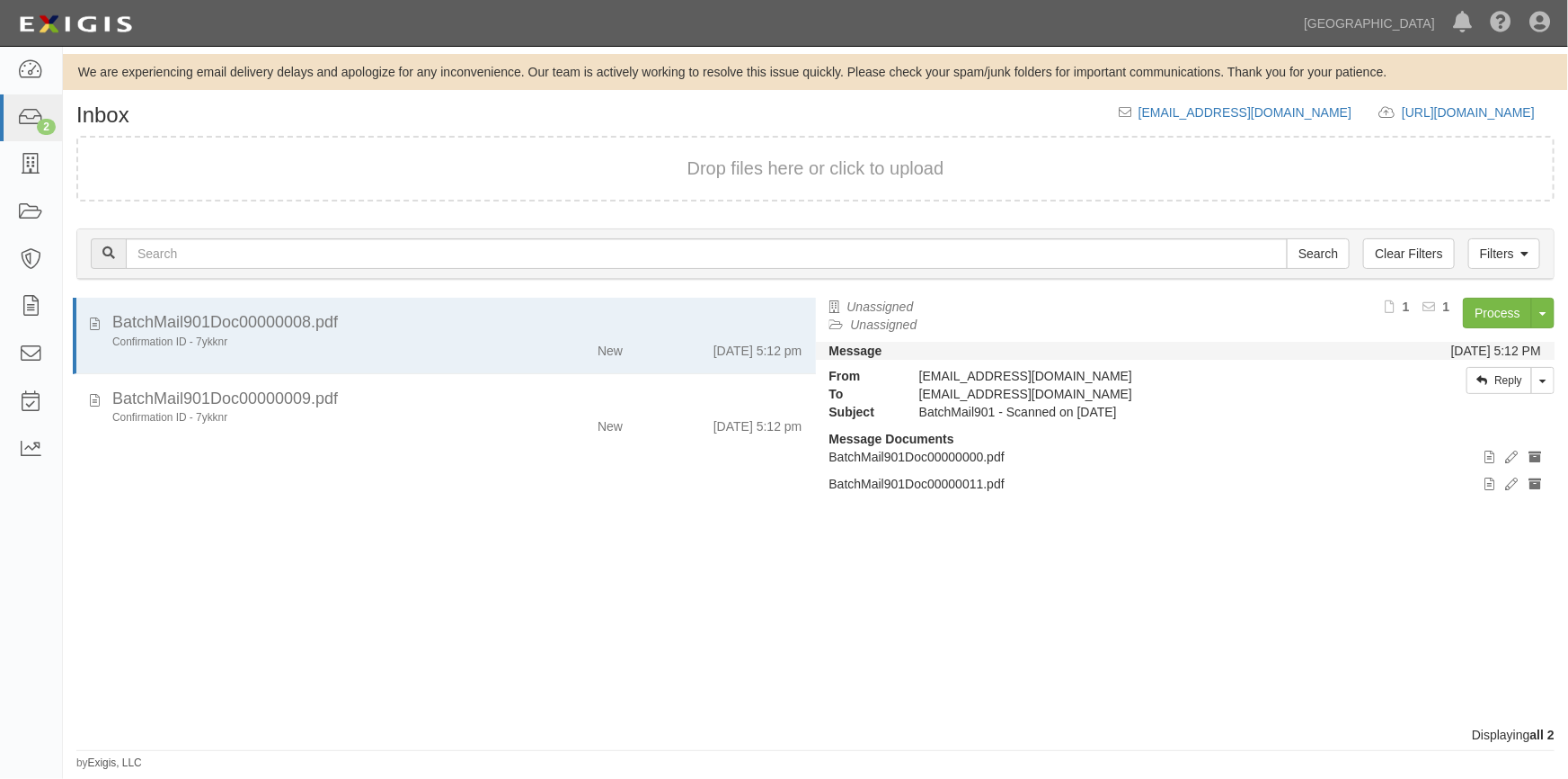
click at [319, 510] on div "BatchMail901Doc00000008.pdf Confirmation ID - 7ykknr New [DATE] 5:12 pm BatchMa…" at bounding box center [439, 511] width 753 height 428
click at [1344, 646] on div "Unassigned Unassigned Process Toggle Document Dropdown Archive Document Close M…" at bounding box center [1192, 504] width 753 height 413
